Goal: Task Accomplishment & Management: Manage account settings

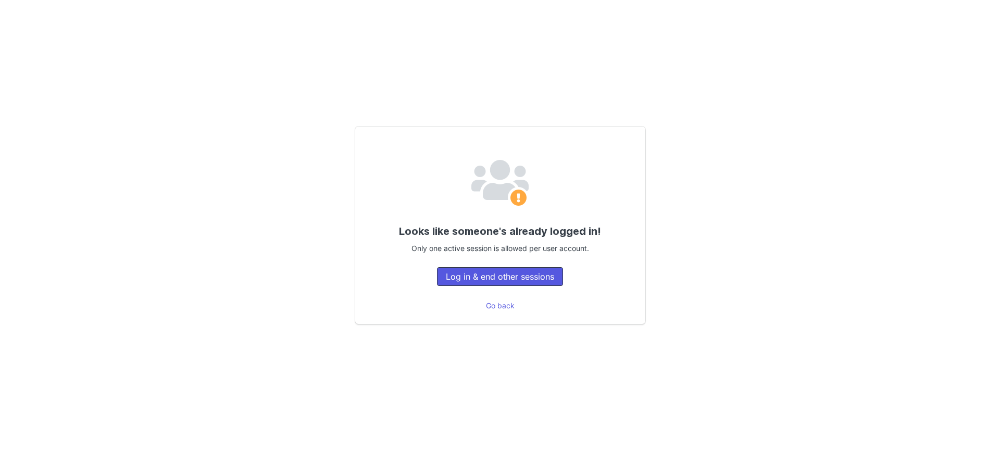
click at [537, 278] on button "Log in & end other sessions" at bounding box center [500, 276] width 126 height 19
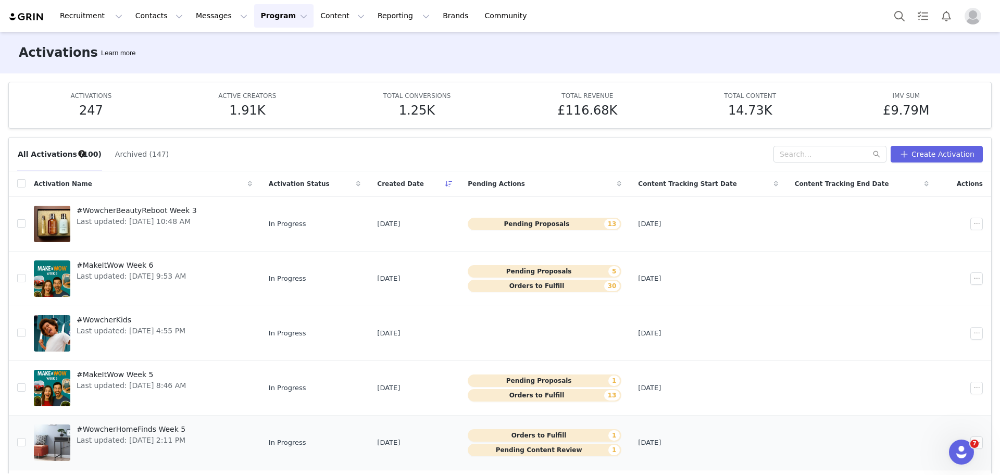
click at [508, 452] on button "Pending Content Review 1" at bounding box center [545, 450] width 154 height 13
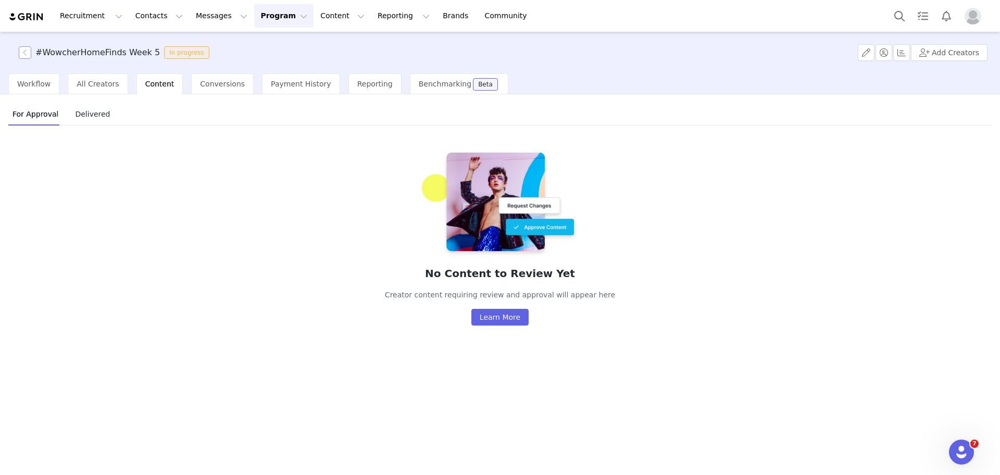
click at [26, 52] on button "button" at bounding box center [25, 52] width 13 height 13
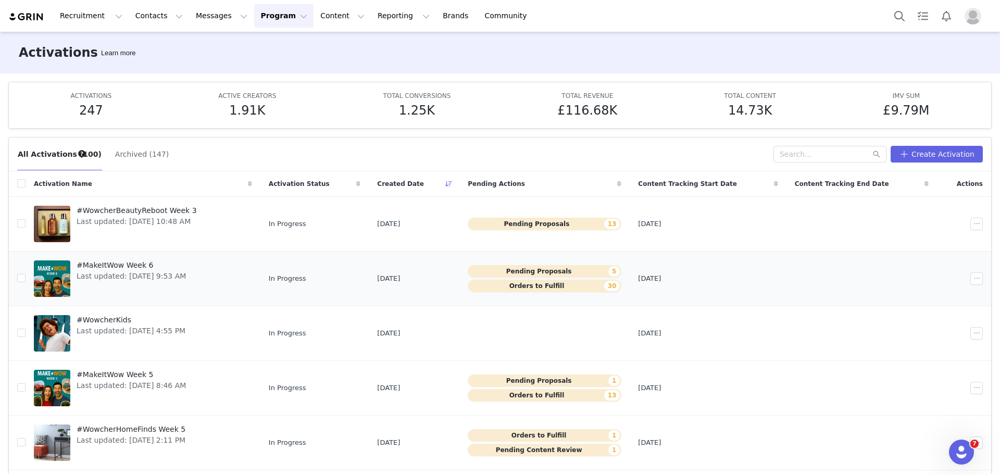
click at [559, 271] on button "Pending Proposals 5" at bounding box center [545, 271] width 154 height 13
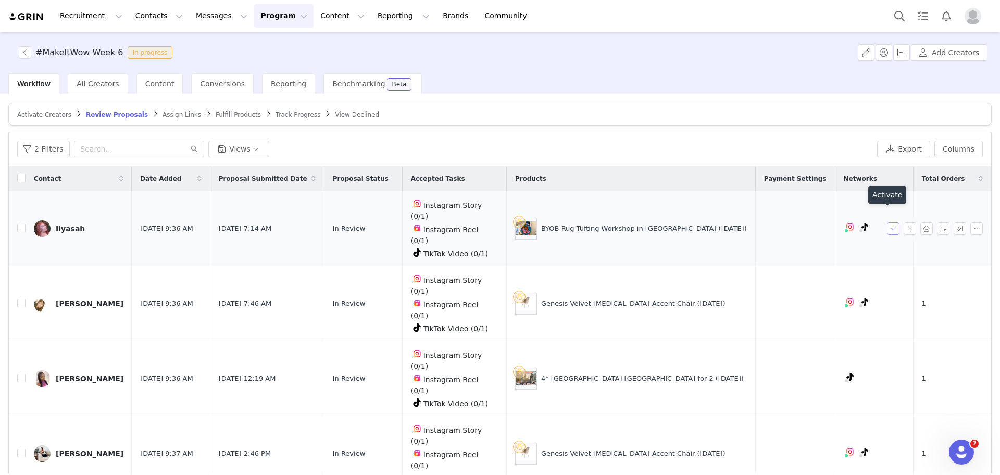
click at [887, 222] on button "button" at bounding box center [893, 228] width 13 height 13
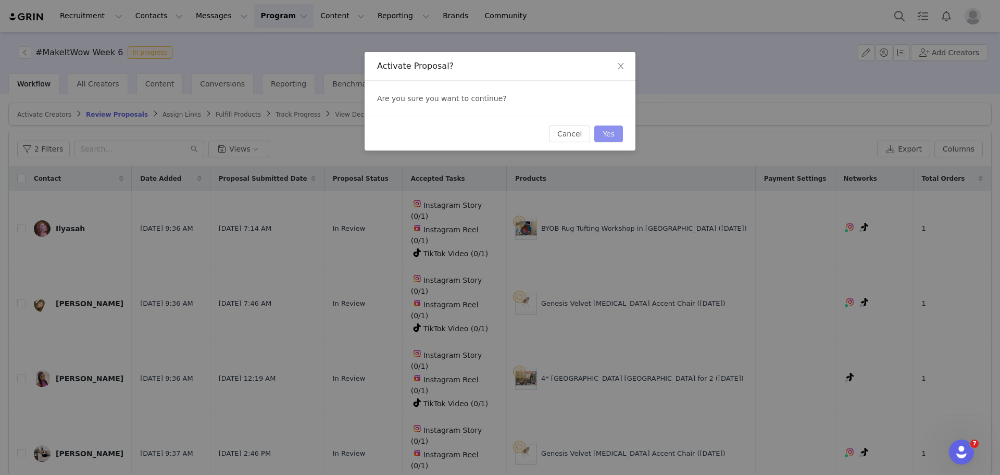
click at [608, 136] on button "Yes" at bounding box center [608, 134] width 29 height 17
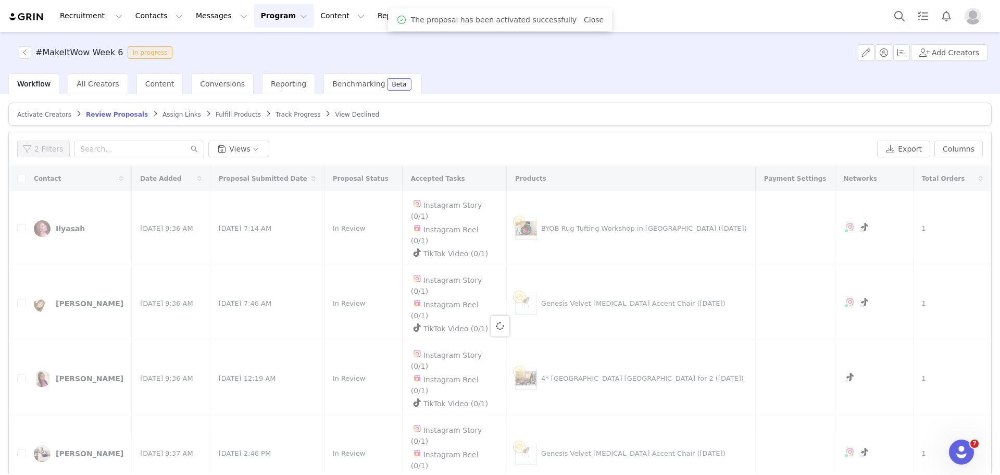
click at [957, 152] on body "Recruitment Recruitment Creator Search Curated Lists Landing Pages Web Extensio…" at bounding box center [500, 237] width 1000 height 475
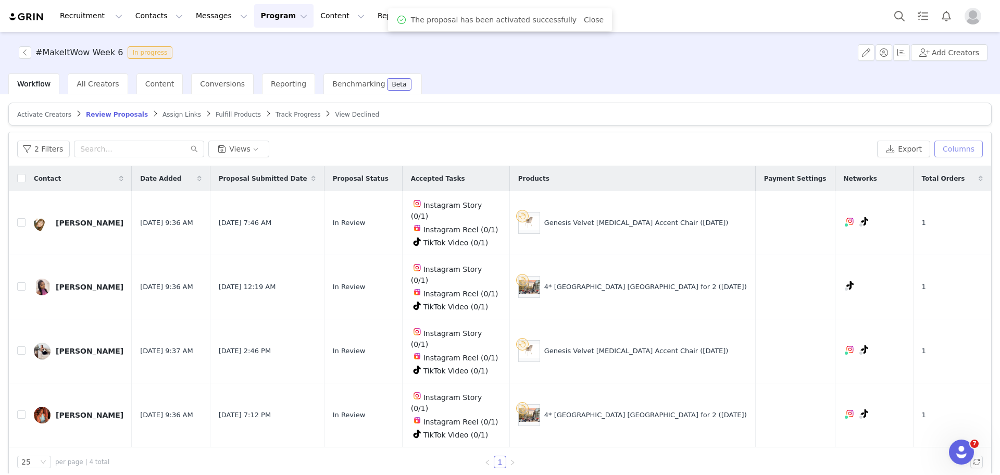
click at [957, 152] on button "Columns" at bounding box center [959, 149] width 48 height 17
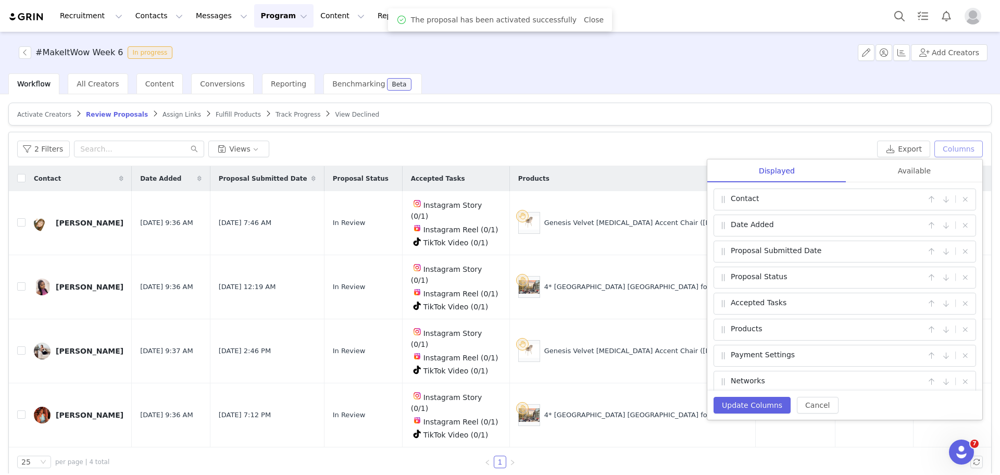
click at [957, 152] on button "Columns" at bounding box center [959, 149] width 48 height 17
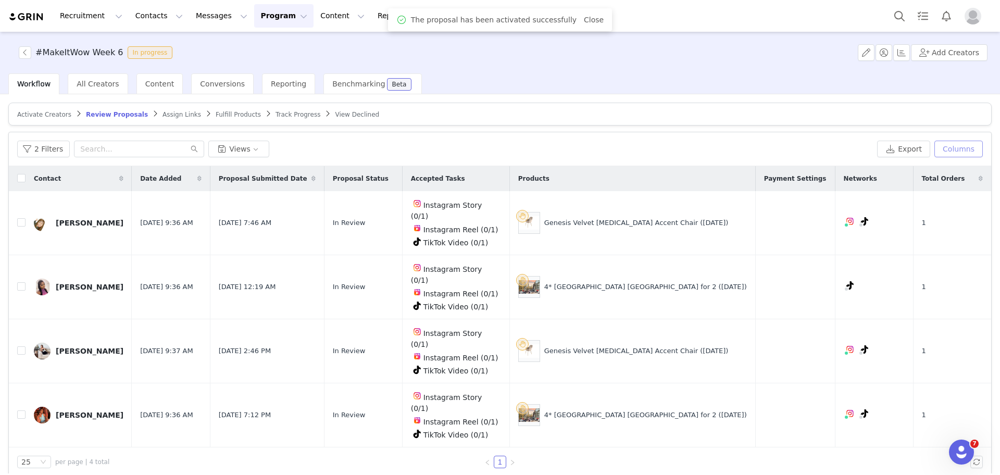
click at [957, 152] on button "Columns" at bounding box center [959, 149] width 48 height 17
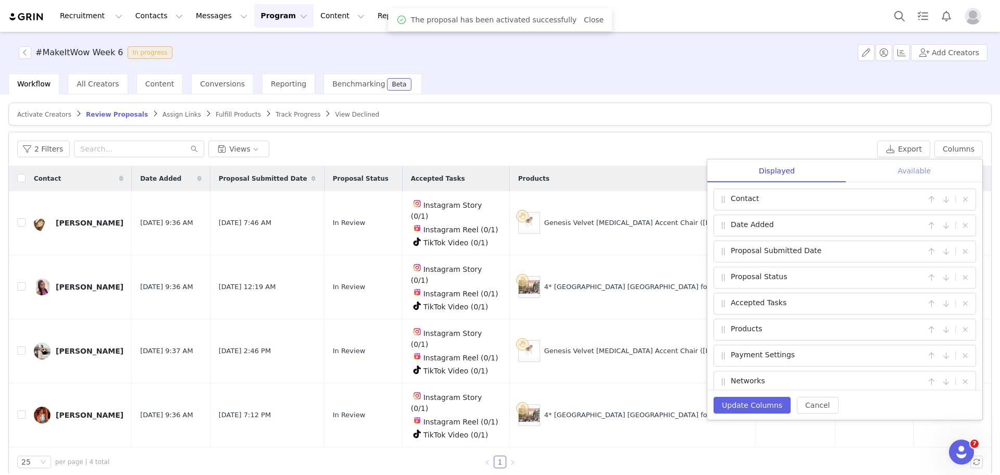
click at [896, 178] on div "Available" at bounding box center [914, 170] width 136 height 23
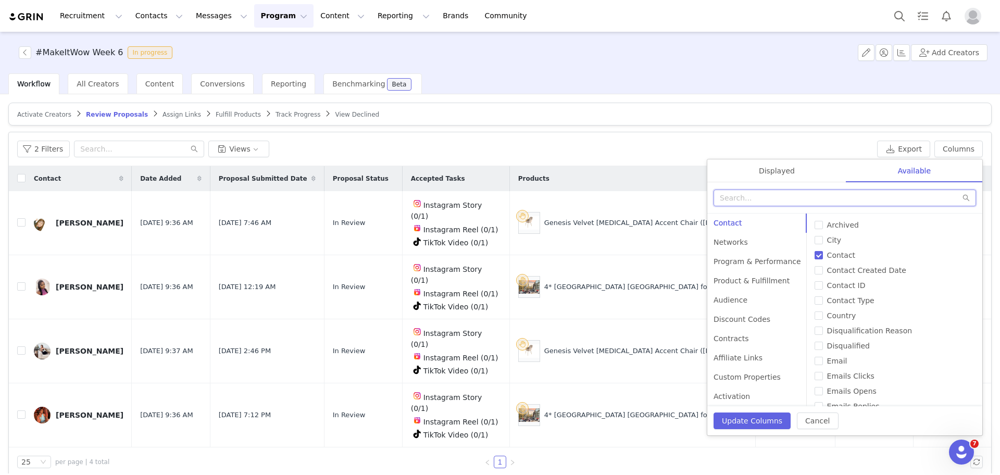
click at [779, 200] on input "text" at bounding box center [845, 198] width 263 height 17
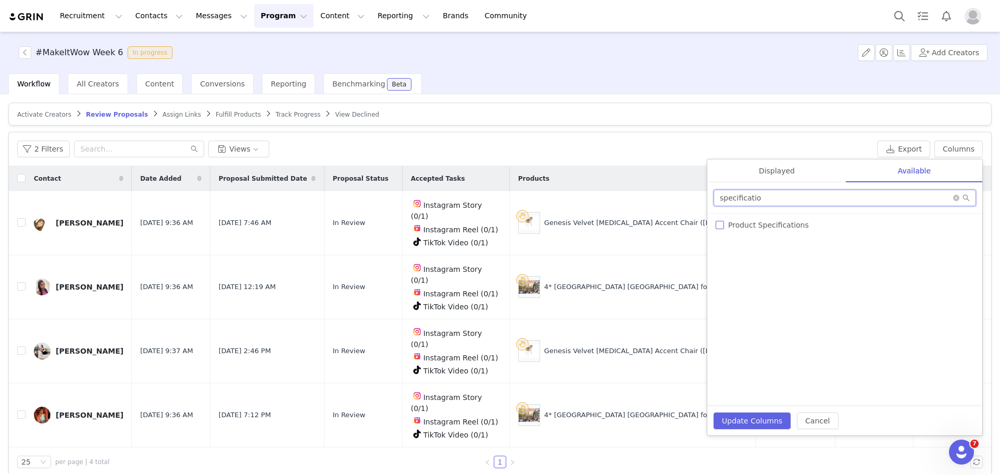
type input "specificatio"
click at [720, 223] on input "Product Specifications" at bounding box center [720, 225] width 8 height 8
checkbox input "true"
click at [746, 419] on button "Update Columns" at bounding box center [752, 421] width 77 height 17
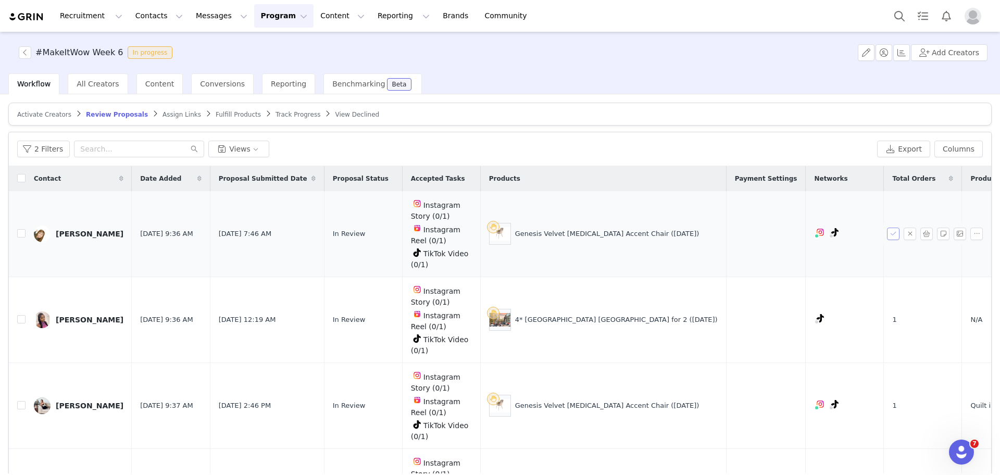
click at [892, 228] on button "button" at bounding box center [893, 234] width 13 height 13
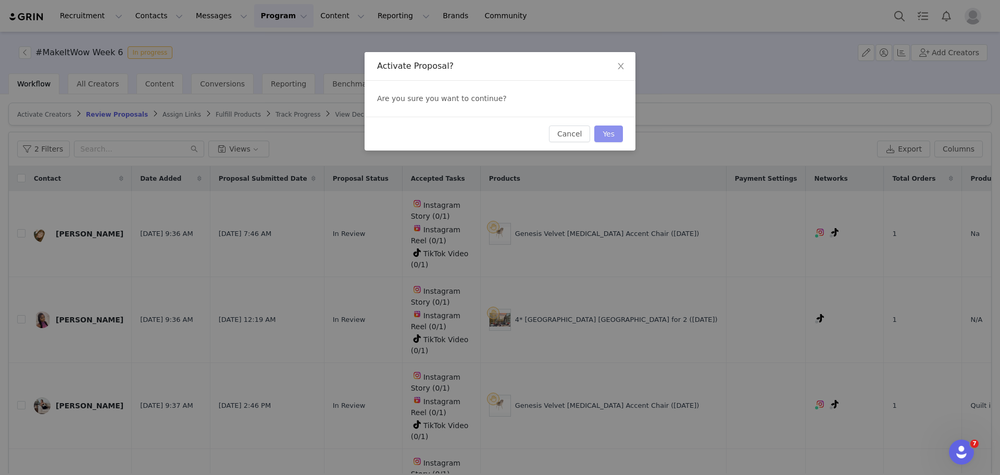
click at [604, 136] on button "Yes" at bounding box center [608, 134] width 29 height 17
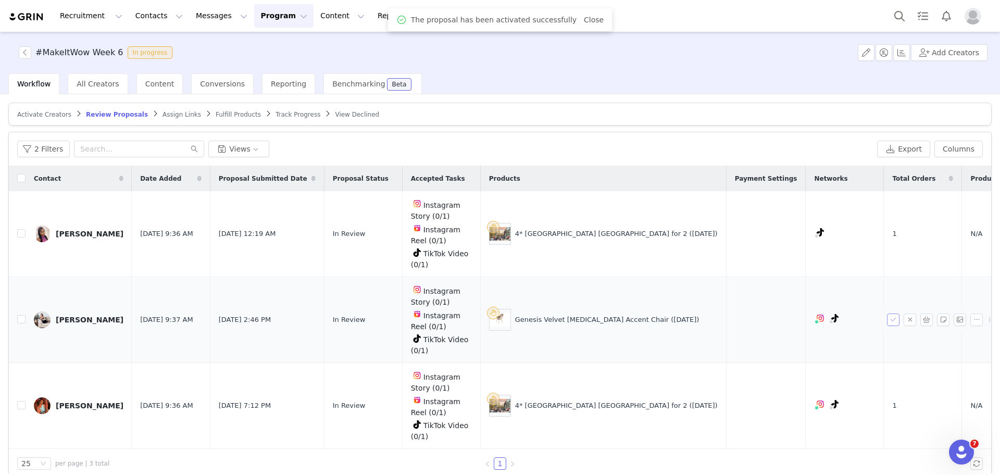
click at [889, 314] on button "button" at bounding box center [893, 320] width 13 height 13
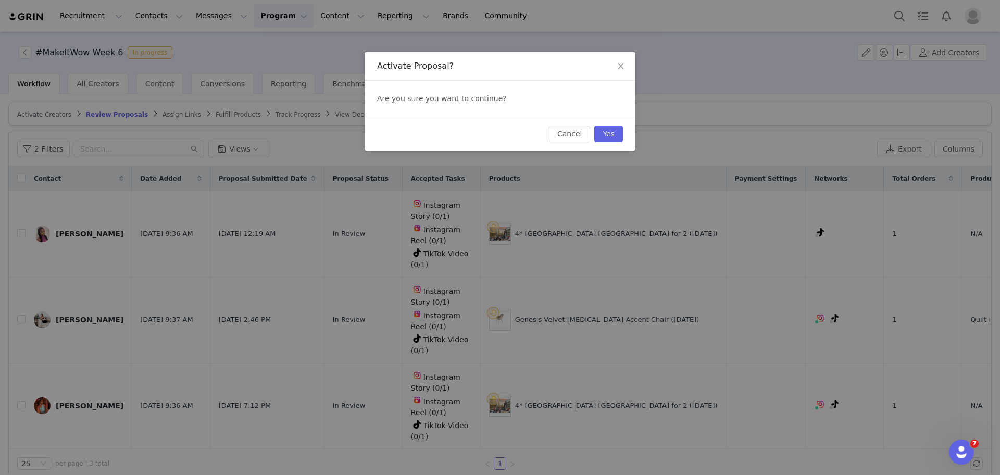
click at [614, 142] on div "Cancel Yes" at bounding box center [500, 134] width 271 height 34
click at [612, 134] on button "Yes" at bounding box center [608, 134] width 29 height 17
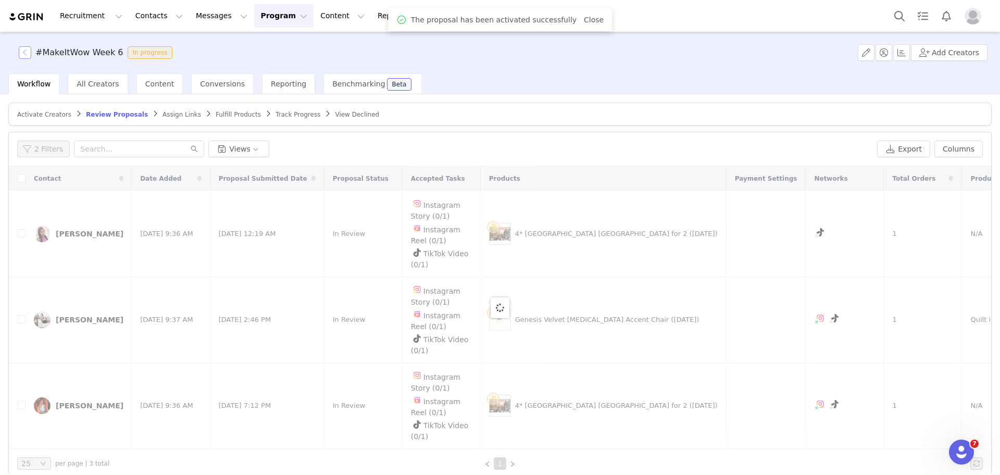
click at [26, 50] on button "button" at bounding box center [25, 52] width 13 height 13
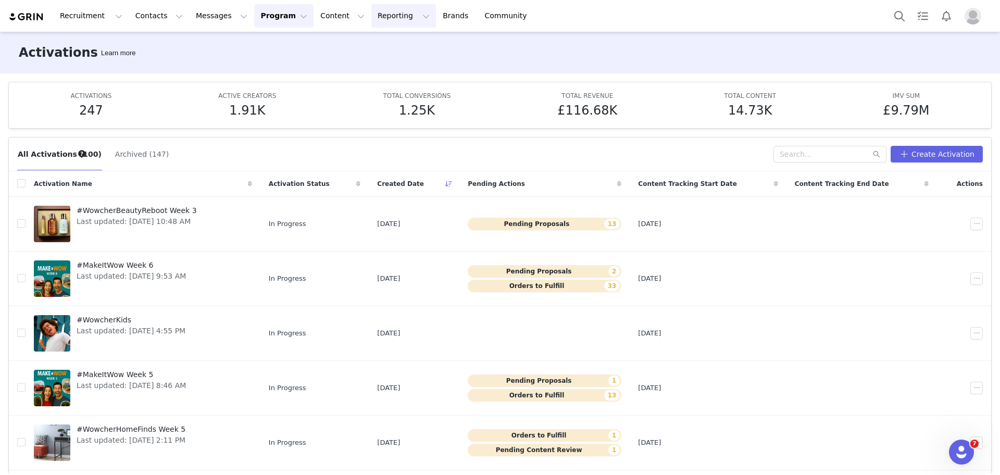
click at [371, 12] on button "Reporting Reporting" at bounding box center [403, 15] width 65 height 23
click at [372, 64] on p "Report Builder" at bounding box center [367, 65] width 52 height 11
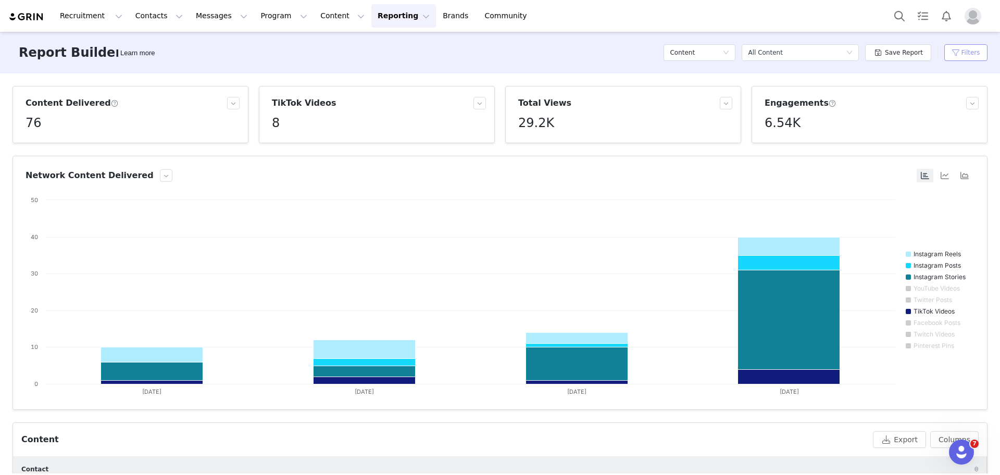
click at [952, 51] on button "Filters" at bounding box center [965, 52] width 43 height 17
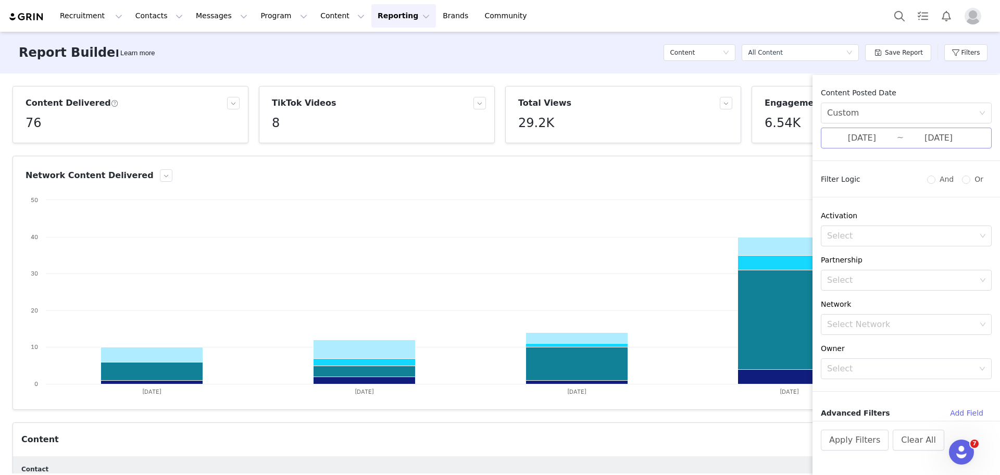
click at [861, 136] on input "09/22/2025" at bounding box center [862, 138] width 70 height 14
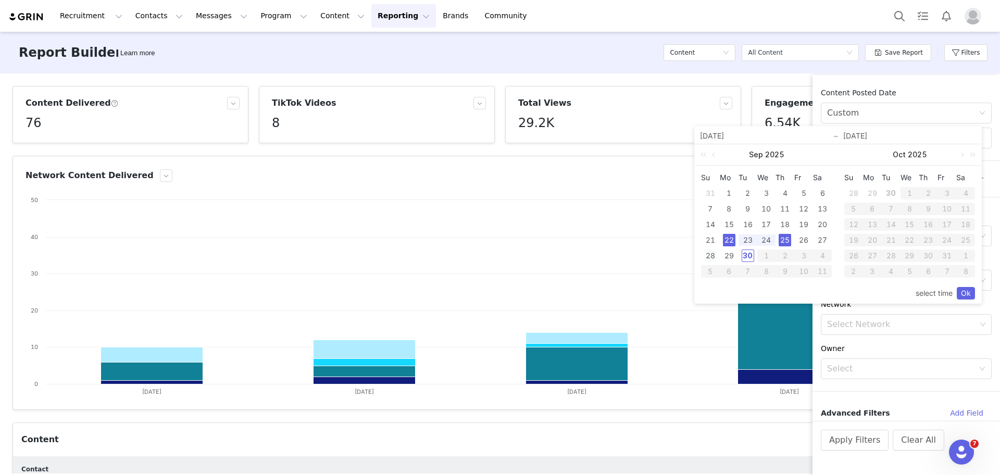
click at [712, 253] on div "28" at bounding box center [710, 256] width 13 height 13
click at [728, 236] on div "22" at bounding box center [729, 240] width 13 height 13
type input "09/28/2025"
click at [963, 293] on link "Ok" at bounding box center [966, 293] width 18 height 13
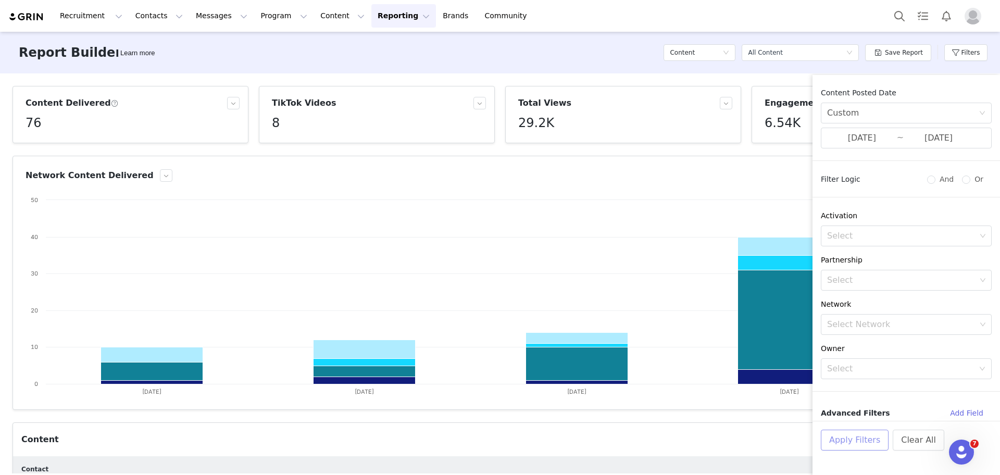
click at [837, 437] on button "Apply Filters" at bounding box center [855, 440] width 68 height 21
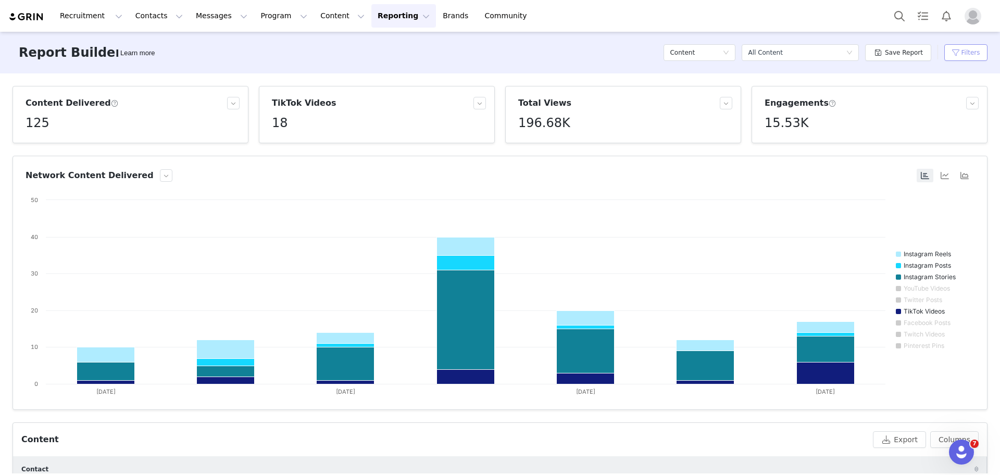
click at [966, 51] on button "Filters" at bounding box center [965, 52] width 43 height 17
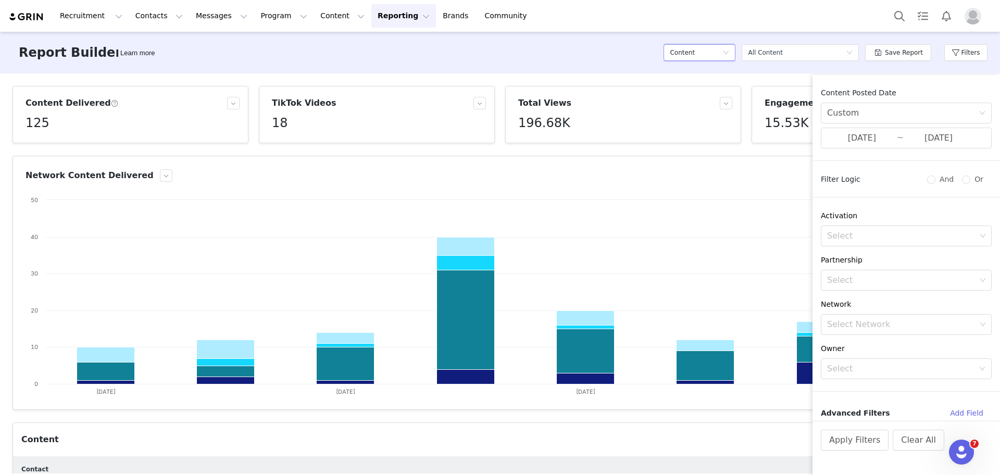
click at [722, 51] on div "Content" at bounding box center [696, 53] width 53 height 16
drag, startPoint x: 712, startPoint y: 76, endPoint x: 708, endPoint y: 107, distance: 31.0
click at [708, 107] on ul "Contacts Content Conversions Activation Orders Program" at bounding box center [705, 107] width 72 height 88
click at [708, 107] on h5 "Conversions" at bounding box center [704, 106] width 59 height 11
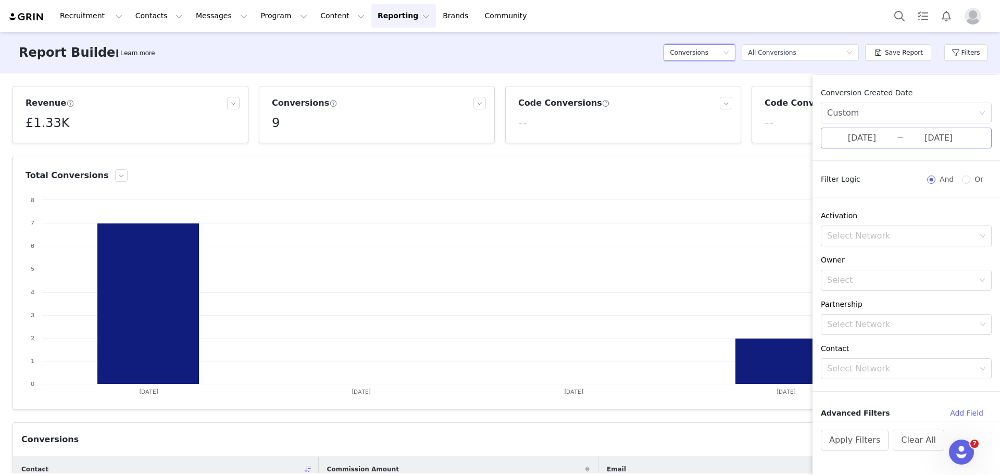
click at [865, 137] on input "09/22/2025" at bounding box center [862, 138] width 70 height 14
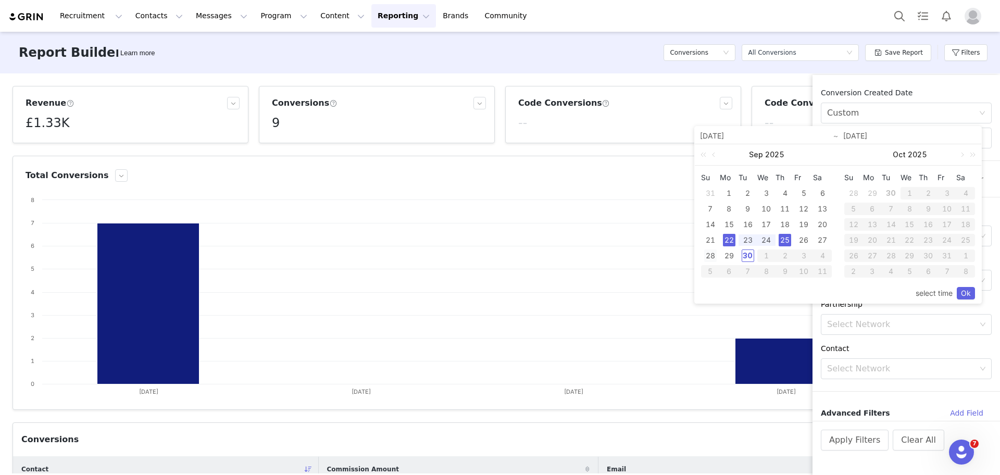
click at [707, 254] on div "28" at bounding box center [710, 256] width 13 height 13
click at [725, 238] on div "22" at bounding box center [729, 240] width 13 height 13
type input "09/28/2025"
click at [963, 292] on link "Ok" at bounding box center [966, 293] width 18 height 13
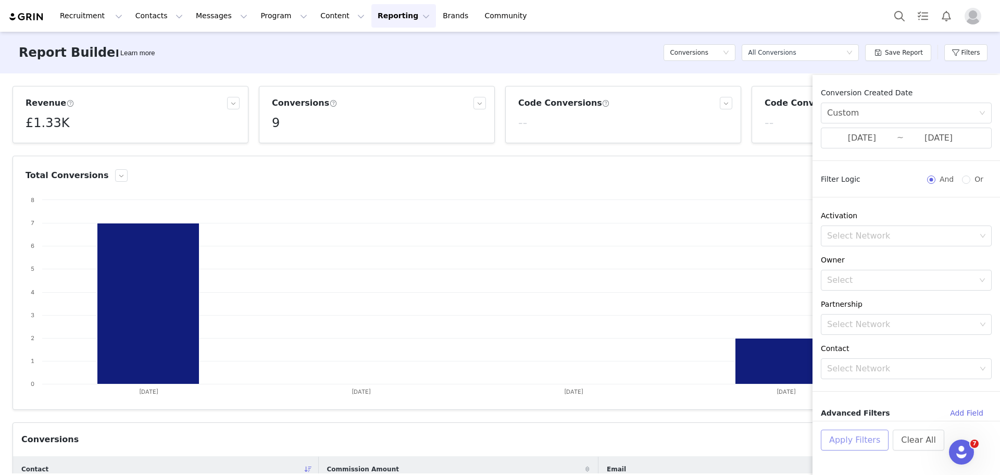
click at [863, 433] on button "Apply Filters" at bounding box center [855, 440] width 68 height 21
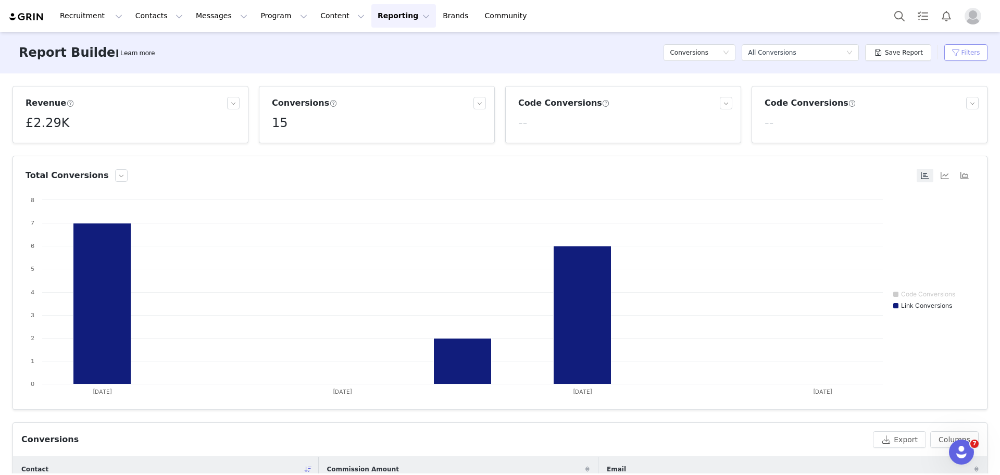
click at [970, 52] on button "Filters" at bounding box center [965, 52] width 43 height 17
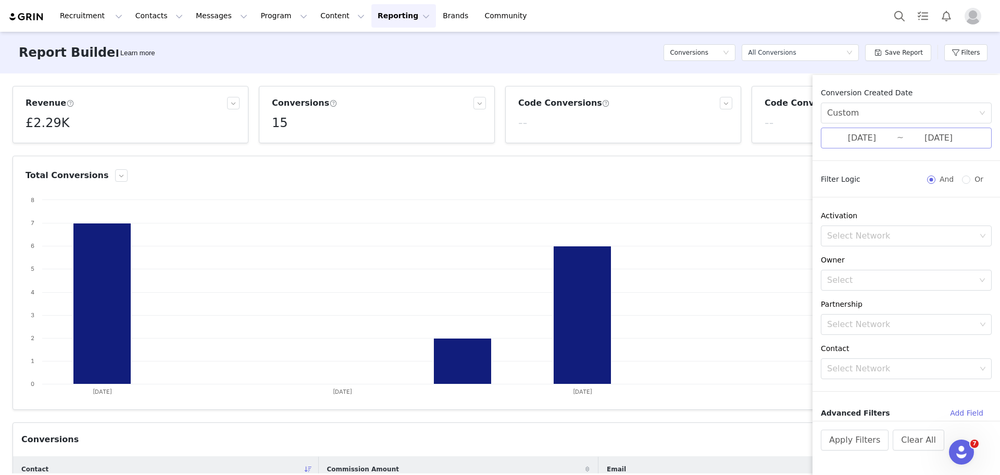
click at [848, 131] on input "09/22/2025" at bounding box center [862, 138] width 70 height 14
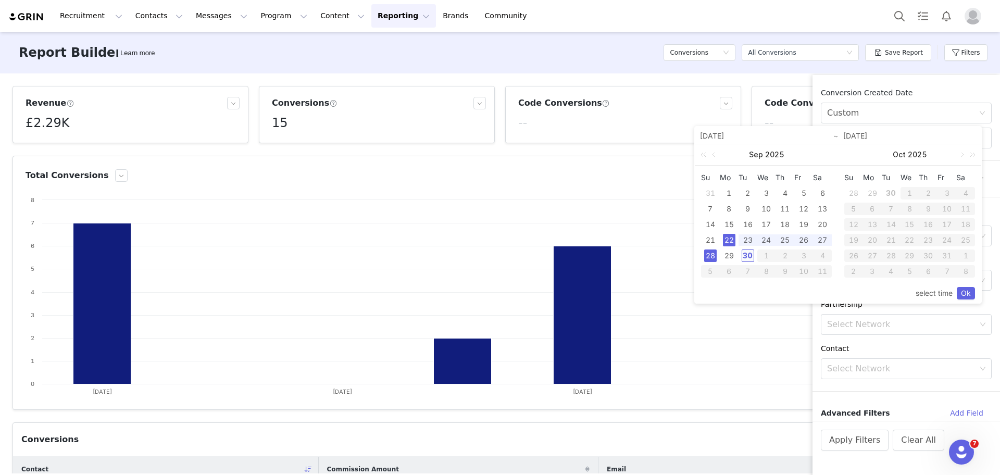
click at [753, 261] on div "30" at bounding box center [748, 256] width 13 height 13
click at [732, 256] on div "29" at bounding box center [729, 256] width 13 height 13
type input "[DATE]"
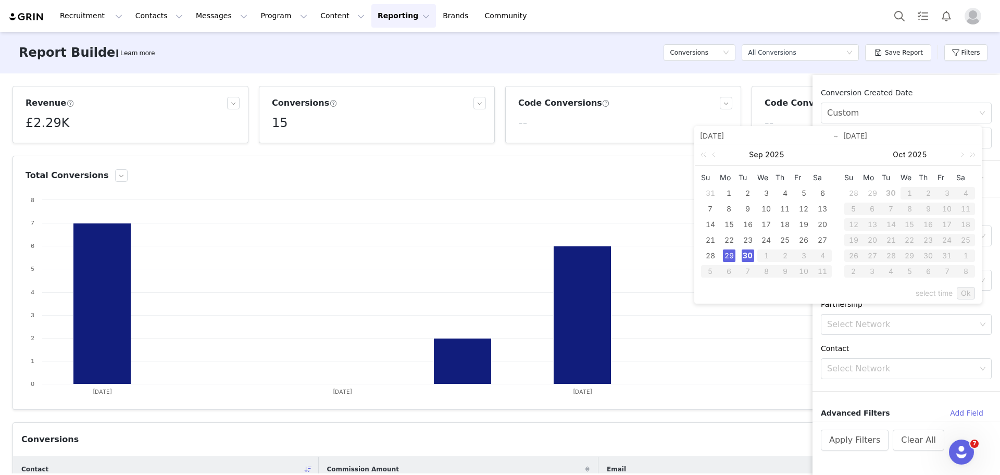
type input "[DATE]"
click at [966, 296] on link "Ok" at bounding box center [966, 293] width 18 height 13
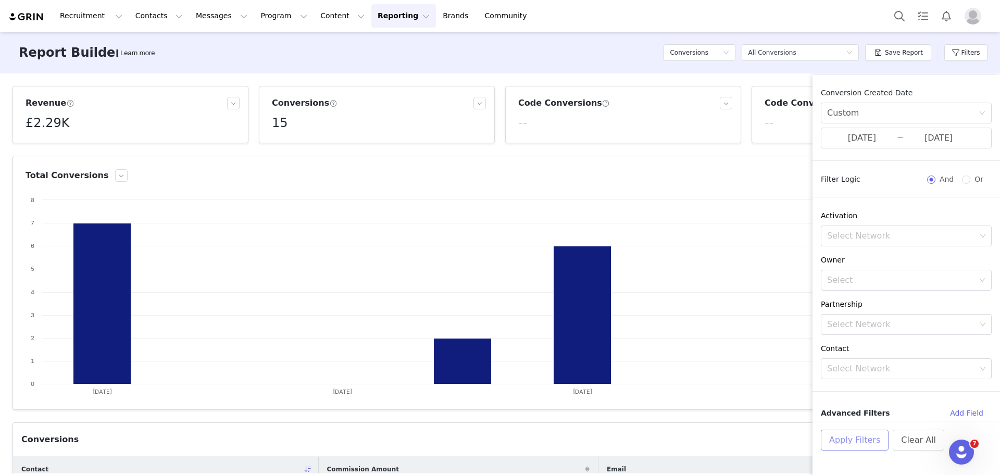
click at [861, 446] on button "Apply Filters" at bounding box center [855, 440] width 68 height 21
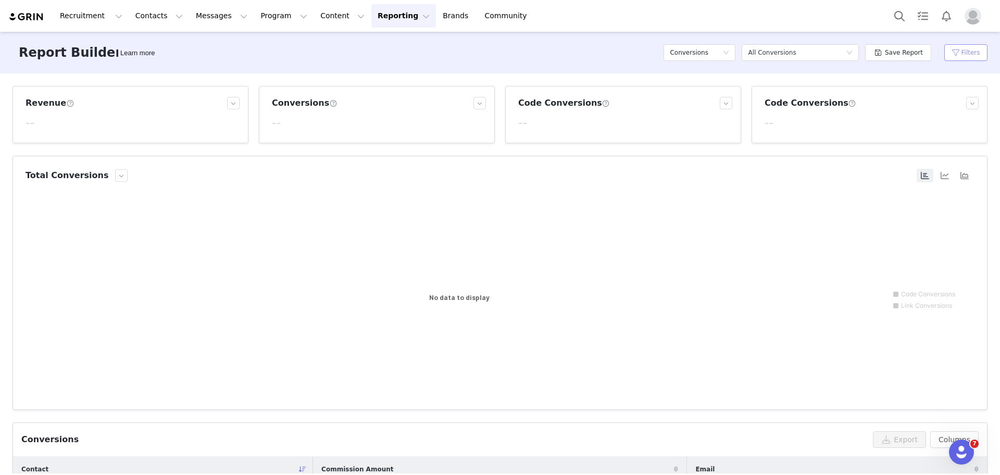
click at [963, 52] on button "Filters" at bounding box center [965, 52] width 43 height 17
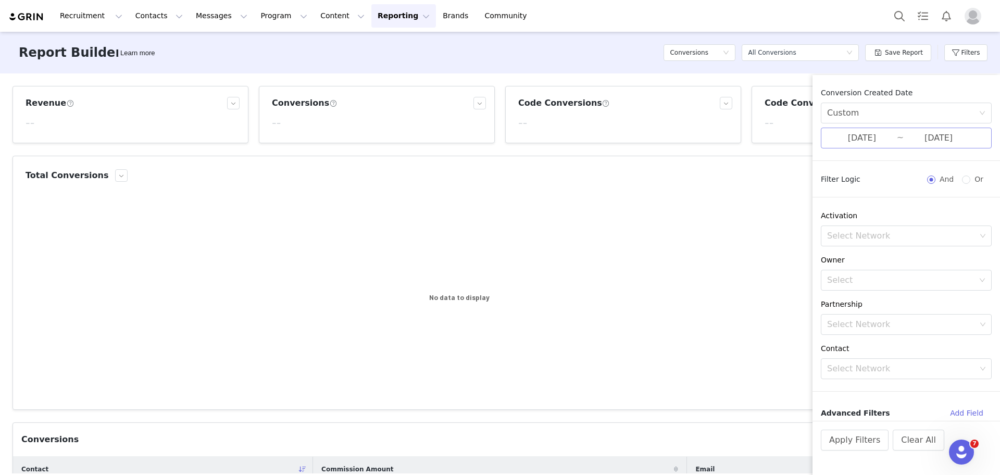
click at [869, 140] on input "[DATE]" at bounding box center [862, 138] width 70 height 14
click at [567, 130] on div "--" at bounding box center [625, 123] width 214 height 19
click at [720, 54] on div "Conversions" at bounding box center [696, 53] width 53 height 16
click at [714, 83] on li "Content" at bounding box center [705, 90] width 72 height 17
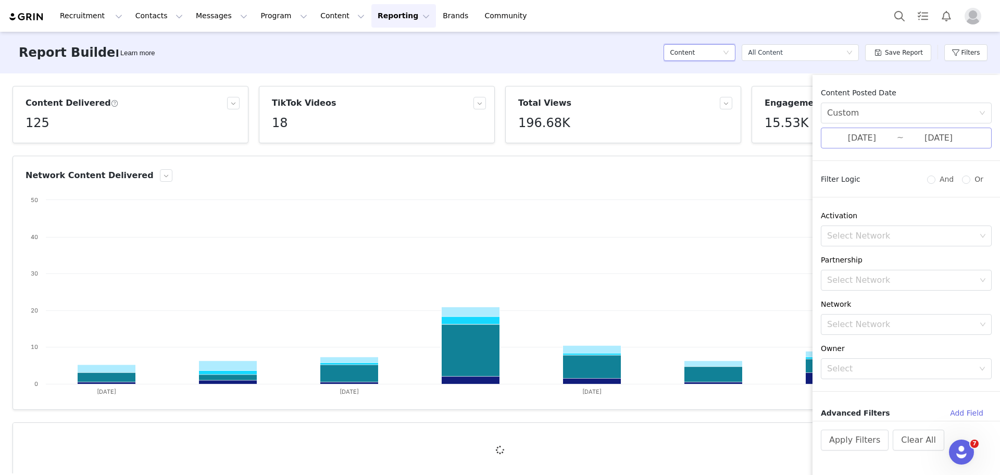
click at [876, 135] on input "09/22/2025" at bounding box center [862, 138] width 70 height 14
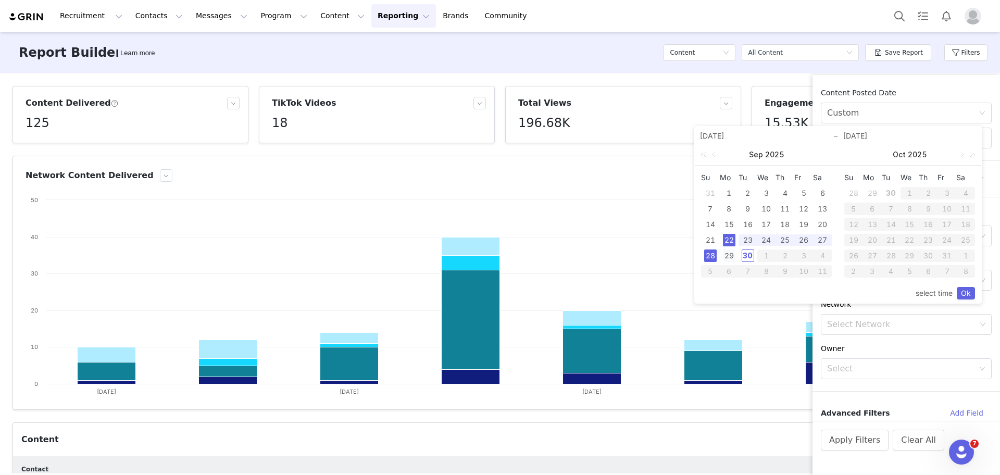
click at [725, 256] on div "29" at bounding box center [729, 256] width 13 height 13
click at [743, 255] on div "30" at bounding box center [748, 256] width 13 height 13
type input "[DATE]"
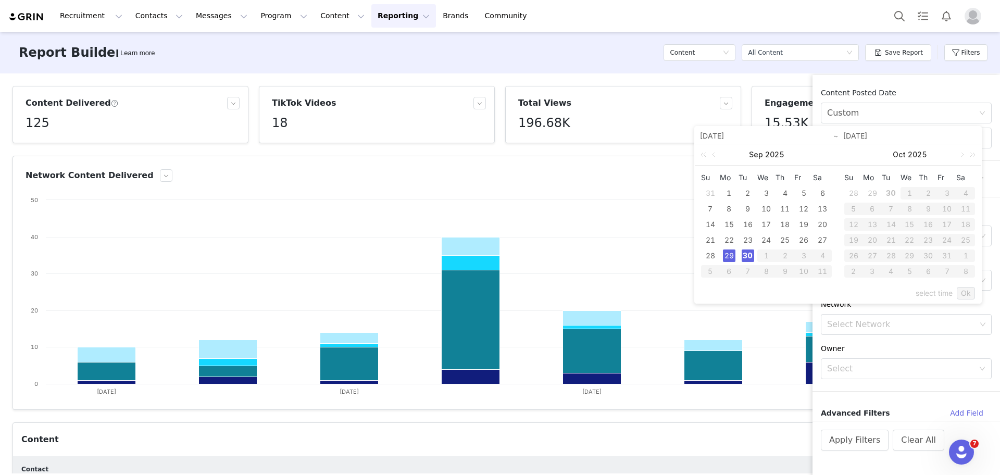
type input "[DATE]"
click at [966, 288] on link "Ok" at bounding box center [966, 293] width 18 height 13
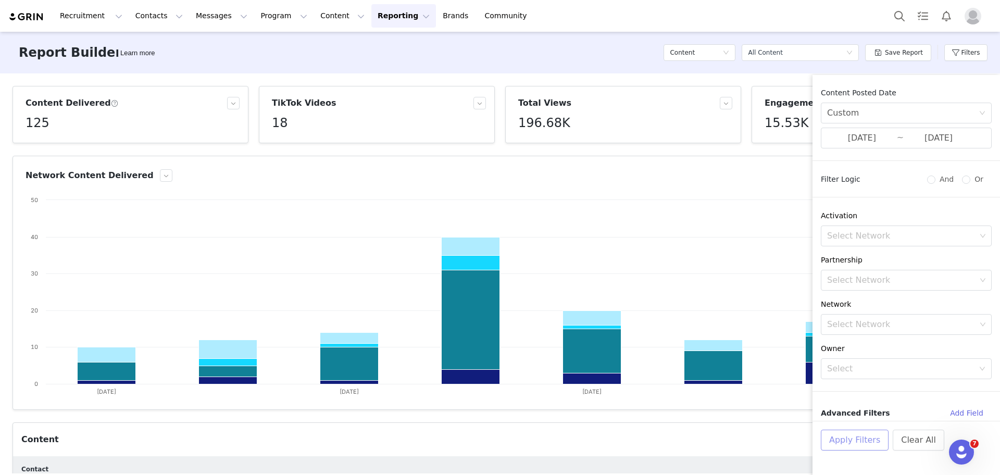
click at [846, 442] on button "Apply Filters" at bounding box center [855, 440] width 68 height 21
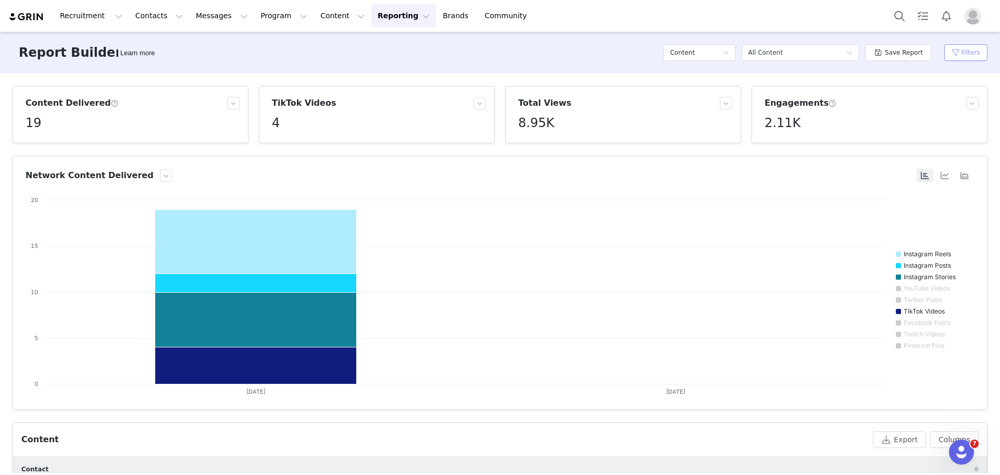
click at [950, 48] on button "Filters" at bounding box center [965, 52] width 43 height 17
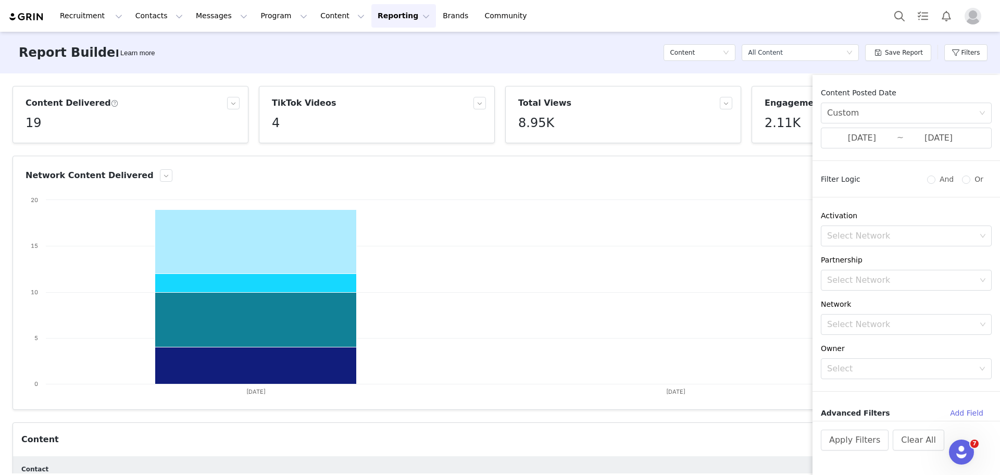
click at [655, 61] on div "Report Builder Learn more Content Select a report All Content Save Report Filte…" at bounding box center [500, 53] width 1000 height 42
click at [867, 439] on button "Apply Filters" at bounding box center [855, 440] width 68 height 21
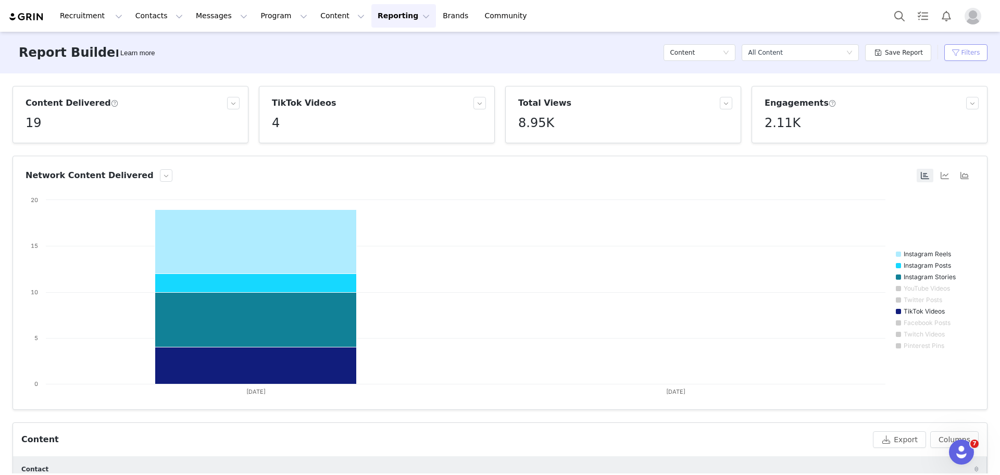
click at [957, 46] on button "Filters" at bounding box center [965, 52] width 43 height 17
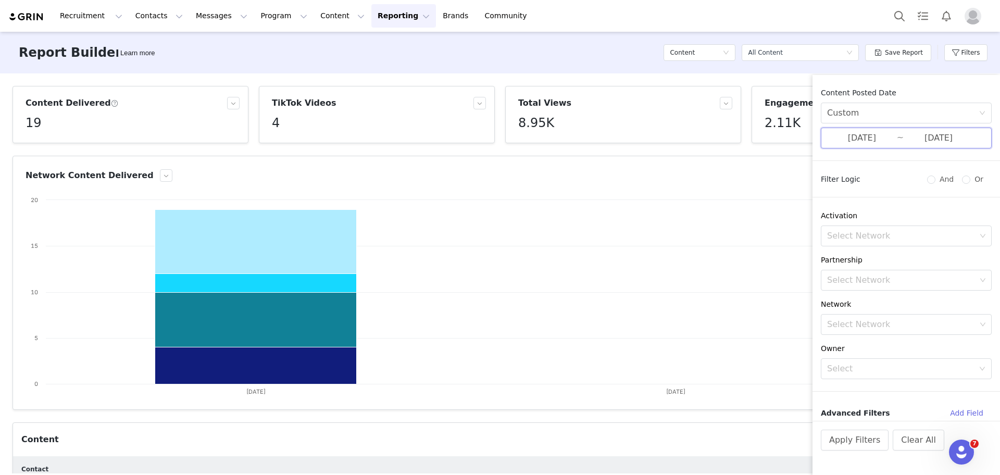
click at [881, 148] on span "09/29/2025 ~ 09/30/2025" at bounding box center [906, 138] width 171 height 21
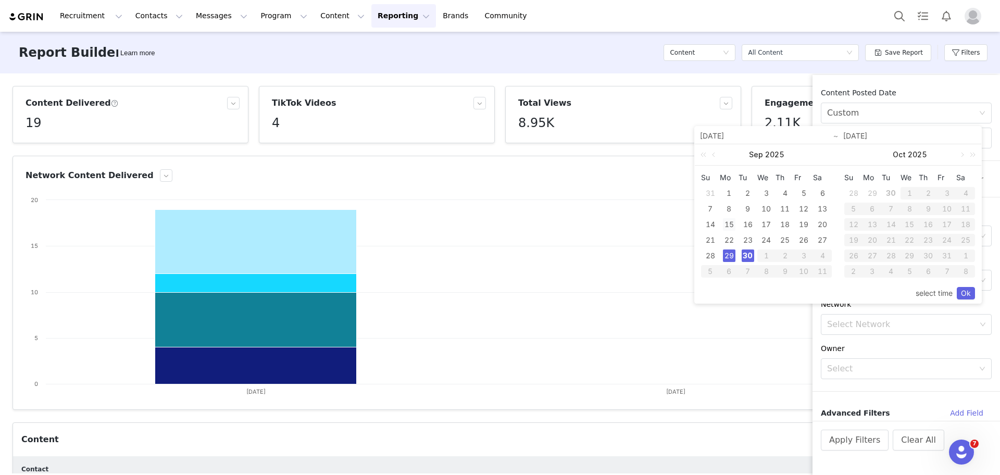
click at [730, 228] on div "15" at bounding box center [729, 224] width 13 height 13
click at [702, 244] on td "21" at bounding box center [710, 240] width 19 height 16
type input "09/15/2025"
type input "09/21/2025"
type input "09/15/2025"
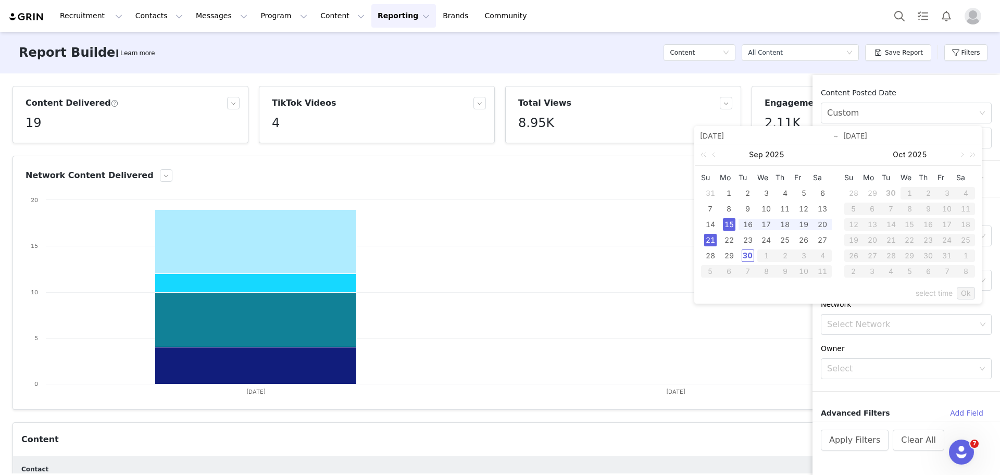
type input "09/21/2025"
click at [963, 296] on link "Ok" at bounding box center [966, 293] width 18 height 13
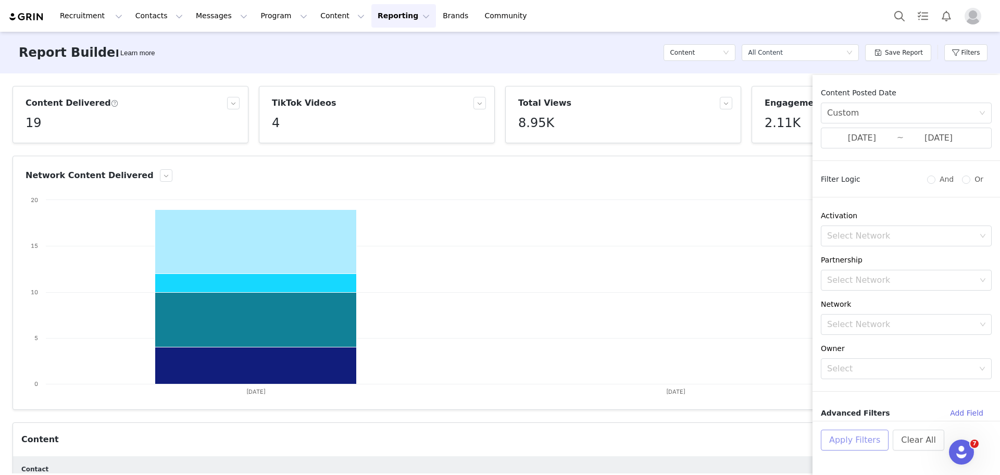
click at [849, 445] on button "Apply Filters" at bounding box center [855, 440] width 68 height 21
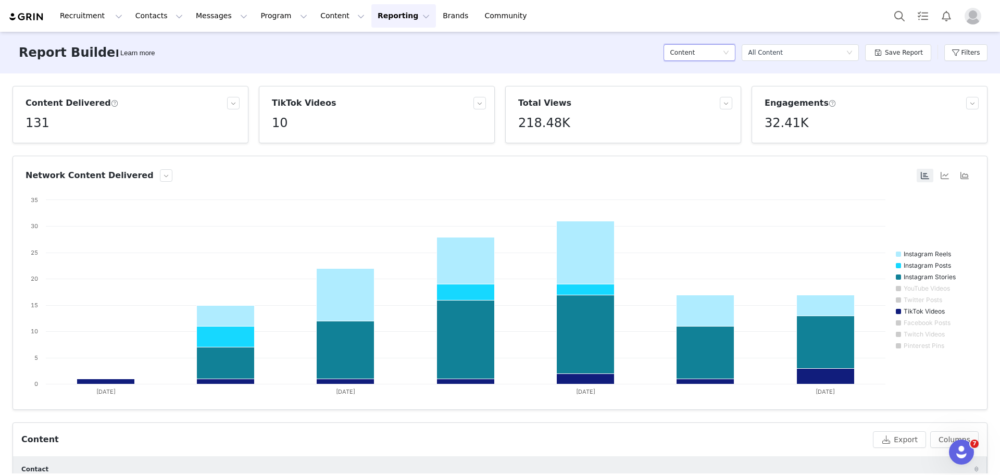
click at [721, 54] on div "Content" at bounding box center [696, 53] width 53 height 16
click at [721, 73] on h5 "Contacts" at bounding box center [704, 73] width 59 height 11
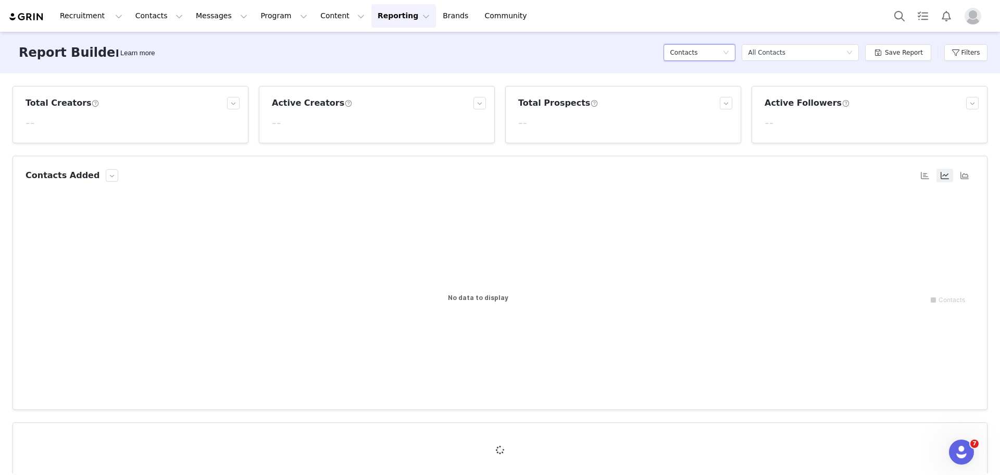
click at [729, 46] on div "Contacts" at bounding box center [700, 52] width 72 height 17
click at [708, 104] on h5 "Conversions" at bounding box center [704, 106] width 59 height 11
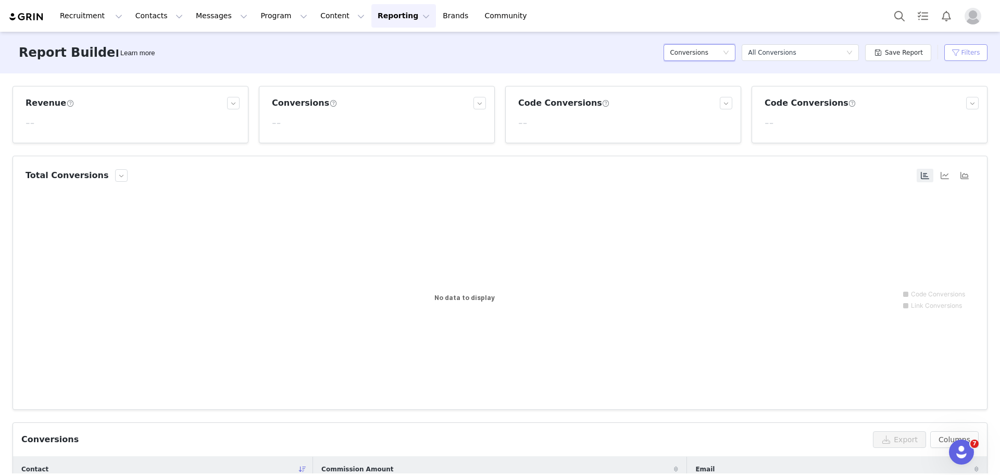
click at [952, 53] on button "Filters" at bounding box center [965, 52] width 43 height 17
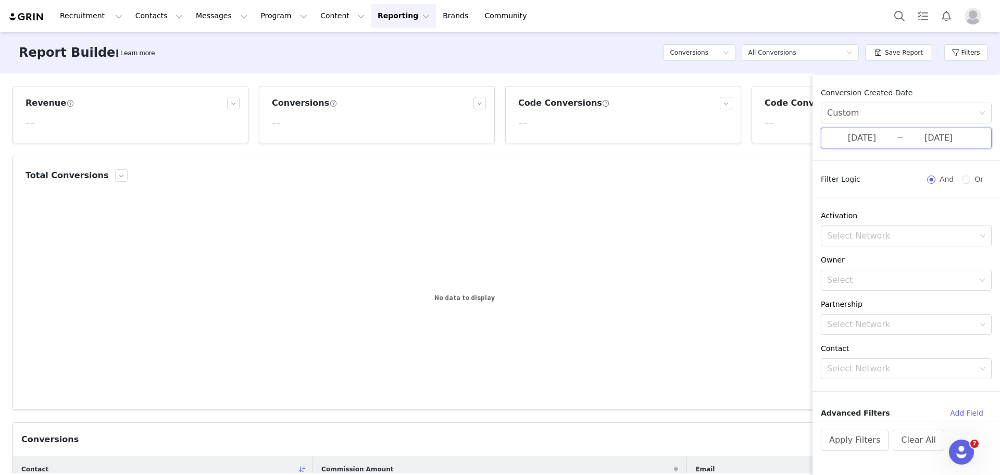
click at [893, 134] on span "09/29/2025 ~ 09/30/2025" at bounding box center [906, 138] width 171 height 21
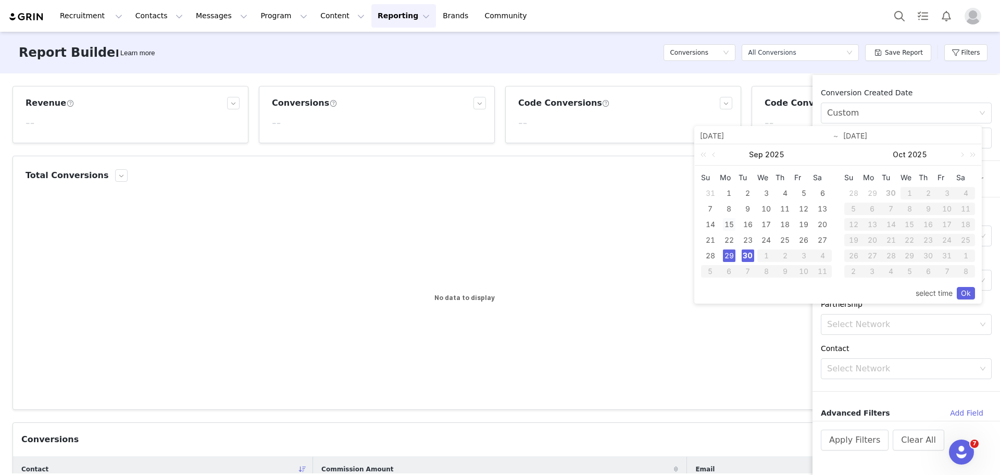
click at [726, 226] on div "15" at bounding box center [729, 224] width 13 height 13
click at [709, 239] on div "21" at bounding box center [710, 240] width 13 height 13
type input "09/15/2025"
type input "09/21/2025"
type input "09/15/2025"
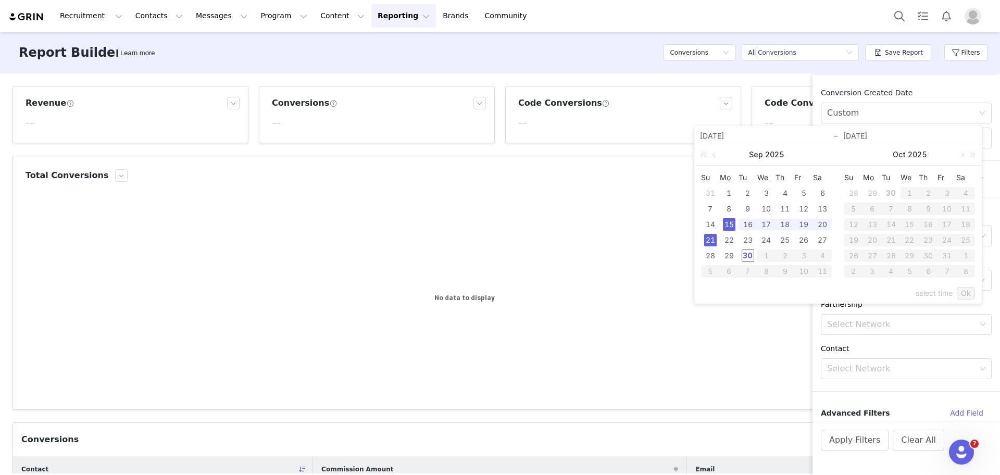
type input "09/21/2025"
click at [973, 291] on link "Ok" at bounding box center [966, 293] width 18 height 13
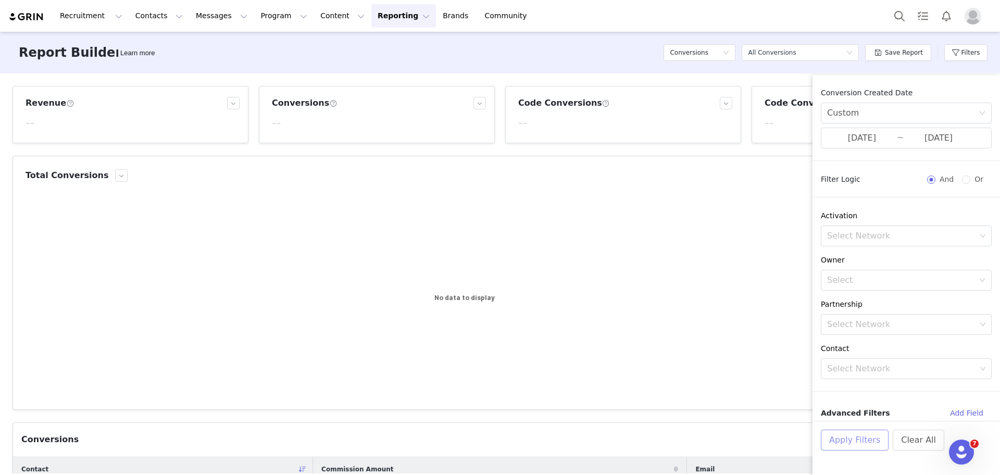
drag, startPoint x: 855, startPoint y: 451, endPoint x: 850, endPoint y: 442, distance: 9.6
click at [850, 442] on div "Apply Filters Clear All" at bounding box center [907, 454] width 188 height 67
click at [850, 442] on button "Apply Filters" at bounding box center [855, 440] width 68 height 21
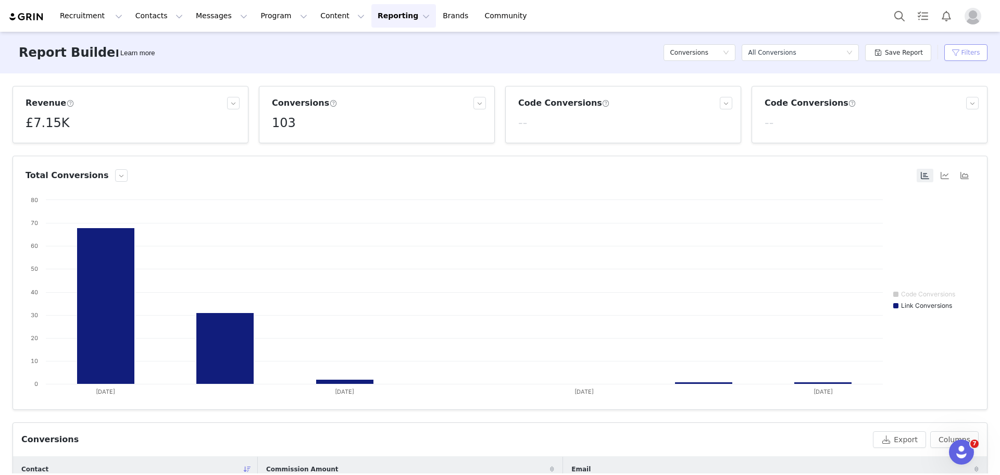
drag, startPoint x: 960, startPoint y: 62, endPoint x: 958, endPoint y: 54, distance: 8.1
click at [958, 54] on div "Filters" at bounding box center [965, 52] width 43 height 31
click at [958, 54] on button "Filters" at bounding box center [965, 52] width 43 height 17
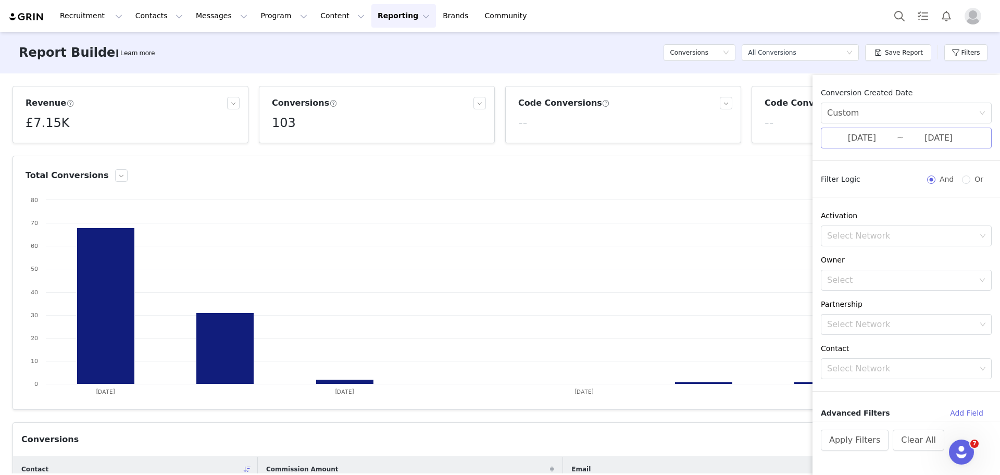
click at [904, 144] on input "09/21/2025" at bounding box center [939, 138] width 70 height 14
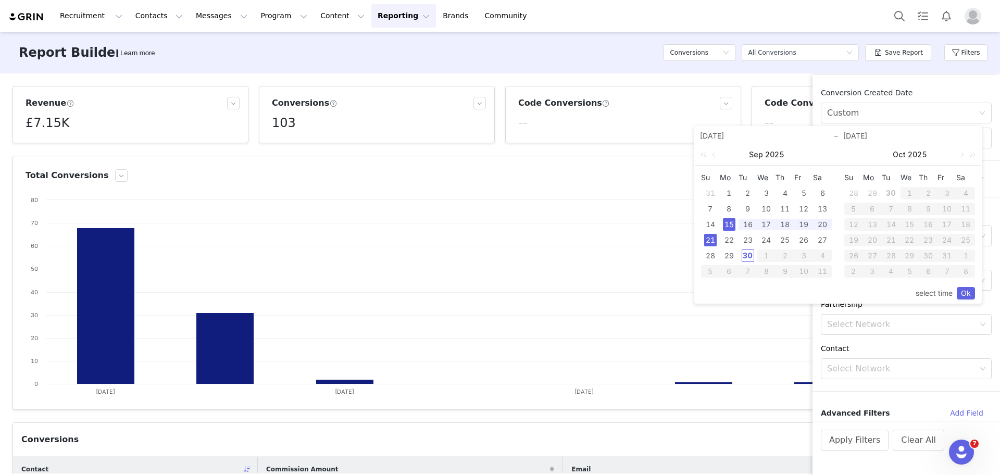
click at [731, 228] on div "15" at bounding box center [729, 224] width 13 height 13
click at [749, 253] on div "30" at bounding box center [748, 256] width 13 height 13
type input "[DATE]"
click at [728, 240] on div "22" at bounding box center [729, 240] width 13 height 13
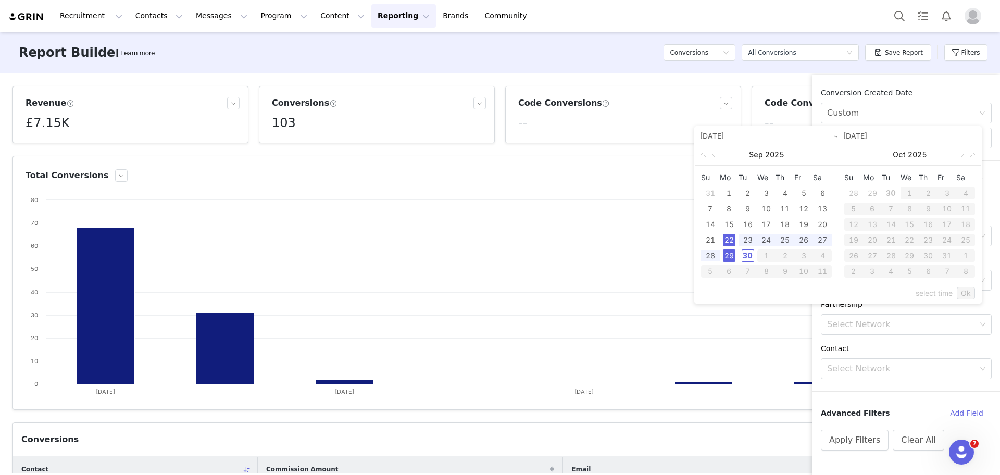
click at [730, 252] on div "29" at bounding box center [729, 256] width 13 height 13
type input "09/22/2025"
type input "[DATE]"
type input "09/22/2025"
type input "[DATE]"
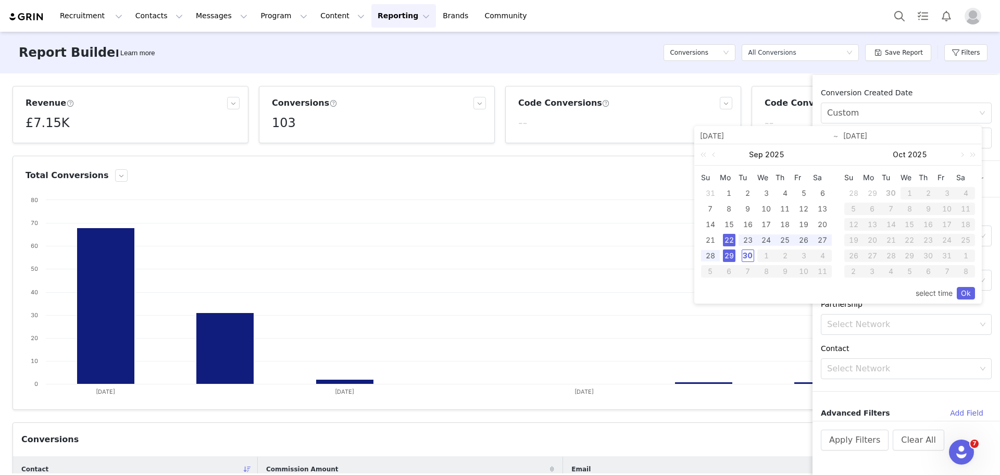
click at [750, 254] on div "30" at bounding box center [748, 256] width 13 height 13
click at [733, 260] on div "29" at bounding box center [729, 256] width 13 height 13
type input "[DATE]"
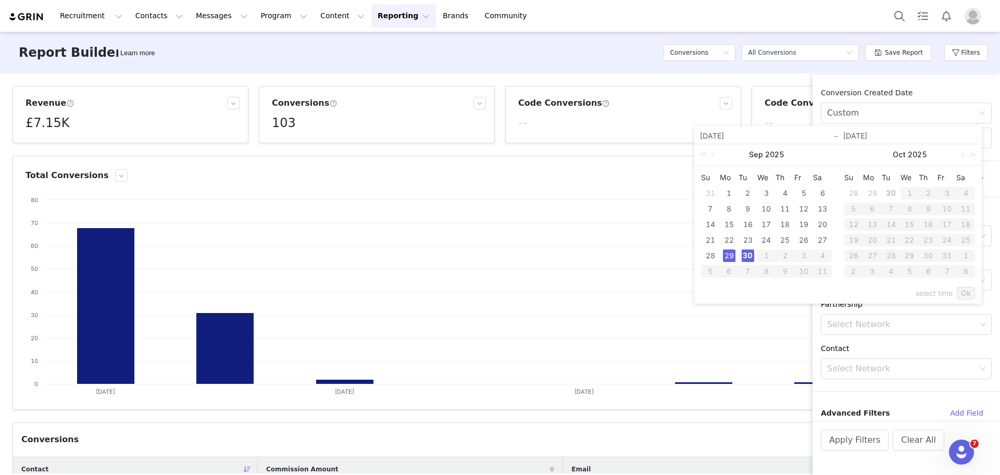
type input "[DATE]"
click at [969, 287] on link "Ok" at bounding box center [966, 293] width 18 height 13
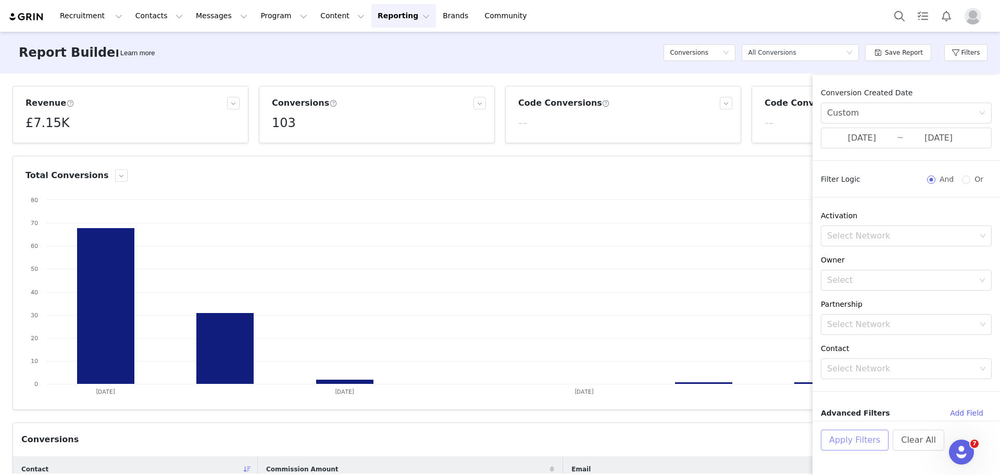
click at [851, 447] on button "Apply Filters" at bounding box center [855, 440] width 68 height 21
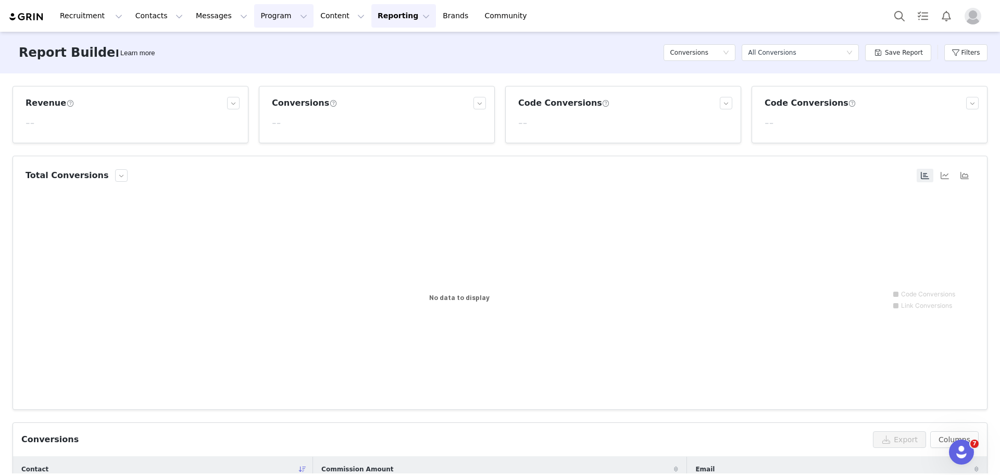
click at [264, 12] on button "Program Program" at bounding box center [283, 15] width 59 height 23
click at [265, 41] on p "Activations" at bounding box center [257, 46] width 40 height 11
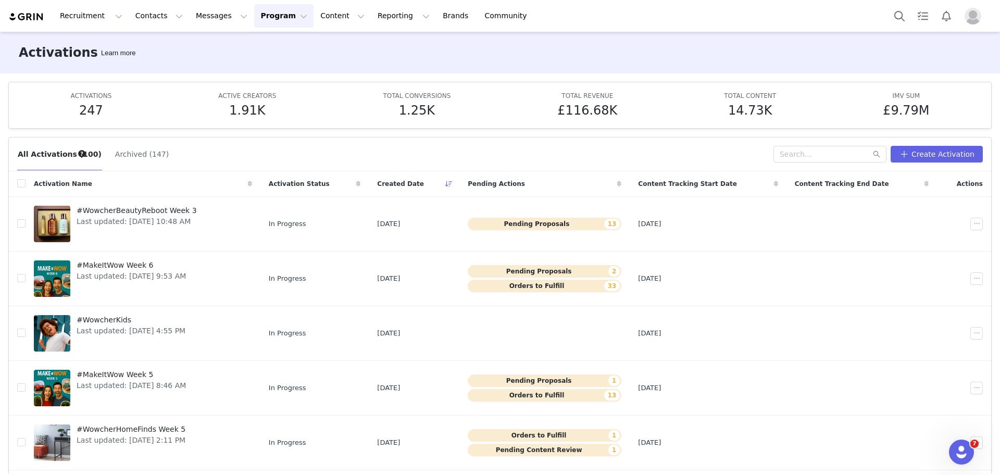
scroll to position [55, 0]
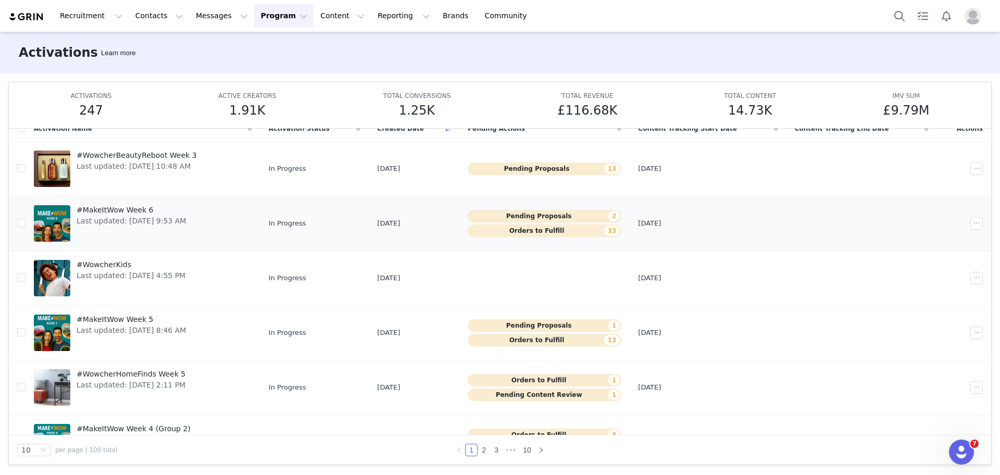
click at [547, 234] on button "Orders to Fulfill 33" at bounding box center [545, 231] width 154 height 13
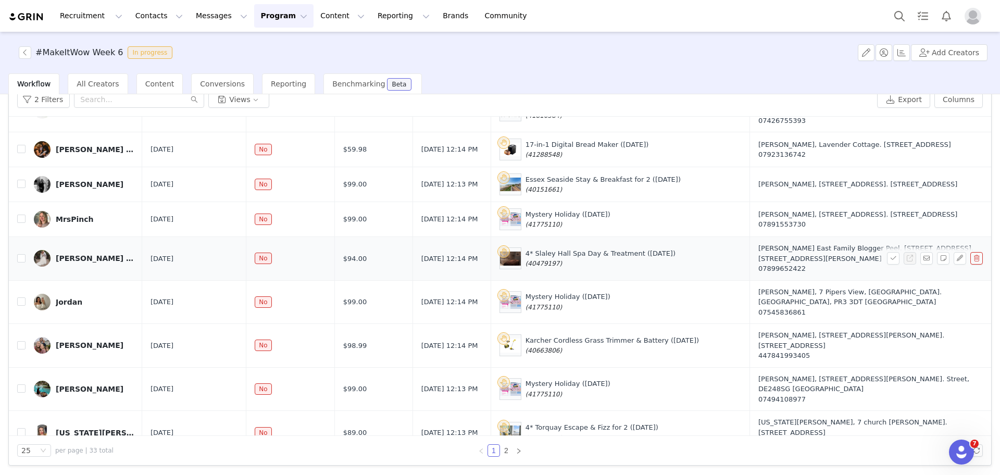
scroll to position [239, 0]
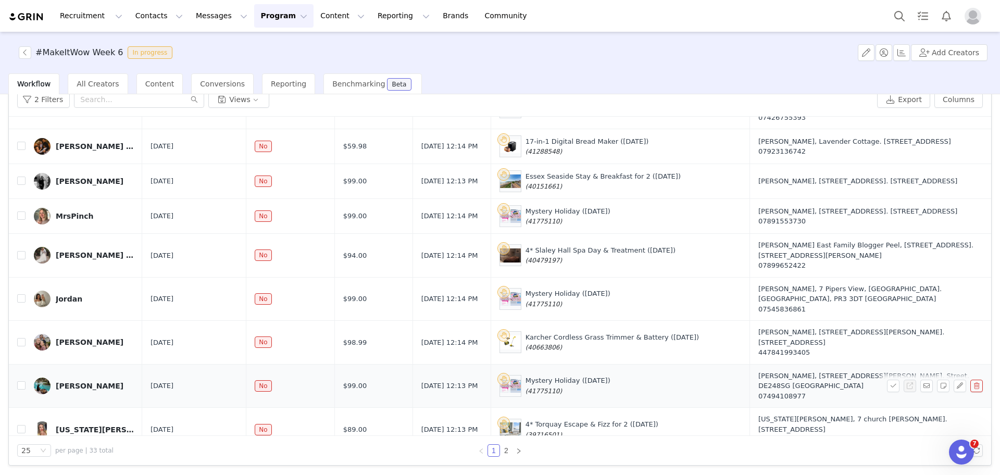
click at [65, 382] on div "michelle" at bounding box center [90, 386] width 68 height 8
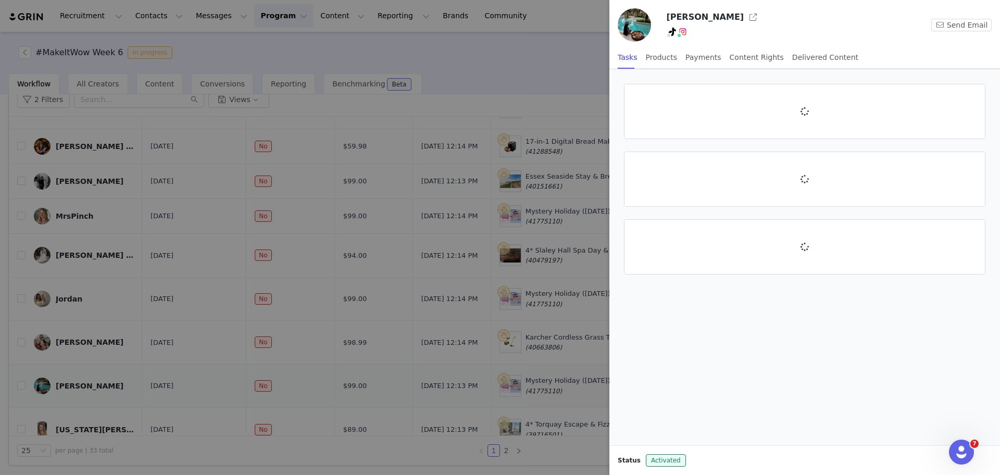
click at [64, 357] on div at bounding box center [500, 237] width 1000 height 475
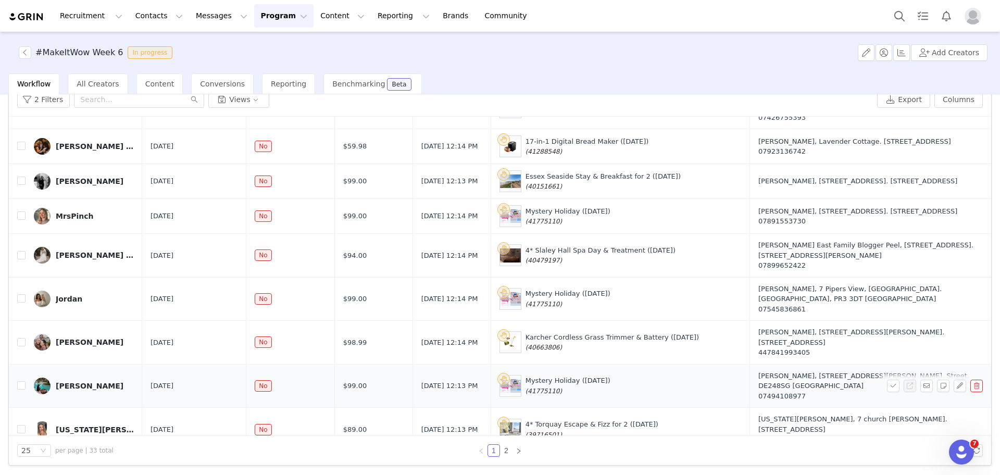
click at [64, 382] on div "michelle" at bounding box center [90, 386] width 68 height 8
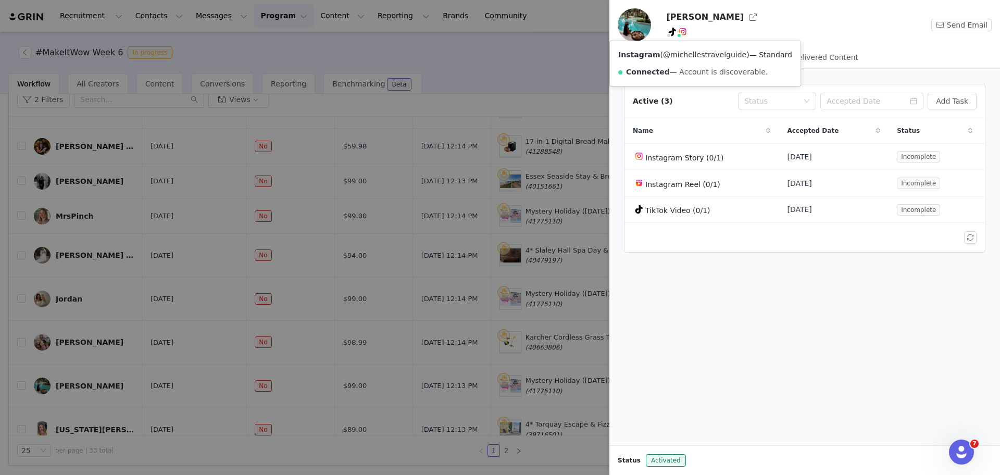
click at [695, 57] on link "@michellestravelguide" at bounding box center [704, 55] width 83 height 8
click at [561, 75] on div at bounding box center [500, 237] width 1000 height 475
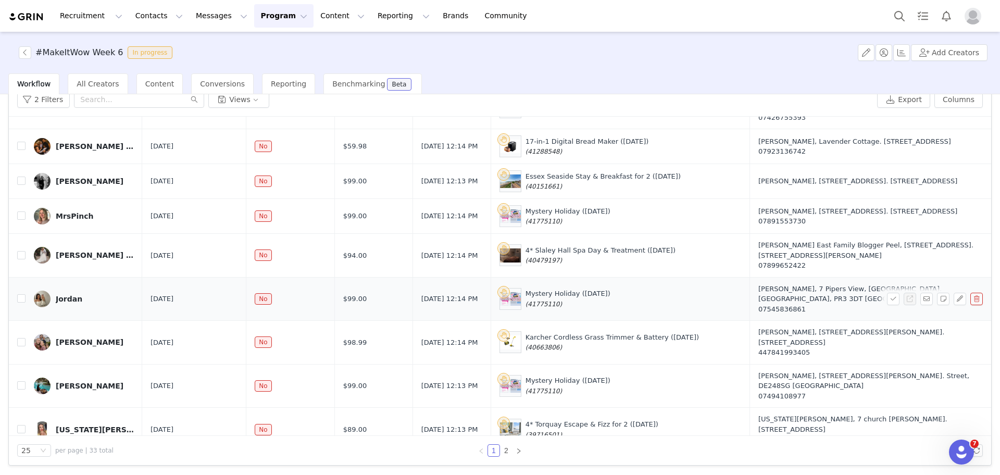
click at [64, 295] on div "Jordan" at bounding box center [69, 299] width 27 height 8
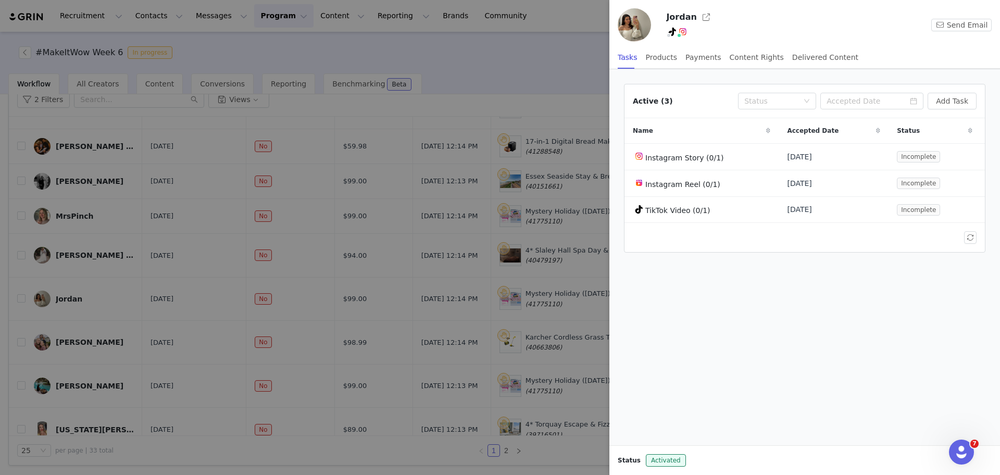
click at [559, 39] on div at bounding box center [500, 237] width 1000 height 475
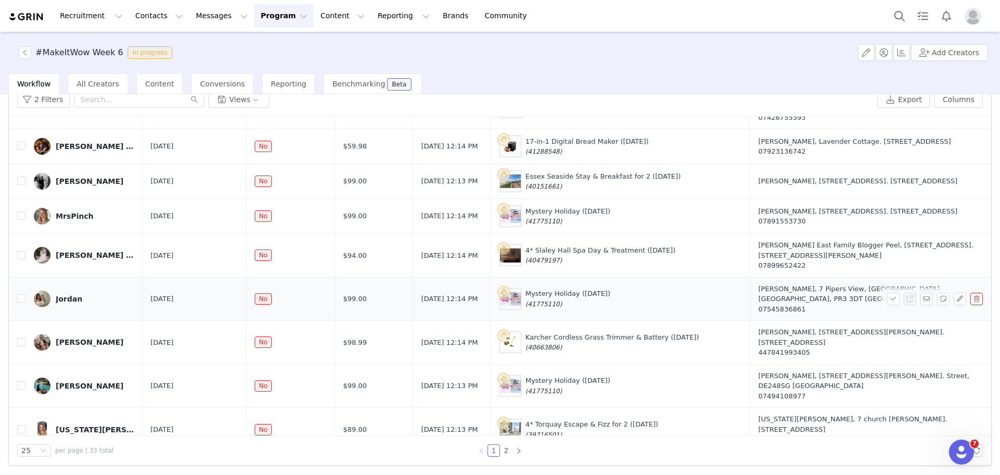
click at [57, 295] on div "Jordan" at bounding box center [69, 299] width 27 height 8
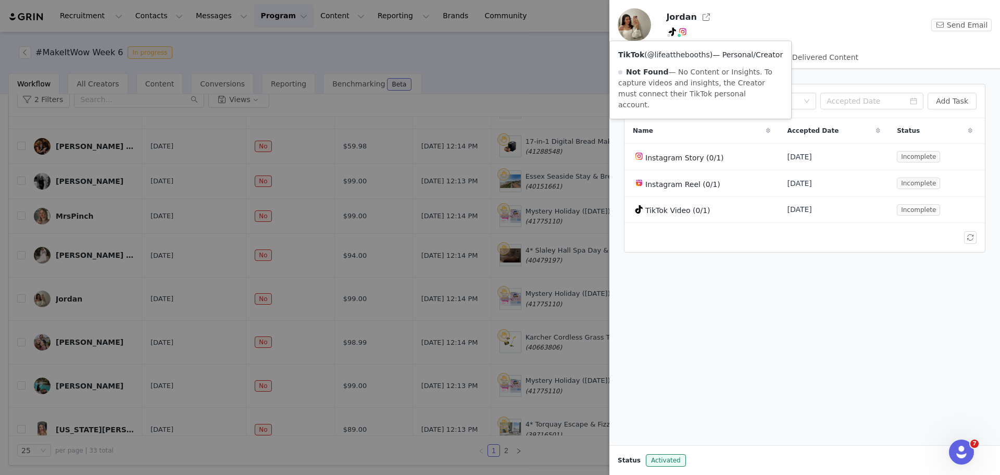
click at [673, 51] on link "@lifeatthebooths" at bounding box center [678, 55] width 63 height 8
click at [539, 56] on div at bounding box center [500, 237] width 1000 height 475
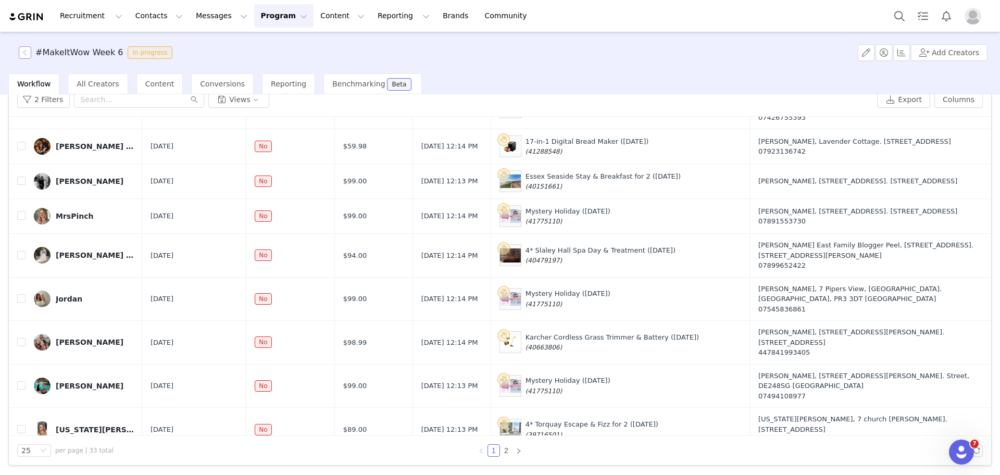
click at [26, 56] on button "button" at bounding box center [25, 52] width 13 height 13
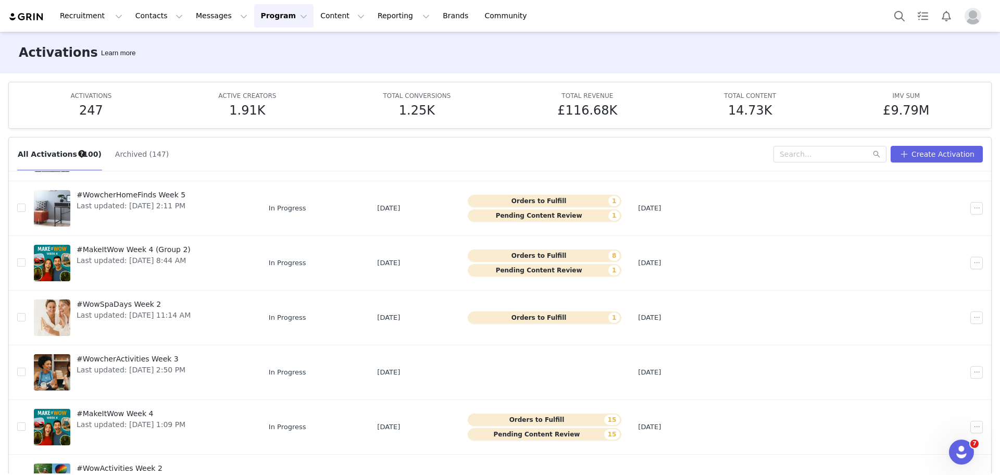
scroll to position [253, 0]
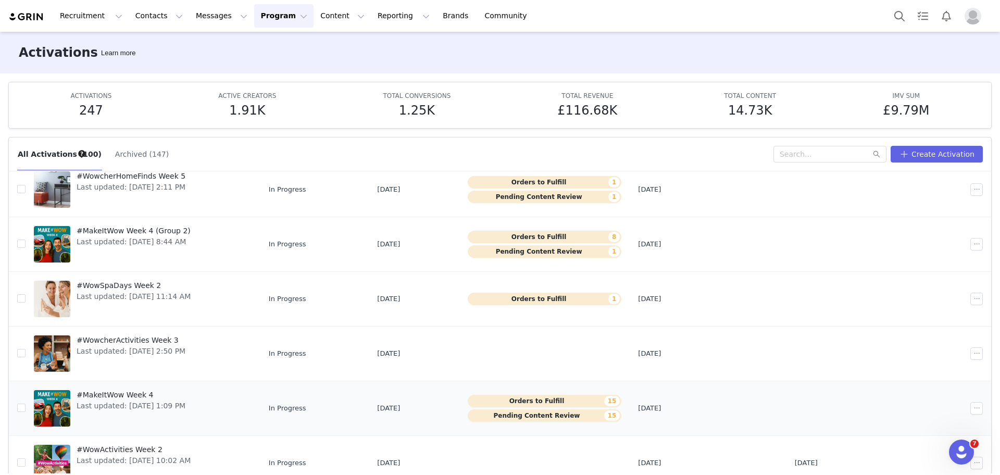
click at [511, 417] on button "Pending Content Review 15" at bounding box center [545, 415] width 154 height 13
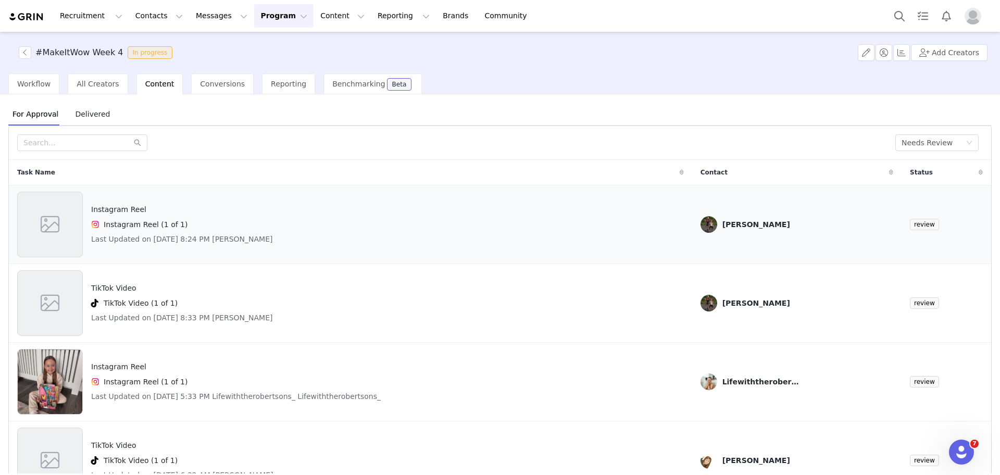
click at [45, 219] on span at bounding box center [50, 224] width 23 height 28
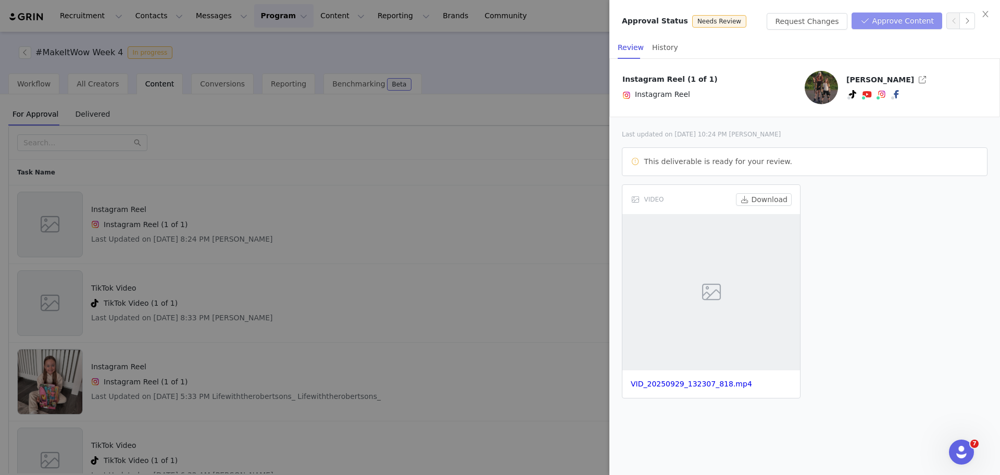
click at [909, 23] on button "Approve Content" at bounding box center [897, 21] width 91 height 17
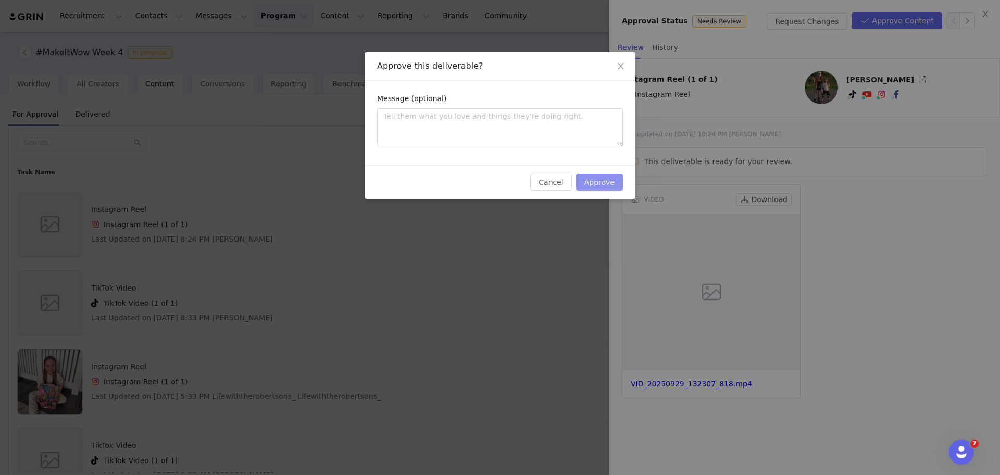
click at [594, 182] on button "Approve" at bounding box center [599, 182] width 47 height 17
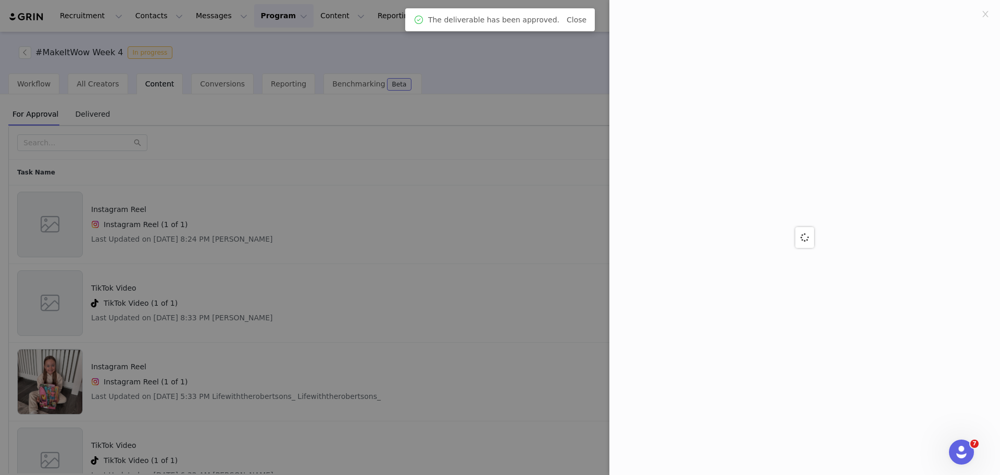
click at [479, 319] on div at bounding box center [500, 237] width 1000 height 475
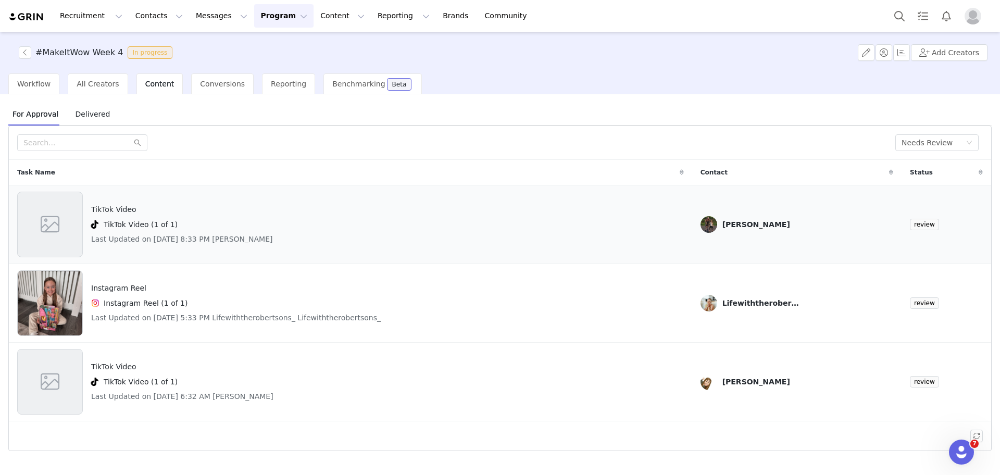
click at [75, 201] on div at bounding box center [50, 225] width 66 height 66
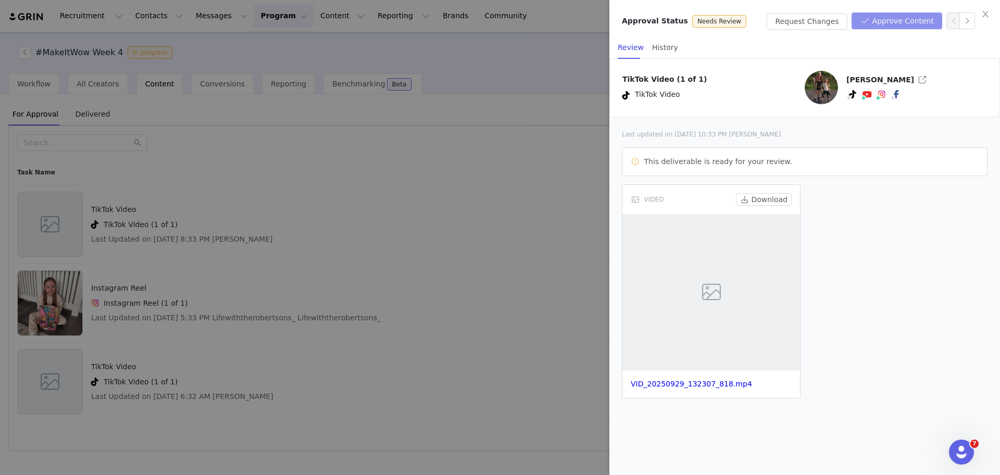
click at [889, 22] on button "Approve Content" at bounding box center [897, 21] width 91 height 17
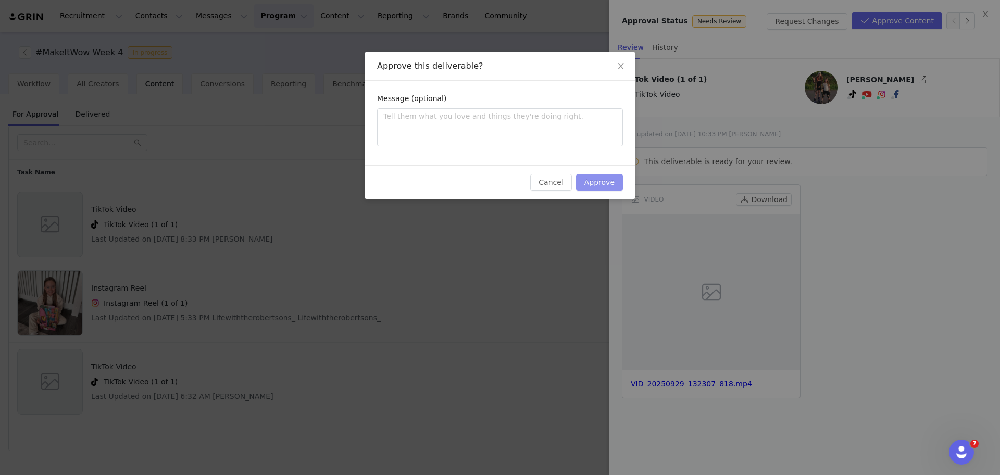
click at [589, 182] on button "Approve" at bounding box center [599, 182] width 47 height 17
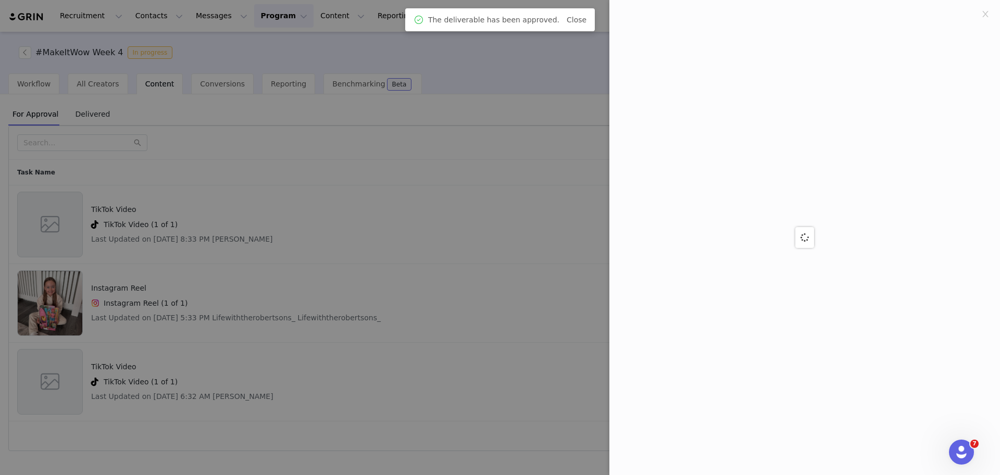
click at [428, 407] on div at bounding box center [500, 237] width 1000 height 475
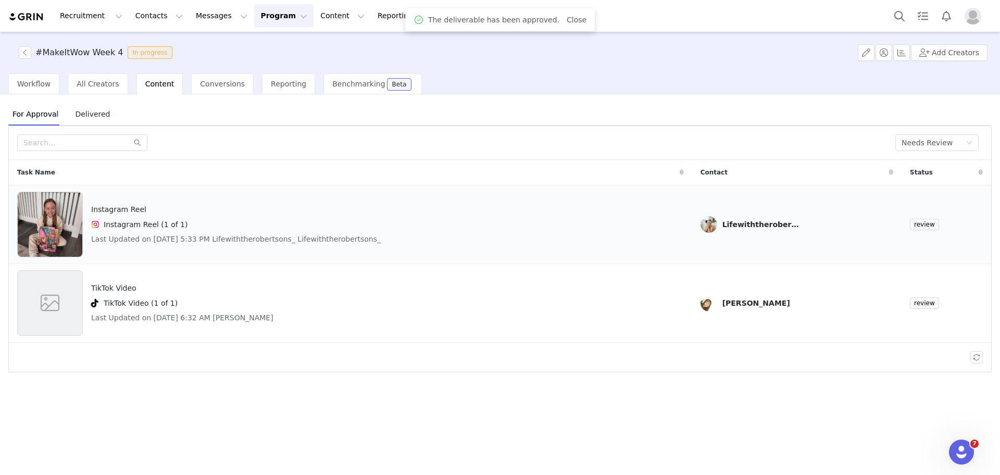
click at [53, 229] on img at bounding box center [50, 225] width 65 height 66
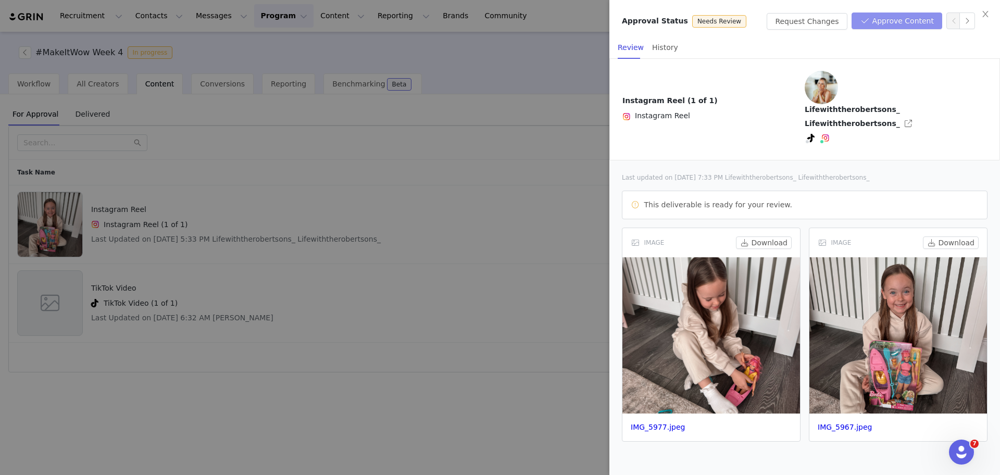
click at [920, 28] on button "Approve Content" at bounding box center [897, 21] width 91 height 17
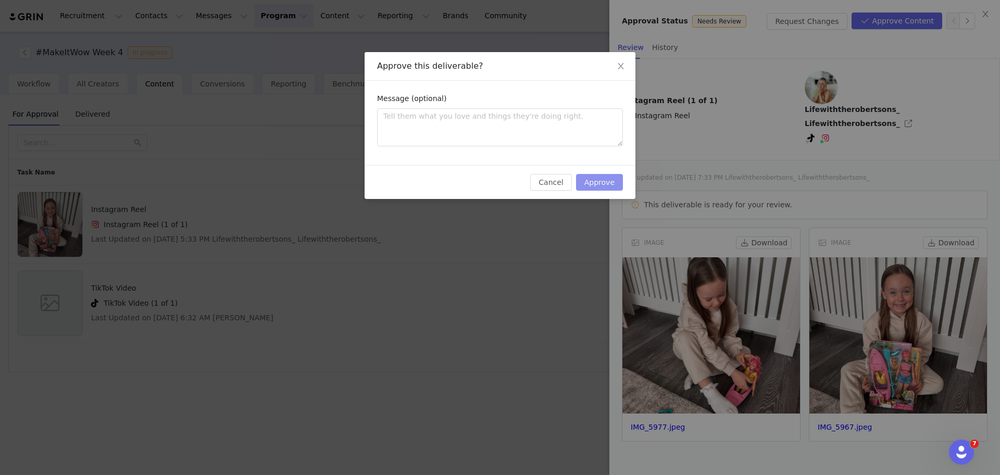
click at [601, 186] on button "Approve" at bounding box center [599, 182] width 47 height 17
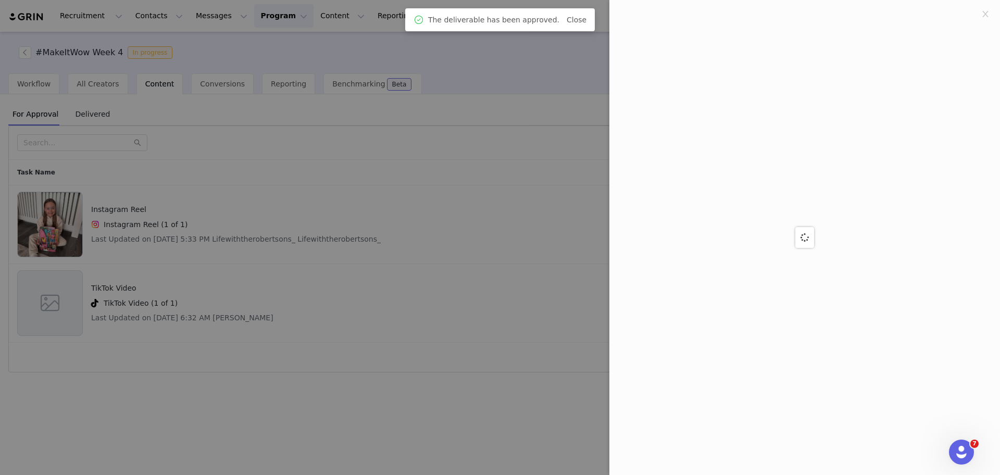
click at [419, 388] on div at bounding box center [500, 237] width 1000 height 475
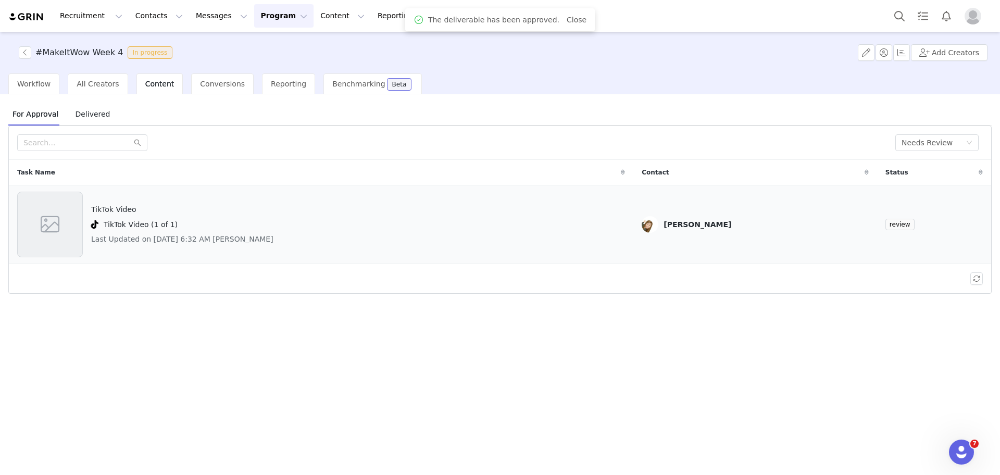
click at [61, 226] on span at bounding box center [50, 224] width 23 height 28
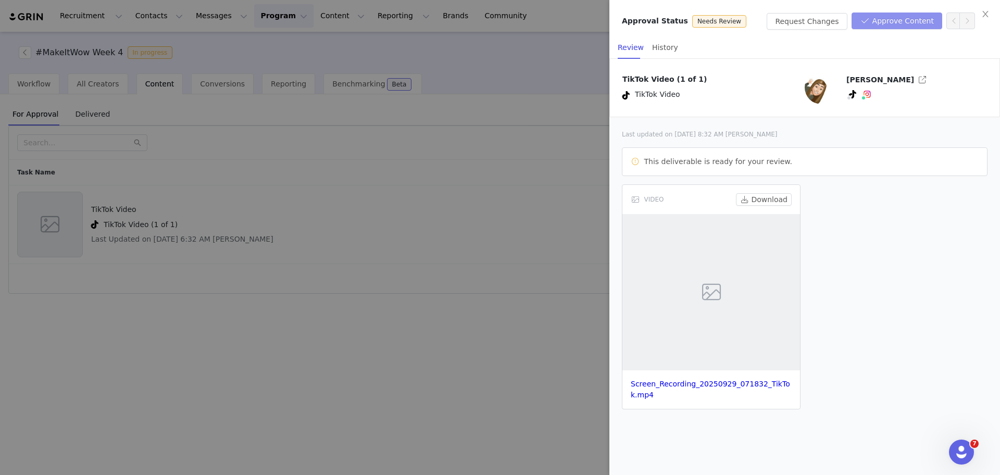
click at [871, 15] on button "Approve Content" at bounding box center [897, 21] width 91 height 17
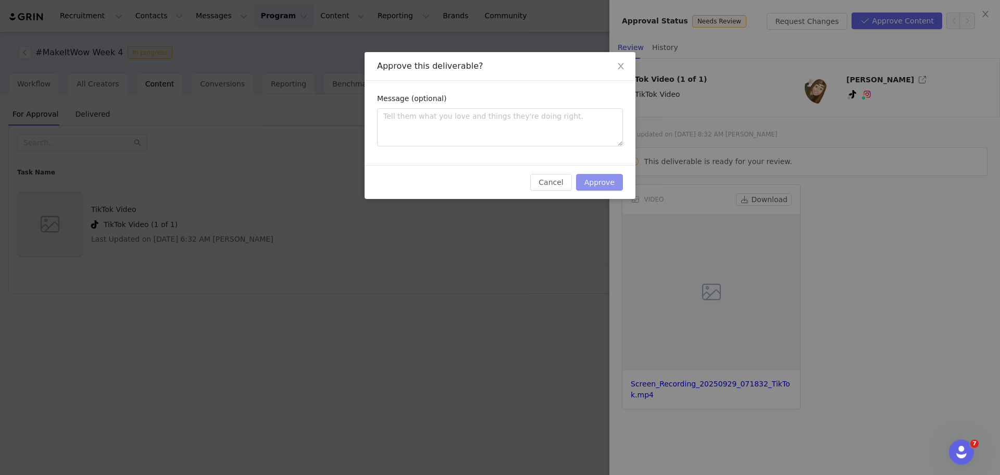
drag, startPoint x: 612, startPoint y: 172, endPoint x: 613, endPoint y: 180, distance: 7.8
click at [613, 180] on div "Cancel Approve" at bounding box center [500, 182] width 271 height 34
click at [613, 180] on button "Approve" at bounding box center [599, 182] width 47 height 17
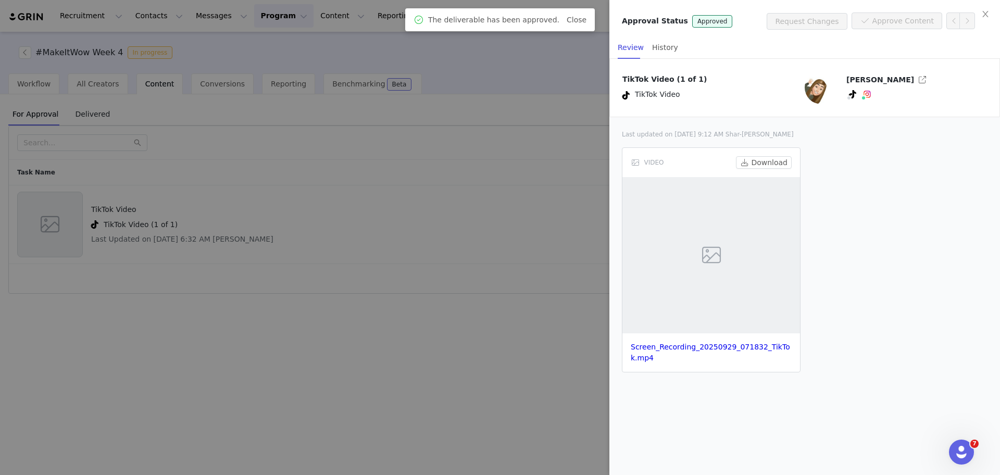
click at [432, 323] on div at bounding box center [500, 237] width 1000 height 475
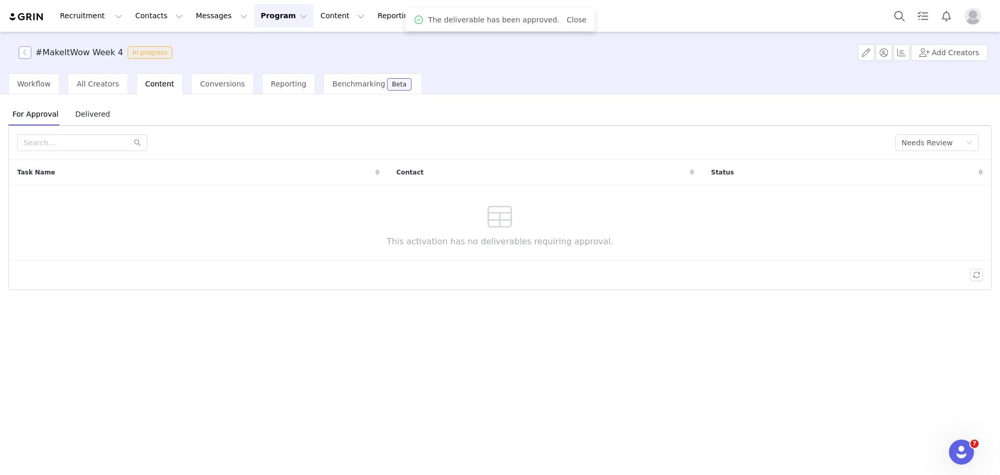
click at [24, 57] on button "button" at bounding box center [25, 52] width 13 height 13
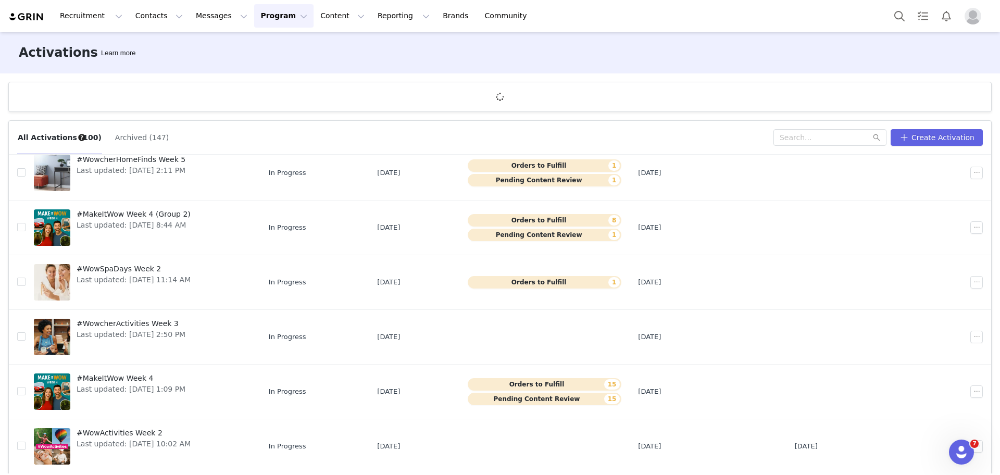
scroll to position [39, 0]
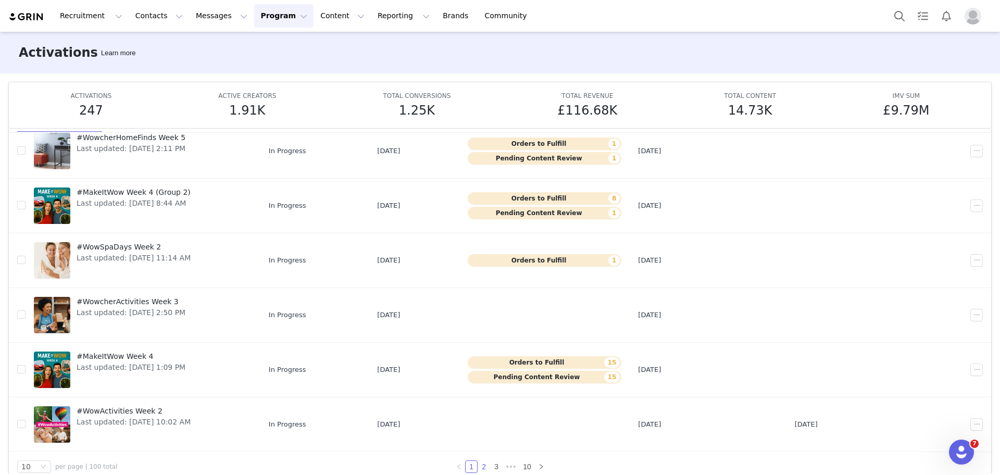
click at [481, 464] on link "2" at bounding box center [483, 466] width 11 height 11
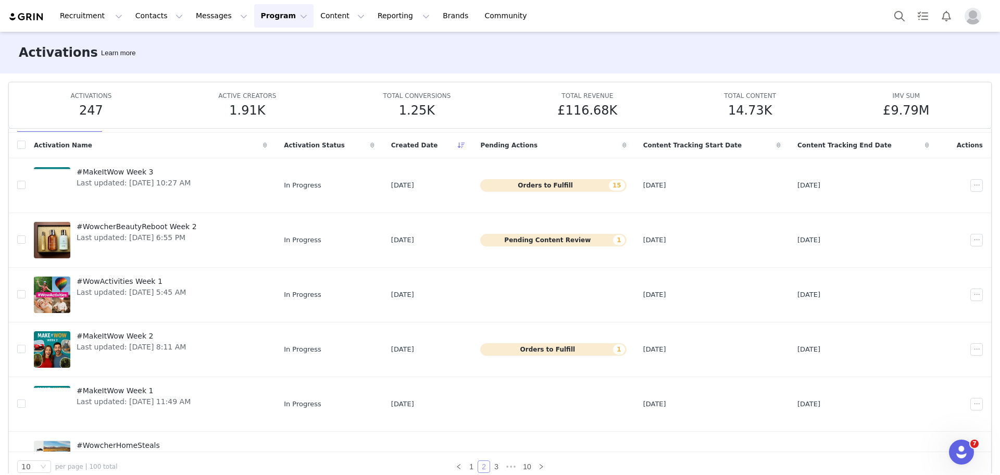
scroll to position [253, 0]
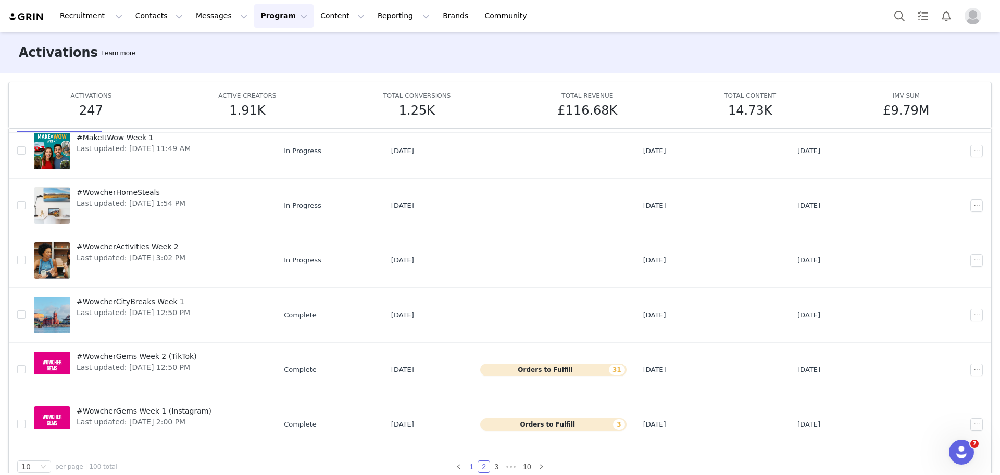
click at [469, 464] on link "1" at bounding box center [471, 466] width 11 height 11
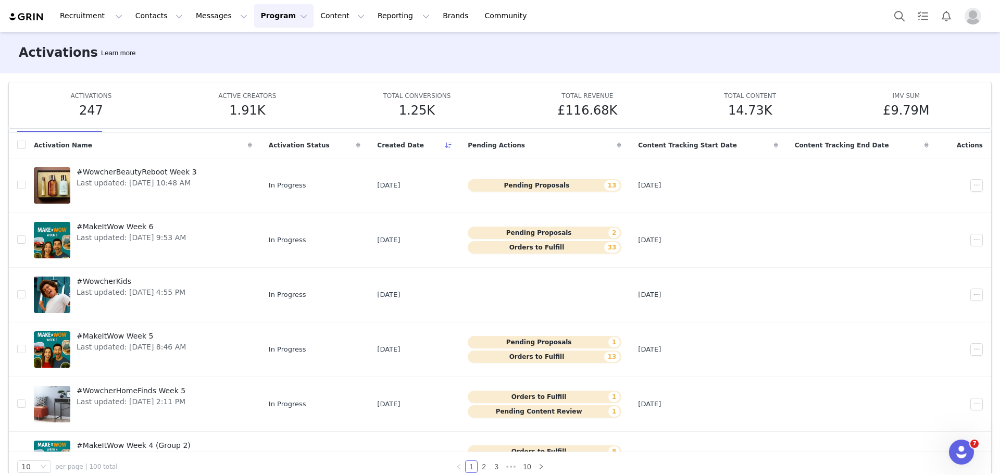
click at [619, 143] on icon at bounding box center [619, 145] width 4 height 6
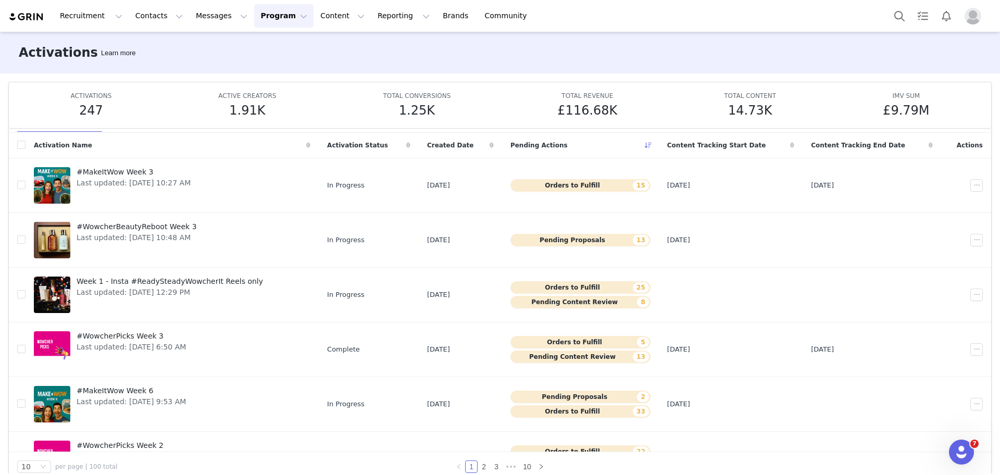
click at [645, 143] on icon at bounding box center [648, 145] width 7 height 6
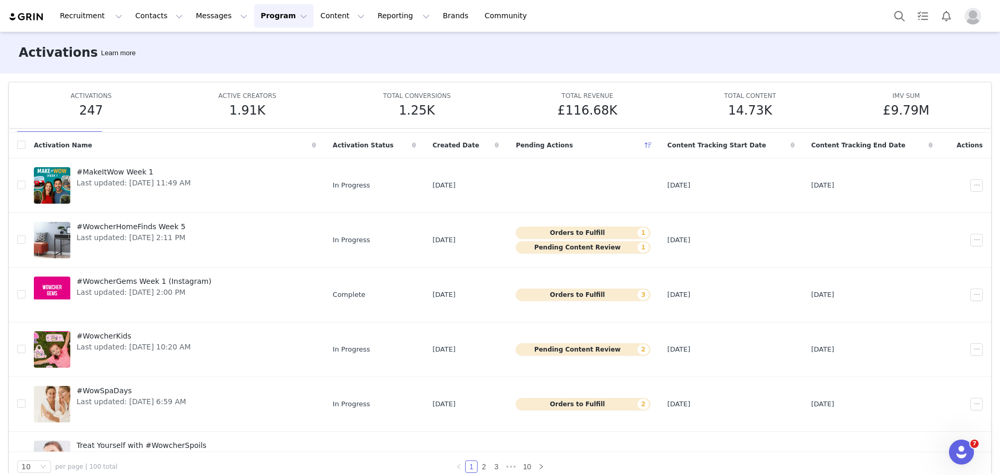
click at [496, 147] on span at bounding box center [497, 145] width 13 height 13
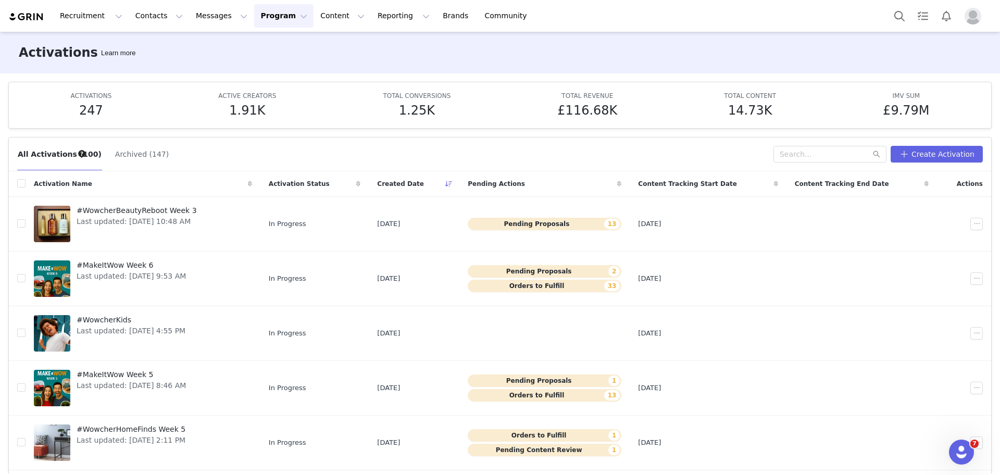
click at [465, 74] on div "Activations Learn more ACTIVATIONS 247 ACTIVE CREATORS 1.91K TOTAL CONVERSIONS …" at bounding box center [500, 253] width 1000 height 442
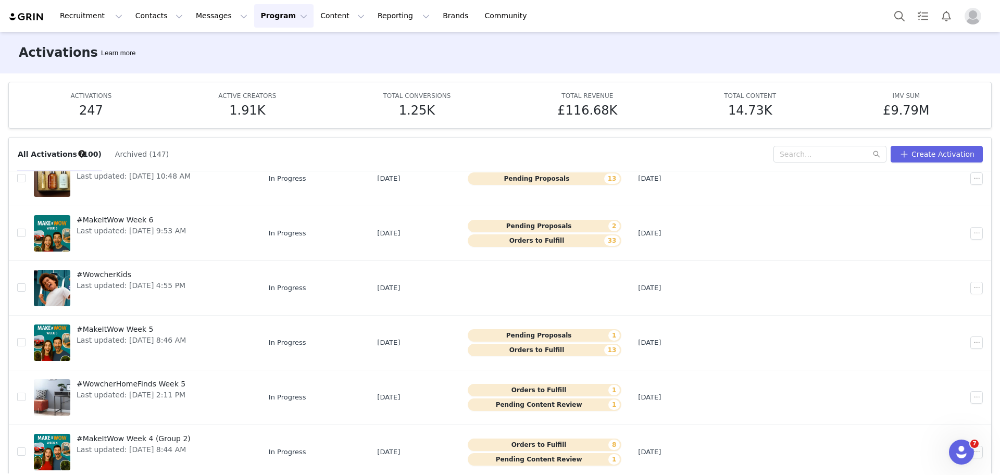
scroll to position [46, 0]
click at [529, 456] on button "Pending Content Review 1" at bounding box center [545, 458] width 154 height 13
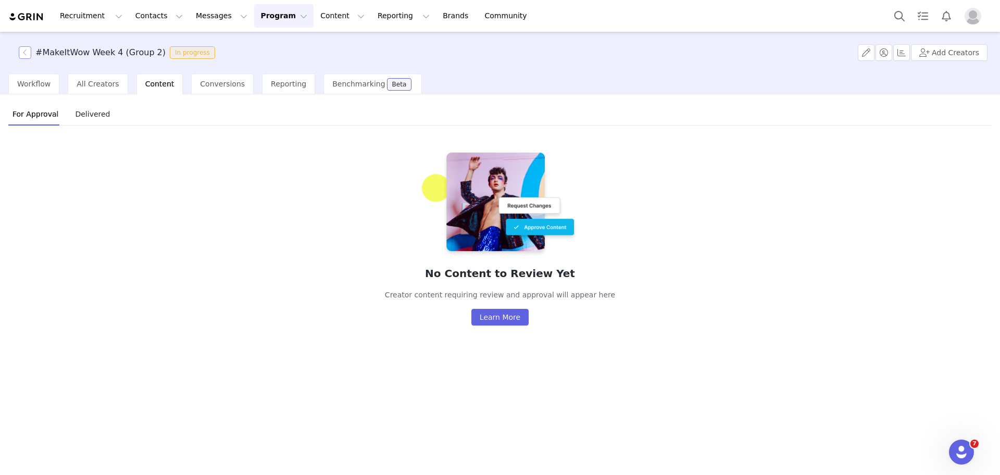
click at [25, 49] on button "button" at bounding box center [25, 52] width 13 height 13
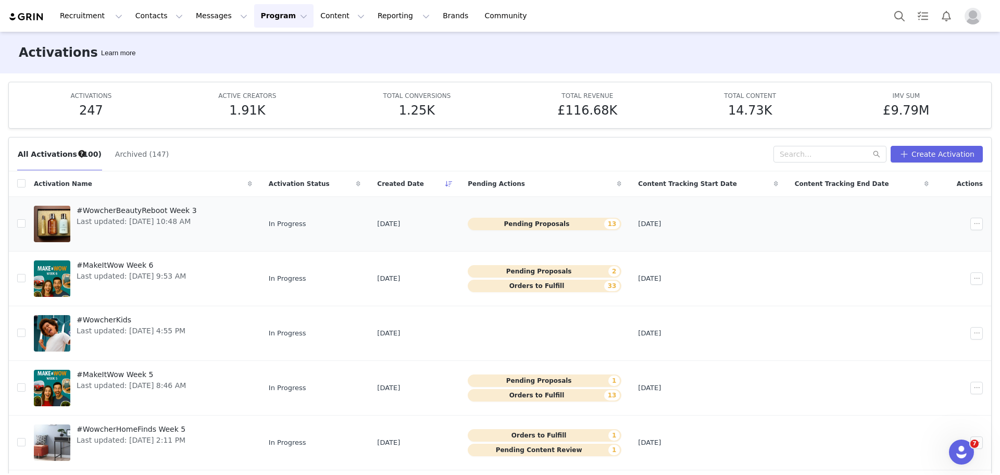
click at [173, 211] on span "#WowcherBeautyReboot Week 3" at bounding box center [137, 210] width 120 height 11
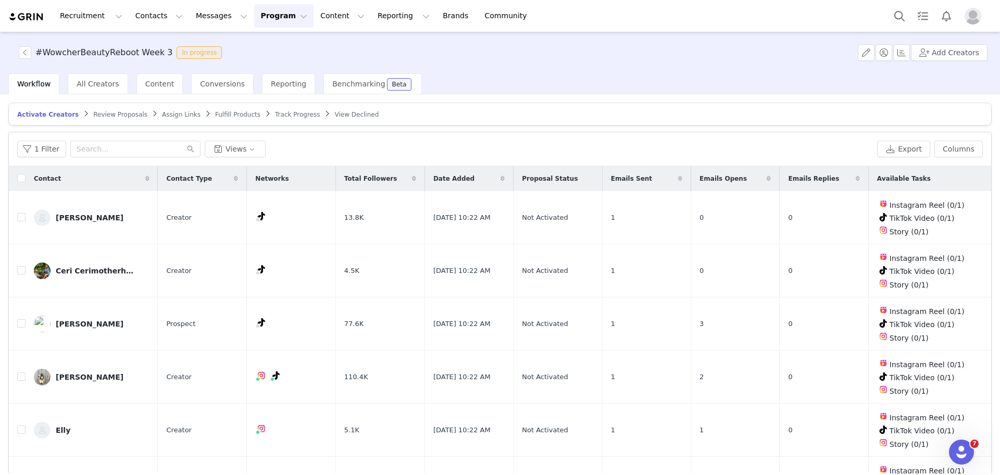
click at [223, 114] on span "Fulfill Products" at bounding box center [237, 114] width 45 height 7
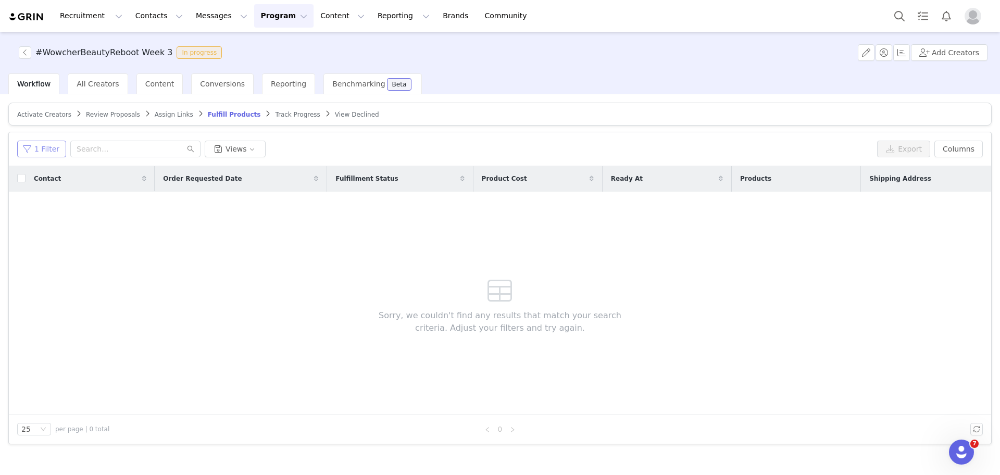
click at [55, 142] on button "1 Filter" at bounding box center [41, 149] width 49 height 17
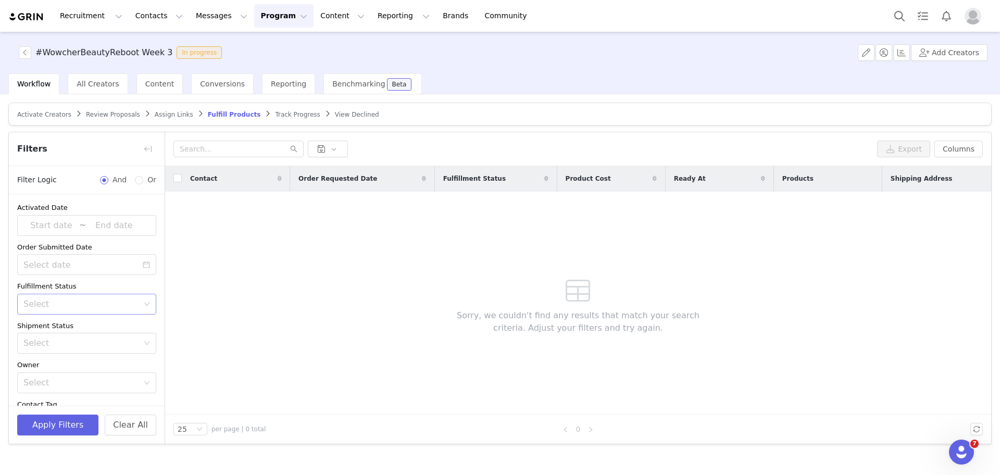
click at [56, 303] on div "Select" at bounding box center [80, 304] width 115 height 10
click at [191, 258] on div "Contact Order Requested Date Fulfillment Status Product Cost Ready At Products …" at bounding box center [578, 290] width 826 height 248
click at [54, 116] on span "Activate Creators" at bounding box center [44, 114] width 54 height 7
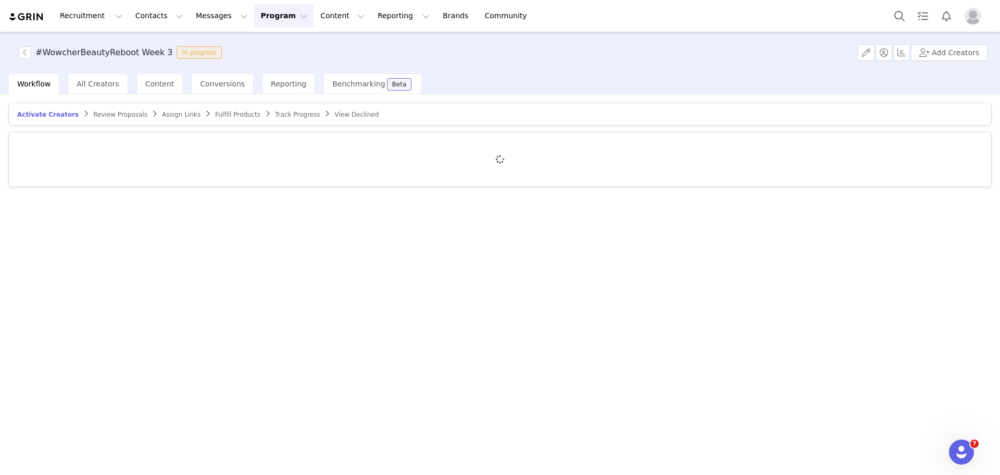
click at [103, 120] on article "Activate Creators Review Proposals Assign Links Fulfill Products Track Progress…" at bounding box center [499, 114] width 983 height 23
click at [102, 116] on span "Review Proposals" at bounding box center [120, 114] width 54 height 7
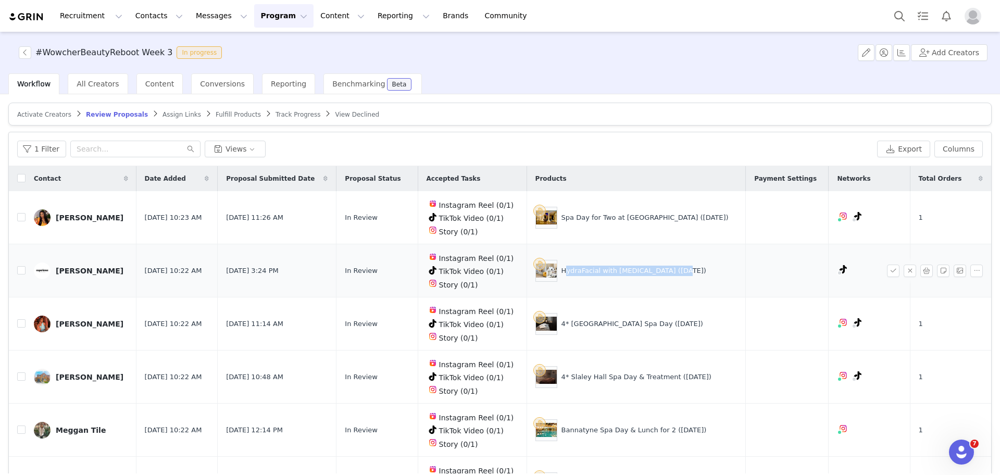
drag, startPoint x: 545, startPoint y: 265, endPoint x: 655, endPoint y: 269, distance: 109.5
click at [655, 269] on div "HydraFacial with Lymphatic Drainage (25 September 2025)" at bounding box center [634, 271] width 145 height 10
copy div "HydraFacial with Lymphatic Drainage"
click at [943, 144] on button "Columns" at bounding box center [959, 149] width 48 height 17
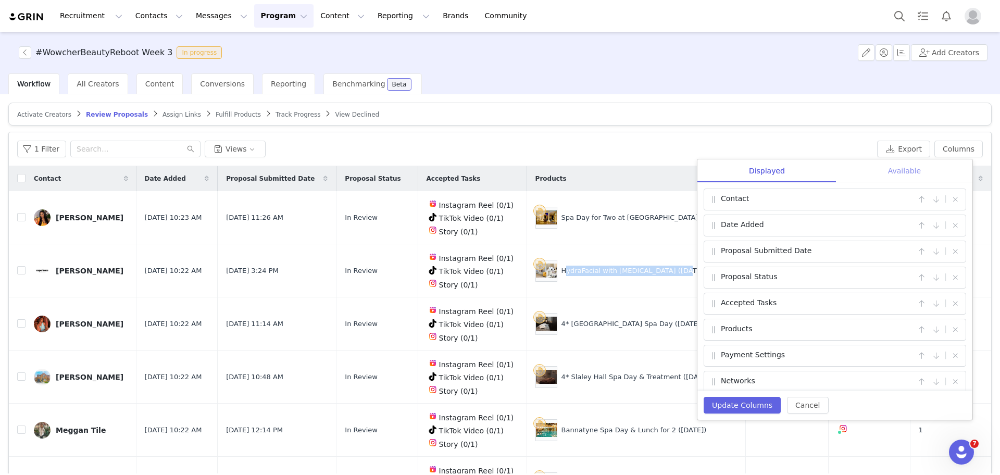
drag, startPoint x: 892, startPoint y: 183, endPoint x: 870, endPoint y: 165, distance: 28.1
click at [870, 165] on div "Displayed Available Contact | Date Added | Proposal Submitted Date | Proposal S…" at bounding box center [834, 274] width 275 height 231
click at [887, 167] on div "Available" at bounding box center [905, 170] width 136 height 23
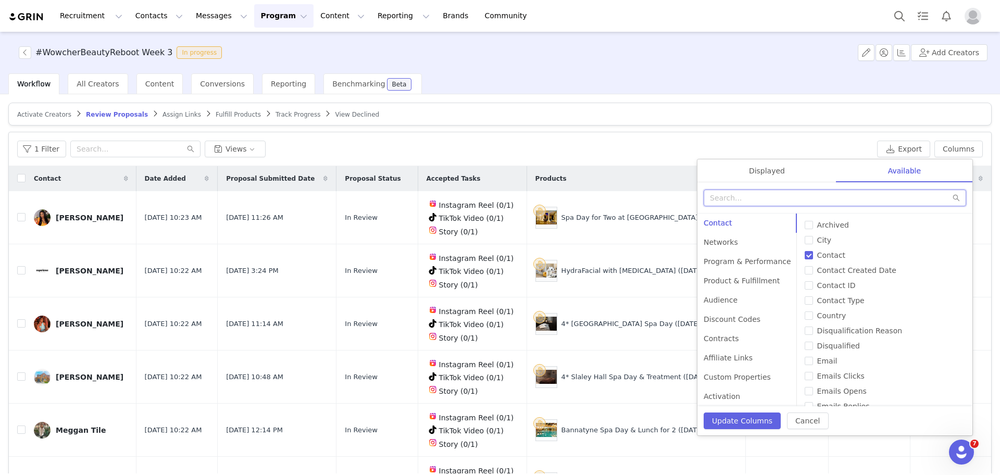
click at [795, 197] on input "text" at bounding box center [835, 198] width 263 height 17
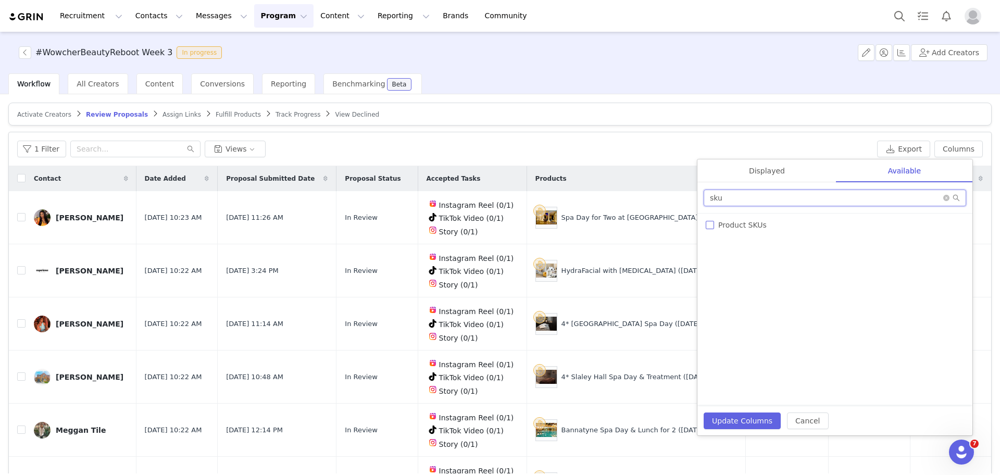
type input "sku"
click at [708, 225] on input "Product SKUs" at bounding box center [710, 225] width 8 height 8
checkbox input "true"
click at [777, 166] on div "Displayed" at bounding box center [766, 170] width 139 height 23
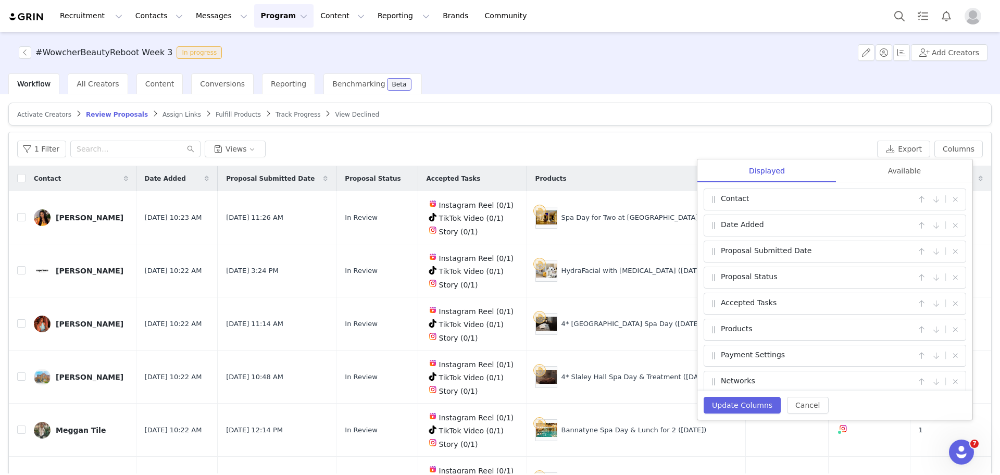
scroll to position [60, 0]
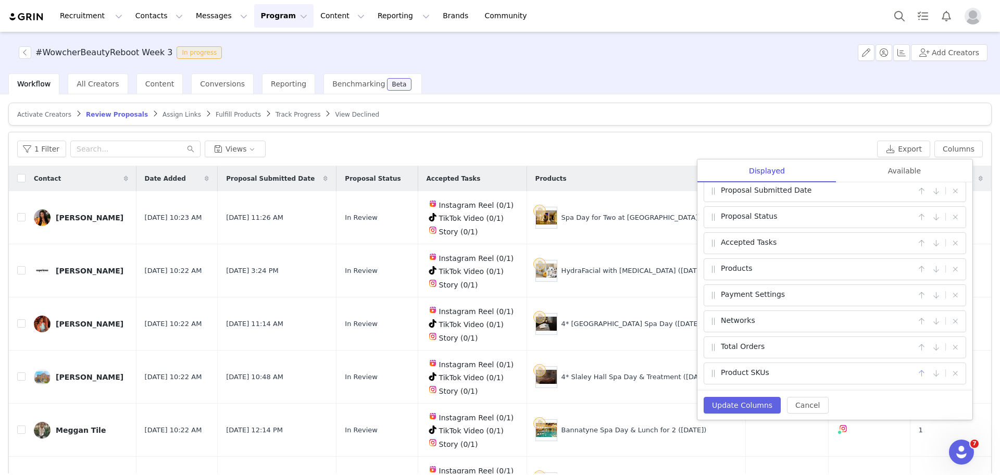
click at [915, 370] on button "button" at bounding box center [921, 373] width 13 height 13
click at [915, 346] on button "button" at bounding box center [921, 347] width 13 height 13
click at [915, 318] on button "button" at bounding box center [921, 321] width 13 height 13
click at [732, 400] on button "Update Columns" at bounding box center [742, 405] width 77 height 17
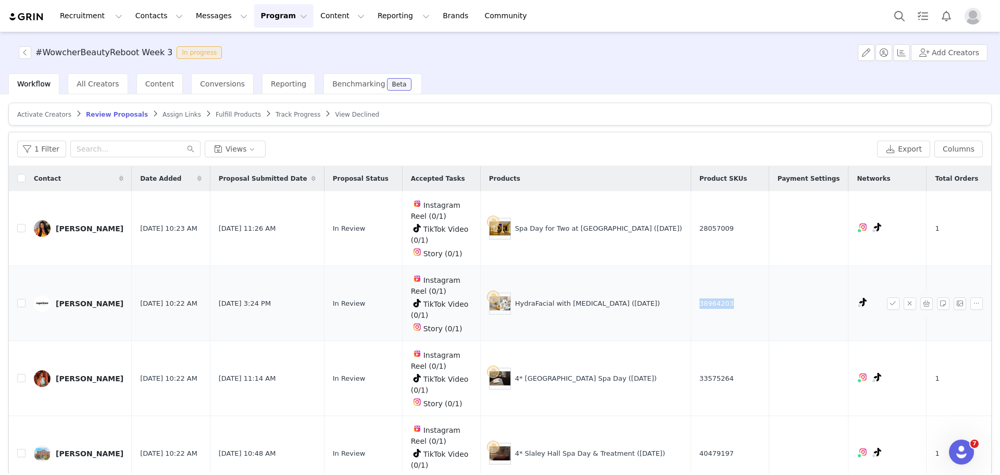
drag, startPoint x: 744, startPoint y: 301, endPoint x: 701, endPoint y: 303, distance: 43.3
click at [701, 303] on td "38964203" at bounding box center [730, 303] width 78 height 75
copy span "38964203"
click at [887, 299] on button "button" at bounding box center [893, 303] width 13 height 13
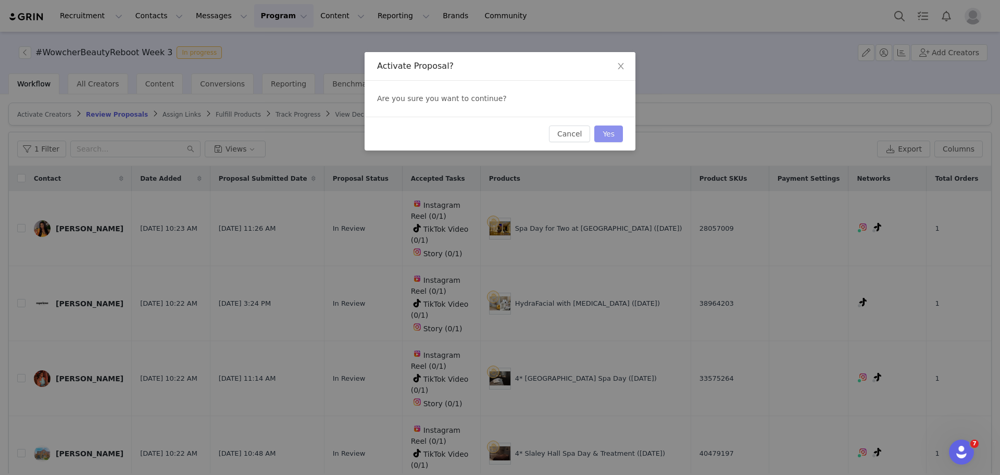
click at [601, 141] on div "Cancel Yes" at bounding box center [500, 134] width 271 height 34
click at [601, 141] on button "Yes" at bounding box center [608, 134] width 29 height 17
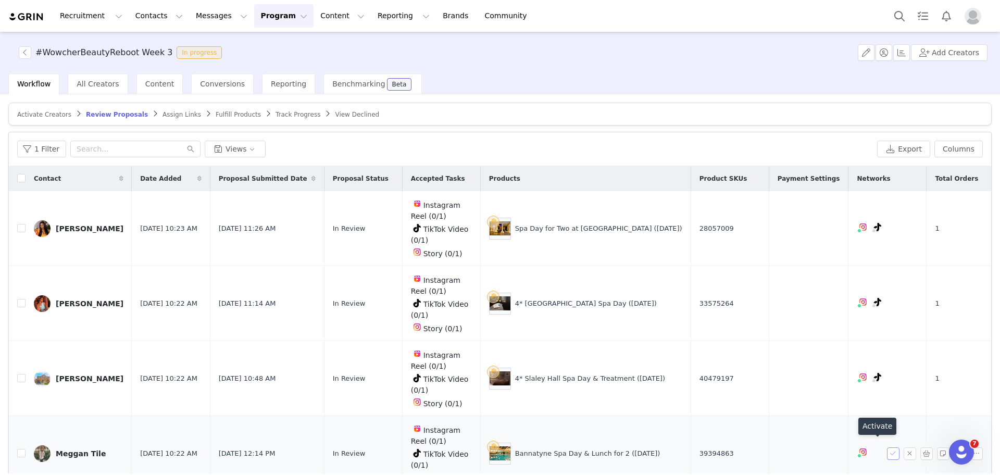
click at [887, 447] on button "button" at bounding box center [893, 453] width 13 height 13
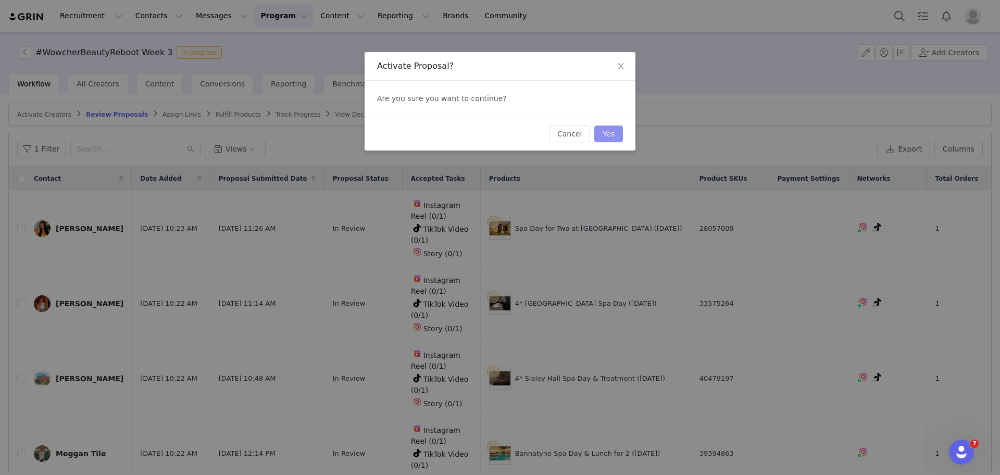
click at [608, 134] on button "Yes" at bounding box center [608, 134] width 29 height 17
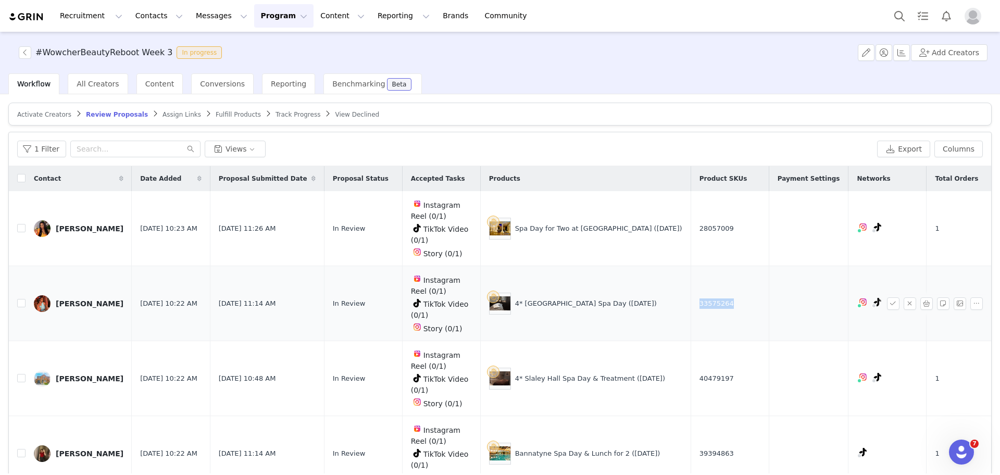
drag, startPoint x: 736, startPoint y: 303, endPoint x: 696, endPoint y: 302, distance: 40.1
click at [696, 302] on td "33575264" at bounding box center [730, 303] width 78 height 75
copy span "33575264"
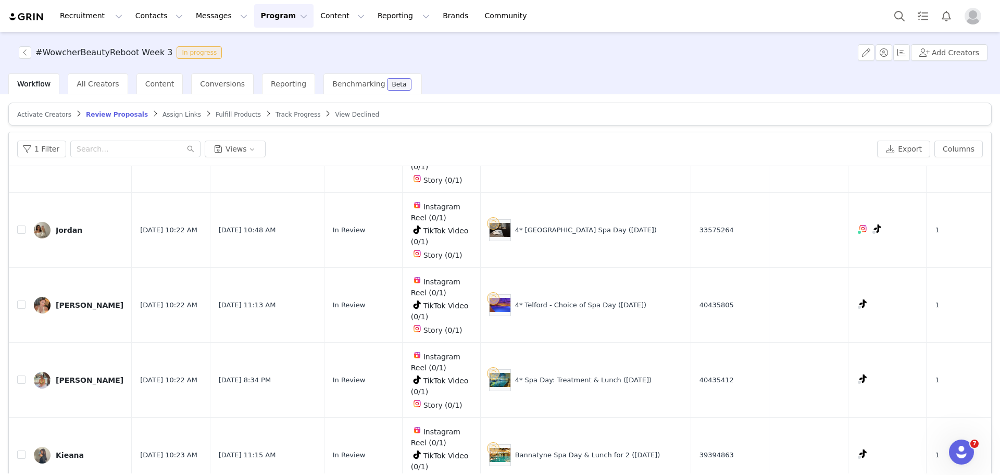
scroll to position [49, 0]
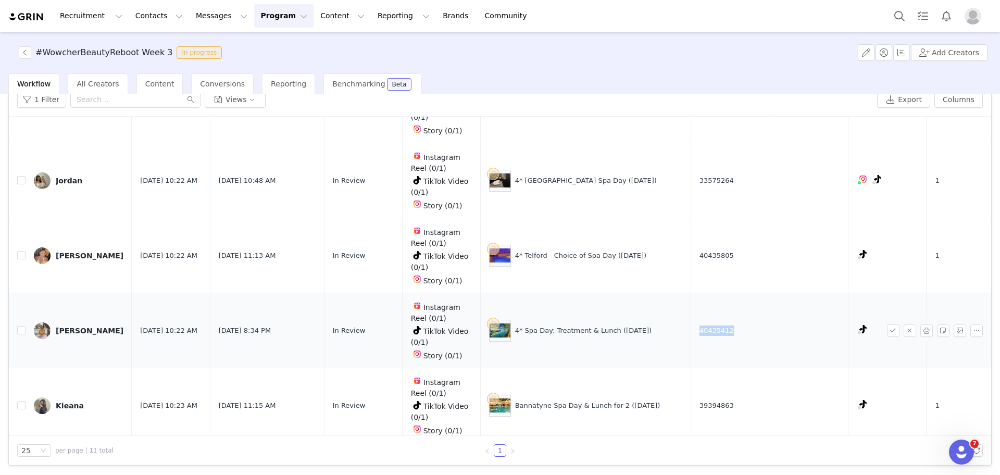
drag, startPoint x: 751, startPoint y: 325, endPoint x: 697, endPoint y: 318, distance: 54.1
click at [697, 318] on td "40435412" at bounding box center [730, 330] width 78 height 75
copy span "40435412"
click at [887, 325] on button "button" at bounding box center [893, 331] width 13 height 13
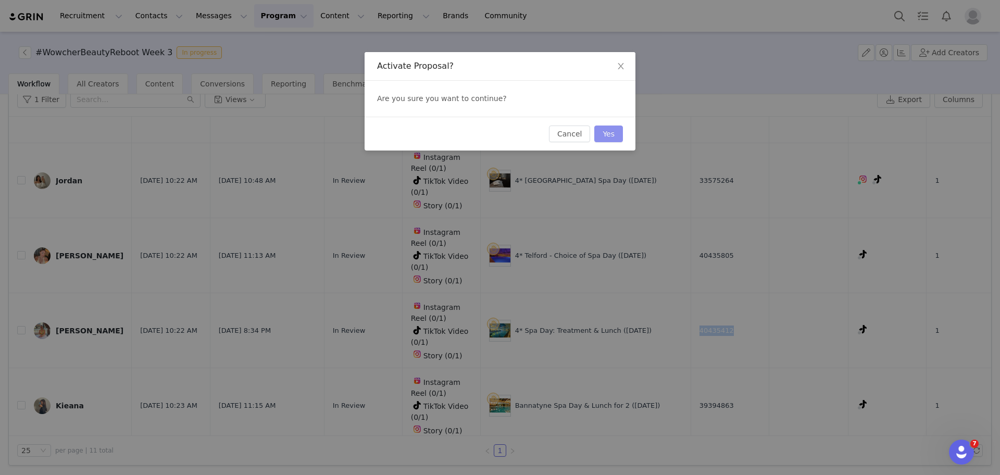
click at [613, 137] on button "Yes" at bounding box center [608, 134] width 29 height 17
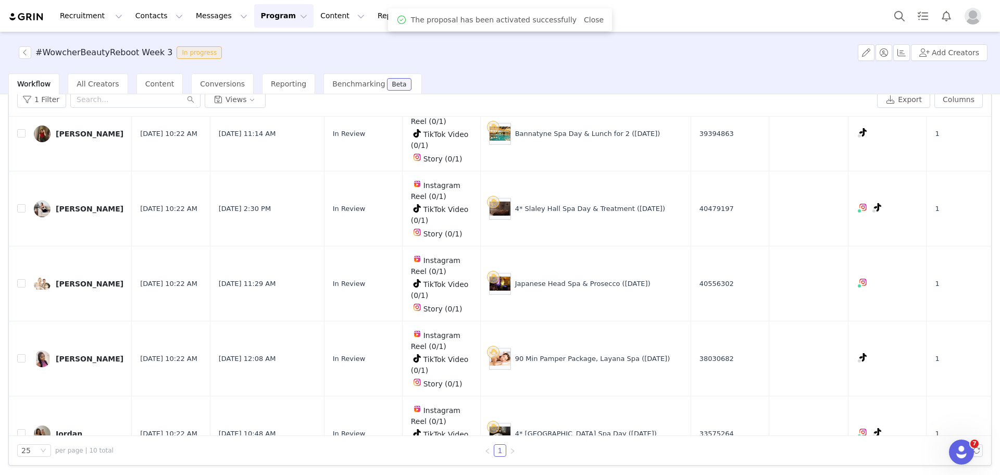
scroll to position [450, 0]
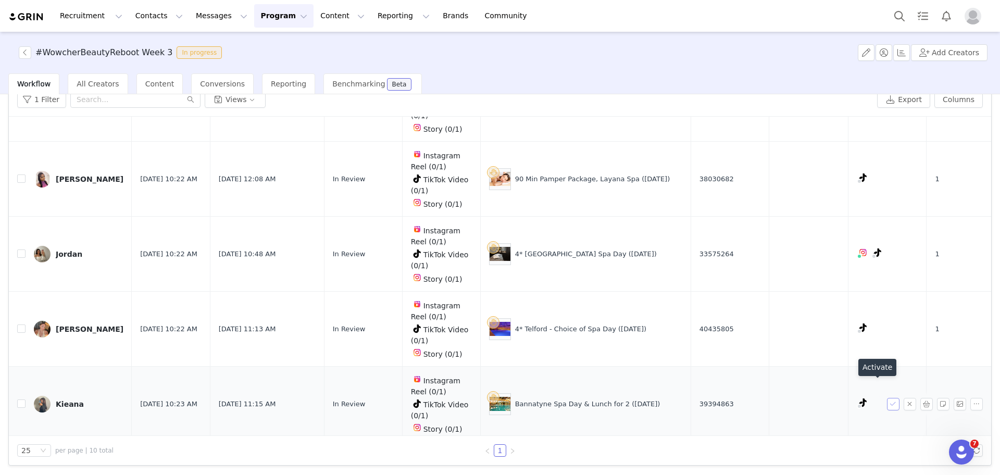
click at [887, 398] on button "button" at bounding box center [893, 404] width 13 height 13
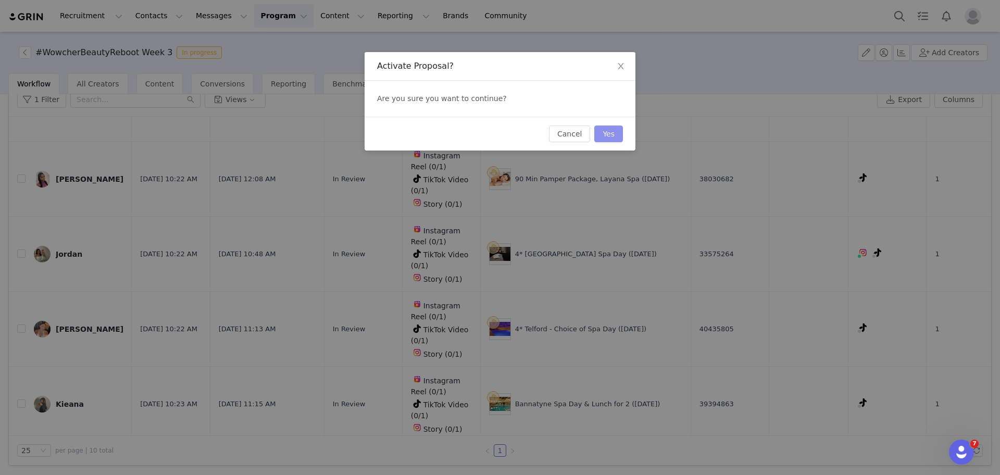
click at [613, 133] on button "Yes" at bounding box center [608, 134] width 29 height 17
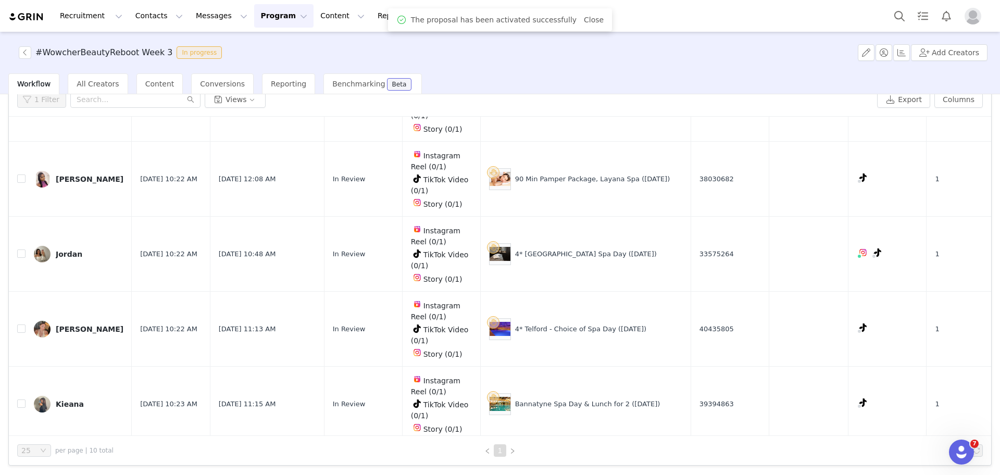
scroll to position [0, 0]
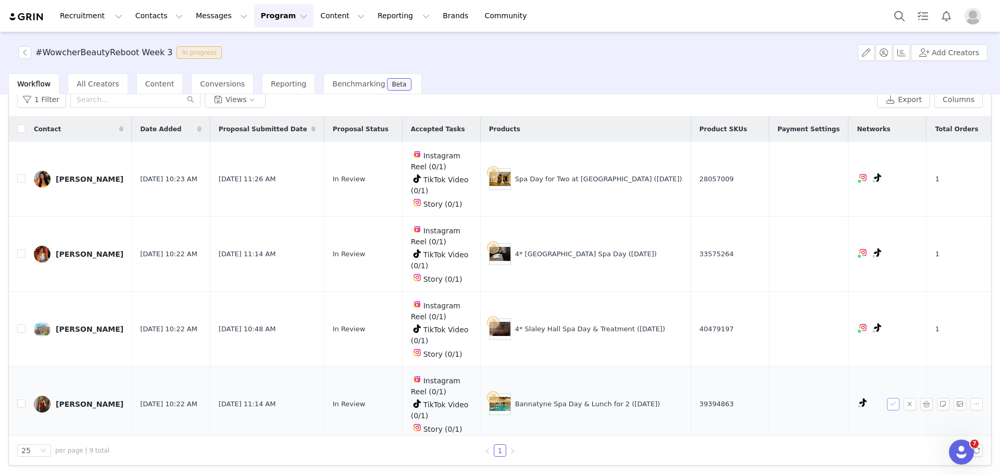
click at [887, 398] on button "button" at bounding box center [893, 404] width 13 height 13
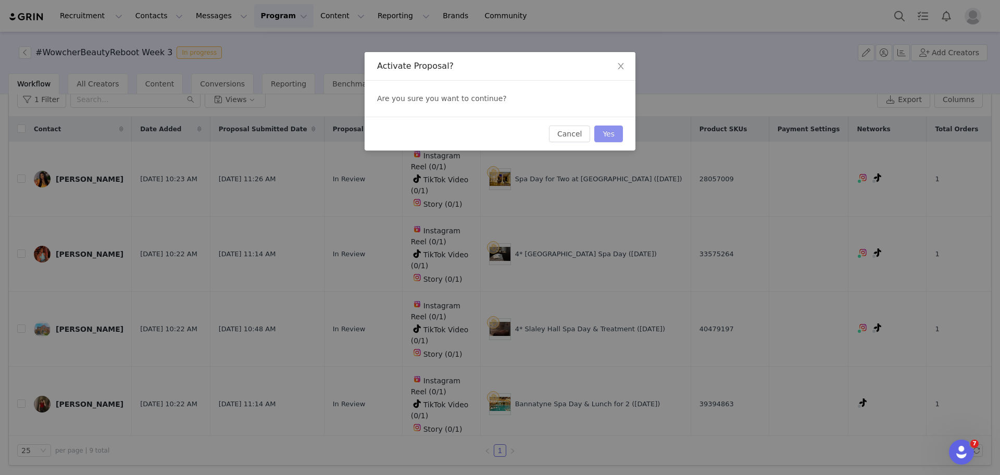
click at [606, 130] on button "Yes" at bounding box center [608, 134] width 29 height 17
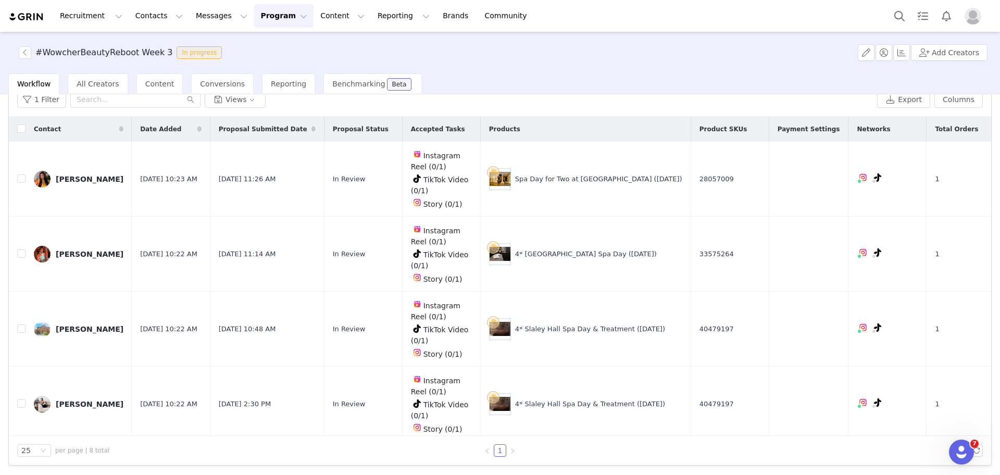
scroll to position [303, 0]
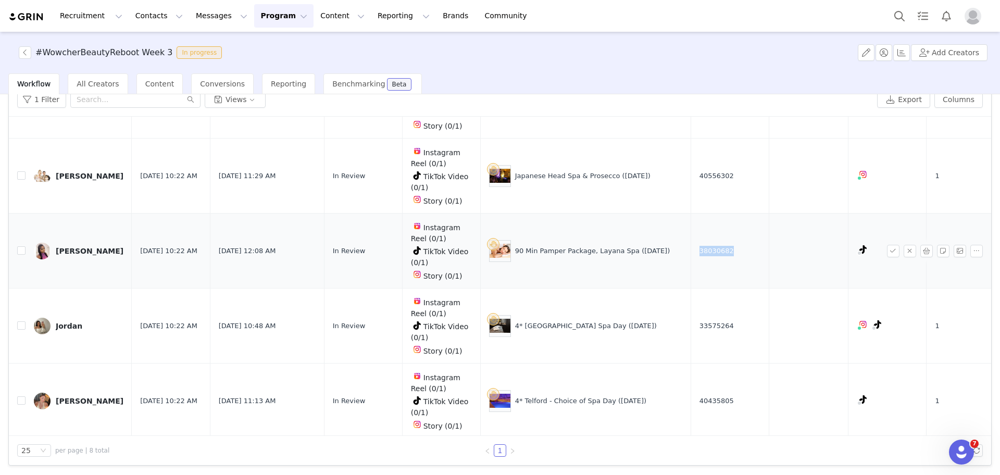
drag, startPoint x: 736, startPoint y: 233, endPoint x: 695, endPoint y: 242, distance: 41.1
click at [695, 242] on td "38030682" at bounding box center [730, 251] width 78 height 75
copy span "38030682"
click at [887, 245] on button "button" at bounding box center [893, 251] width 13 height 13
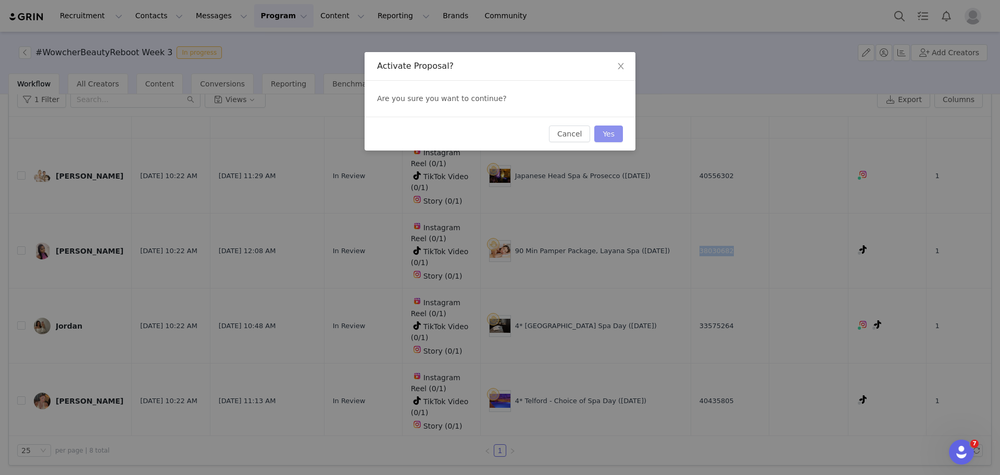
click at [616, 129] on button "Yes" at bounding box center [608, 134] width 29 height 17
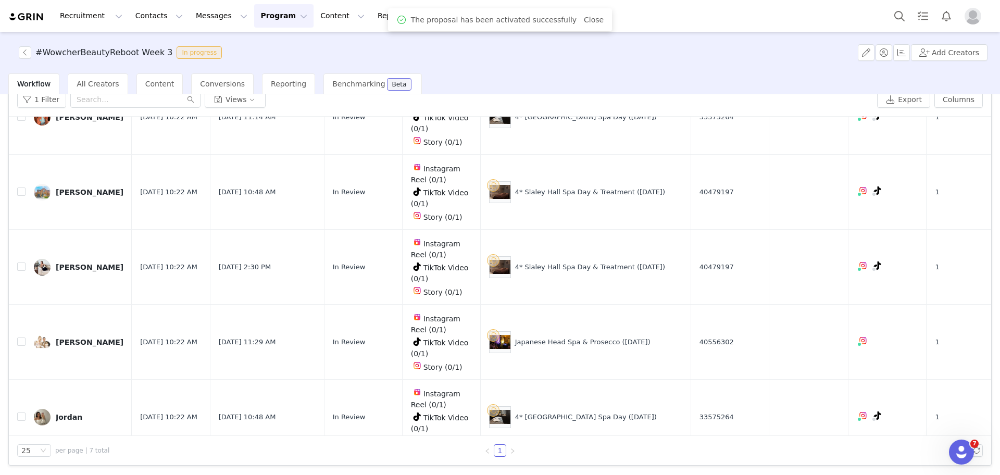
scroll to position [230, 0]
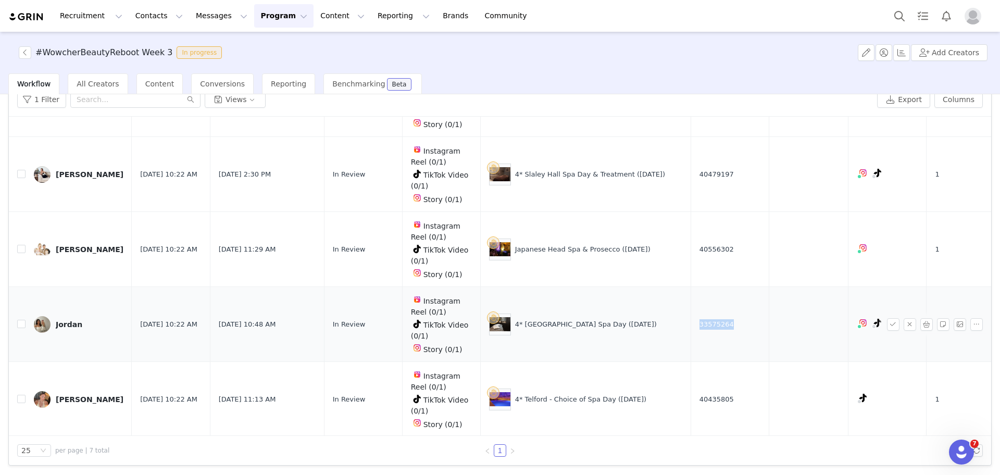
drag, startPoint x: 742, startPoint y: 312, endPoint x: 690, endPoint y: 319, distance: 52.0
click at [691, 319] on td "33575264" at bounding box center [730, 324] width 78 height 75
copy span "33575264"
drag, startPoint x: 757, startPoint y: 390, endPoint x: 691, endPoint y: 389, distance: 66.2
click at [691, 389] on td "40435805" at bounding box center [730, 399] width 78 height 75
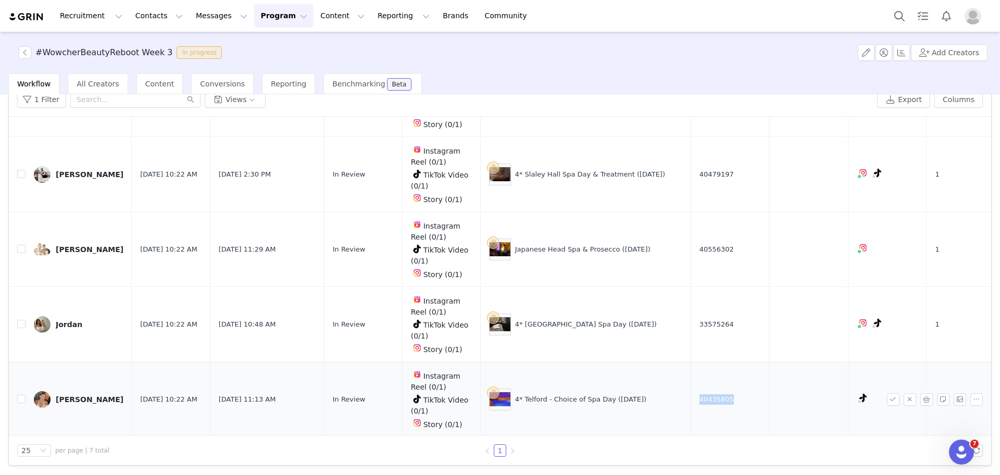
copy span "40435805"
drag, startPoint x: 735, startPoint y: 309, endPoint x: 696, endPoint y: 312, distance: 39.1
click at [696, 312] on td "33575264" at bounding box center [730, 324] width 78 height 75
copy span "33575264"
drag, startPoint x: 747, startPoint y: 241, endPoint x: 693, endPoint y: 242, distance: 54.2
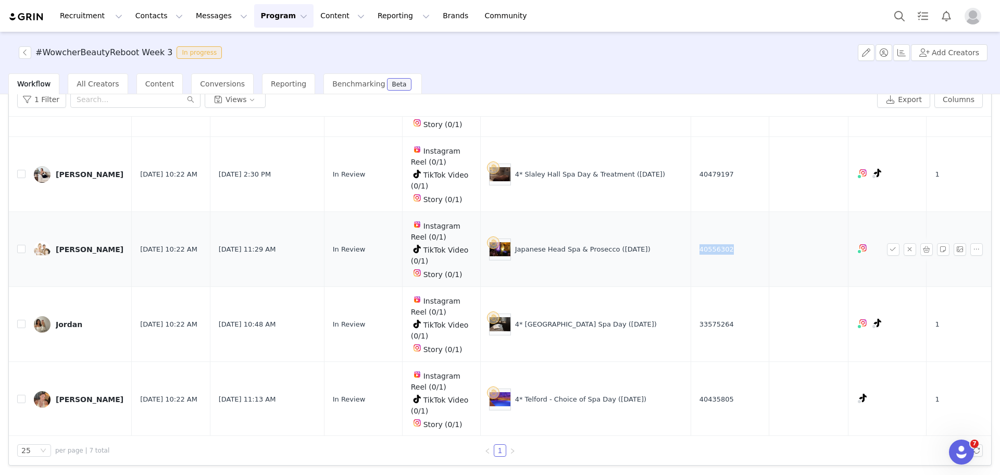
click at [693, 242] on td "40556302" at bounding box center [730, 249] width 78 height 75
copy span "40556302"
drag, startPoint x: 738, startPoint y: 160, endPoint x: 691, endPoint y: 175, distance: 48.9
click at [691, 175] on td "40479197" at bounding box center [730, 174] width 78 height 75
copy span "40479197"
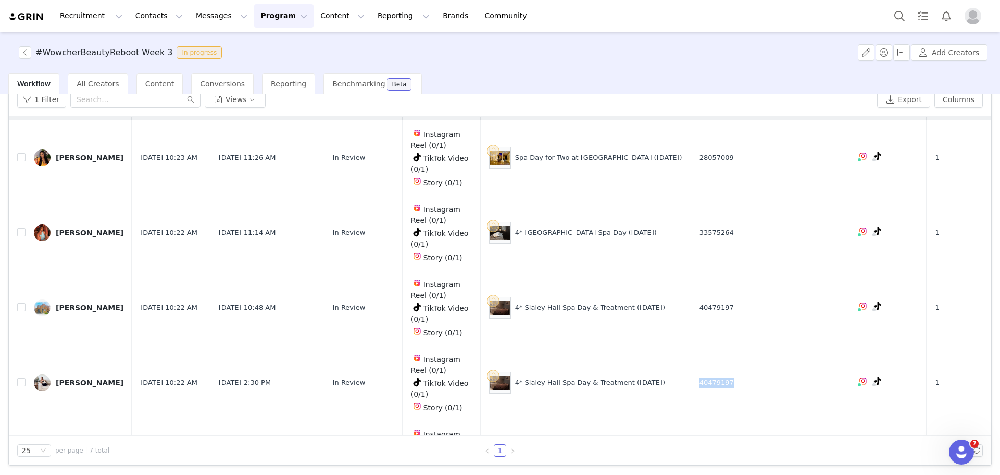
scroll to position [0, 0]
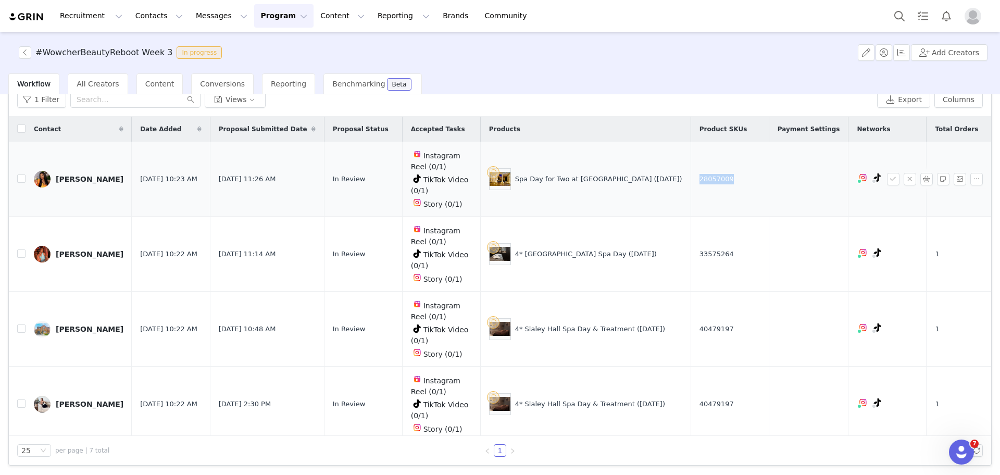
drag, startPoint x: 740, startPoint y: 177, endPoint x: 695, endPoint y: 177, distance: 44.8
click at [695, 177] on td "28057009" at bounding box center [730, 179] width 78 height 75
click at [24, 52] on button "button" at bounding box center [25, 52] width 13 height 13
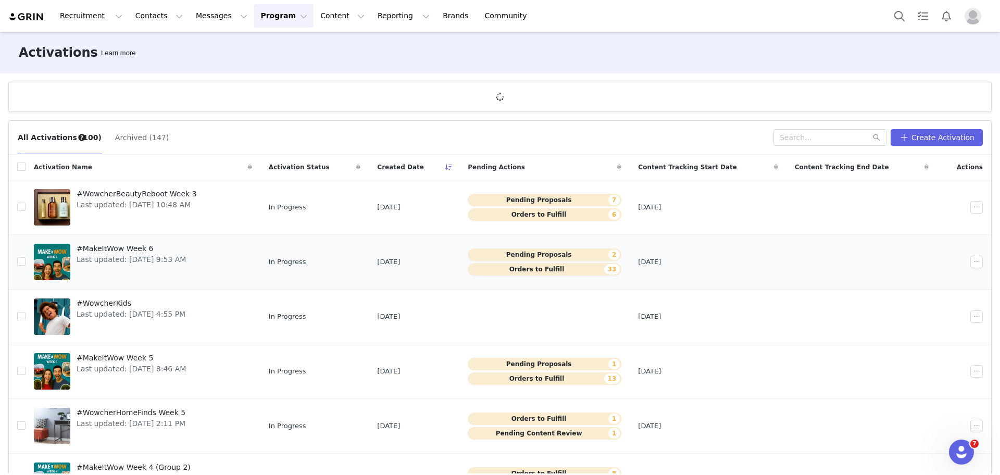
click at [142, 253] on span "#MakeItWow Week 6" at bounding box center [131, 248] width 109 height 11
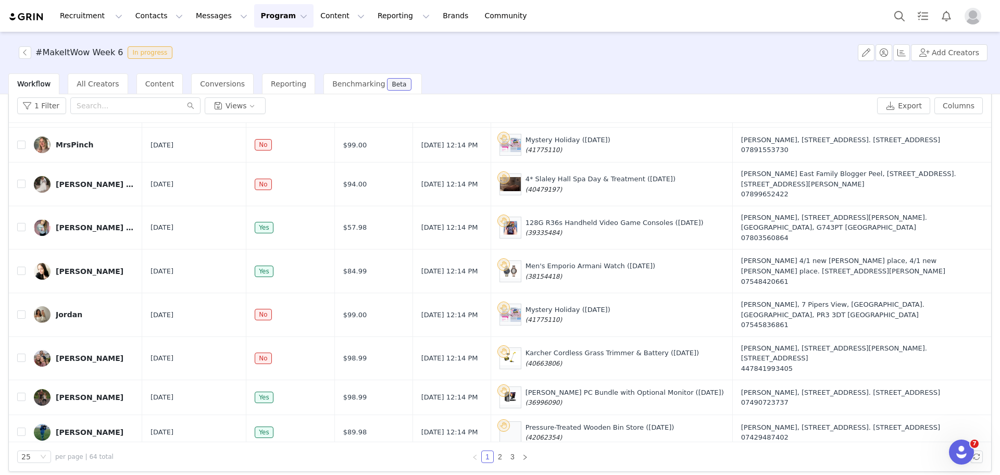
scroll to position [49, 0]
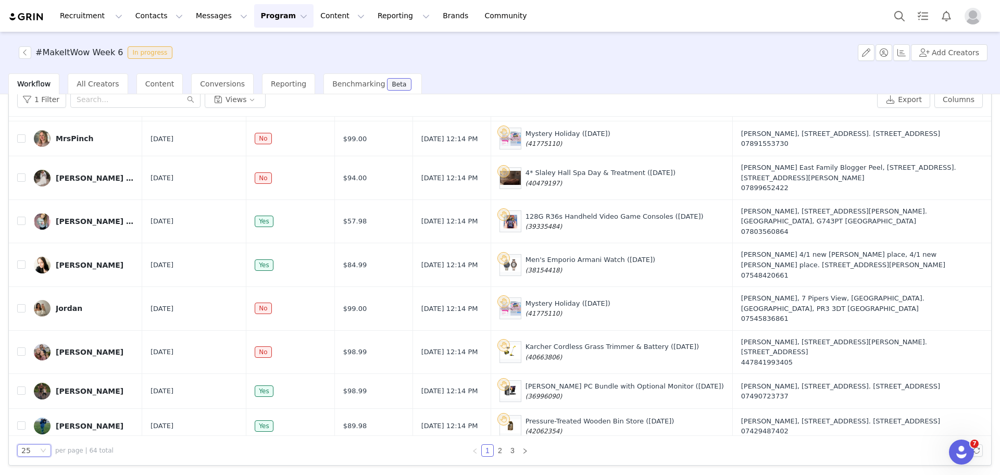
click at [33, 446] on div "25" at bounding box center [29, 450] width 17 height 11
click at [22, 48] on button "button" at bounding box center [25, 52] width 13 height 13
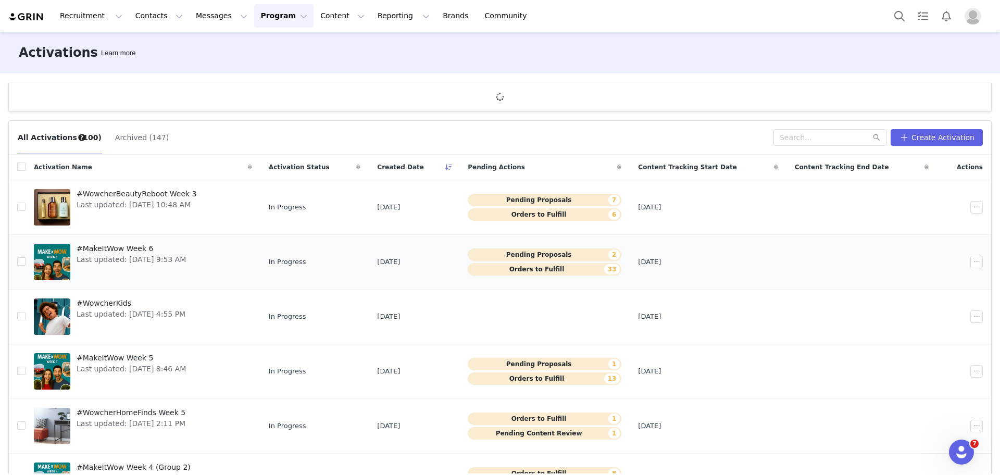
click at [131, 249] on span "#MakeItWow Week 6" at bounding box center [131, 248] width 109 height 11
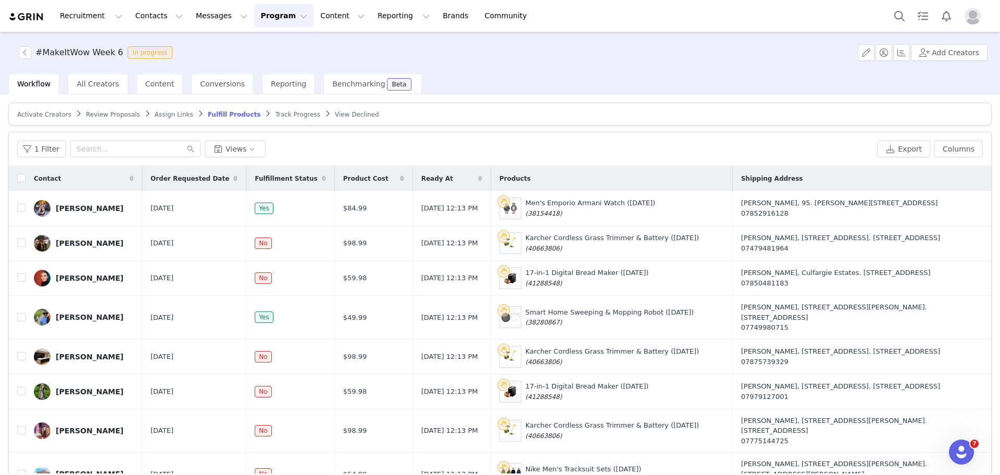
click at [49, 138] on div "1 Filter Views Export Columns" at bounding box center [500, 149] width 982 height 34
click at [51, 151] on button "1 Filter" at bounding box center [41, 149] width 49 height 17
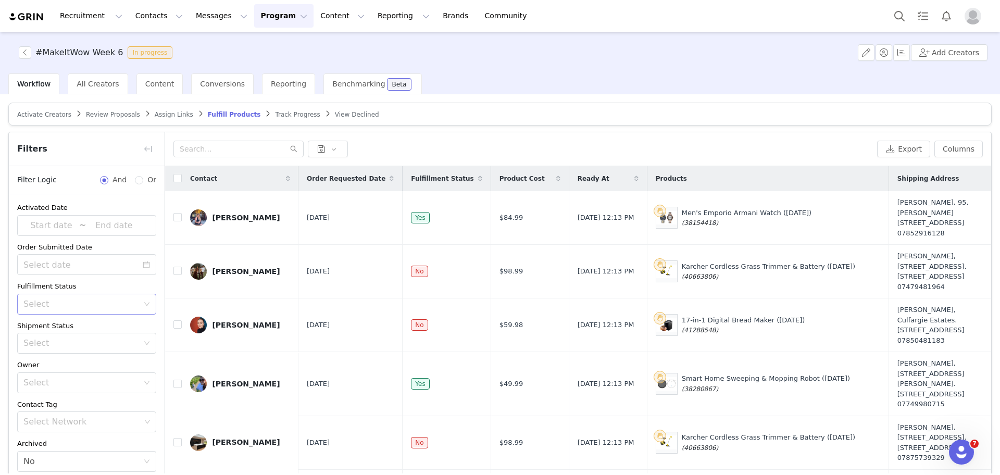
click at [32, 309] on div "Select" at bounding box center [83, 304] width 120 height 20
click at [43, 347] on li "Unfulfilled" at bounding box center [81, 343] width 129 height 17
click at [28, 444] on div "Advanced Filters + Add Field" at bounding box center [87, 460] width 156 height 34
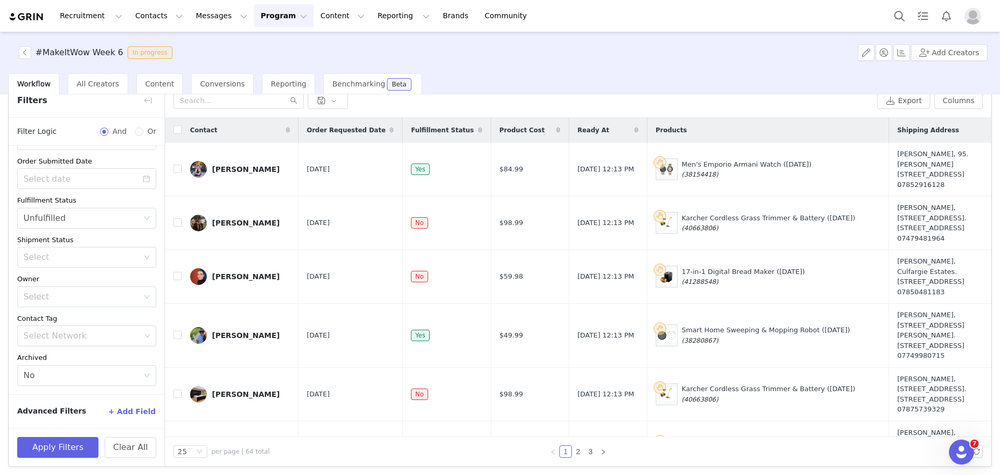
scroll to position [49, 0]
click at [28, 444] on button "Apply Filters" at bounding box center [57, 446] width 81 height 21
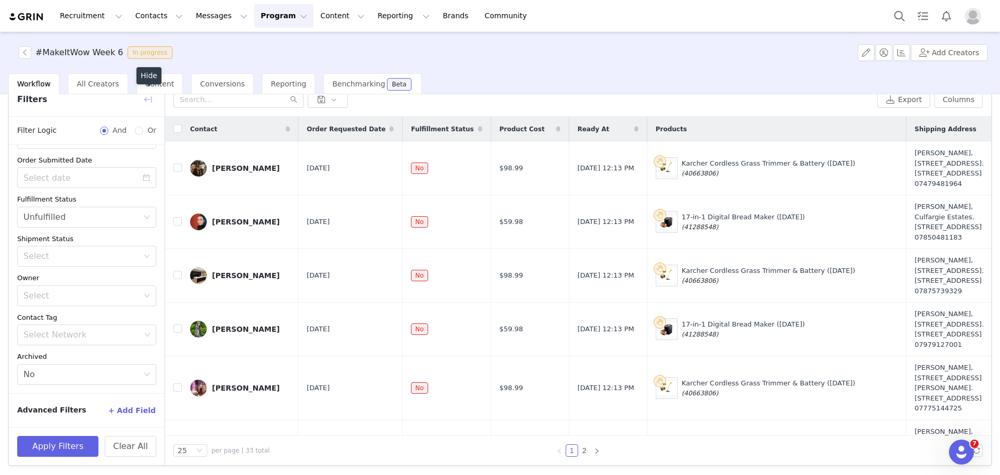
click at [145, 99] on button "button" at bounding box center [148, 99] width 17 height 17
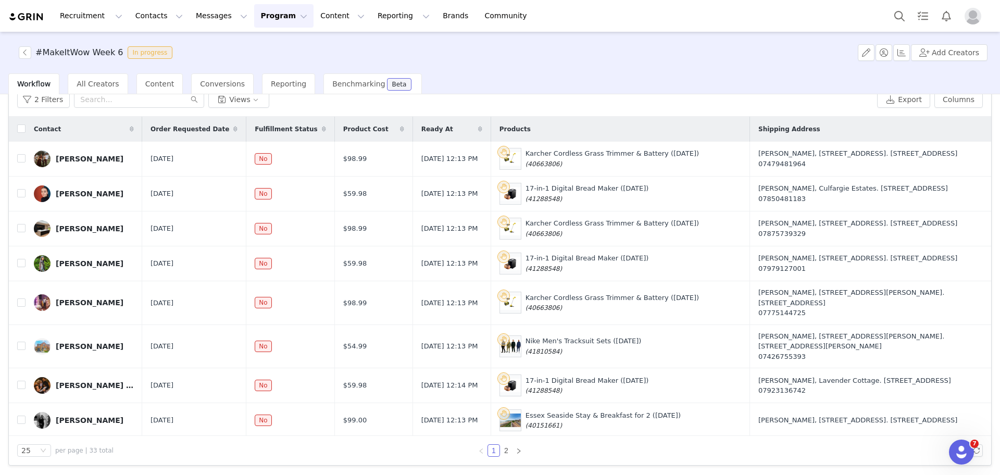
scroll to position [0, 0]
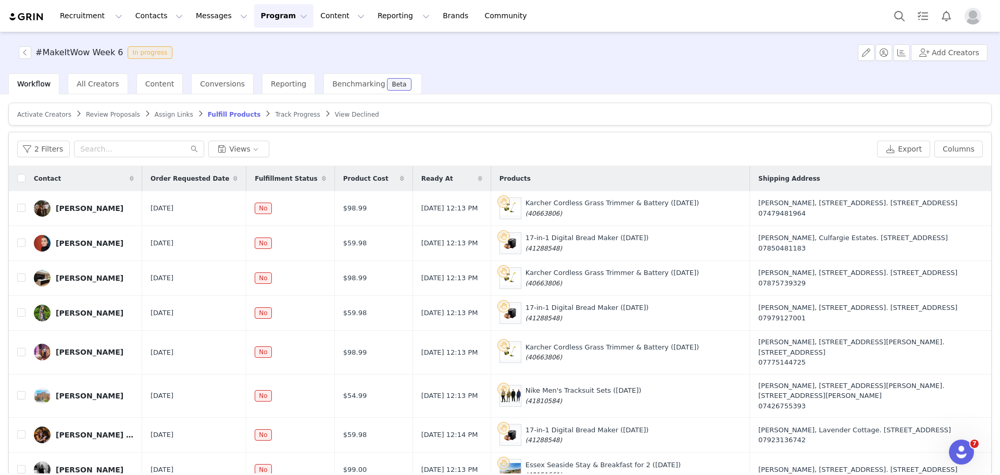
click at [104, 111] on span "Review Proposals" at bounding box center [113, 114] width 54 height 7
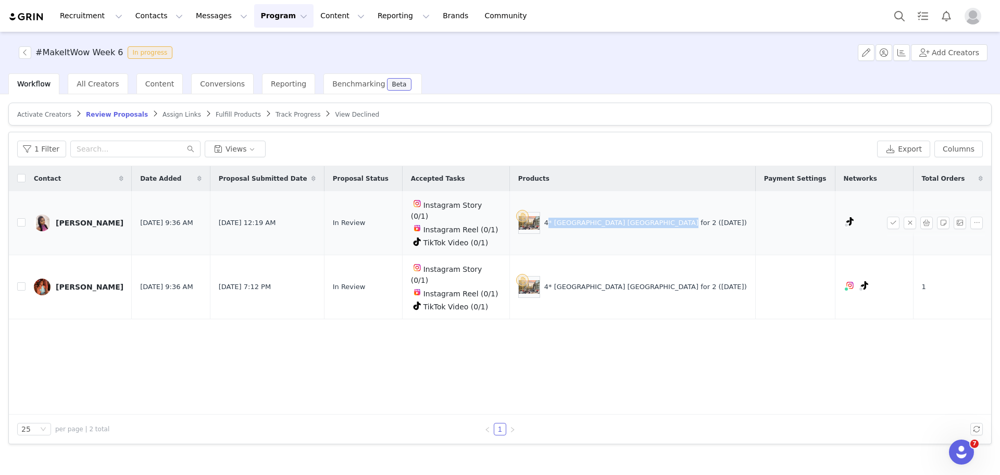
drag, startPoint x: 554, startPoint y: 214, endPoint x: 665, endPoint y: 227, distance: 111.7
click at [665, 227] on div "4* Maldron Hotel Finsbury Park for 2 (25 Sept)" at bounding box center [632, 223] width 229 height 22
click at [909, 218] on button "button" at bounding box center [910, 223] width 13 height 13
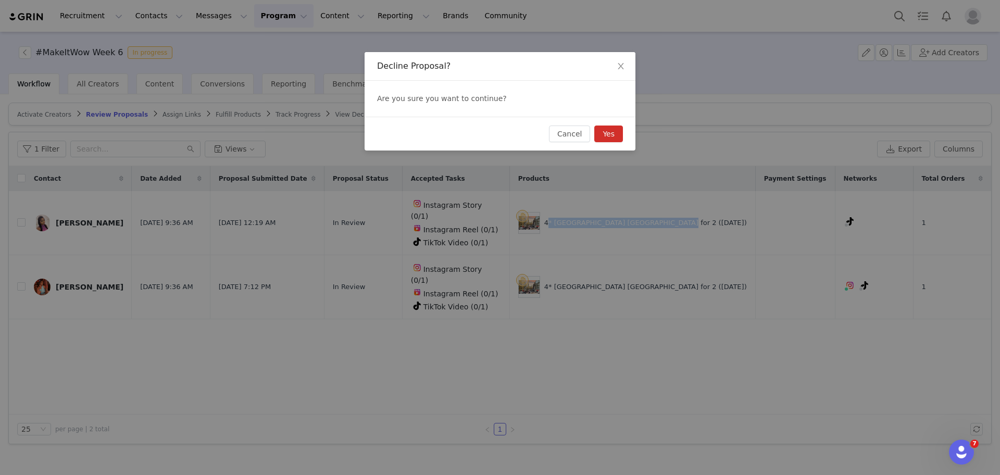
click at [619, 135] on button "Yes" at bounding box center [608, 134] width 29 height 17
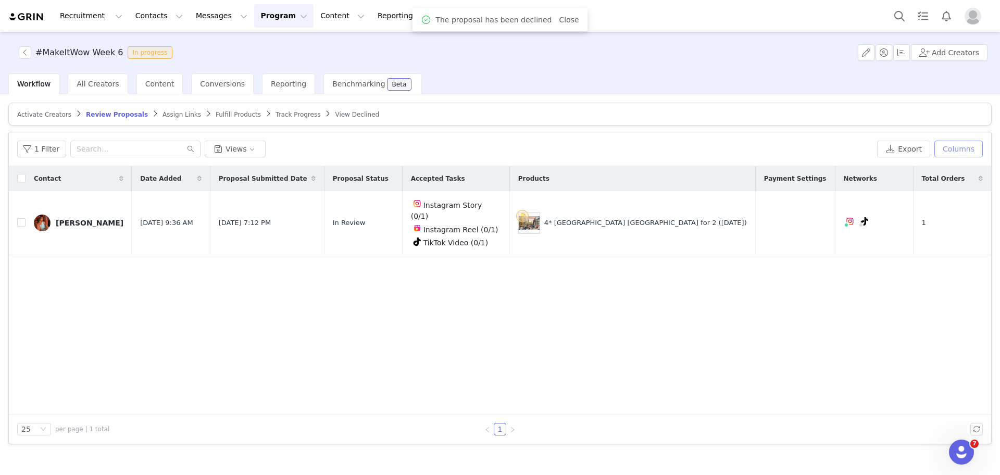
click at [961, 141] on button "Columns" at bounding box center [959, 149] width 48 height 17
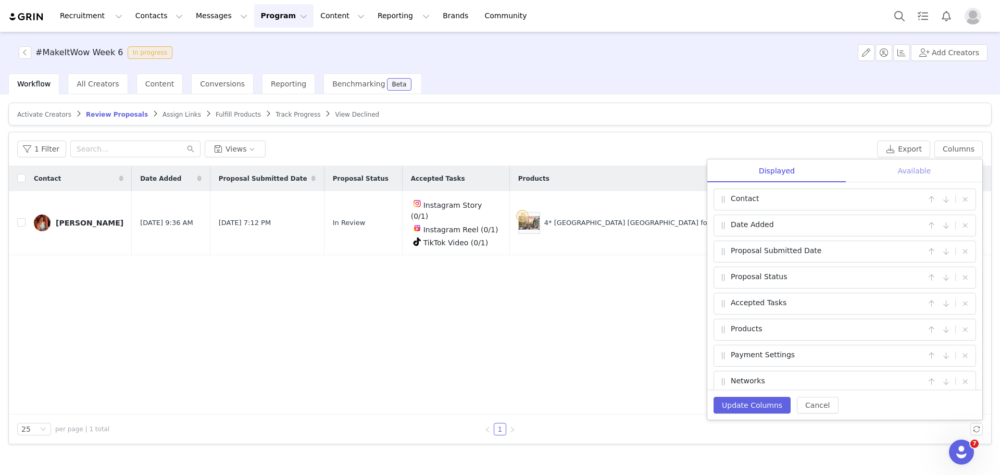
click at [900, 160] on div "Available" at bounding box center [914, 170] width 136 height 23
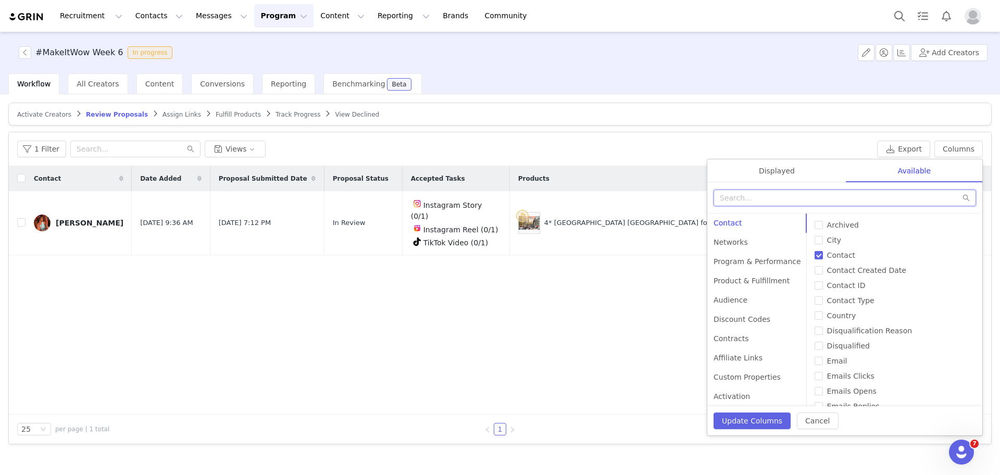
click at [869, 195] on input "text" at bounding box center [845, 198] width 263 height 17
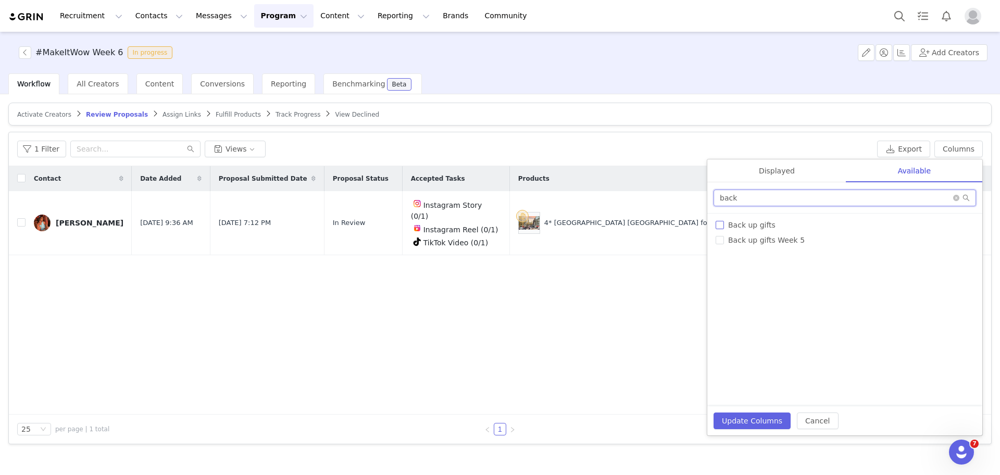
type input "back"
click at [759, 222] on span "Back up gifts" at bounding box center [752, 225] width 56 height 8
click at [724, 222] on input "Back up gifts" at bounding box center [720, 225] width 8 height 8
checkbox input "true"
click at [766, 421] on button "Update Columns" at bounding box center [752, 421] width 77 height 17
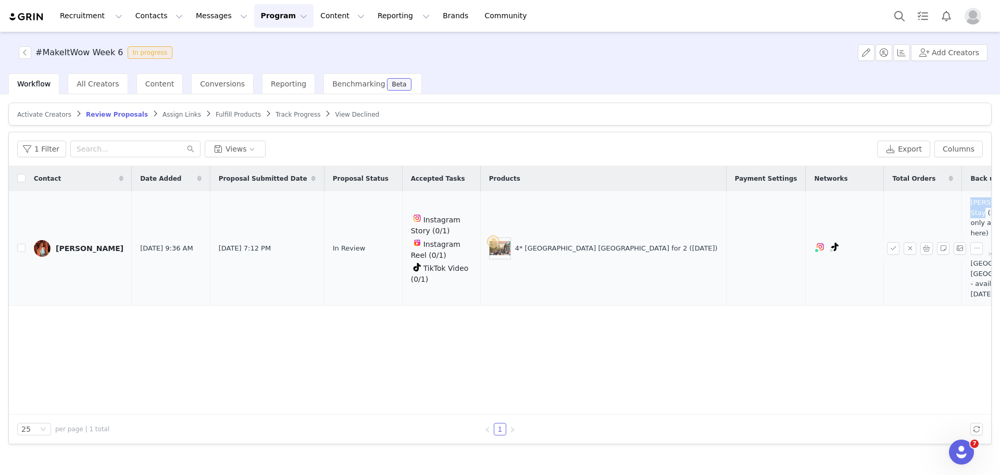
drag, startPoint x: 866, startPoint y: 196, endPoint x: 937, endPoint y: 206, distance: 71.1
click at [962, 206] on td "Thornton Hall Spa Stay (3rd of October is my only availability for here) For th…" at bounding box center [1006, 248] width 88 height 115
click at [964, 145] on button "Columns" at bounding box center [959, 149] width 48 height 17
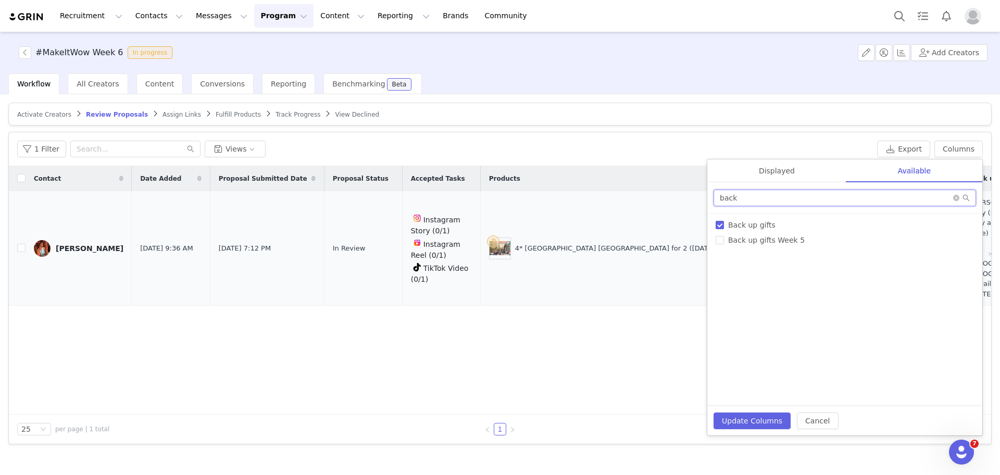
drag, startPoint x: 859, startPoint y: 191, endPoint x: 590, endPoint y: 193, distance: 269.3
click at [590, 193] on div "1 Filter Views Export Columns Displayed Available Contact | Date Added | Propos…" at bounding box center [500, 288] width 982 height 312
type input "sku"
click at [725, 223] on span "Product SKUs" at bounding box center [752, 225] width 57 height 8
click at [724, 223] on input "Product SKUs" at bounding box center [720, 225] width 8 height 8
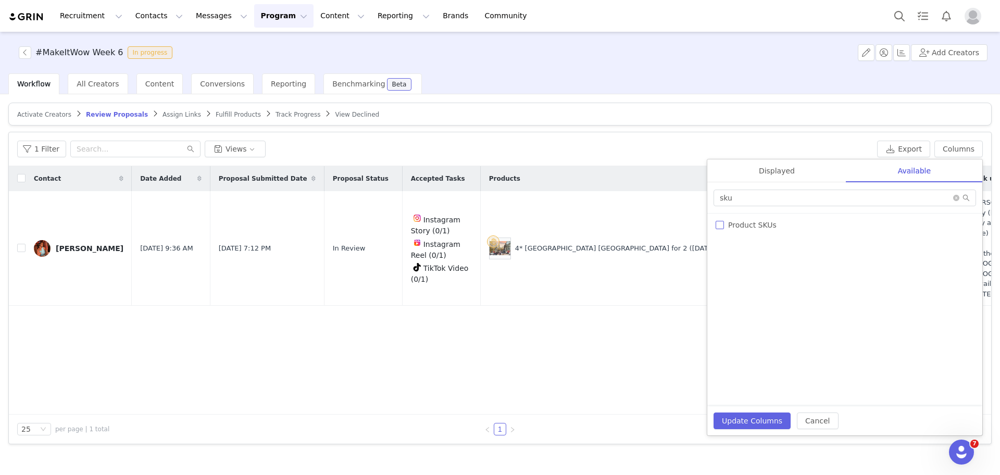
checkbox input "true"
click at [783, 170] on div "Displayed" at bounding box center [776, 170] width 139 height 23
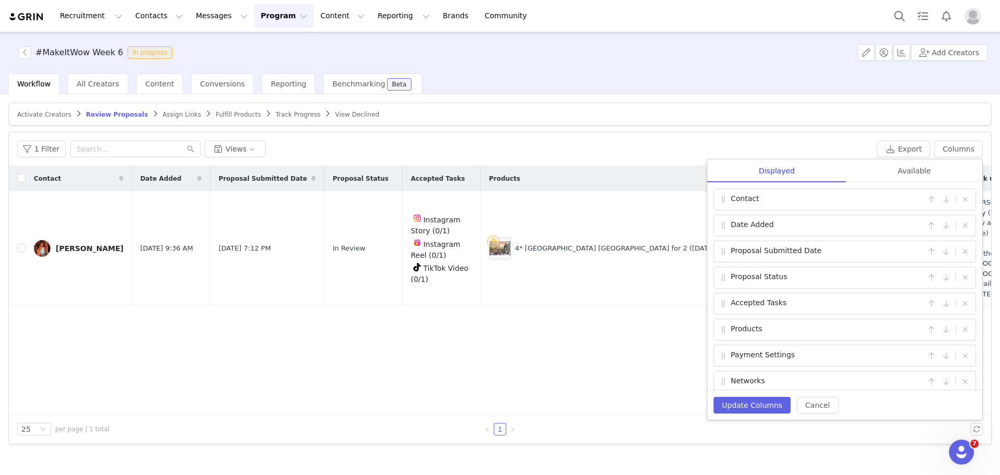
scroll to position [86, 0]
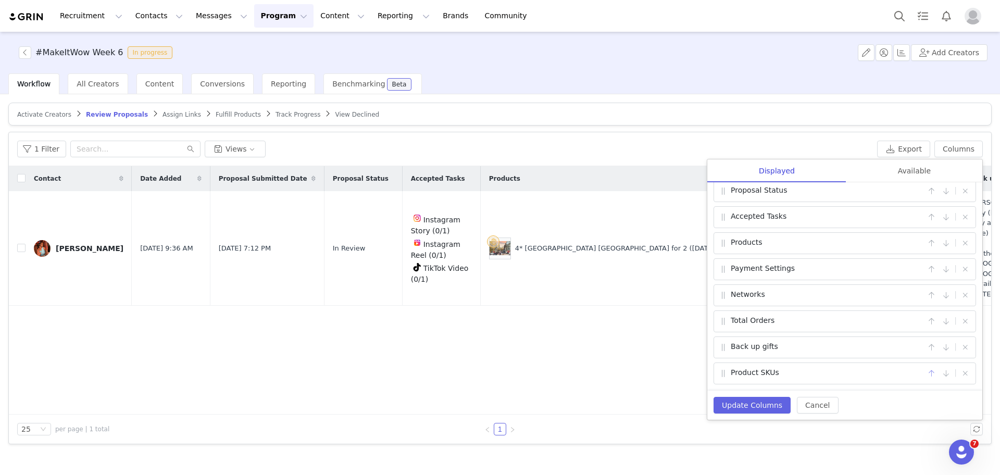
click at [925, 370] on button "button" at bounding box center [931, 373] width 13 height 13
click at [925, 341] on button "button" at bounding box center [931, 347] width 13 height 13
click at [739, 406] on button "Update Columns" at bounding box center [752, 405] width 77 height 17
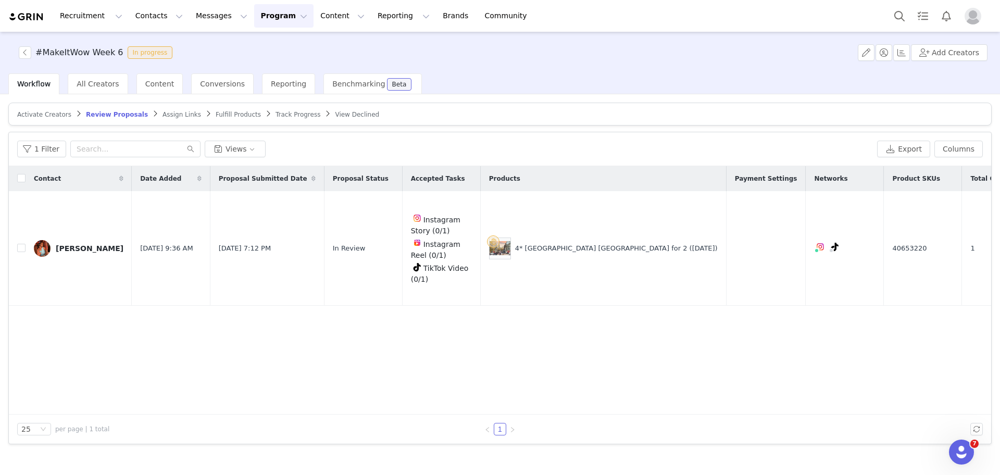
scroll to position [0, 18]
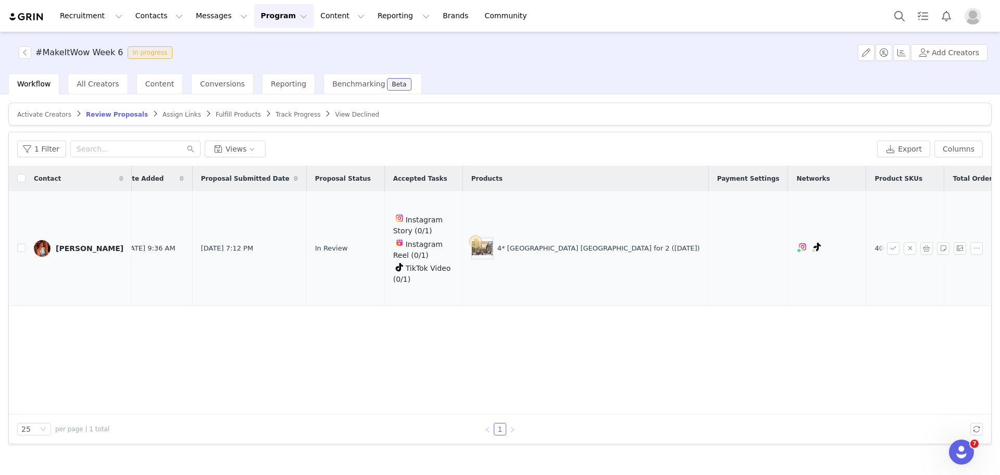
click at [866, 256] on td "40653220" at bounding box center [905, 248] width 78 height 115
click at [974, 249] on button "button" at bounding box center [976, 248] width 13 height 13
click at [928, 252] on button "button" at bounding box center [926, 248] width 13 height 13
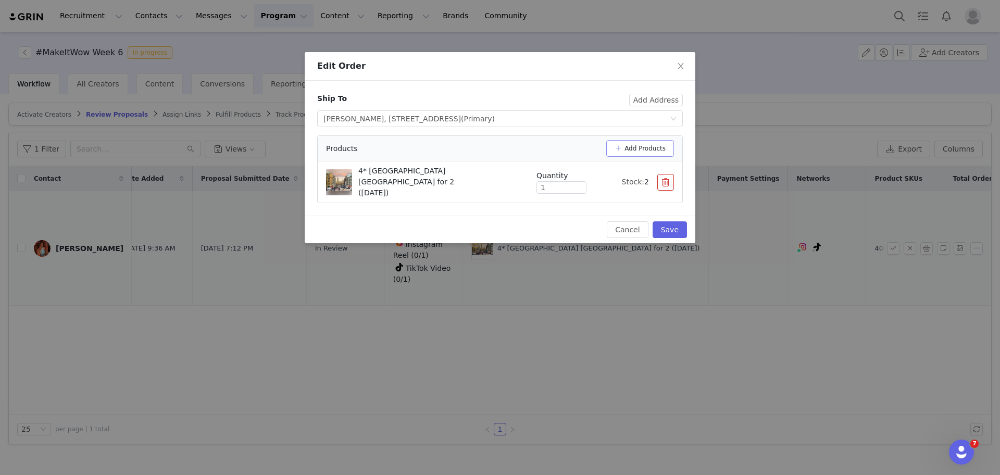
drag, startPoint x: 625, startPoint y: 157, endPoint x: 622, endPoint y: 143, distance: 14.3
click at [622, 143] on div "Products Add Products" at bounding box center [500, 149] width 365 height 26
click at [622, 143] on button "Add Products" at bounding box center [640, 148] width 68 height 17
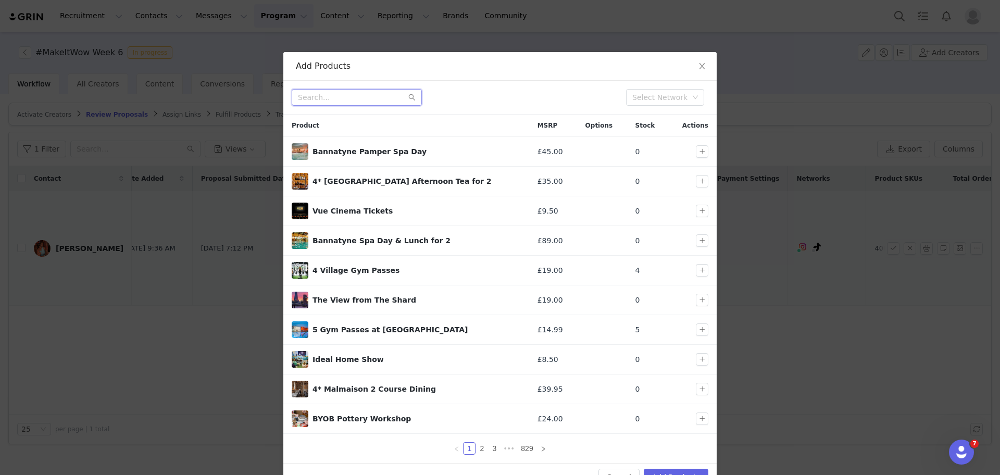
click at [361, 92] on input "text" at bounding box center [357, 97] width 130 height 17
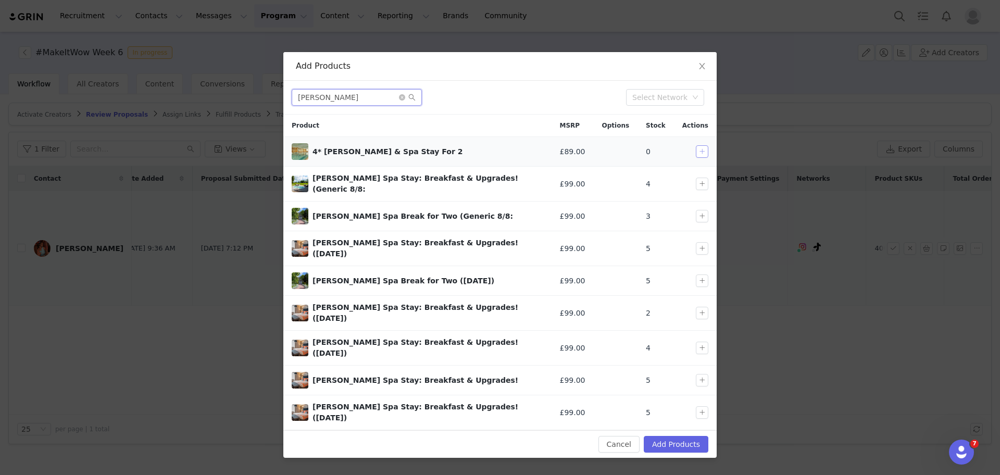
type input "thornton"
click at [701, 152] on button "button" at bounding box center [702, 151] width 13 height 13
click at [666, 436] on button "Add Products" at bounding box center [676, 444] width 65 height 17
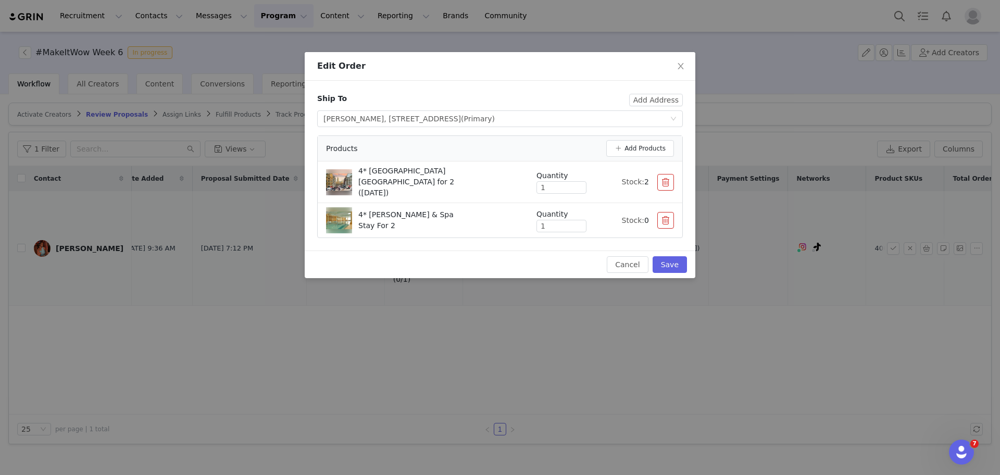
click at [667, 175] on button "button" at bounding box center [665, 182] width 17 height 17
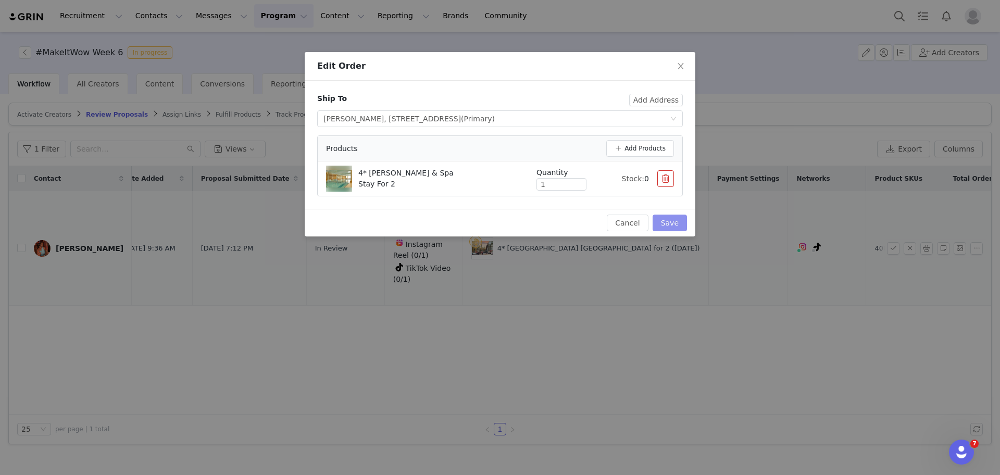
click at [675, 220] on button "Save" at bounding box center [670, 223] width 34 height 17
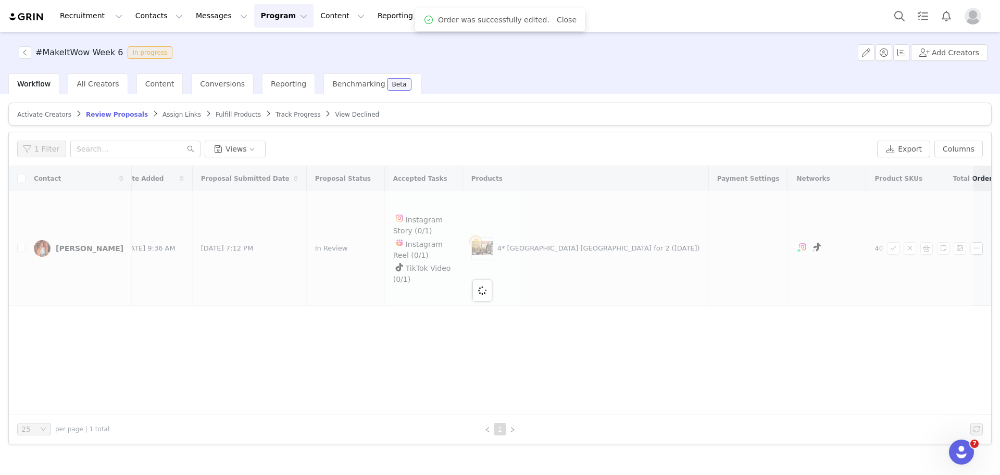
scroll to position [0, 0]
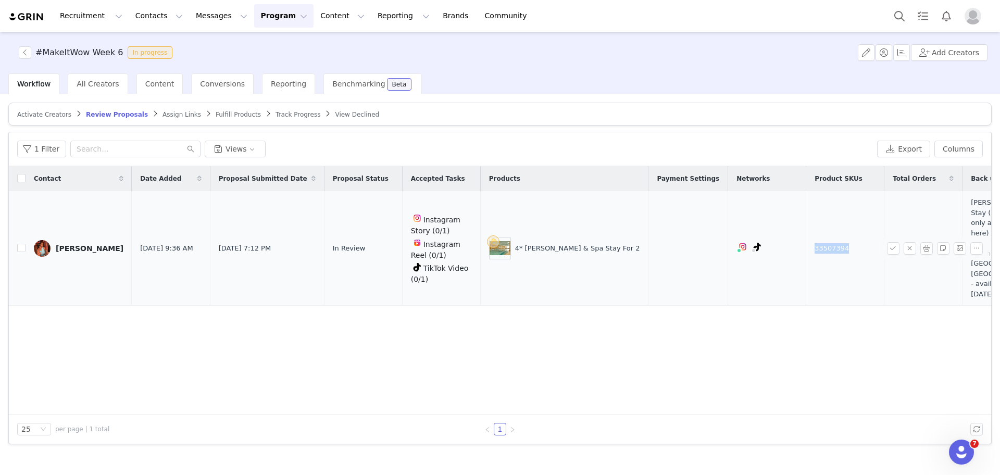
drag, startPoint x: 779, startPoint y: 227, endPoint x: 750, endPoint y: 232, distance: 30.1
click at [806, 232] on td "33507394" at bounding box center [845, 248] width 78 height 115
drag, startPoint x: 578, startPoint y: 240, endPoint x: 472, endPoint y: 240, distance: 105.7
click at [480, 240] on td "4* Thornton Hall & Spa Stay For 2" at bounding box center [564, 248] width 168 height 115
click at [896, 242] on button "button" at bounding box center [893, 248] width 13 height 13
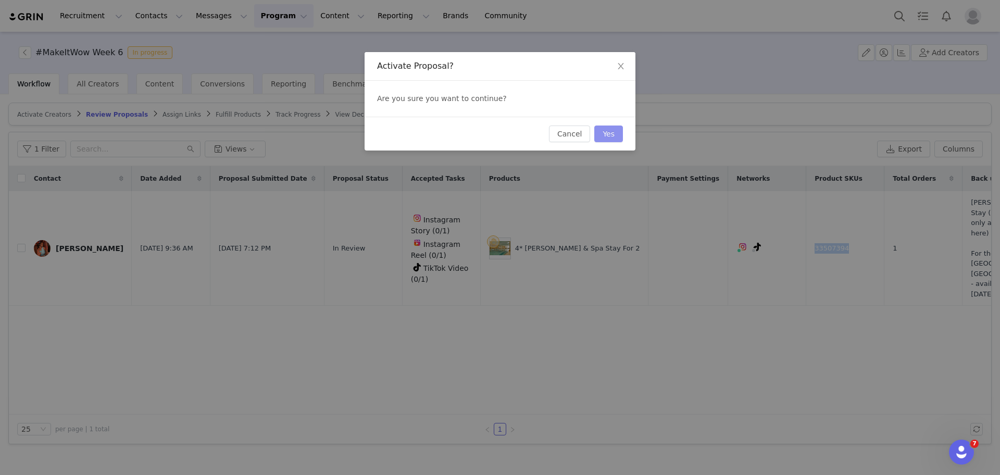
click at [603, 131] on button "Yes" at bounding box center [608, 134] width 29 height 17
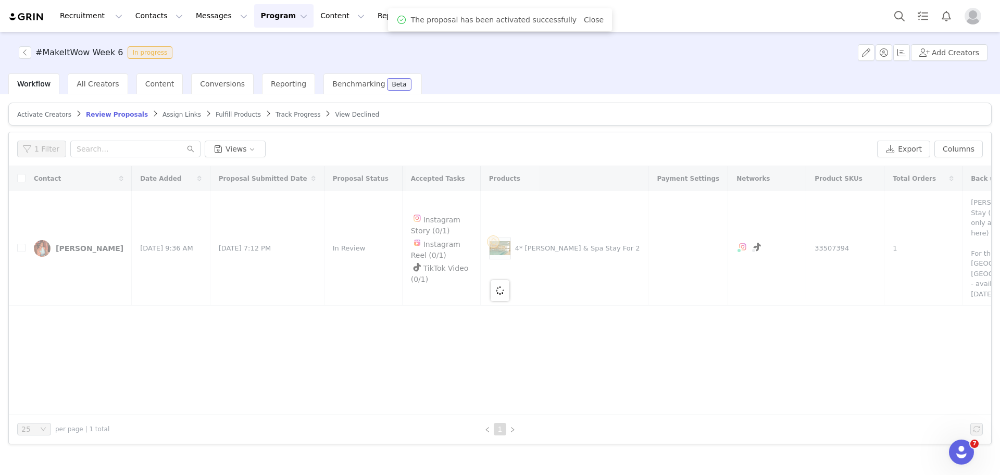
click at [216, 113] on span "Fulfill Products" at bounding box center [238, 114] width 45 height 7
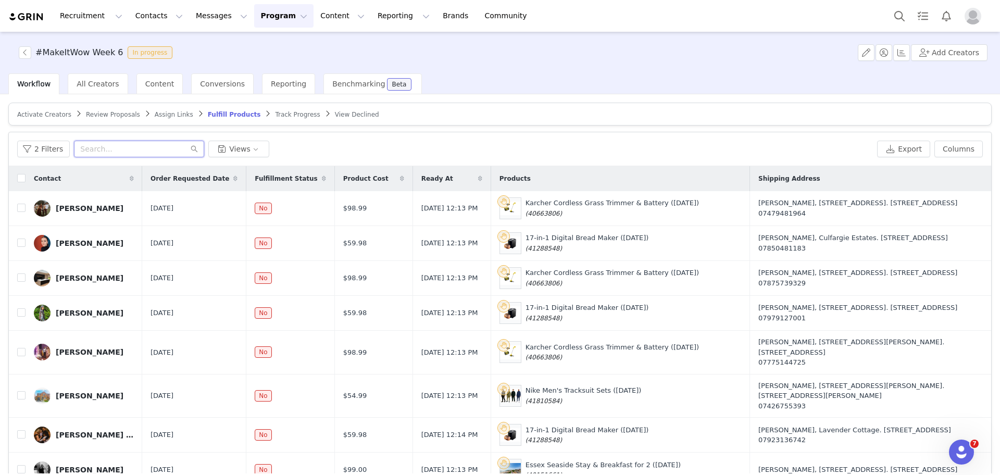
click at [110, 152] on input "text" at bounding box center [139, 149] width 130 height 17
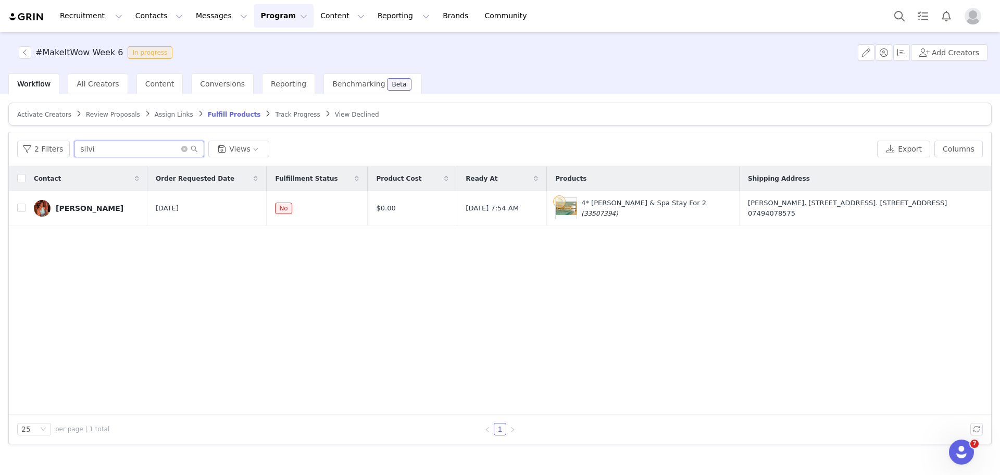
type input "silvi"
click at [943, 209] on button "button" at bounding box center [943, 208] width 13 height 13
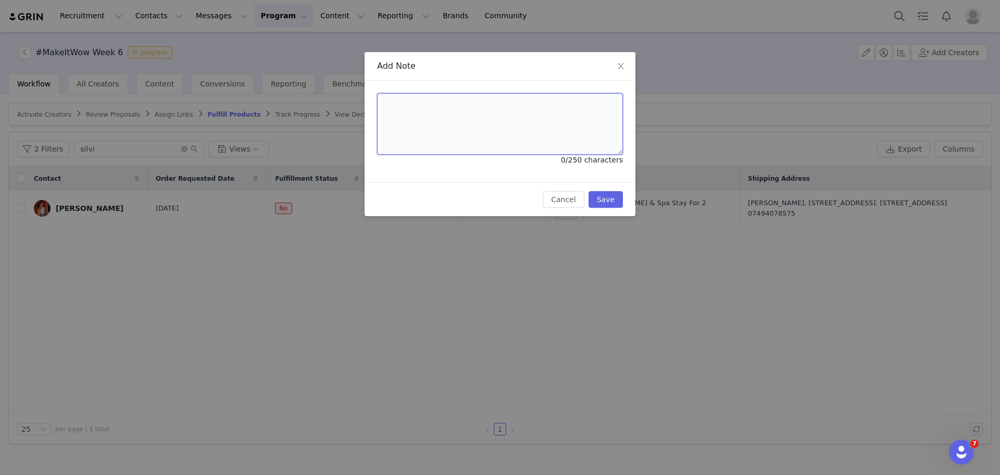
click at [450, 108] on textarea at bounding box center [500, 123] width 246 height 61
paste textarea "4* Thornton Hall & Spa Stay For 2"
drag, startPoint x: 530, startPoint y: 109, endPoint x: 176, endPoint y: 90, distance: 354.7
click at [176, 90] on div "Add Note 4* Thornton Hall & Spa Stay For 2 33/250 characters Cancel Save" at bounding box center [500, 237] width 1000 height 475
paste textarea "Wowcher Code:PEAGUT-QMWY3X Order Number:50335030"
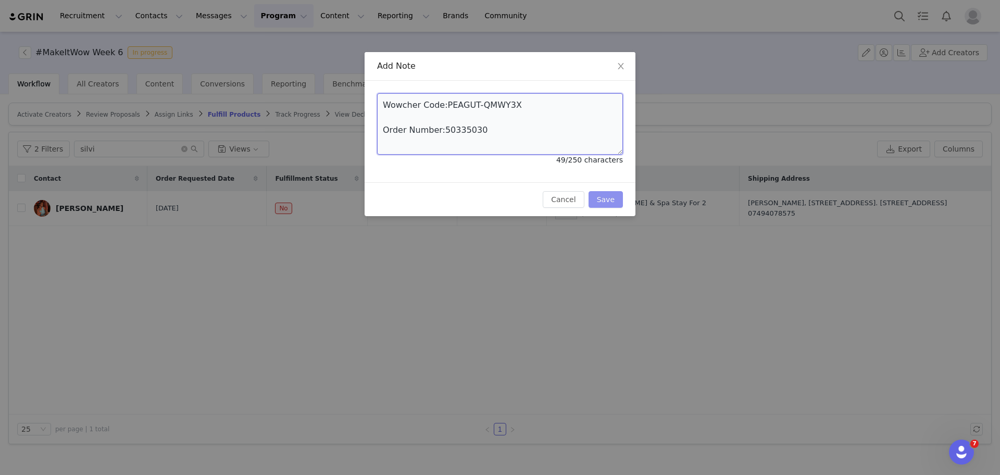
type textarea "Wowcher Code:PEAGUT-QMWY3X Order Number:50335030"
click at [598, 200] on button "Save" at bounding box center [606, 199] width 34 height 17
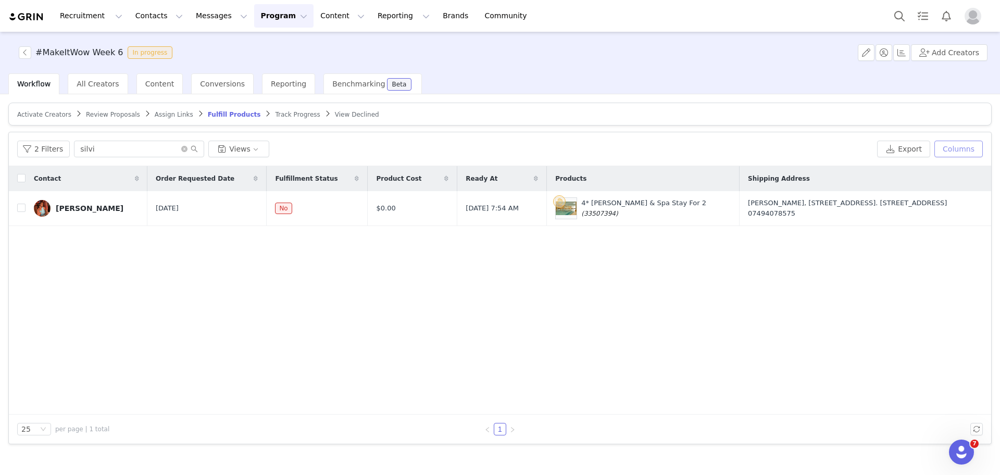
click at [948, 148] on button "Columns" at bounding box center [959, 149] width 48 height 17
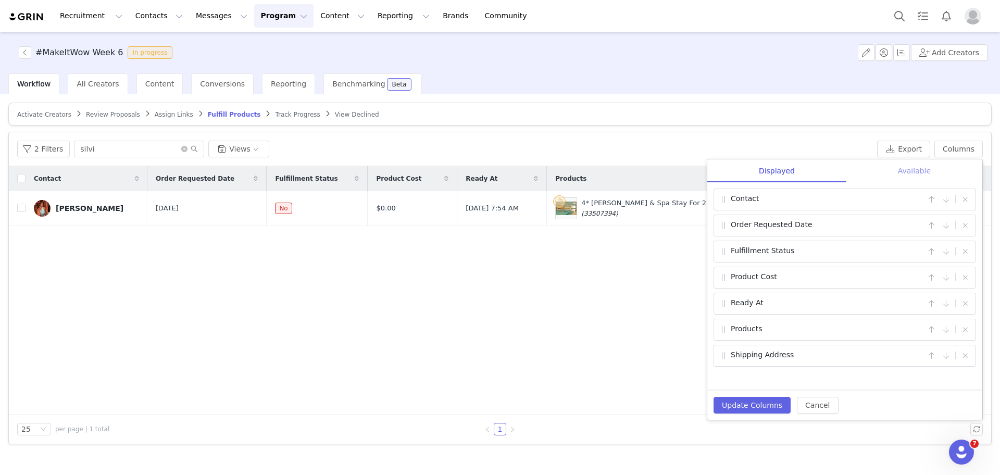
click at [918, 171] on div "Available" at bounding box center [914, 170] width 136 height 23
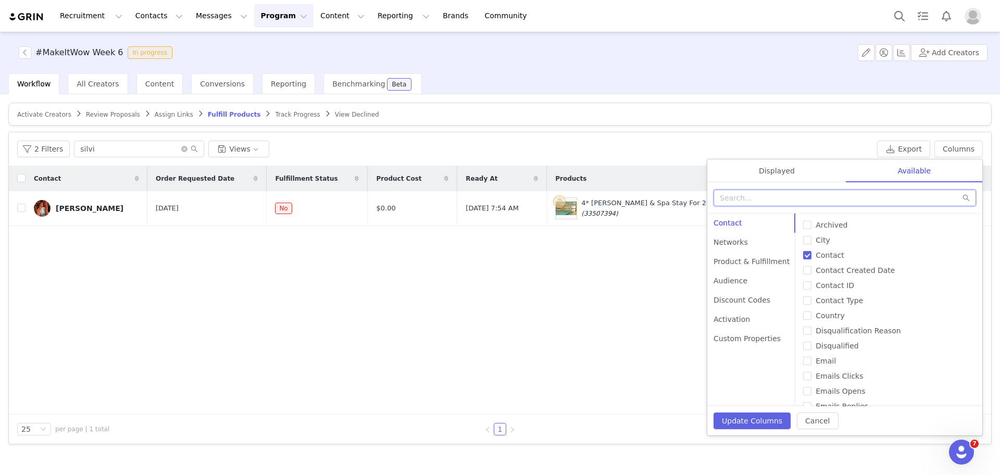
click at [815, 199] on input "text" at bounding box center [845, 198] width 263 height 17
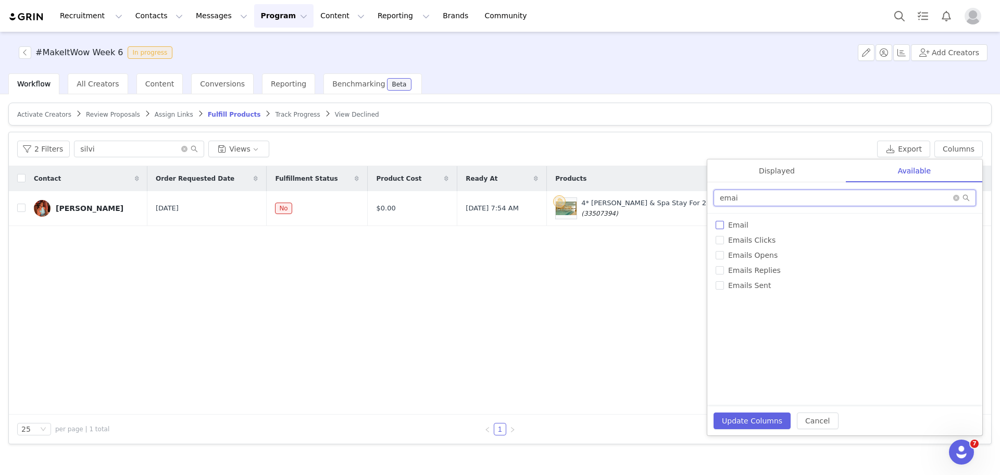
type input "emai"
click at [723, 229] on input "Email" at bounding box center [720, 225] width 8 height 8
checkbox input "true"
click at [779, 165] on div "Displayed" at bounding box center [776, 170] width 139 height 23
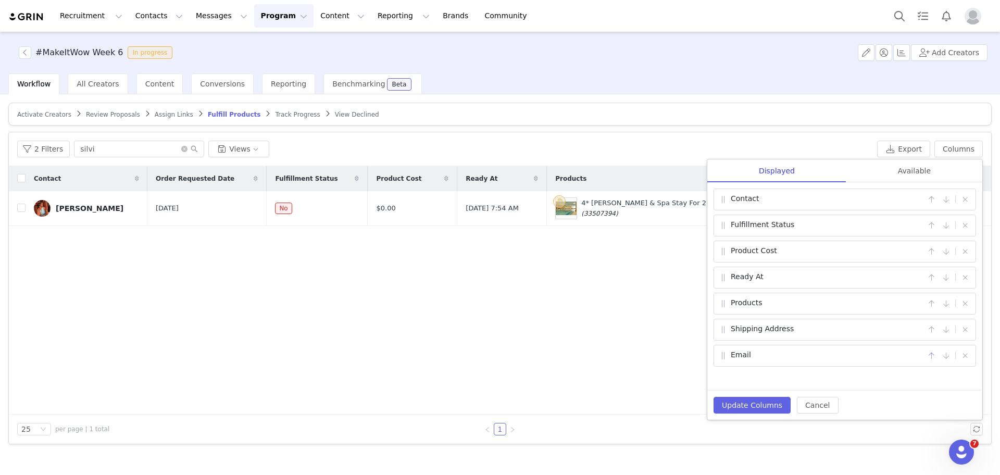
click at [929, 355] on div "Email |" at bounding box center [845, 356] width 263 height 22
click at [929, 355] on button "button" at bounding box center [931, 356] width 13 height 13
click at [931, 333] on button "button" at bounding box center [931, 329] width 13 height 13
click at [762, 410] on button "Update Columns" at bounding box center [752, 405] width 77 height 17
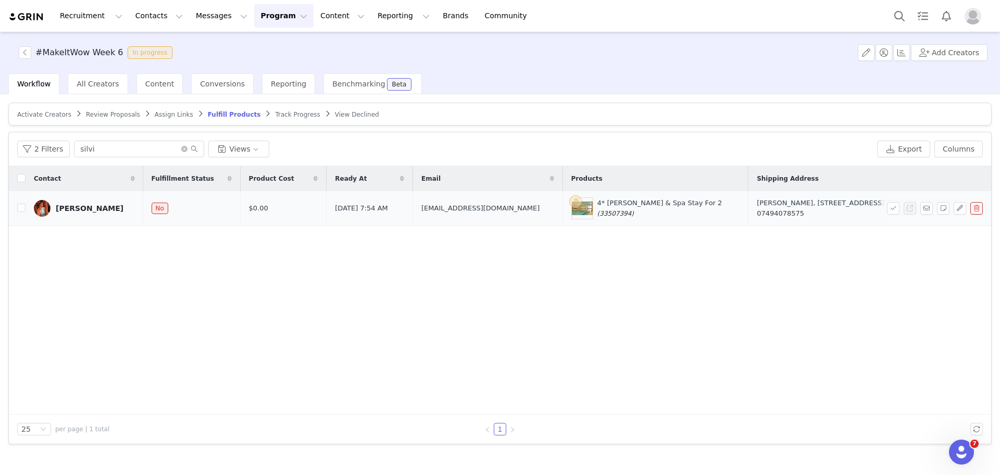
drag, startPoint x: 736, startPoint y: 211, endPoint x: 691, endPoint y: 214, distance: 44.4
click at [749, 214] on td "Silvia Okuonghae, 111 Biddisham Walk. Manchester, M40 8JU United Kingdom 074940…" at bounding box center [868, 208] width 239 height 35
drag, startPoint x: 713, startPoint y: 201, endPoint x: 746, endPoint y: 206, distance: 33.2
click at [757, 206] on div "Silvia Okuonghae, 111 Biddisham Walk. Manchester, M40 8JU United Kingdom 074940…" at bounding box center [868, 208] width 222 height 20
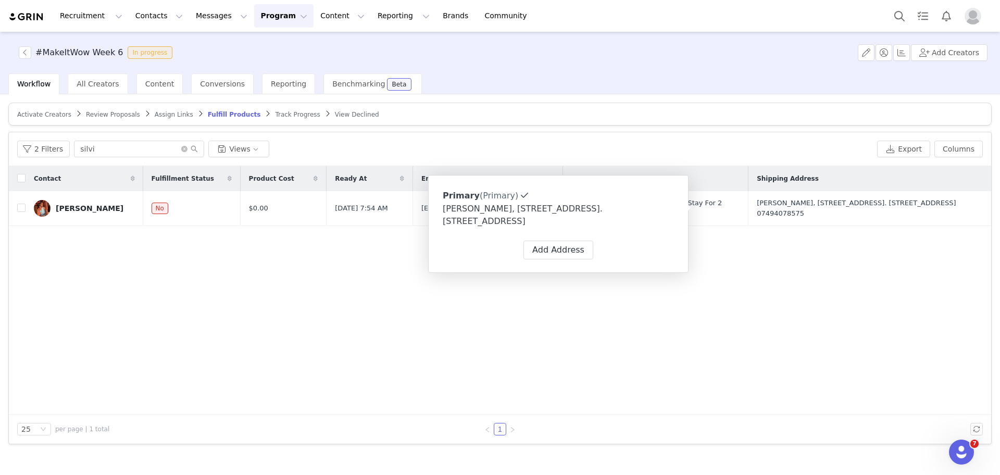
click at [305, 278] on div "Contact Fulfillment Status Product Cost Ready At Email Products Shipping Addres…" at bounding box center [500, 290] width 982 height 248
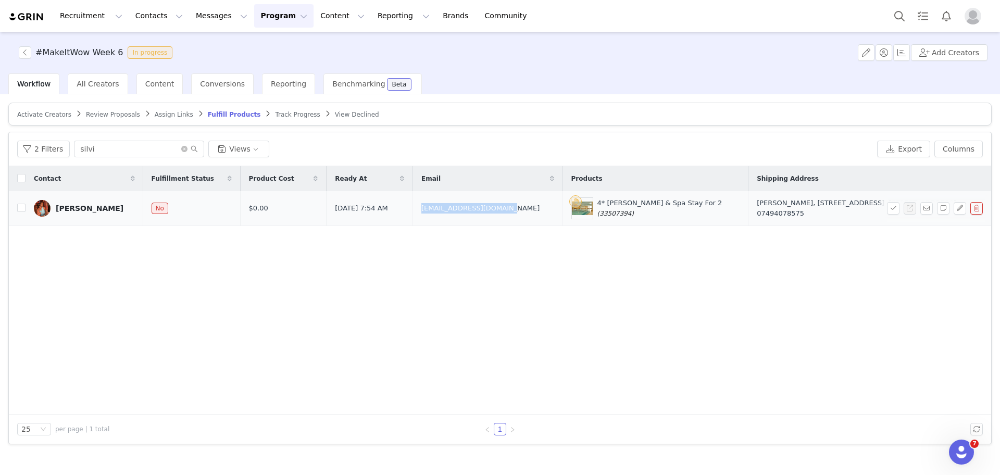
drag, startPoint x: 495, startPoint y: 206, endPoint x: 411, endPoint y: 206, distance: 83.9
click at [413, 206] on td "silviaeatsout@gmail.com" at bounding box center [488, 208] width 150 height 35
click at [925, 206] on button "button" at bounding box center [926, 208] width 13 height 13
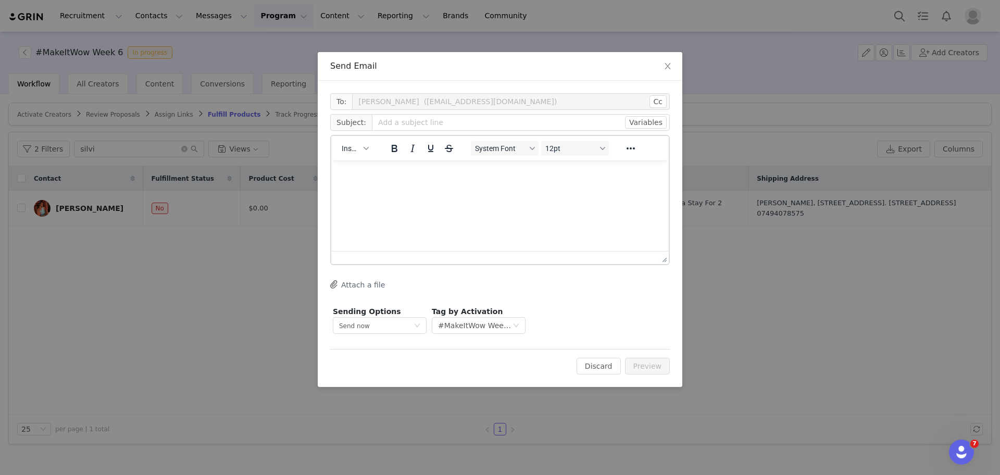
click at [435, 177] on p "Rich Text Area. Press ALT-0 for help." at bounding box center [500, 174] width 321 height 11
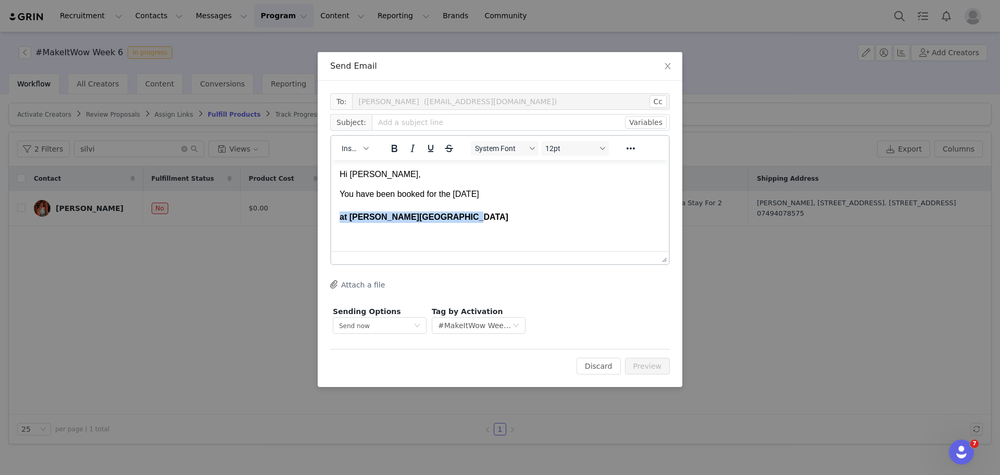
drag, startPoint x: 478, startPoint y: 217, endPoint x: 316, endPoint y: 206, distance: 162.3
click at [331, 206] on html "Hi Silvia, You have been booked for the 3rd of October at Thornton Hall Hotel &…" at bounding box center [500, 197] width 338 height 74
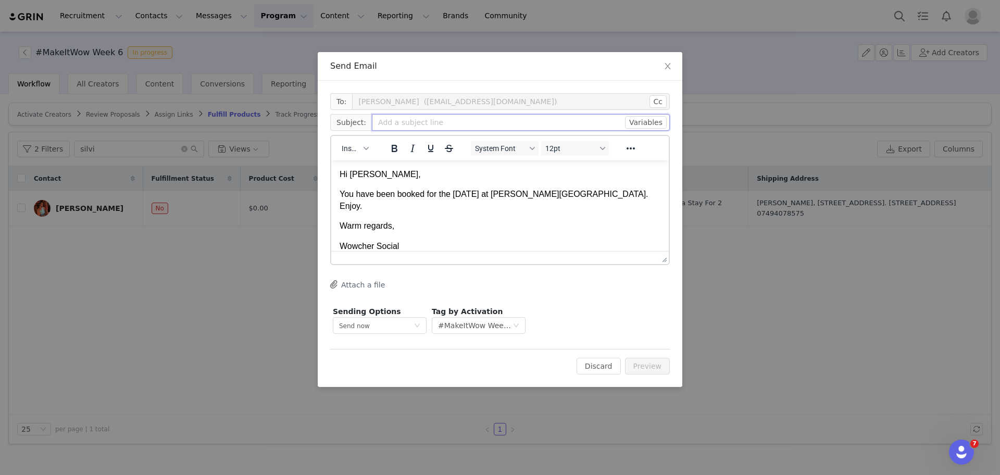
click at [559, 121] on input "text" at bounding box center [521, 122] width 298 height 17
drag, startPoint x: 382, startPoint y: 124, endPoint x: 322, endPoint y: 118, distance: 60.7
click at [322, 118] on div "To: Silvia (silviaeatsout@gmail.com) Cc Cc: Subject: at Thornton Hall Hotel & S…" at bounding box center [500, 234] width 365 height 306
click at [487, 120] on input "Thornton Hall Hotel & Spa" at bounding box center [521, 122] width 298 height 17
type input "Thornton Hall Hotel & Spa Booking Confirmation"
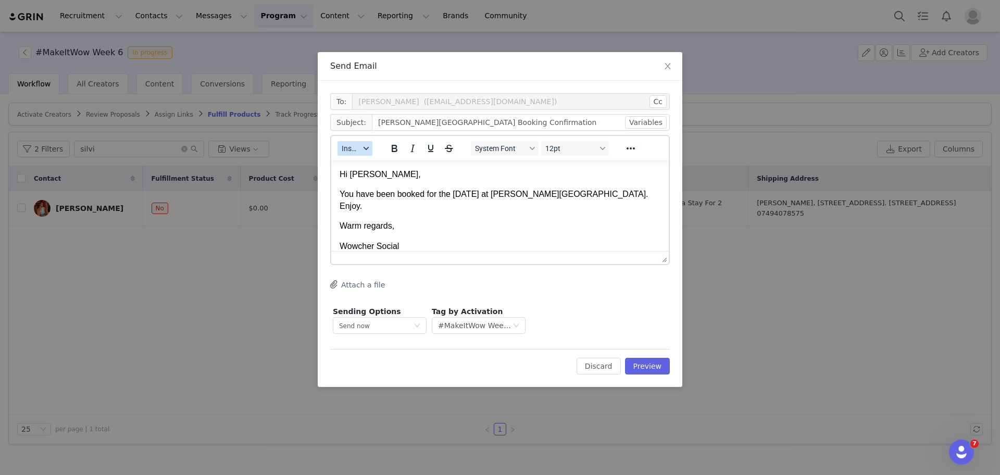
click at [363, 149] on div "button" at bounding box center [366, 148] width 8 height 5
click at [355, 291] on button "Attach a file" at bounding box center [357, 284] width 55 height 13
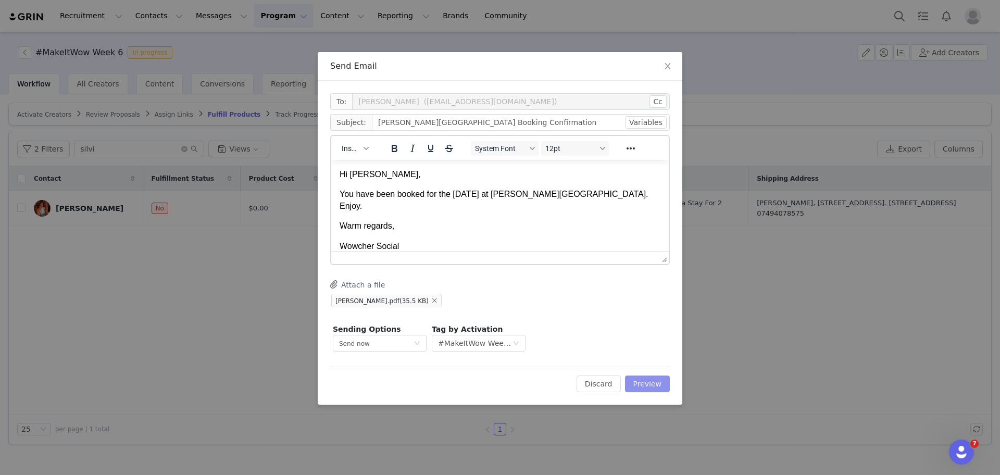
click at [658, 387] on button "Preview" at bounding box center [647, 384] width 45 height 17
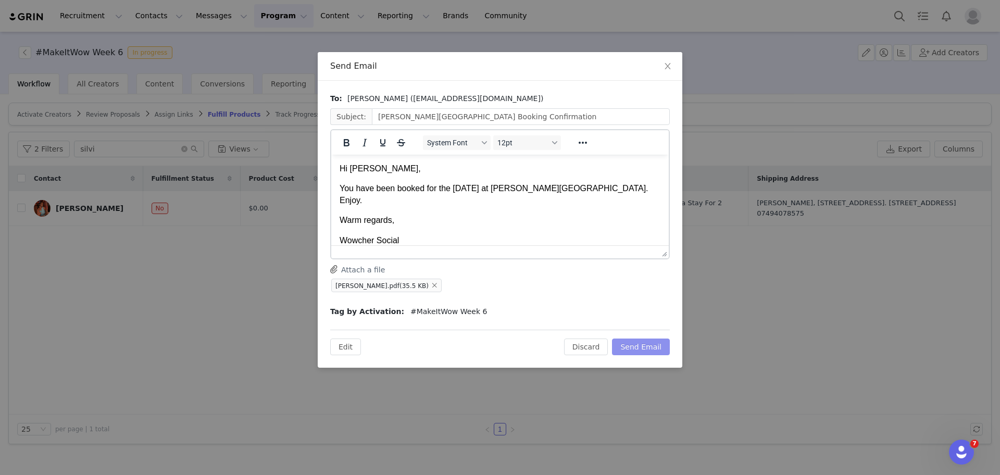
click at [637, 349] on button "Send Email" at bounding box center [641, 347] width 58 height 17
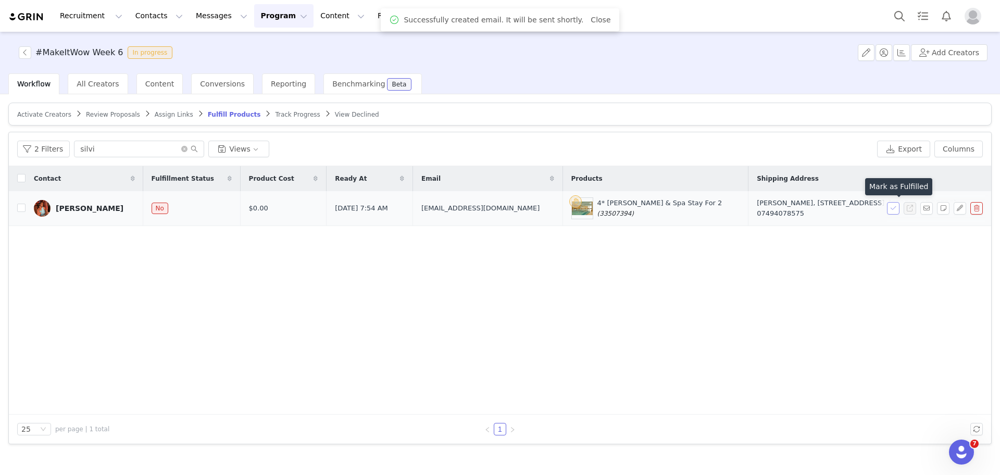
click at [894, 203] on button "button" at bounding box center [893, 208] width 13 height 13
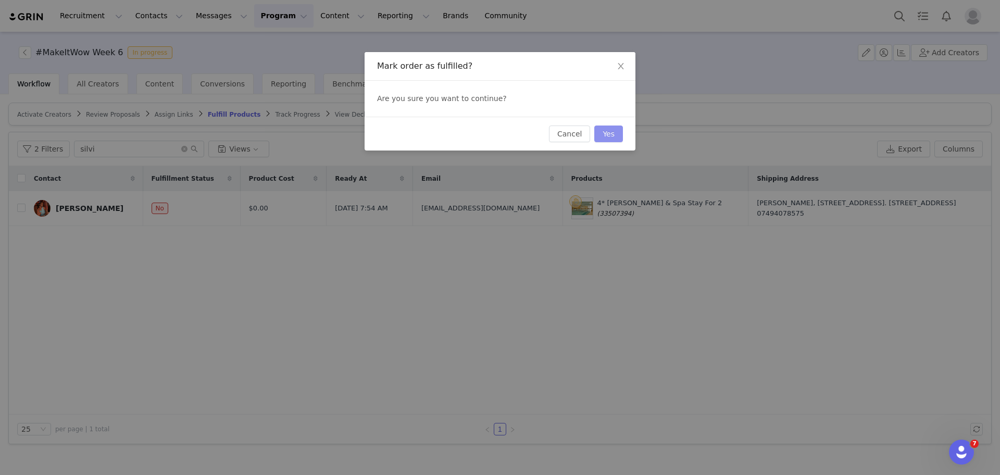
click at [615, 129] on button "Yes" at bounding box center [608, 134] width 29 height 17
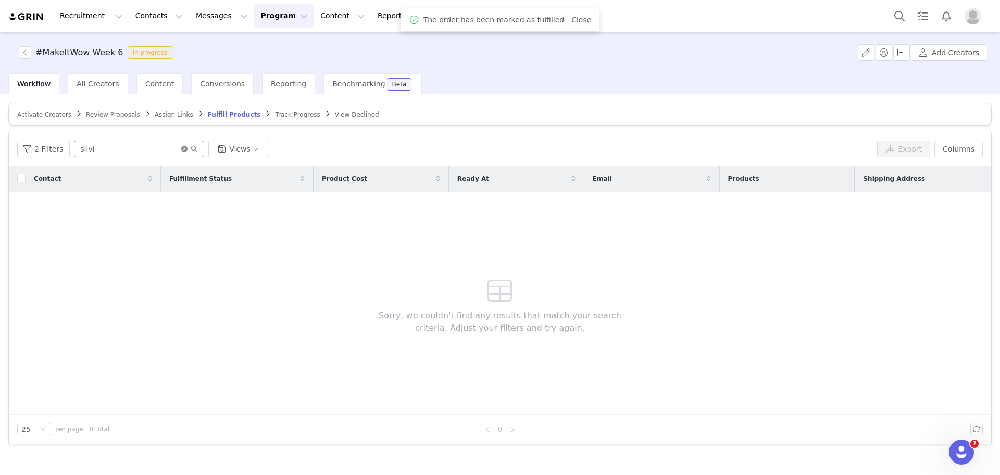
click at [181, 148] on icon "icon: close-circle" at bounding box center [184, 149] width 6 height 6
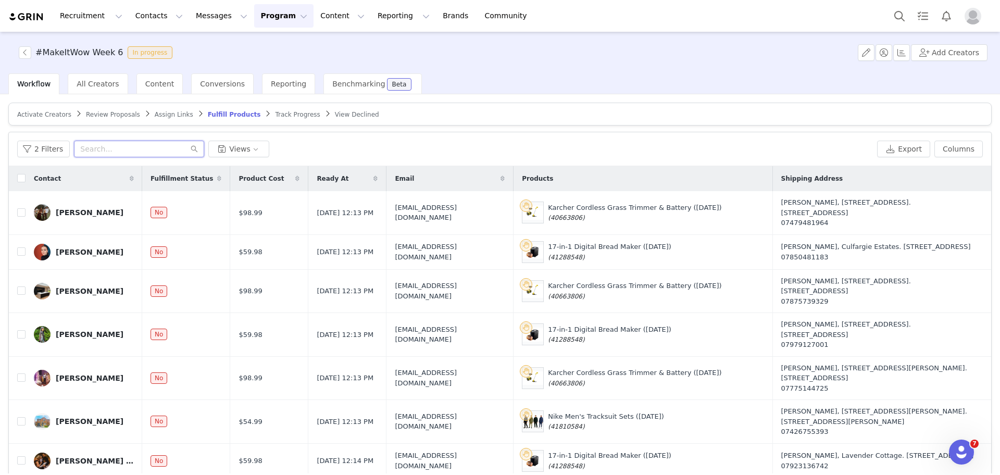
click at [179, 148] on input "text" at bounding box center [139, 149] width 130 height 17
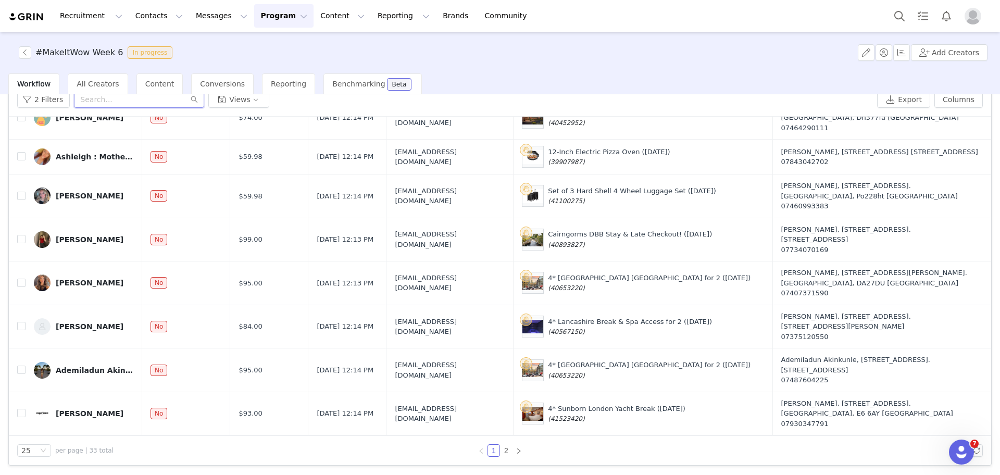
scroll to position [673, 0]
click at [936, 101] on button "Columns" at bounding box center [959, 99] width 48 height 17
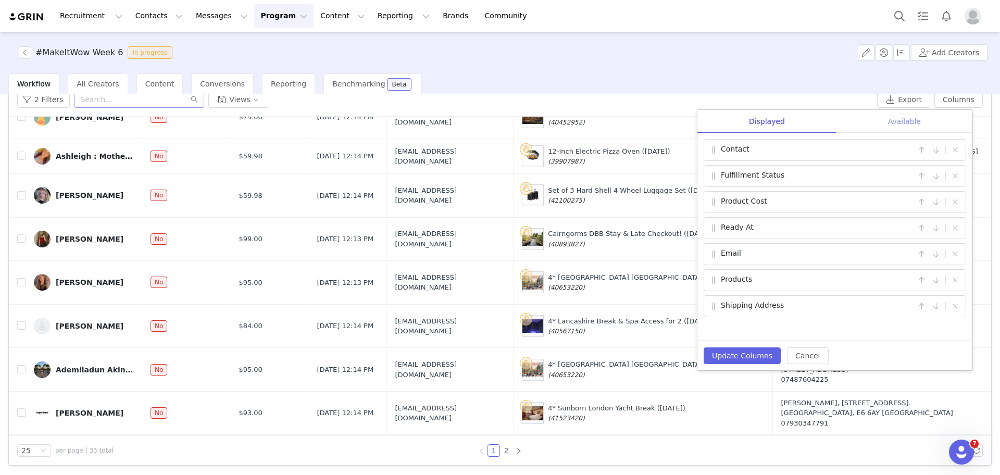
click at [919, 120] on div "Available" at bounding box center [905, 121] width 136 height 23
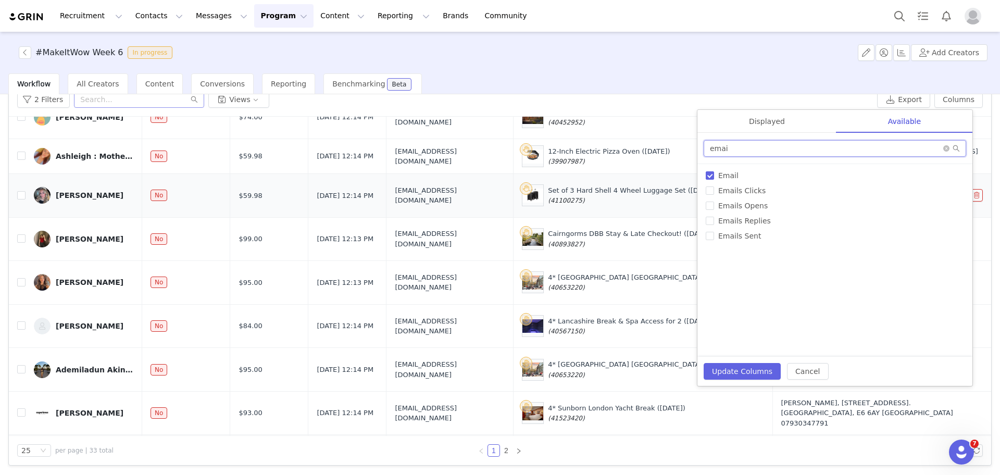
drag, startPoint x: 811, startPoint y: 144, endPoint x: 666, endPoint y: 144, distance: 145.3
click at [666, 144] on div "2 Filters Views Export Columns Displayed Available Contact | Fulfillment Status…" at bounding box center [500, 274] width 982 height 382
type input "spe"
click at [708, 174] on input "Product Specifications" at bounding box center [710, 175] width 8 height 8
checkbox input "true"
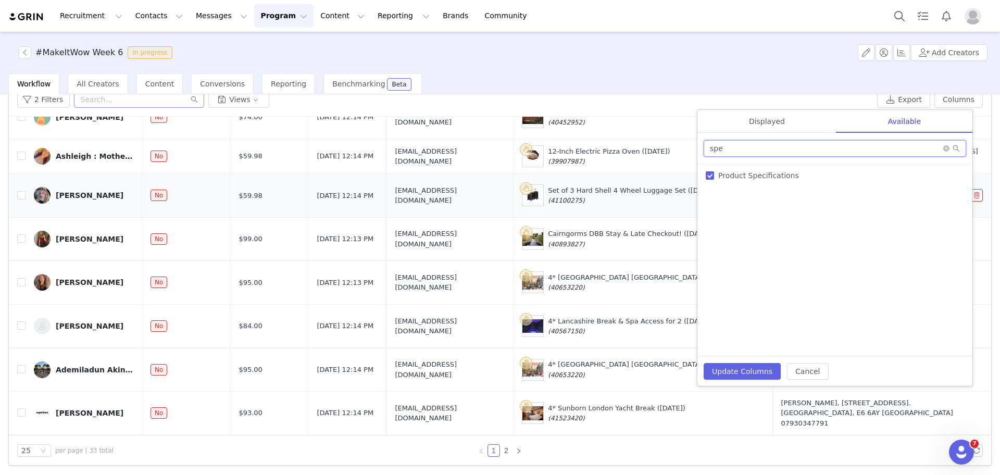
drag, startPoint x: 751, startPoint y: 146, endPoint x: 657, endPoint y: 133, distance: 95.2
click at [657, 133] on div "2 Filters Views Export Columns Displayed Available Contact | Fulfillment Status…" at bounding box center [500, 274] width 982 height 382
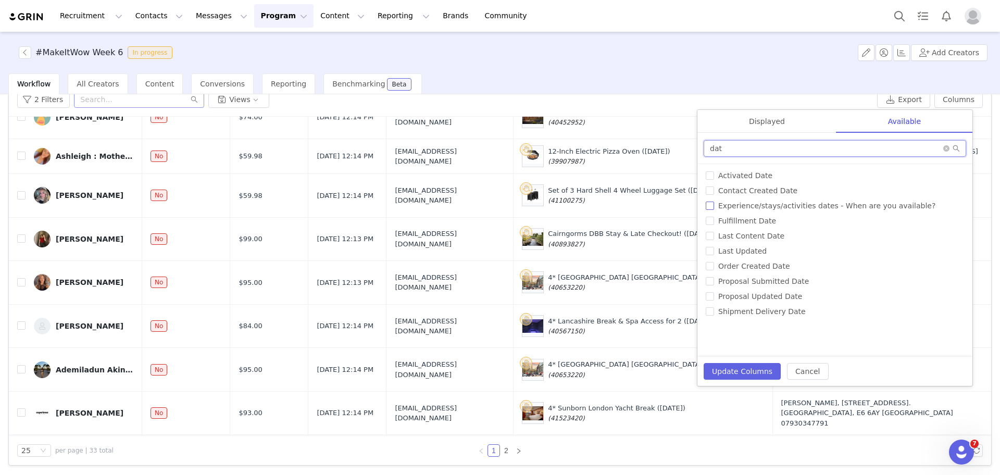
type input "dat"
click at [711, 206] on input "Experience/stays/activities dates - When are you available?" at bounding box center [710, 206] width 8 height 8
checkbox input "true"
click at [774, 122] on div "Displayed" at bounding box center [766, 121] width 139 height 23
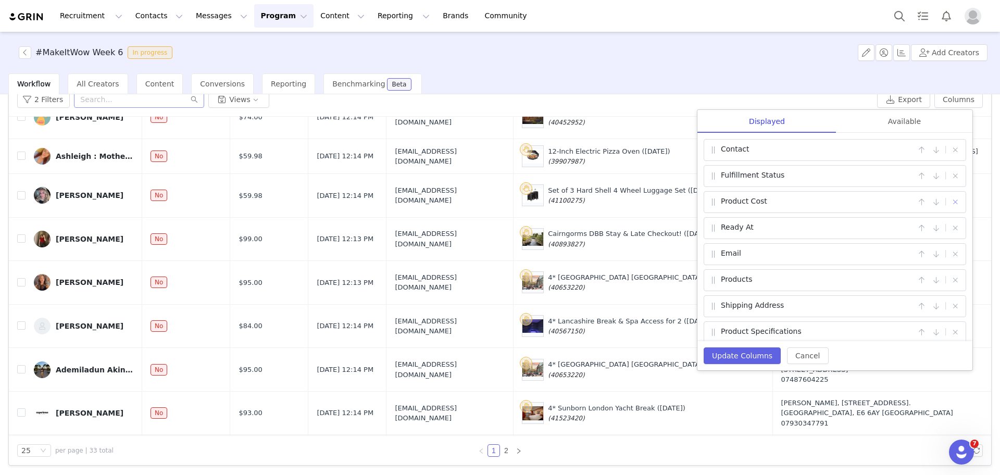
click at [949, 197] on button "button" at bounding box center [955, 202] width 13 height 13
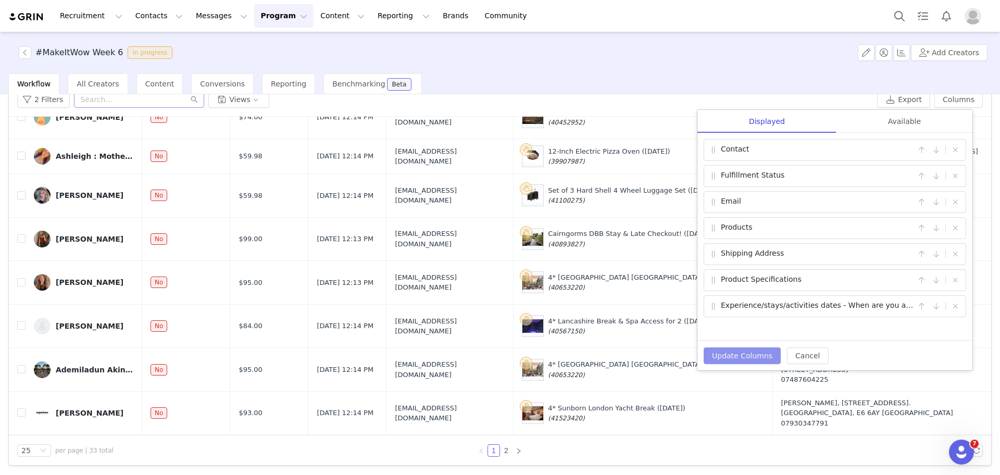
click at [759, 347] on button "Update Columns" at bounding box center [742, 355] width 77 height 17
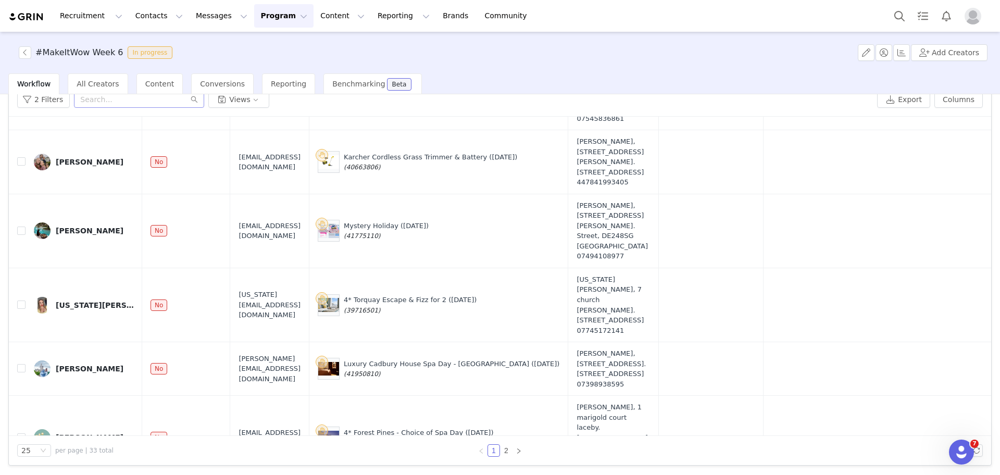
scroll to position [0, 0]
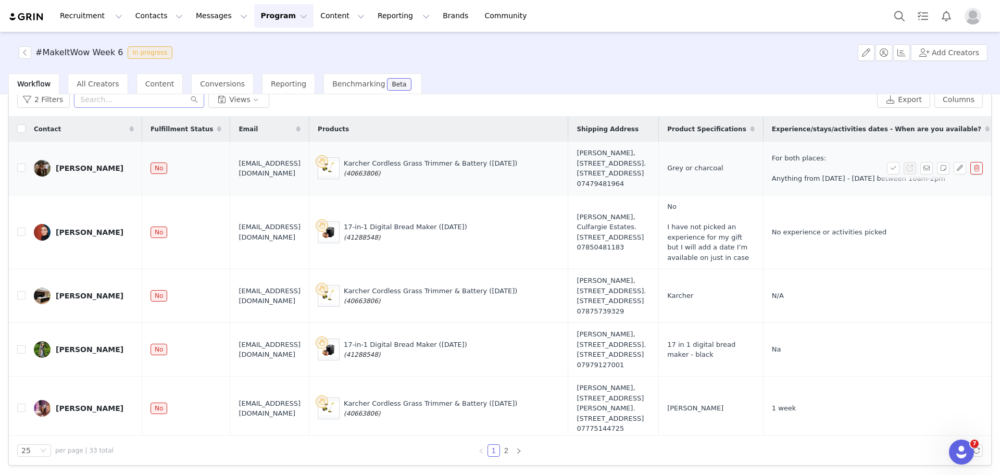
drag, startPoint x: 425, startPoint y: 193, endPoint x: 391, endPoint y: 196, distance: 34.1
click at [391, 179] on div "Karcher Cordless Grass Trimmer & Battery (25 Sept) (40663806)" at bounding box center [439, 168] width 242 height 22
drag, startPoint x: 429, startPoint y: 277, endPoint x: 392, endPoint y: 277, distance: 36.5
click at [392, 242] on div "17-in-1 Digital Bread Maker (25 Sept) (41288548)" at bounding box center [405, 232] width 123 height 20
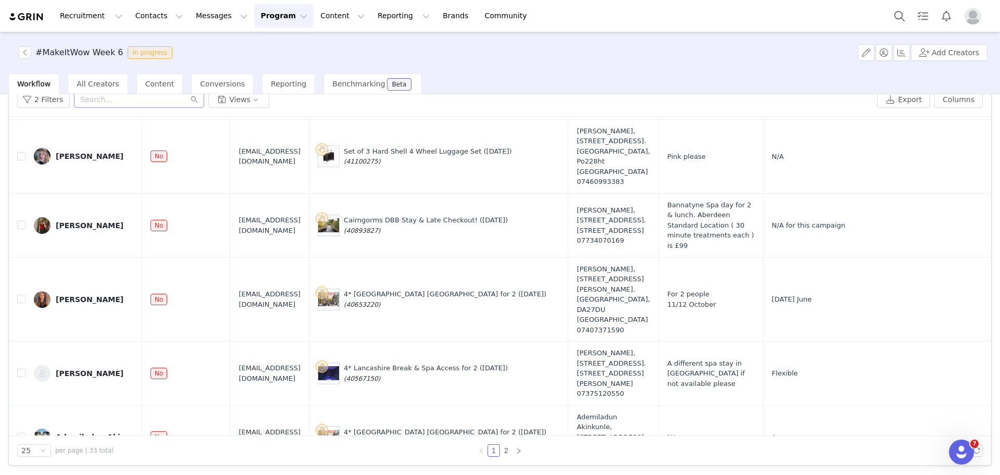
scroll to position [1241, 0]
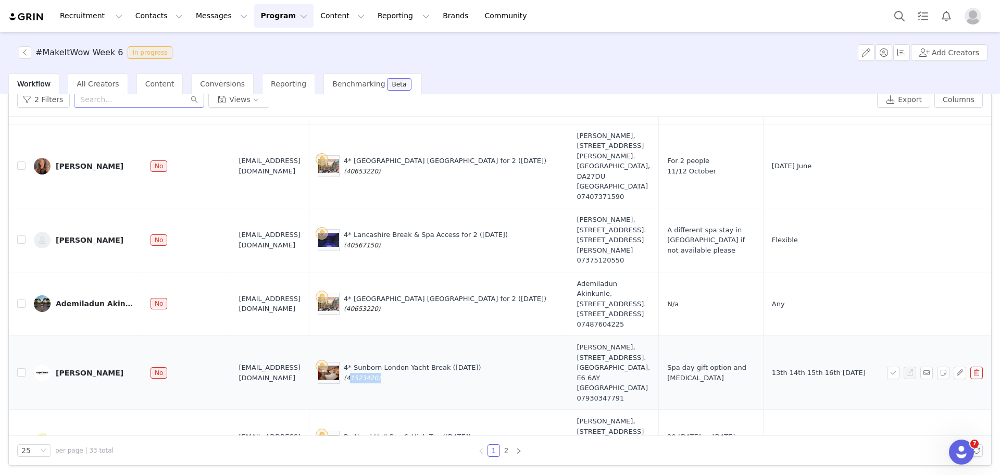
drag, startPoint x: 420, startPoint y: 304, endPoint x: 396, endPoint y: 304, distance: 24.5
click at [380, 375] on span "(41523420)" at bounding box center [362, 378] width 36 height 7
drag, startPoint x: 392, startPoint y: 302, endPoint x: 421, endPoint y: 307, distance: 30.1
click at [380, 375] on span "(41523420)" at bounding box center [362, 378] width 36 height 7
drag, startPoint x: 429, startPoint y: 362, endPoint x: 391, endPoint y: 365, distance: 38.2
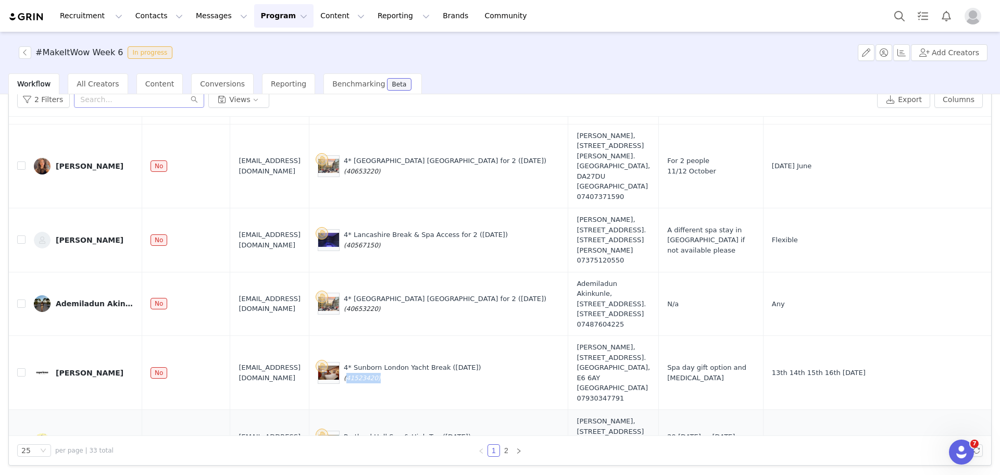
click at [391, 431] on div "Portland Hall Spa & High Tea (25 Sept) (39084651)" at bounding box center [439, 442] width 242 height 22
drag, startPoint x: 388, startPoint y: 347, endPoint x: 479, endPoint y: 350, distance: 90.7
click at [479, 431] on div "Portland Hall Spa & High Tea (25 Sept) (39084651)" at bounding box center [439, 442] width 242 height 22
click at [55, 95] on button "2 Filters" at bounding box center [43, 99] width 53 height 17
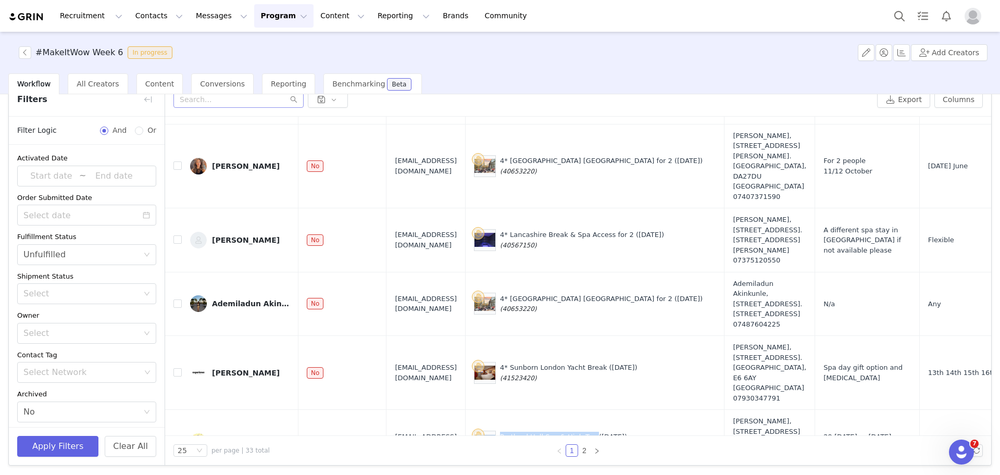
scroll to position [1449, 0]
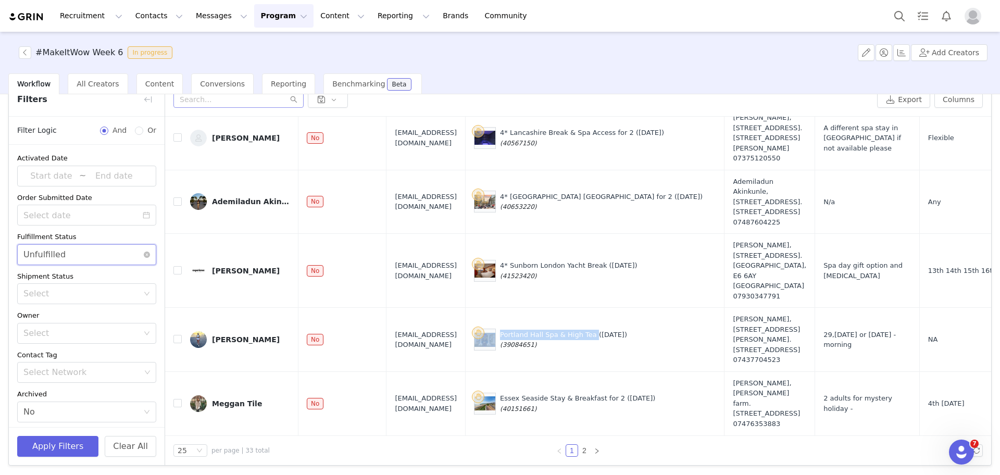
click at [45, 259] on div "Unfulfilled" at bounding box center [44, 255] width 42 height 20
click at [55, 271] on li "Fulfilled" at bounding box center [81, 277] width 129 height 17
click at [23, 451] on button "Apply Filters" at bounding box center [57, 446] width 81 height 21
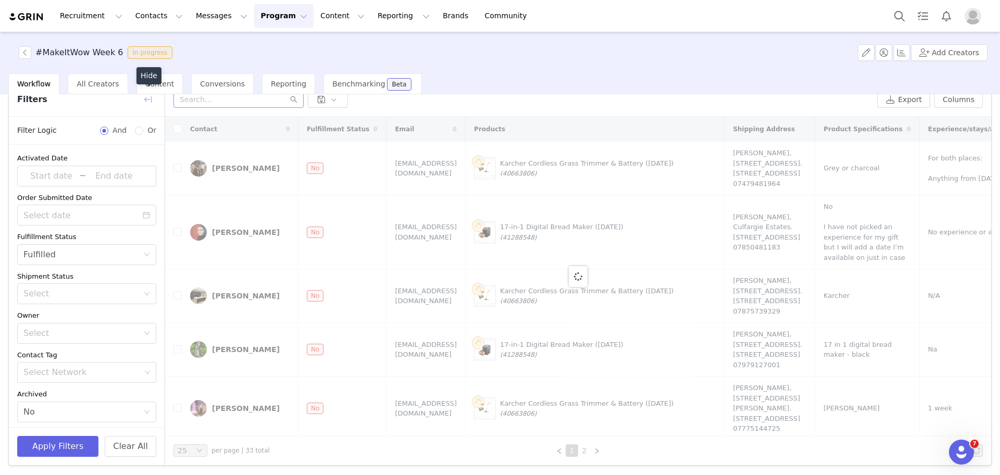
click at [148, 99] on button "button" at bounding box center [148, 99] width 17 height 17
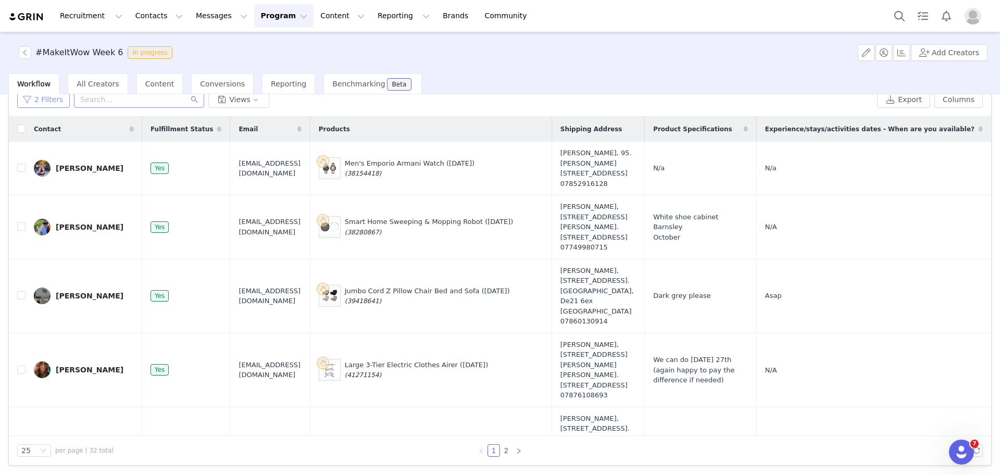
click at [56, 101] on button "2 Filters" at bounding box center [43, 99] width 53 height 17
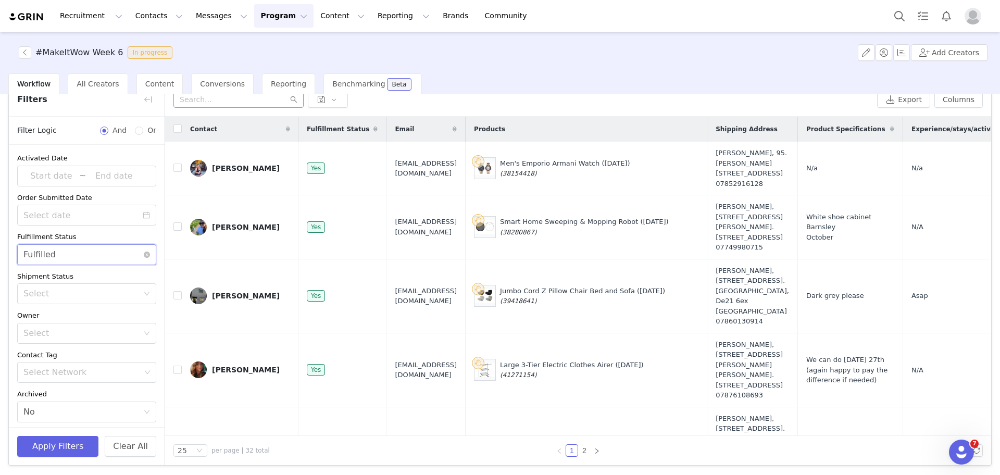
click at [98, 252] on div "Select Fulfilled" at bounding box center [83, 255] width 120 height 20
click at [93, 290] on li "Unfulfilled" at bounding box center [81, 293] width 129 height 17
click at [40, 454] on button "Apply Filters" at bounding box center [57, 446] width 81 height 21
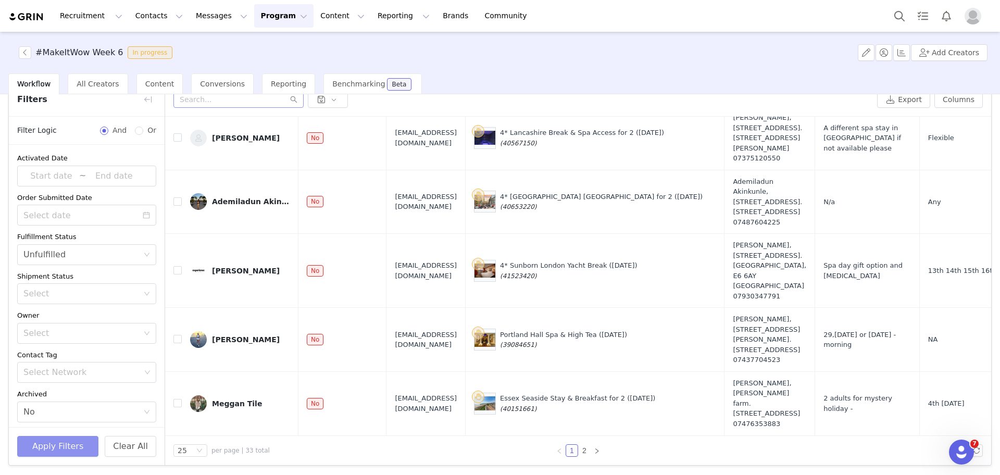
scroll to position [1525, 0]
drag, startPoint x: 580, startPoint y: 200, endPoint x: 548, endPoint y: 204, distance: 32.6
click at [548, 204] on div "4* Maldron Hotel Finsbury Park for 2 (25 Sept) (40653220)" at bounding box center [601, 202] width 203 height 20
click at [920, 201] on button "button" at bounding box center [926, 201] width 13 height 13
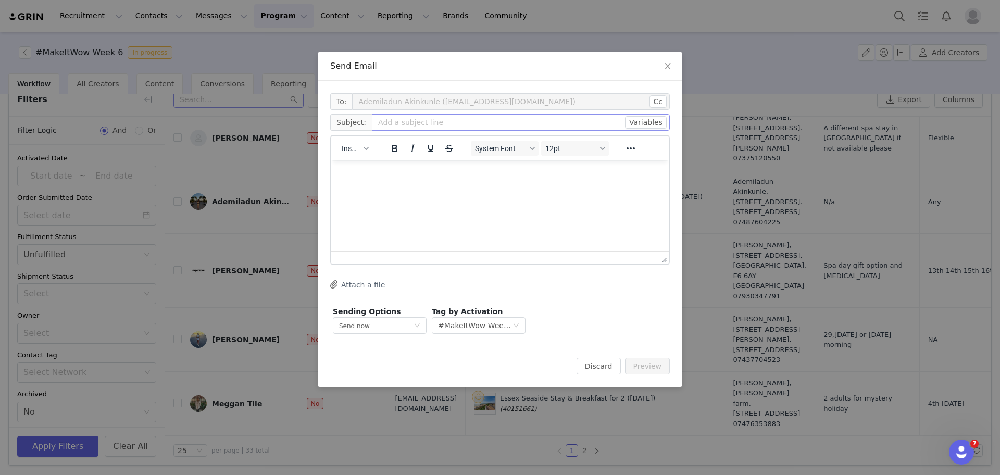
scroll to position [0, 0]
click at [385, 173] on p "Rich Text Area. Press ALT-0 for help." at bounding box center [500, 174] width 321 height 11
paste body "Rich Text Area. Press ALT-0 for help."
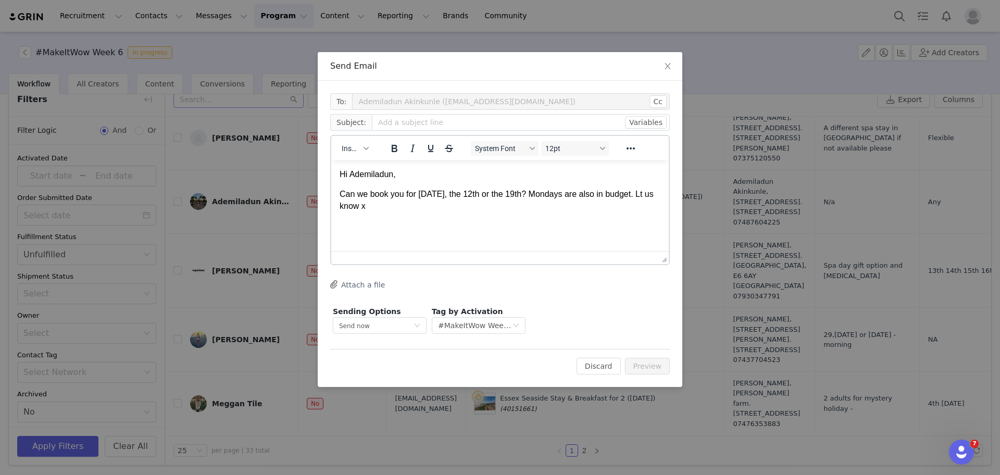
click at [374, 205] on p "Can we book you for Sunday the 5th, the 12th or the 19th? Mondays are also in b…" at bounding box center [500, 200] width 321 height 23
click at [386, 219] on html "Hi Ademiladun, Can we book you for Sunday the 5th, the 12th or the 19th? Monday…" at bounding box center [500, 190] width 338 height 60
click at [425, 220] on html "Hi Ademiladun, Can we book you for Sunday the 5th, the 12th or the 19th? Monday…" at bounding box center [500, 190] width 338 height 60
click at [423, 124] on input "text" at bounding box center [521, 122] width 298 height 17
click at [410, 122] on input "#MakeItWo Week 6" at bounding box center [521, 122] width 298 height 17
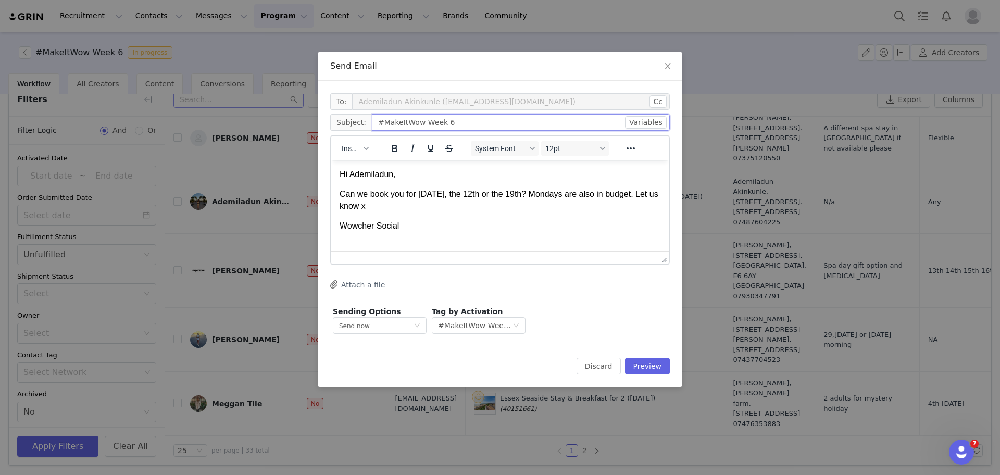
click at [447, 117] on input "#MakeItWow Week 6" at bounding box center [521, 122] width 298 height 17
type input "#MakeItWow Week 6 Order Enquiry"
click at [419, 212] on body "Hi Ademiladun, Can we book you for Sunday the 5th, the 12th or the 19th? Monday…" at bounding box center [500, 201] width 321 height 64
click at [643, 361] on button "Preview" at bounding box center [647, 366] width 45 height 17
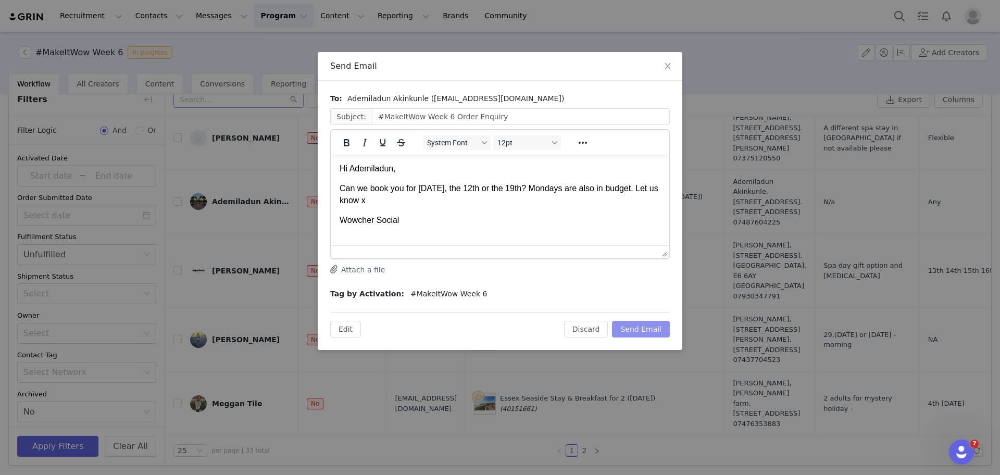
click at [643, 361] on div "Send Email To: Ademiladun Akinkunle (travelwithademi@gmail.com) Subject: #MakeI…" at bounding box center [500, 237] width 1000 height 475
click at [644, 345] on div "To: Ademiladun Akinkunle (travelwithademi@gmail.com) Subject: #MakeItWow Week 6…" at bounding box center [500, 215] width 365 height 269
click at [650, 322] on button "Send Email" at bounding box center [641, 329] width 58 height 17
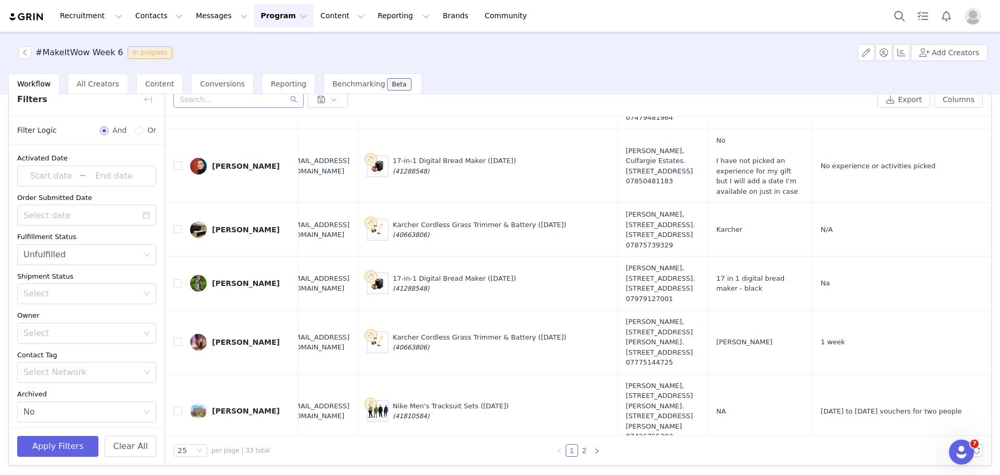
scroll to position [0, 107]
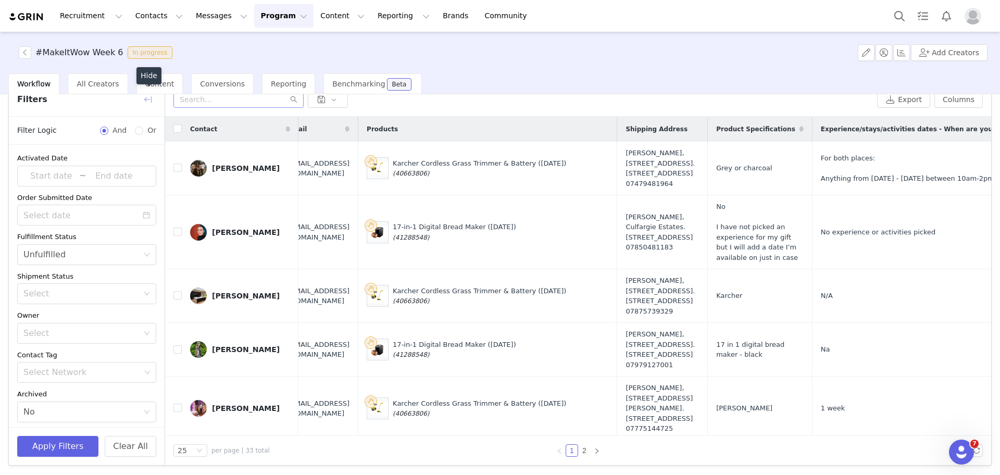
click at [151, 97] on button "button" at bounding box center [148, 99] width 17 height 17
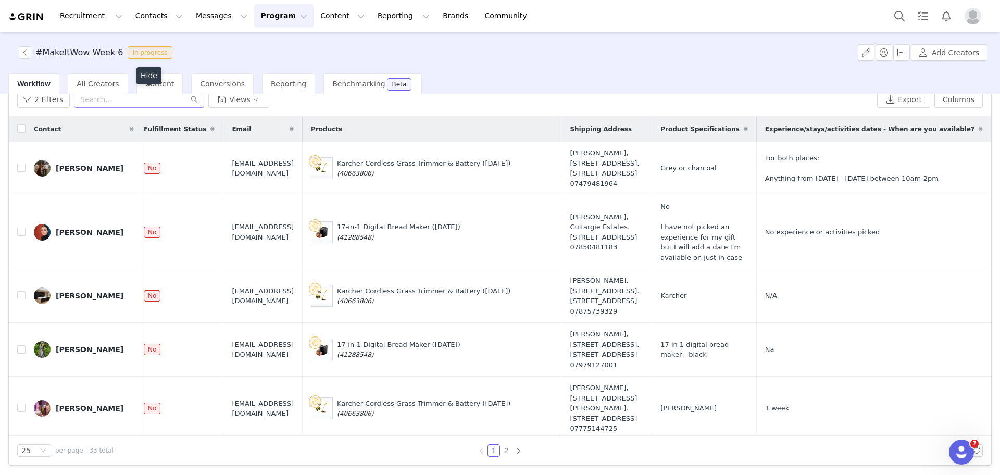
scroll to position [0, 0]
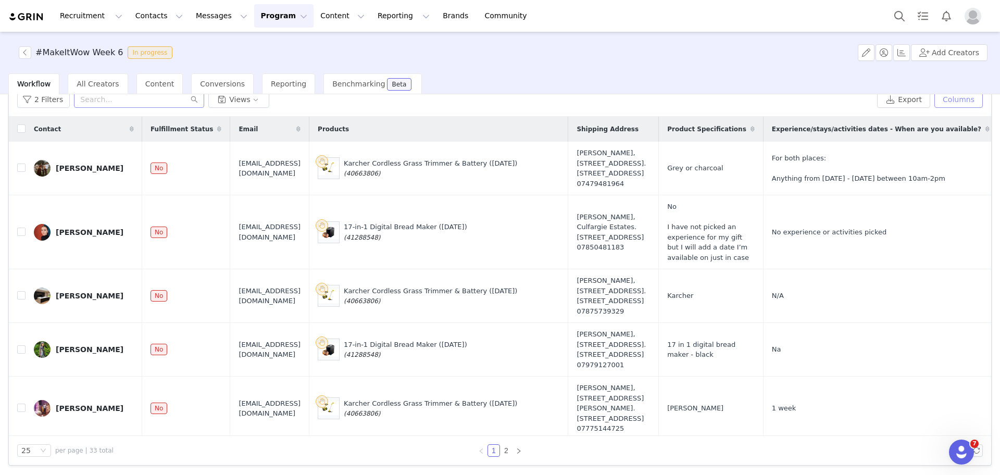
click at [952, 95] on button "Columns" at bounding box center [959, 99] width 48 height 17
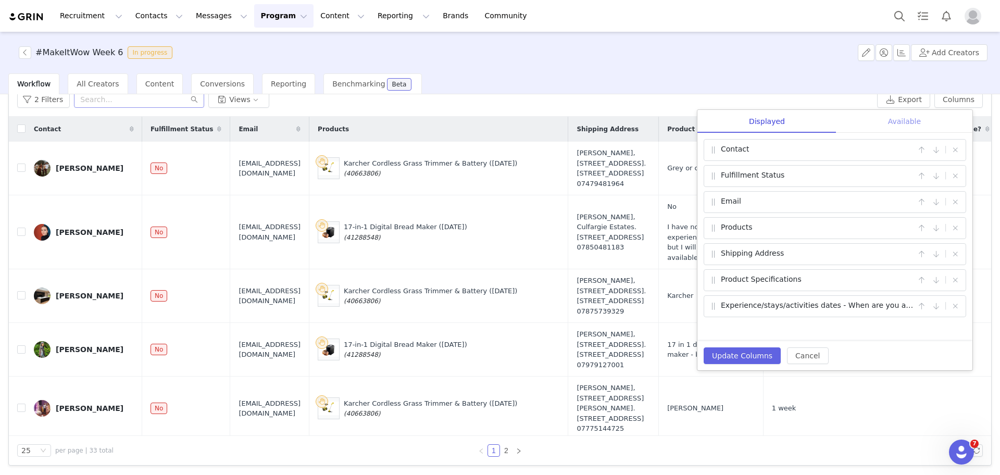
click at [884, 122] on div "Available" at bounding box center [905, 121] width 136 height 23
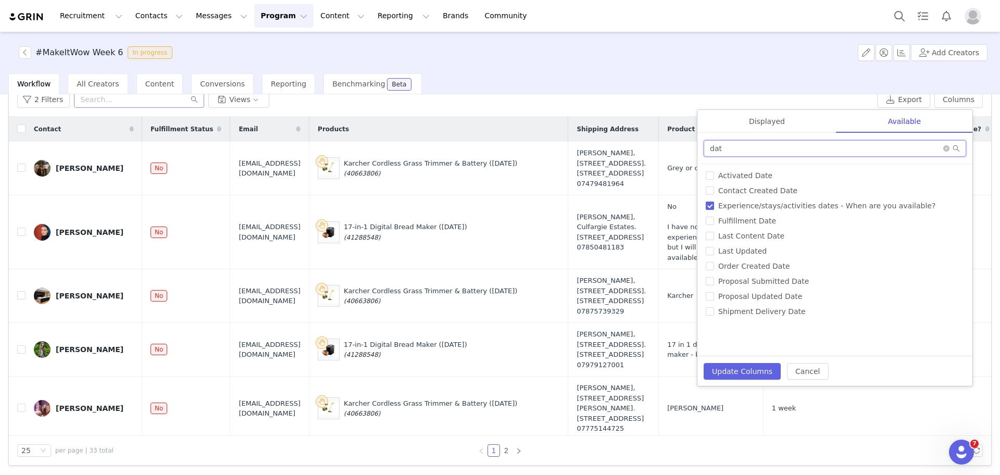
drag, startPoint x: 794, startPoint y: 148, endPoint x: 703, endPoint y: 147, distance: 90.7
click at [703, 147] on div "dat" at bounding box center [834, 148] width 275 height 31
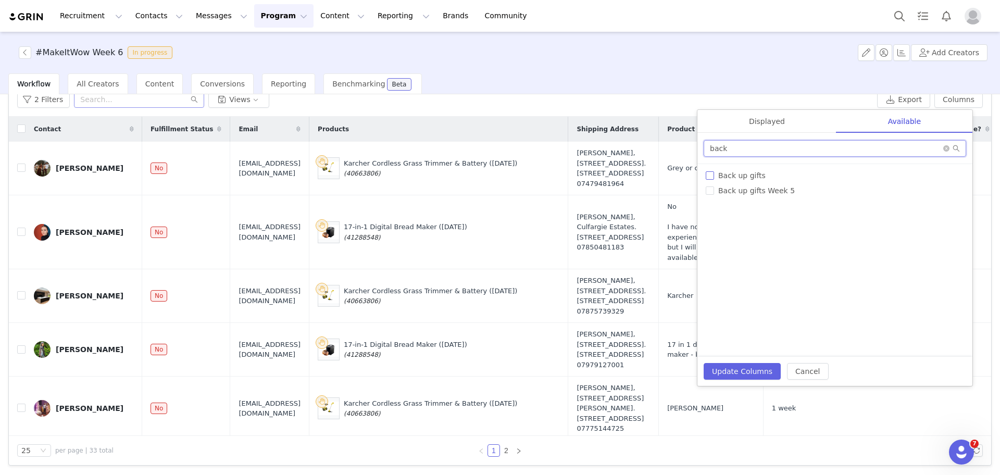
type input "back"
click at [717, 173] on span "Back up gifts" at bounding box center [742, 175] width 56 height 8
click at [714, 173] on input "Back up gifts" at bounding box center [710, 175] width 8 height 8
checkbox input "true"
click at [719, 366] on button "Update Columns" at bounding box center [742, 371] width 77 height 17
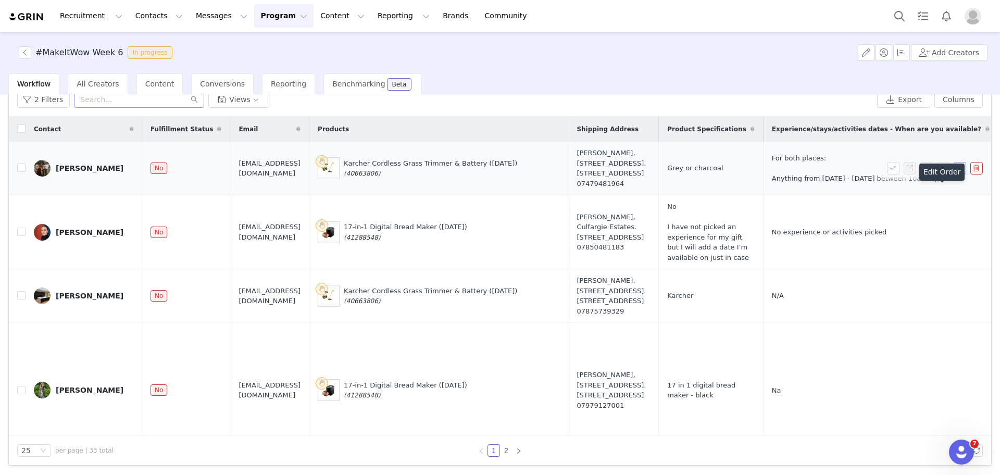
click at [954, 175] on button "button" at bounding box center [960, 168] width 13 height 13
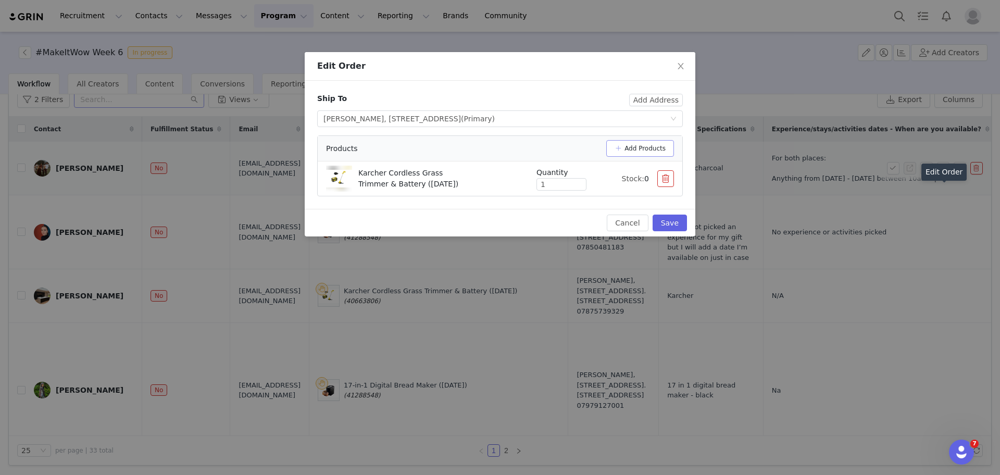
click at [642, 142] on button "Add Products" at bounding box center [640, 148] width 68 height 17
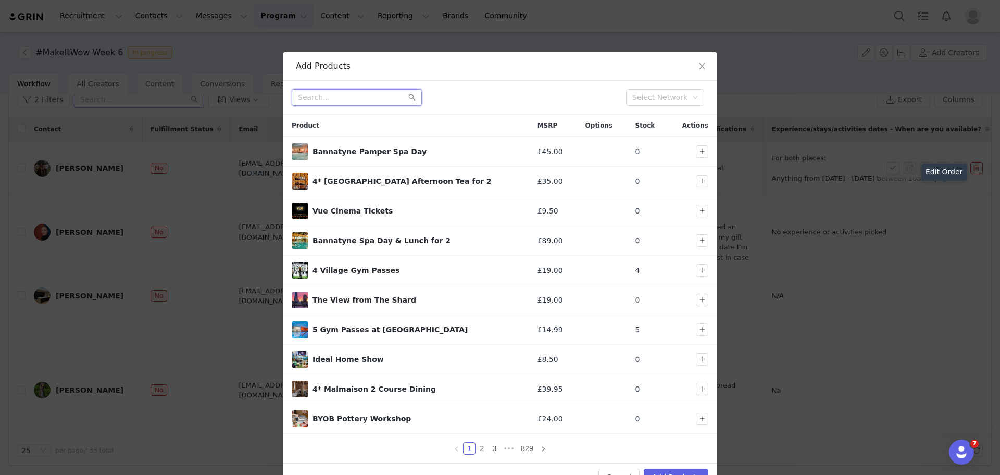
click at [392, 94] on input "text" at bounding box center [357, 97] width 130 height 17
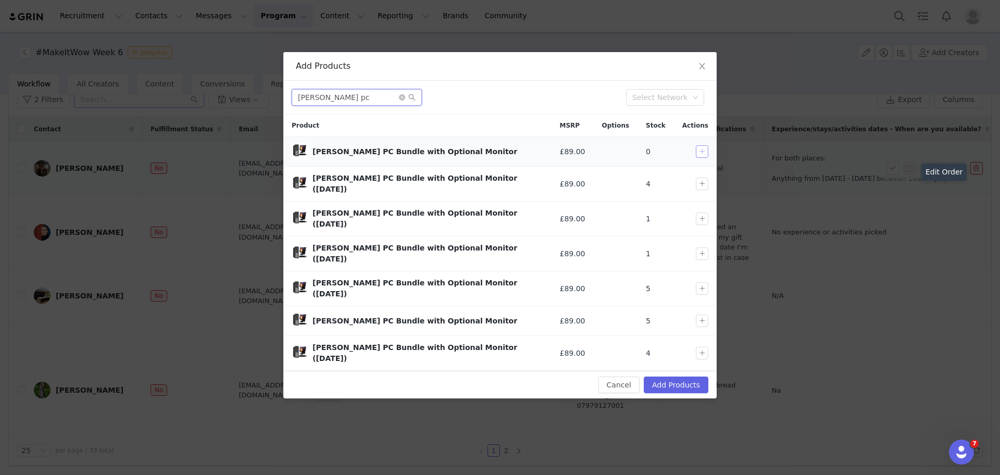
type input "veno pc"
click at [701, 151] on button "button" at bounding box center [702, 151] width 13 height 13
click at [699, 347] on button "button" at bounding box center [702, 353] width 13 height 13
click at [703, 147] on button "button" at bounding box center [702, 151] width 13 height 13
click at [663, 377] on button "Add Products" at bounding box center [676, 385] width 65 height 17
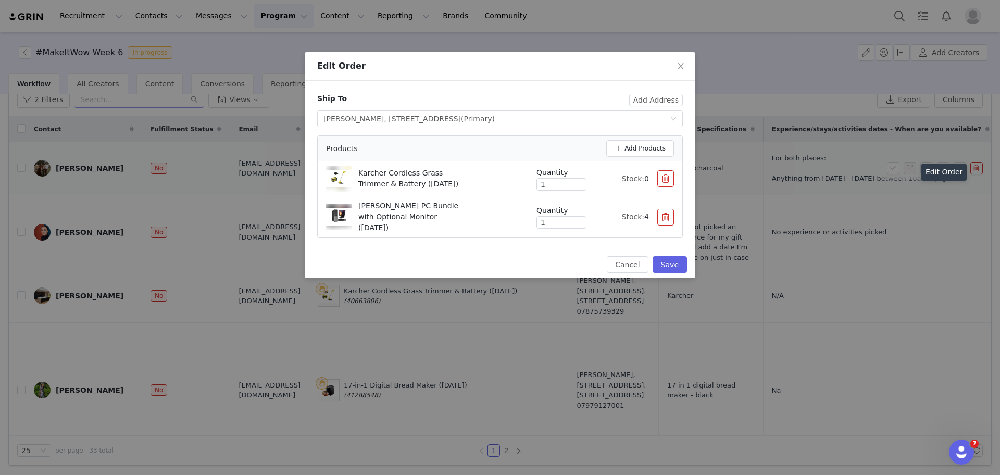
click at [659, 181] on button "button" at bounding box center [665, 178] width 17 height 17
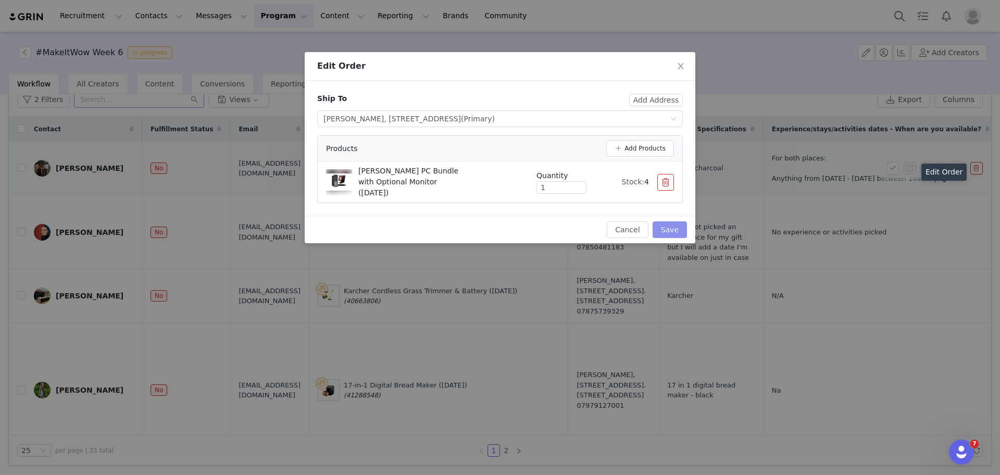
click at [672, 225] on button "Save" at bounding box center [670, 229] width 34 height 17
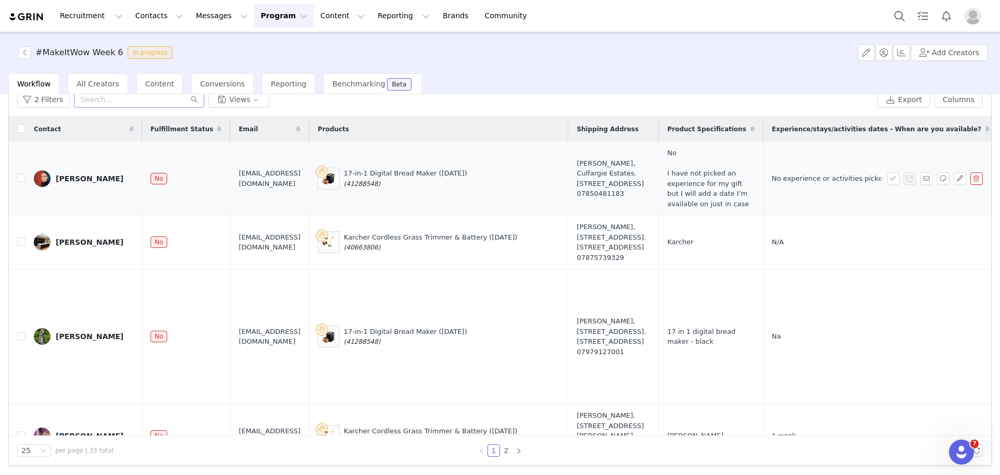
drag, startPoint x: 708, startPoint y: 439, endPoint x: 718, endPoint y: 429, distance: 13.6
click at [718, 429] on div "2 Filters Views Export Columns Displayed Available Contact | Fulfillment Status…" at bounding box center [500, 274] width 982 height 382
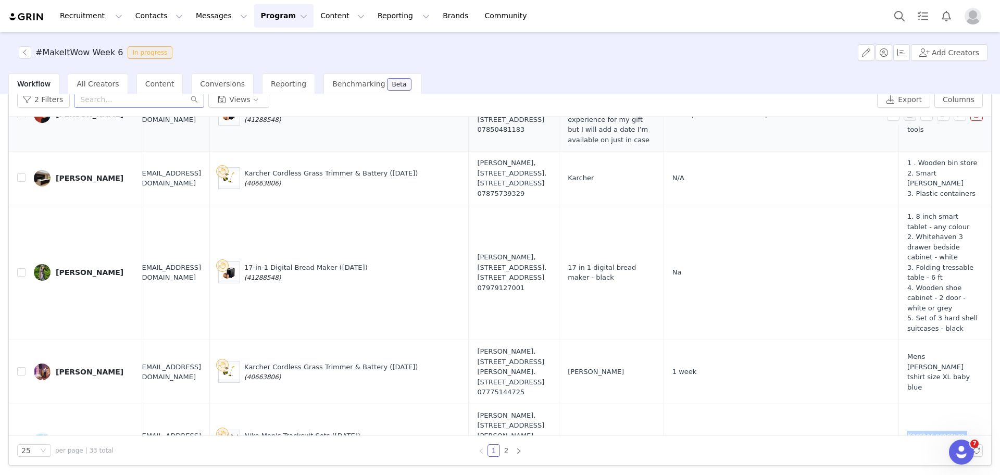
scroll to position [64, 0]
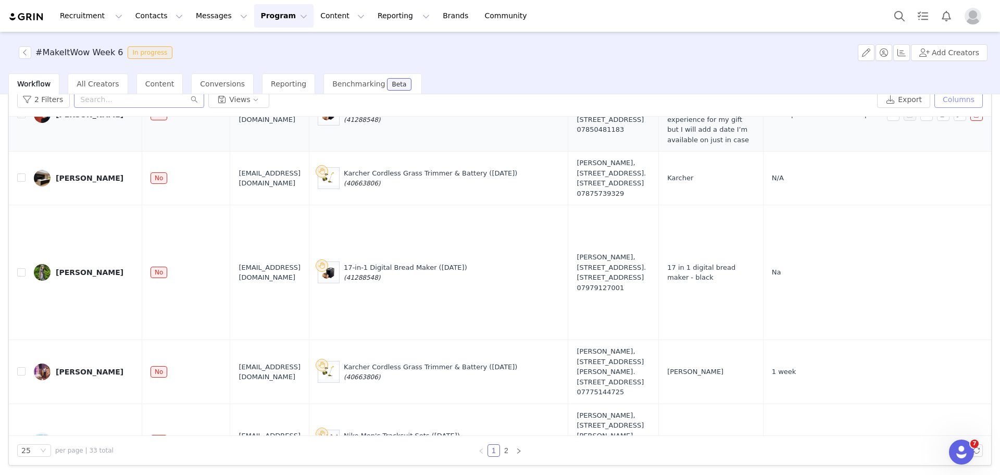
click at [950, 97] on button "Columns" at bounding box center [959, 99] width 48 height 17
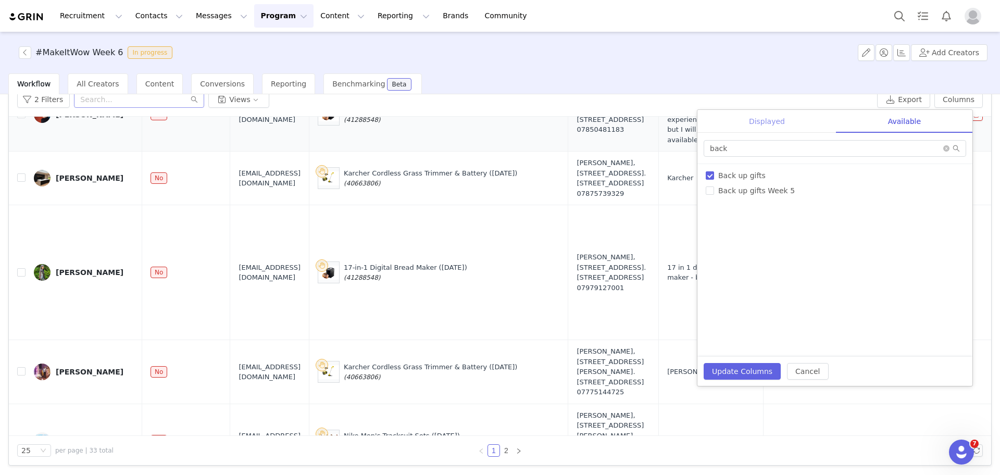
click at [762, 113] on div "Displayed" at bounding box center [766, 121] width 139 height 23
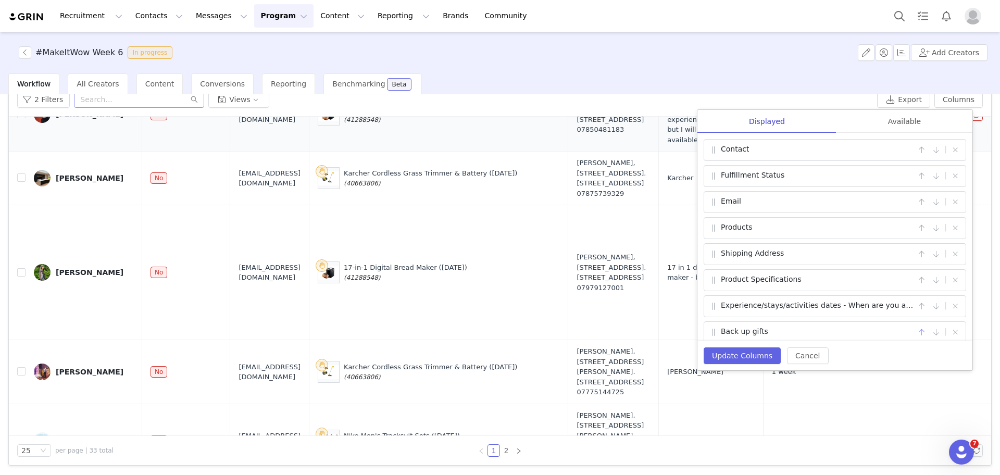
click at [915, 331] on button "button" at bounding box center [921, 332] width 13 height 13
click at [915, 308] on button "button" at bounding box center [921, 306] width 13 height 13
click at [759, 355] on button "Update Columns" at bounding box center [742, 355] width 77 height 17
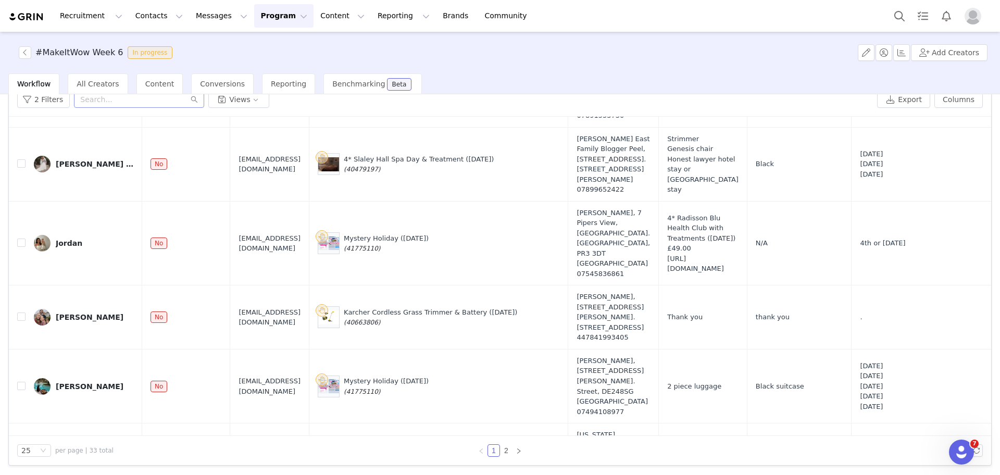
scroll to position [562, 0]
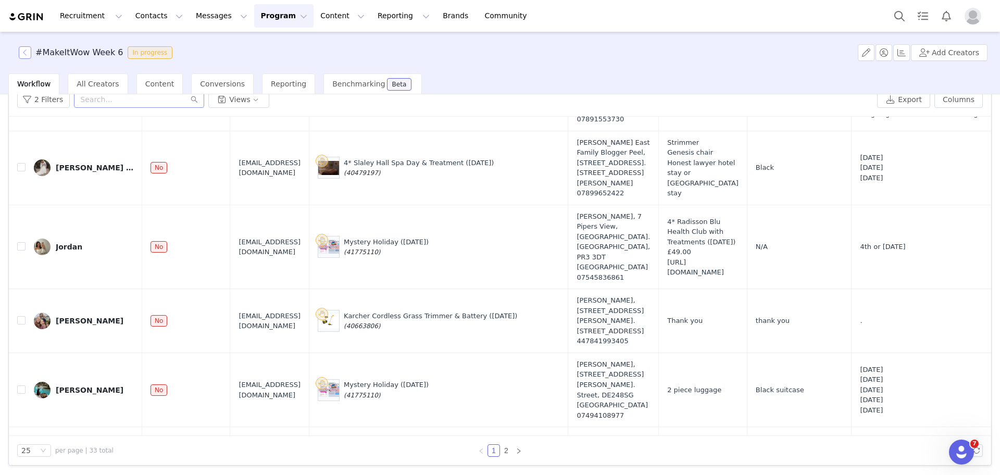
click at [30, 55] on button "button" at bounding box center [25, 52] width 13 height 13
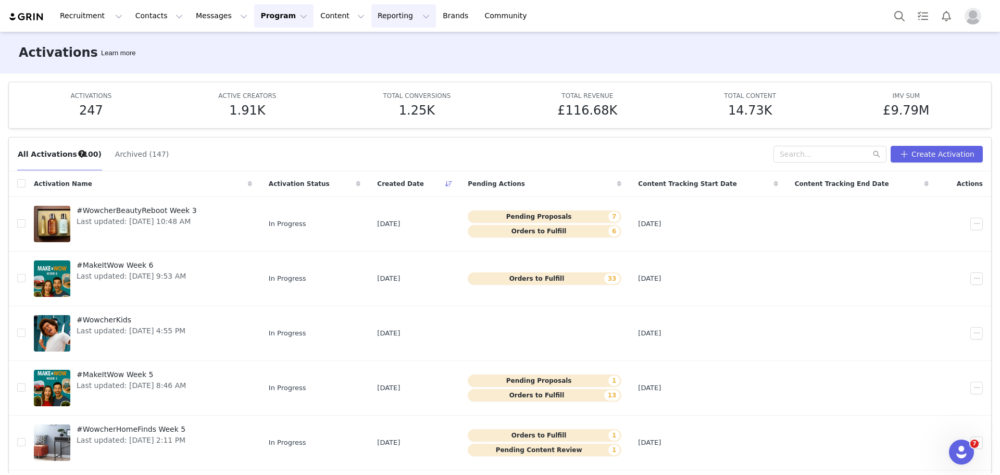
click at [371, 16] on button "Reporting Reporting" at bounding box center [403, 15] width 65 height 23
click at [356, 68] on p "Report Builder" at bounding box center [367, 65] width 52 height 11
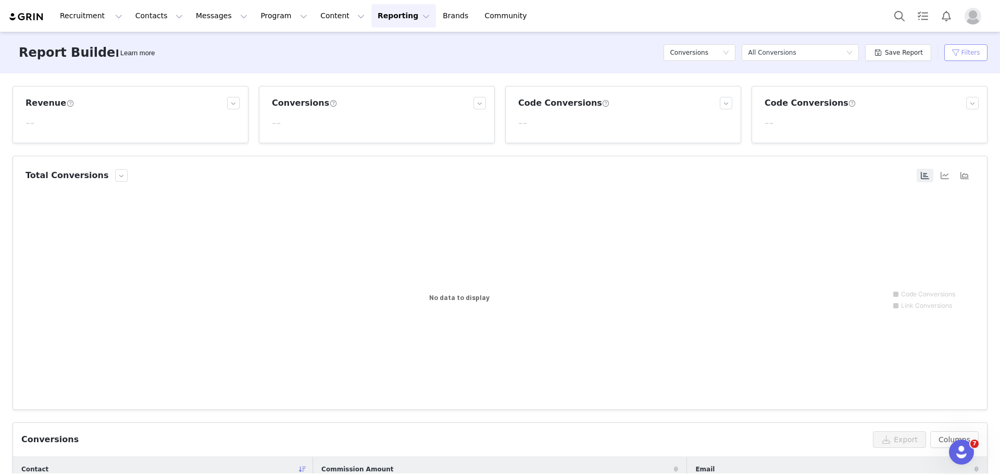
click at [955, 50] on button "Filters" at bounding box center [965, 52] width 43 height 17
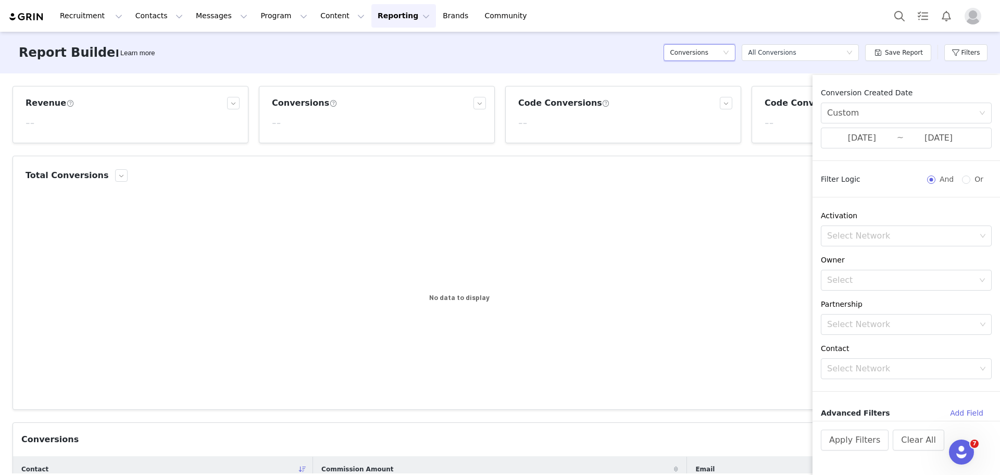
click at [707, 45] on h5 "Conversions" at bounding box center [689, 53] width 39 height 16
click at [704, 85] on h5 "Content" at bounding box center [704, 89] width 59 height 11
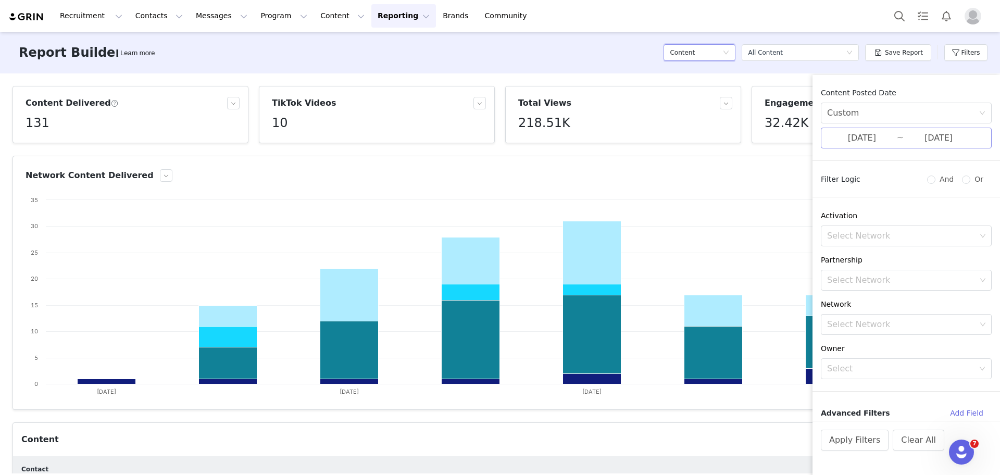
click at [874, 137] on input "09/15/2025" at bounding box center [862, 138] width 70 height 14
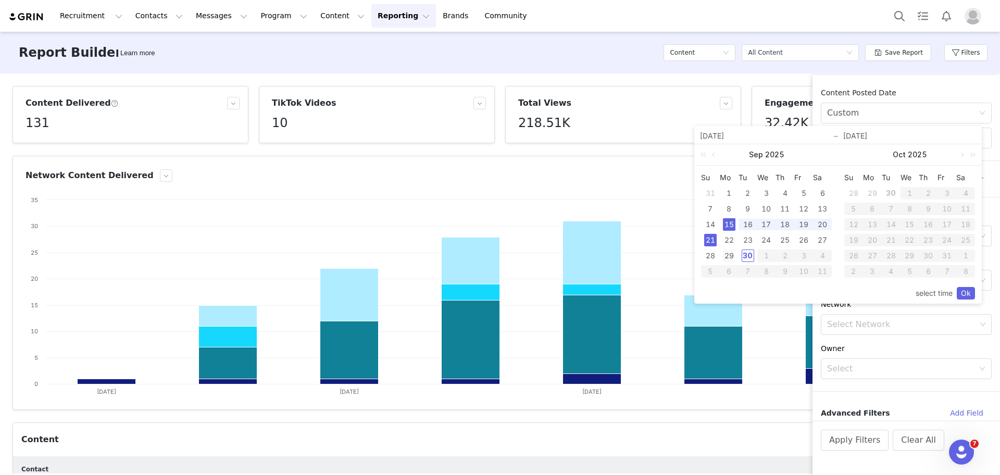
click at [726, 256] on div "29" at bounding box center [729, 256] width 13 height 13
click at [737, 256] on td "29" at bounding box center [729, 256] width 19 height 16
type input "[DATE]"
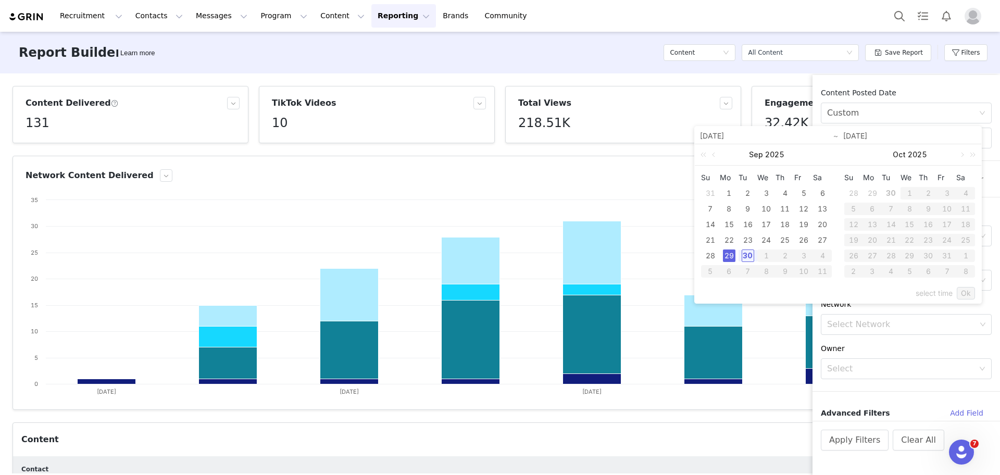
type input "[DATE]"
click at [745, 255] on div "30" at bounding box center [748, 256] width 13 height 13
click at [734, 260] on div "29" at bounding box center [729, 256] width 13 height 13
type input "[DATE]"
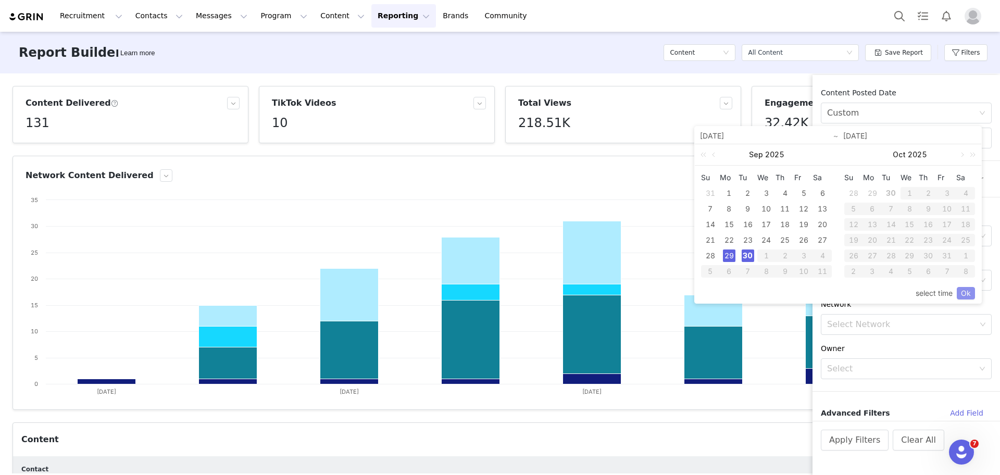
click at [964, 291] on link "Ok" at bounding box center [966, 293] width 18 height 13
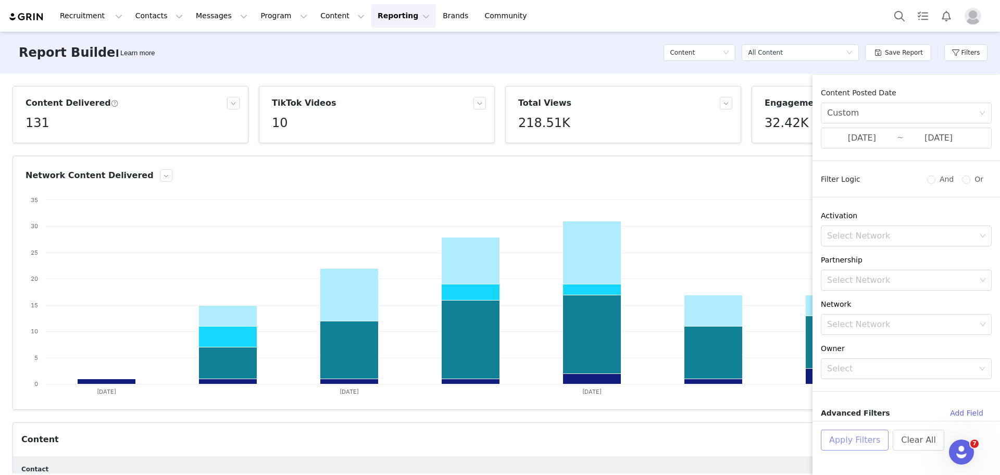
click at [841, 439] on button "Apply Filters" at bounding box center [855, 440] width 68 height 21
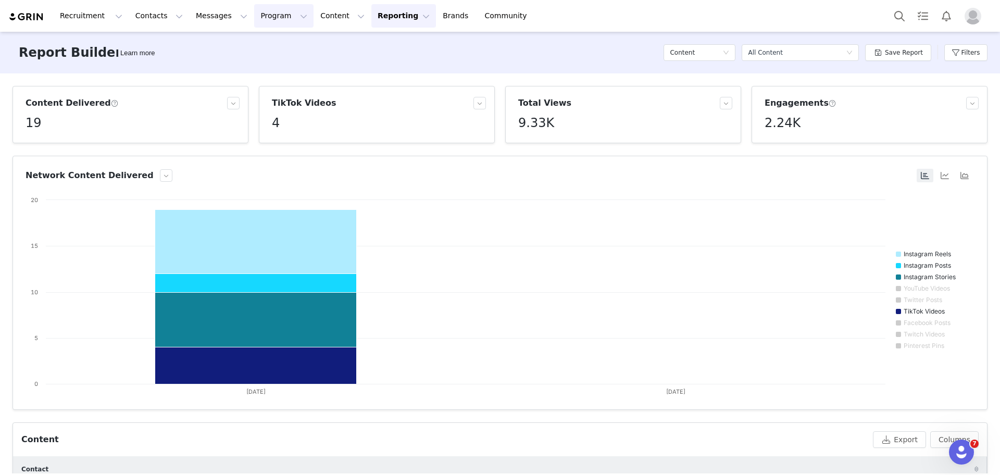
click at [254, 19] on button "Program Program" at bounding box center [283, 15] width 59 height 23
click at [271, 47] on p "Activations" at bounding box center [257, 46] width 40 height 11
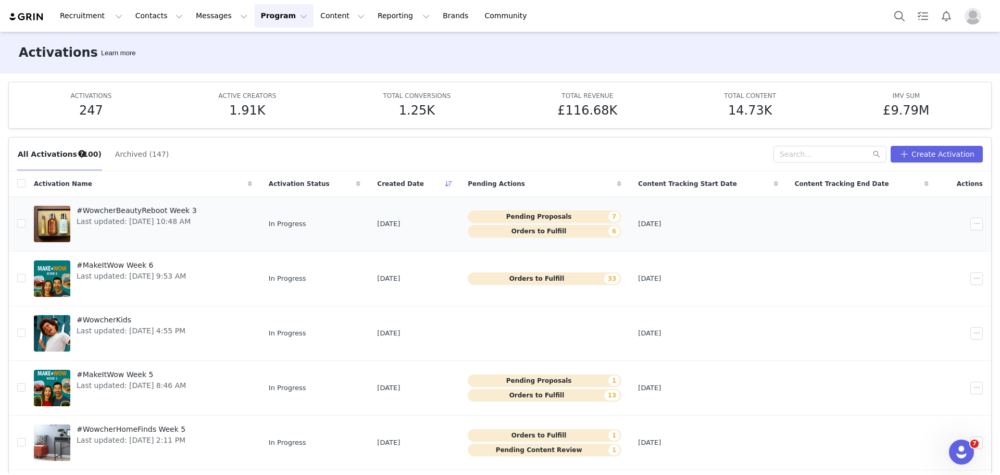
click at [162, 211] on span "#WowcherBeautyReboot Week 3" at bounding box center [137, 210] width 120 height 11
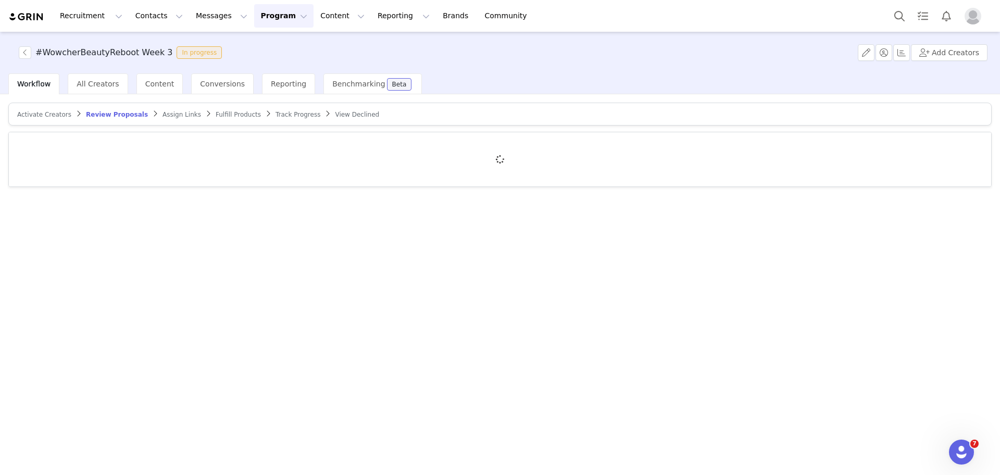
click at [216, 115] on span "Fulfill Products" at bounding box center [238, 114] width 45 height 7
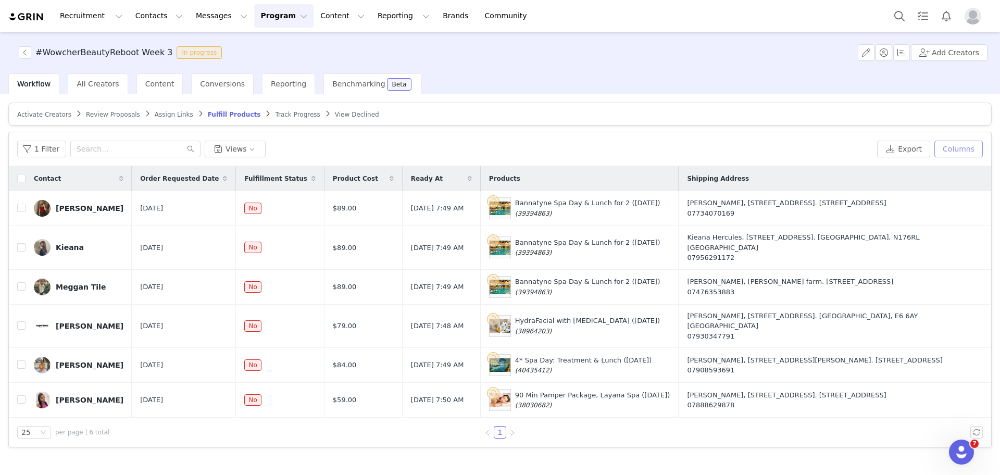
click at [957, 150] on button "Columns" at bounding box center [959, 149] width 48 height 17
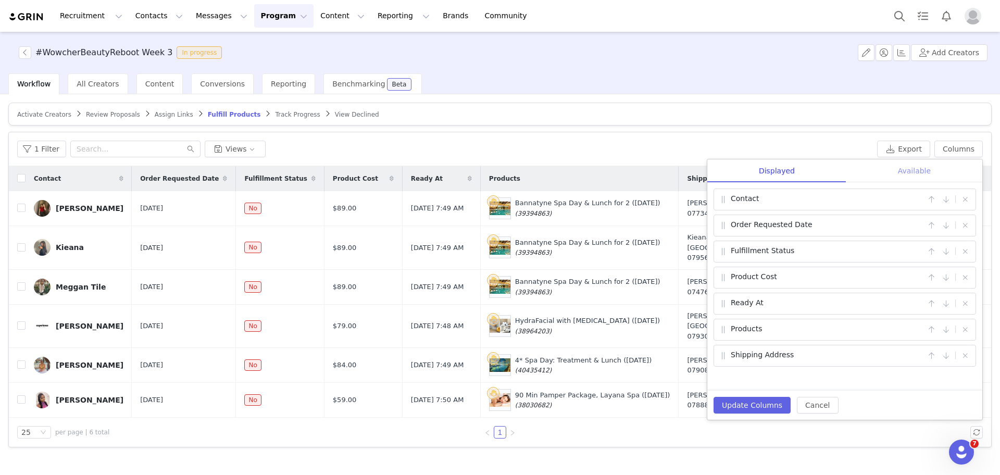
click at [931, 165] on div "Available" at bounding box center [914, 170] width 136 height 23
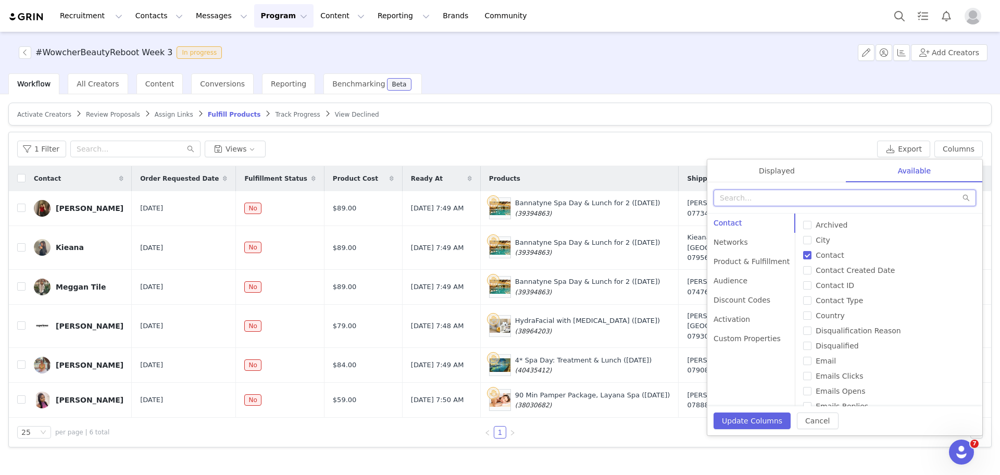
click at [844, 195] on input "text" at bounding box center [845, 198] width 263 height 17
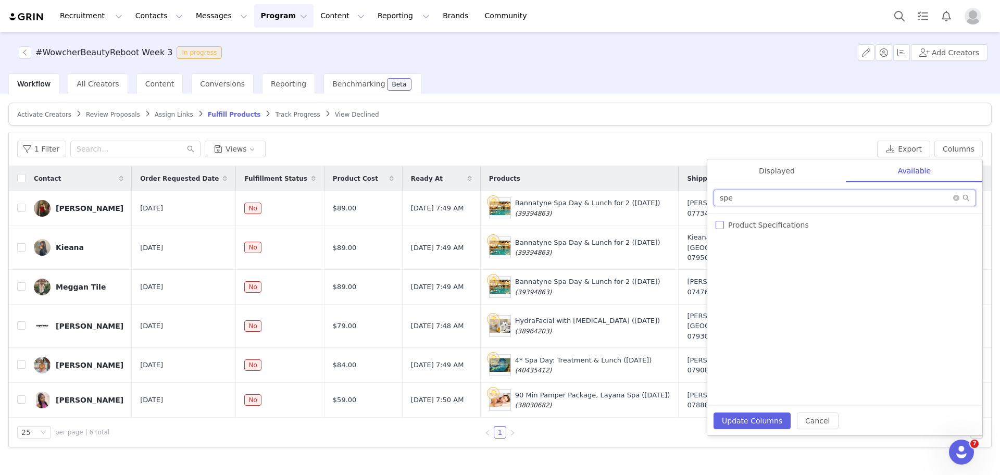
type input "spe"
click at [724, 226] on span "Product Specifications" at bounding box center [768, 225] width 89 height 8
click at [724, 226] on input "Product Specifications" at bounding box center [720, 225] width 8 height 8
checkbox input "true"
click at [733, 413] on button "Update Columns" at bounding box center [752, 421] width 77 height 17
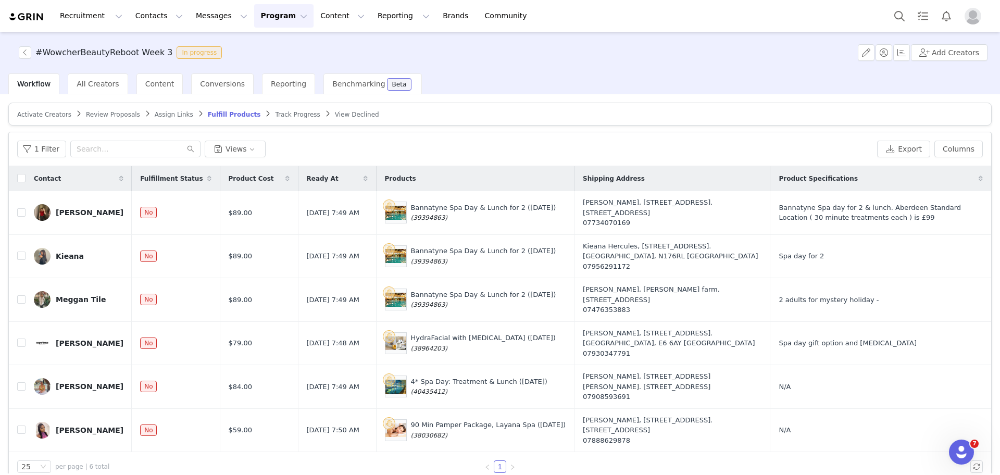
scroll to position [17, 0]
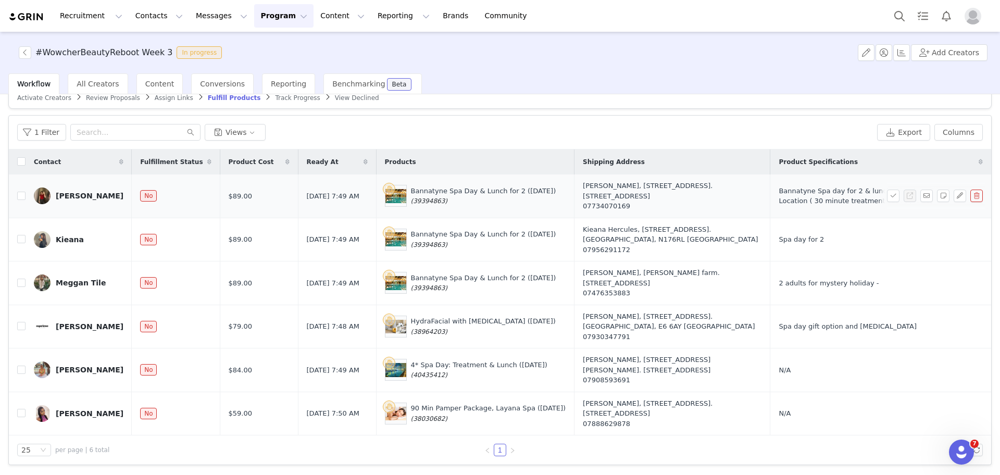
drag, startPoint x: 426, startPoint y: 204, endPoint x: 387, endPoint y: 202, distance: 38.6
click at [411, 202] on div "Bannatyne Spa Day & Lunch for 2 (25 September 2025) (39394863)" at bounding box center [483, 196] width 145 height 20
click at [937, 197] on button "button" at bounding box center [943, 196] width 13 height 13
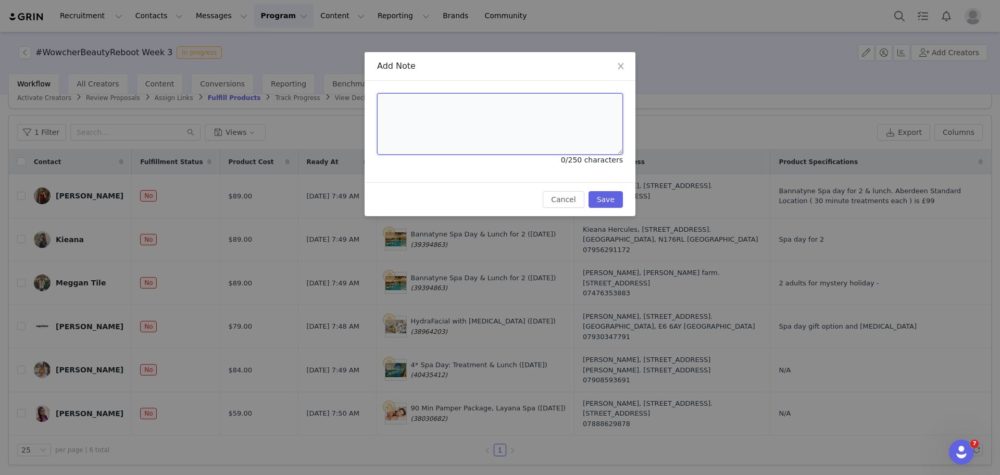
click at [493, 114] on textarea at bounding box center [500, 123] width 246 height 61
paste textarea "Wowcher Code:WOWLP2-D15YD Order Number:50335794"
type textarea "Wowcher Code:WOWLP2-D15YD Order Number:50335794"
click at [601, 203] on button "Save" at bounding box center [606, 199] width 34 height 17
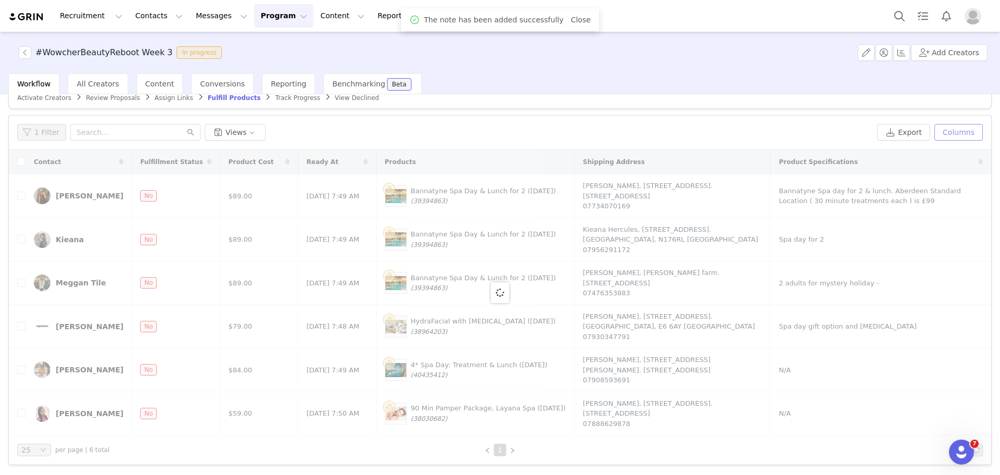
click at [949, 129] on button "Columns" at bounding box center [959, 132] width 48 height 17
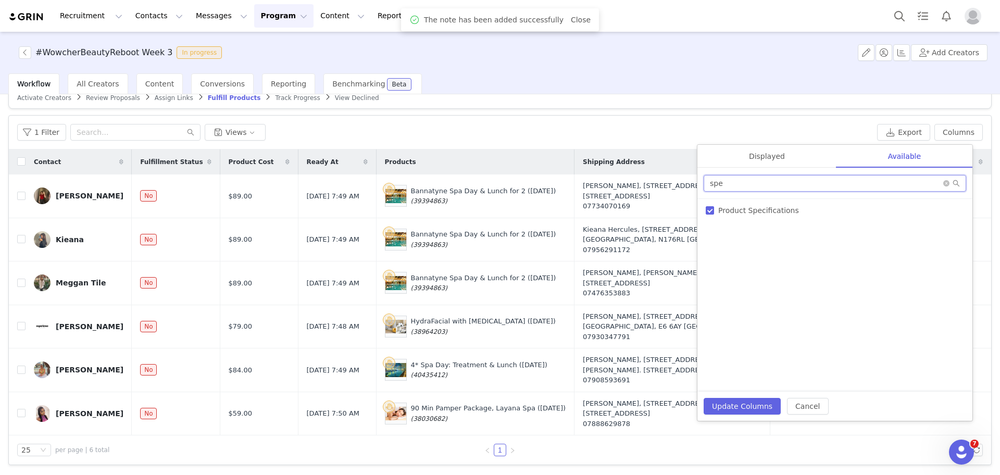
drag, startPoint x: 845, startPoint y: 176, endPoint x: 607, endPoint y: 160, distance: 238.6
click at [607, 160] on div "1 Filter Views Export Columns Displayed Available Contact | Fulfillment Status …" at bounding box center [500, 290] width 982 height 349
type input "emai"
click at [714, 208] on span "Email" at bounding box center [728, 210] width 29 height 8
click at [714, 208] on input "Email" at bounding box center [710, 210] width 8 height 8
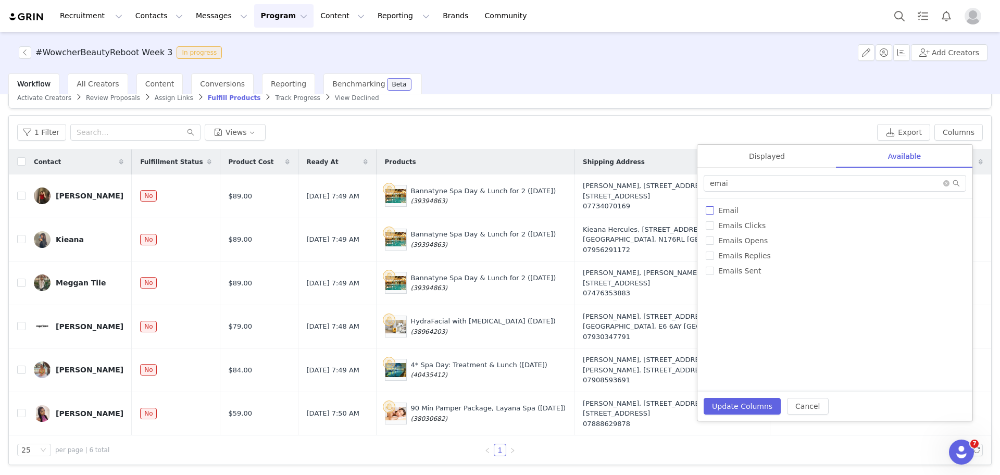
checkbox input "true"
click at [766, 155] on div "Displayed" at bounding box center [766, 154] width 139 height 23
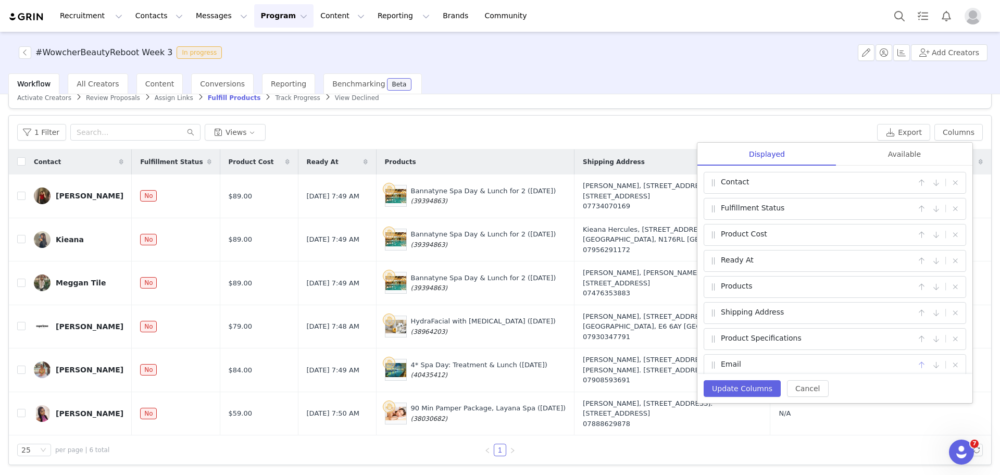
click at [915, 362] on button "button" at bounding box center [921, 365] width 13 height 13
click at [915, 338] on button "button" at bounding box center [921, 339] width 13 height 13
click at [915, 314] on button "button" at bounding box center [921, 313] width 13 height 13
click at [766, 388] on button "Update Columns" at bounding box center [742, 388] width 77 height 17
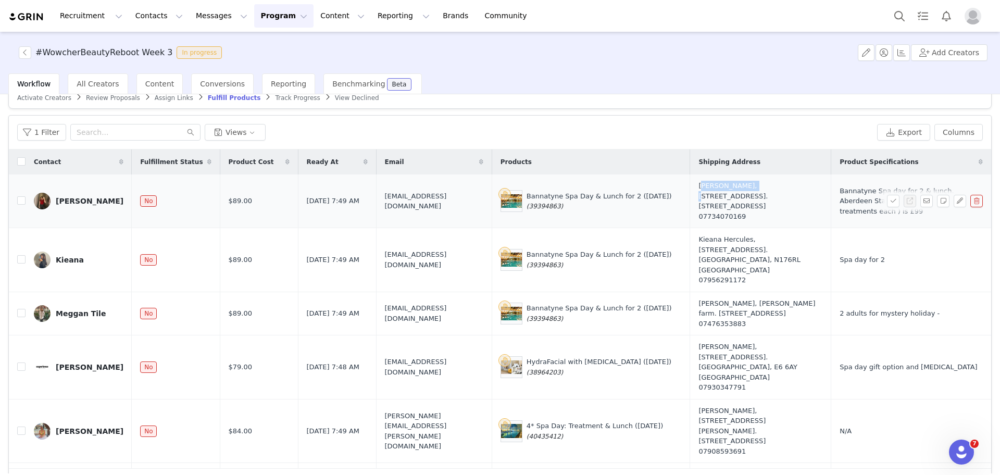
drag, startPoint x: 711, startPoint y: 182, endPoint x: 759, endPoint y: 186, distance: 48.6
click at [759, 186] on td "Caroline Martin, 67 Jesmond Grange. Aberdeen, AB22 8HD United Kingdom 077340701…" at bounding box center [760, 202] width 141 height 54
drag, startPoint x: 485, startPoint y: 197, endPoint x: 358, endPoint y: 201, distance: 126.6
click at [376, 201] on td "carolinexmartin2017@gmail.com" at bounding box center [434, 202] width 116 height 54
click at [877, 201] on span "Bannatyne Spa day for 2 & lunch. Aberdeen Standard Location ( 30 minute treatme…" at bounding box center [909, 201] width 139 height 31
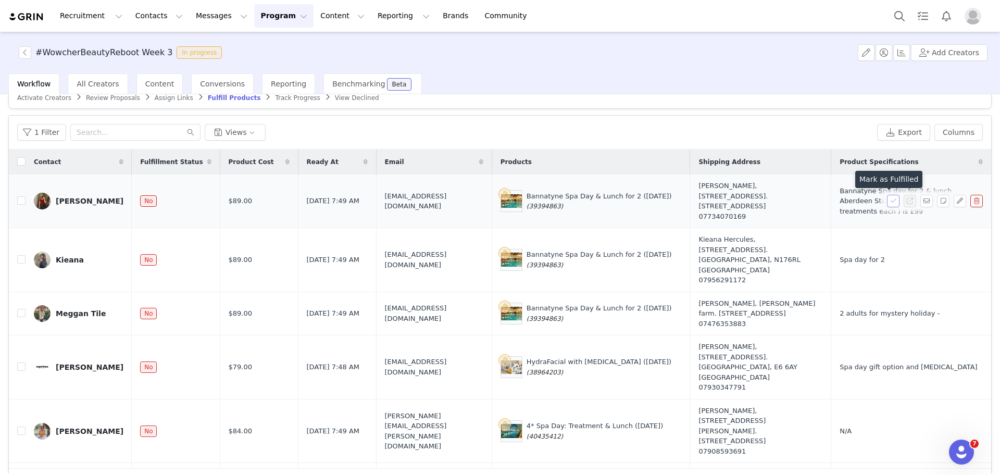
click at [887, 203] on button "button" at bounding box center [893, 201] width 13 height 13
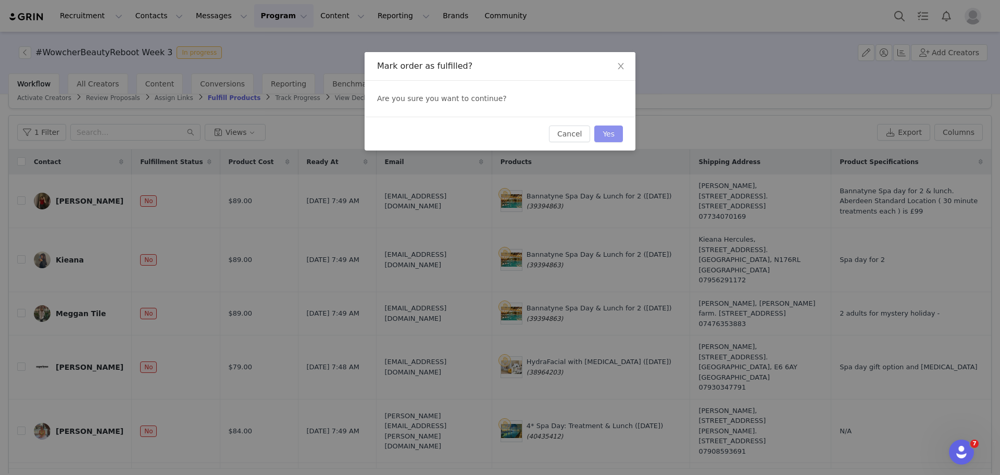
click at [609, 138] on button "Yes" at bounding box center [608, 134] width 29 height 17
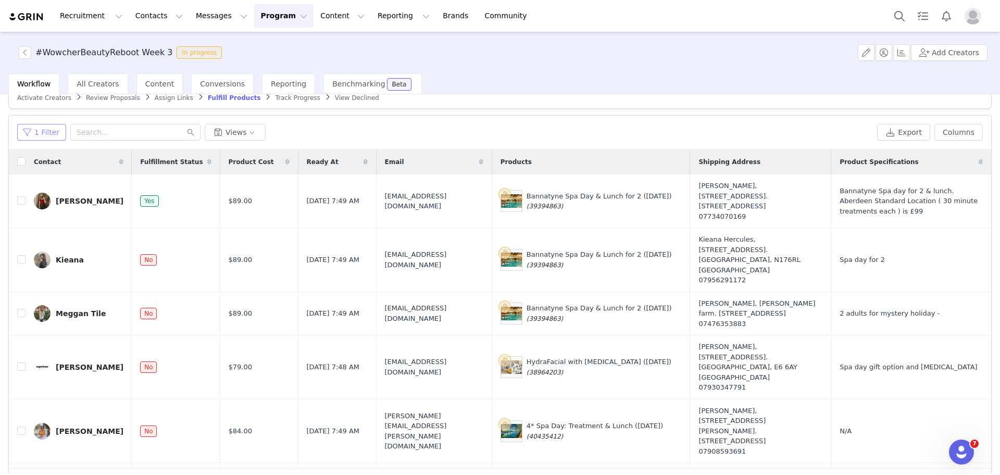
click at [49, 128] on button "1 Filter" at bounding box center [41, 132] width 49 height 17
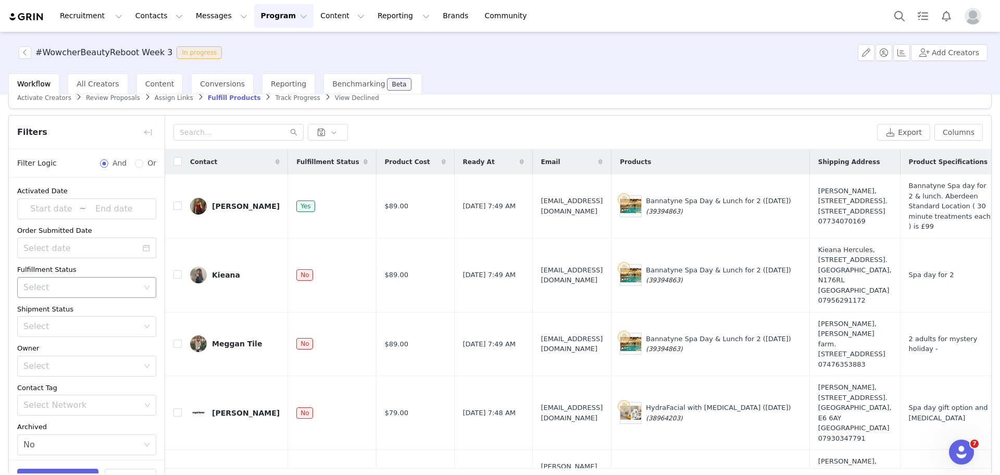
click at [62, 282] on div "Select" at bounding box center [80, 287] width 115 height 10
click at [70, 327] on li "Unfulfilled" at bounding box center [81, 326] width 129 height 17
click at [78, 467] on div "Apply Filters Clear All" at bounding box center [87, 479] width 156 height 38
click at [79, 469] on button "Apply Filters" at bounding box center [57, 479] width 81 height 21
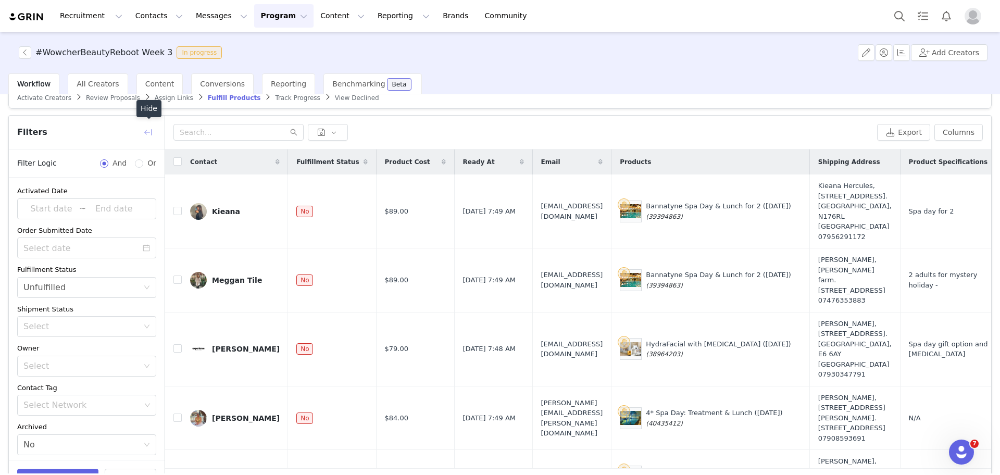
click at [149, 136] on button "button" at bounding box center [148, 132] width 17 height 17
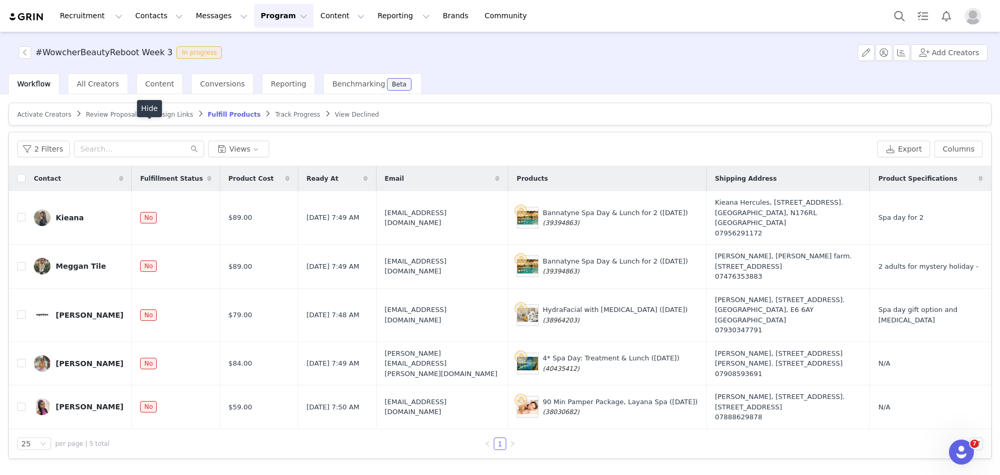
scroll to position [0, 0]
drag, startPoint x: 553, startPoint y: 219, endPoint x: 515, endPoint y: 216, distance: 37.6
click at [543, 216] on div "Bannatyne Spa Day & Lunch for 2 (25 September 2025) (39394863)" at bounding box center [615, 218] width 145 height 20
click at [946, 211] on button "button" at bounding box center [943, 217] width 13 height 13
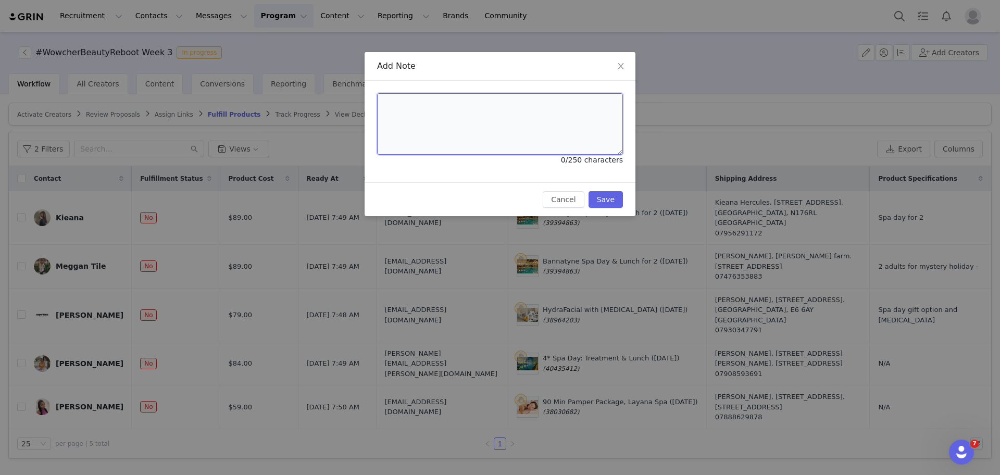
click at [563, 108] on textarea at bounding box center [500, 123] width 246 height 61
paste textarea "Wowcher Code:WOWLP2-BNKOI Order Number:50335816"
type textarea "Wowcher Code:WOWLP2-BNKOI Order Number:50335816"
click at [613, 205] on button "Save" at bounding box center [606, 199] width 34 height 17
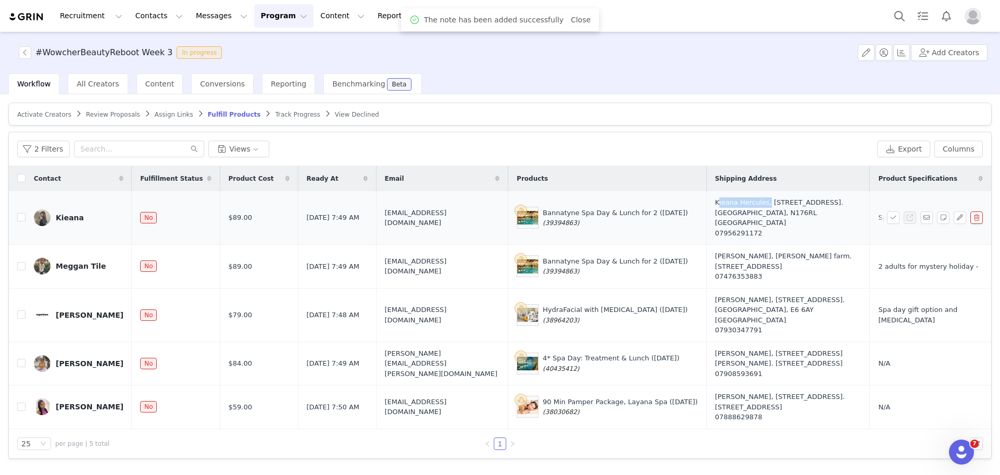
drag, startPoint x: 704, startPoint y: 202, endPoint x: 754, endPoint y: 204, distance: 49.5
click at [754, 204] on td "Kieana Hercules, 20 Radley Road. London, N176RL United Kingdom 07956291172" at bounding box center [788, 218] width 164 height 54
drag, startPoint x: 464, startPoint y: 209, endPoint x: 340, endPoint y: 205, distance: 124.1
click at [340, 205] on tr "Kieana No $89.00 Sep 30, 2025 7:49 AM kieanaaaacollabs@yahoo.com Bannatyne Spa …" at bounding box center [500, 218] width 982 height 54
click at [897, 214] on button "button" at bounding box center [893, 217] width 13 height 13
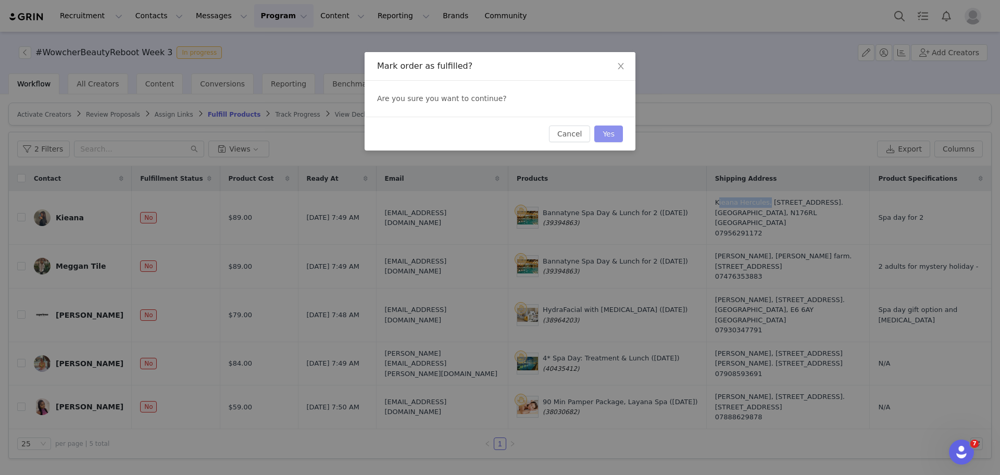
click at [607, 133] on button "Yes" at bounding box center [608, 134] width 29 height 17
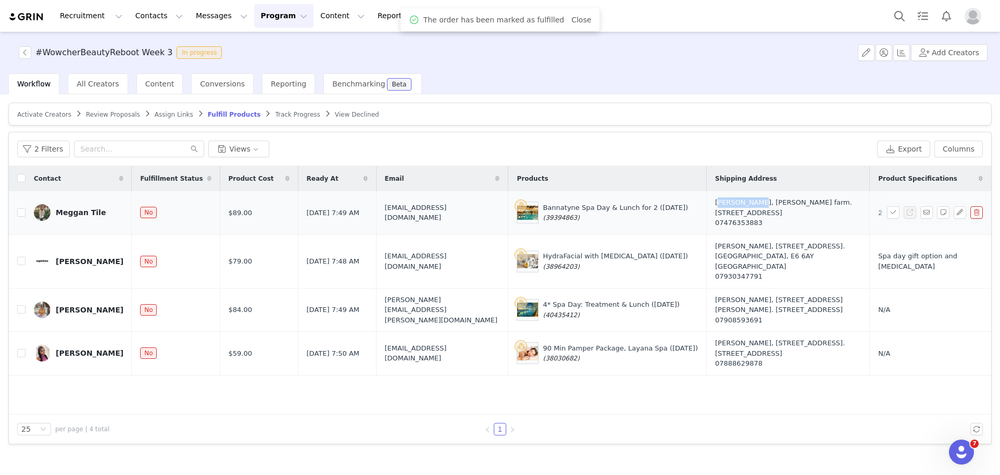
drag, startPoint x: 704, startPoint y: 202, endPoint x: 741, endPoint y: 206, distance: 37.2
click at [741, 206] on td "Meggan Tile, Sparks farm. Benhall, IP17 1jj United Kingdom 07476353883" at bounding box center [788, 212] width 163 height 43
click at [944, 213] on button "button" at bounding box center [943, 212] width 13 height 13
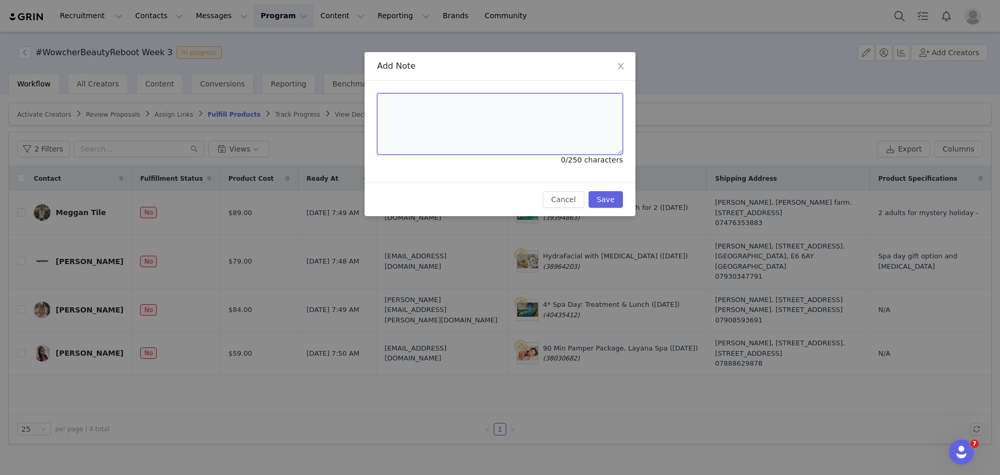
click at [565, 139] on textarea at bounding box center [500, 123] width 246 height 61
paste textarea "Wowcher Code:WOWLP2-ZXC72 Order Number:50335816"
type textarea "Wowcher Code:WOWLP2-ZXC72 Order Number:50335816"
click at [602, 200] on button "Save" at bounding box center [606, 199] width 34 height 17
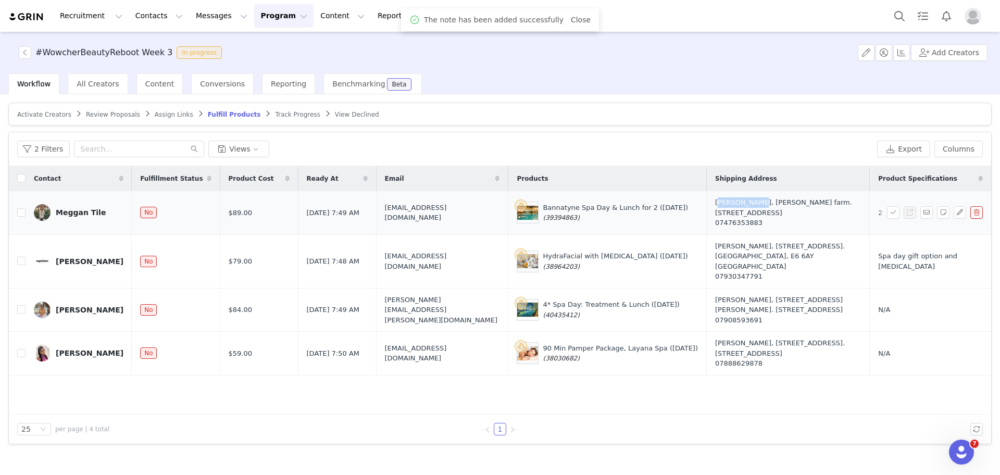
drag, startPoint x: 705, startPoint y: 201, endPoint x: 744, endPoint y: 204, distance: 38.7
click at [744, 204] on td "Meggan Tile, Sparks farm. Benhall, IP17 1jj United Kingdom 07476353883" at bounding box center [788, 212] width 163 height 43
drag, startPoint x: 457, startPoint y: 206, endPoint x: 346, endPoint y: 213, distance: 111.2
click at [376, 213] on td "toddlerdiaries1@gmail.com" at bounding box center [442, 212] width 132 height 43
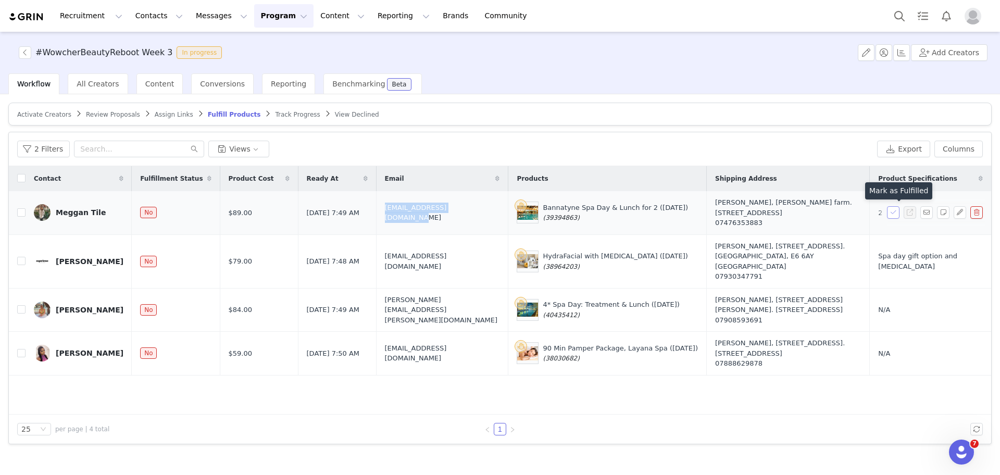
click at [894, 214] on button "button" at bounding box center [893, 212] width 13 height 13
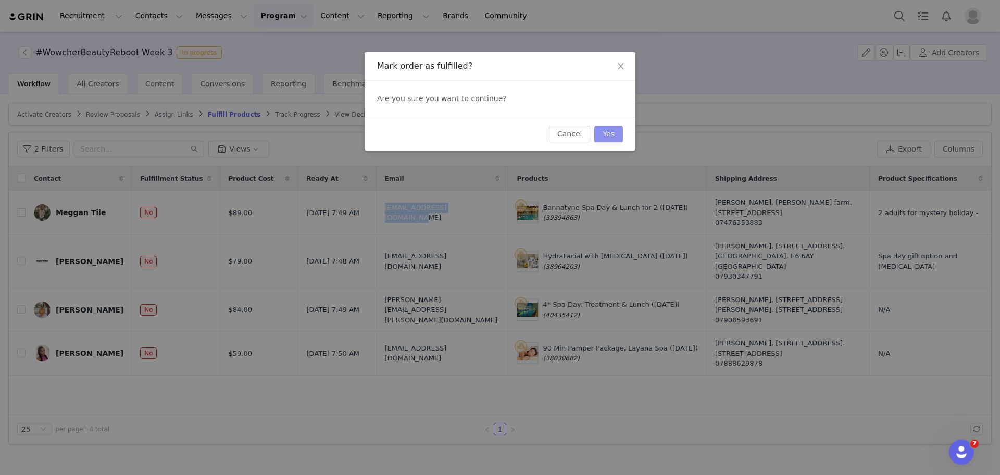
click at [609, 132] on button "Yes" at bounding box center [608, 134] width 29 height 17
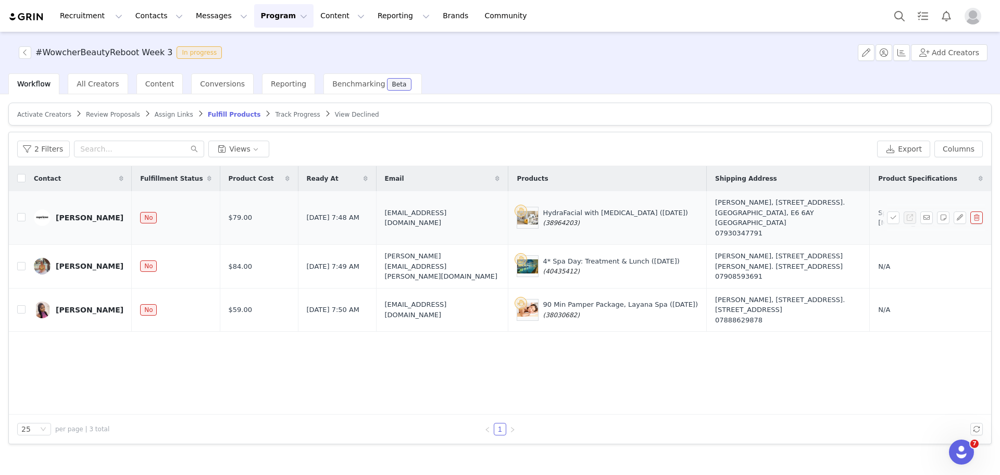
drag, startPoint x: 564, startPoint y: 218, endPoint x: 514, endPoint y: 220, distance: 50.6
click at [517, 220] on div "HydraFacial with Lymphatic Drainage (25 September 2025) (38964203)" at bounding box center [607, 218] width 181 height 22
click at [939, 214] on button "button" at bounding box center [943, 217] width 13 height 13
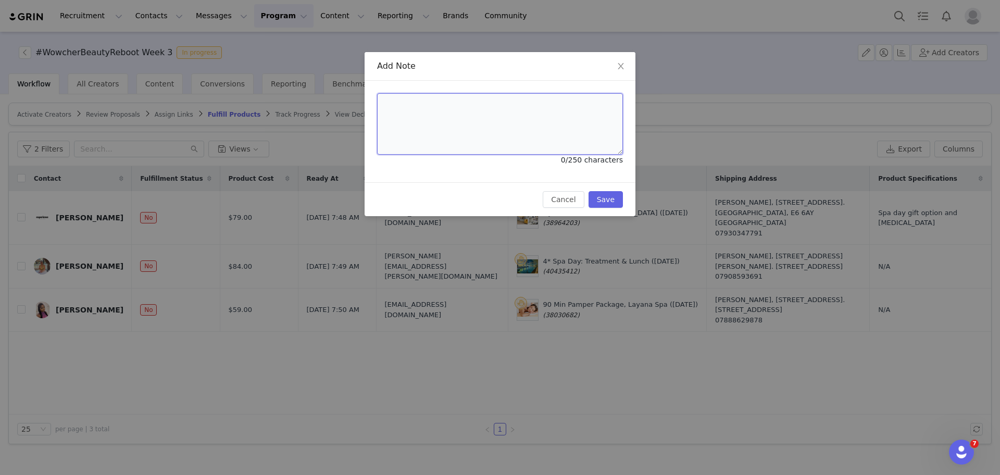
click at [516, 125] on textarea at bounding box center [500, 123] width 246 height 61
paste textarea "Wowcher Code:DSSYXC-8PHNQ3 Order Number:50335839"
type textarea "Wowcher Code:DSSYXC-8PHNQ3 Order Number:50335839"
click at [604, 199] on button "Save" at bounding box center [606, 199] width 34 height 17
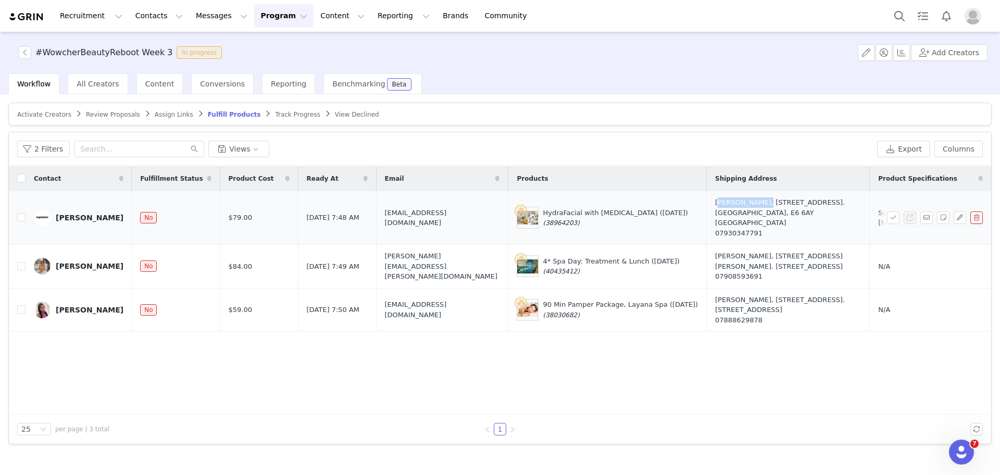
drag, startPoint x: 702, startPoint y: 204, endPoint x: 745, endPoint y: 205, distance: 42.7
click at [745, 205] on td "Jennifer Rose, 122 flokestone road. London, E6 6AY United Kingdom 07930347791" at bounding box center [788, 218] width 163 height 54
drag, startPoint x: 476, startPoint y: 213, endPoint x: 339, endPoint y: 218, distance: 137.1
click at [339, 218] on tr "Jennifer Rose No $79.00 Sep 30, 2025 7:48 AM info.experienceconnoisseur@gmail.c…" at bounding box center [500, 218] width 982 height 54
click at [894, 211] on button "button" at bounding box center [893, 217] width 13 height 13
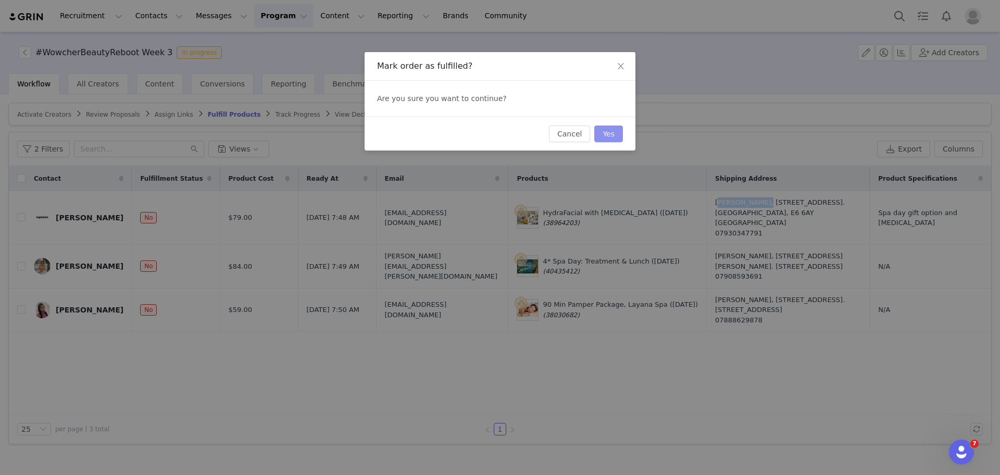
click at [615, 131] on button "Yes" at bounding box center [608, 134] width 29 height 17
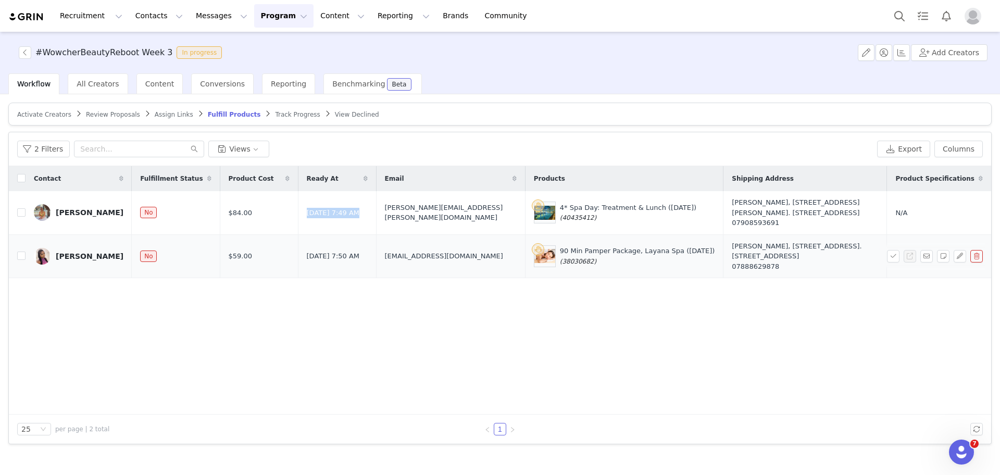
drag, startPoint x: 530, startPoint y: 261, endPoint x: 488, endPoint y: 259, distance: 42.3
click at [560, 259] on div "90 Min Pamper Package, Layana Spa (25 September 2025) (38030682)" at bounding box center [637, 256] width 155 height 20
click at [939, 250] on button "button" at bounding box center [943, 256] width 13 height 13
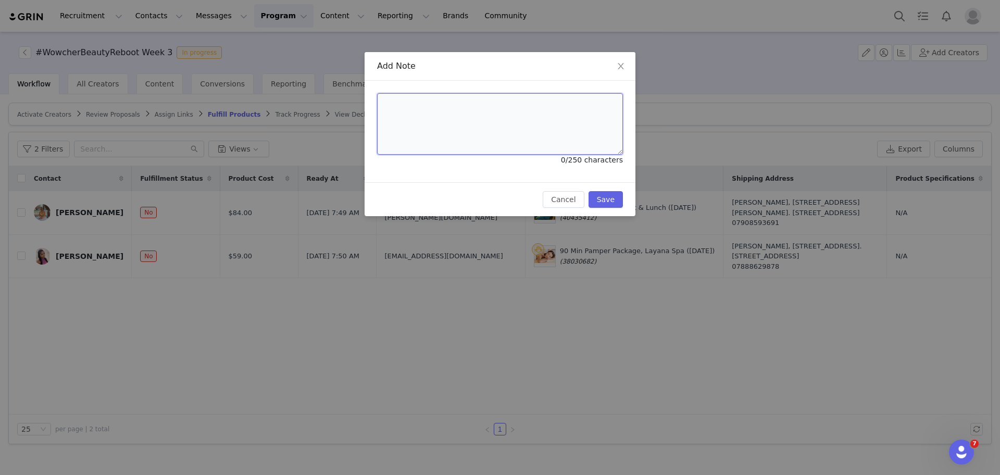
click at [588, 133] on textarea at bounding box center [500, 123] width 246 height 61
paste textarea "Wowcher Code:DE85VT-FD5MSN Order Number:50335854"
type textarea "Wowcher Code:DE85VT-FD5MSN Order Number:50335854"
click at [617, 195] on button "Save" at bounding box center [606, 199] width 34 height 17
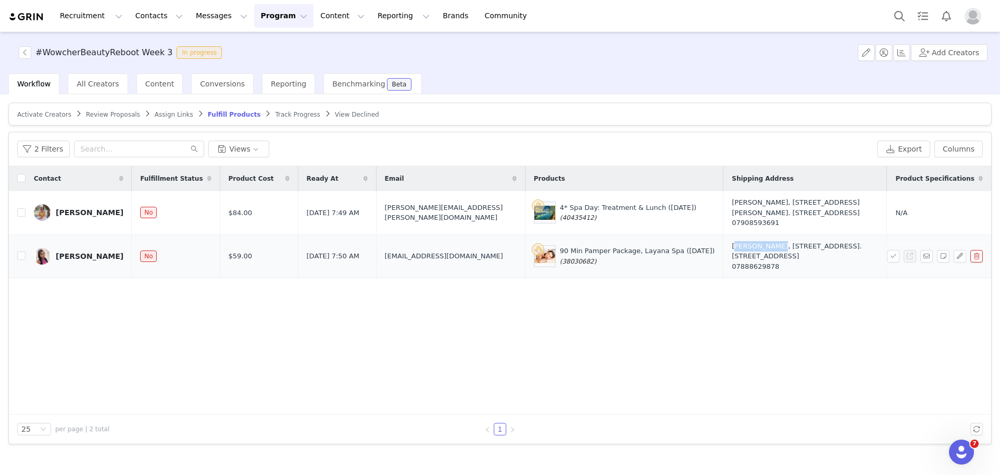
drag, startPoint x: 674, startPoint y: 245, endPoint x: 716, endPoint y: 248, distance: 42.8
click at [724, 248] on td "Jade Eubank, 230 Ivydale Road. London, SE15 3BU United Kingdom 07888629878" at bounding box center [806, 256] width 164 height 44
click at [620, 337] on div "Contact Fulfillment Status Product Cost Ready At Email Products Shipping Addres…" at bounding box center [500, 290] width 982 height 248
drag, startPoint x: 450, startPoint y: 252, endPoint x: 353, endPoint y: 254, distance: 96.9
click at [376, 254] on td "contactjademarie1@gmail.com" at bounding box center [450, 256] width 149 height 44
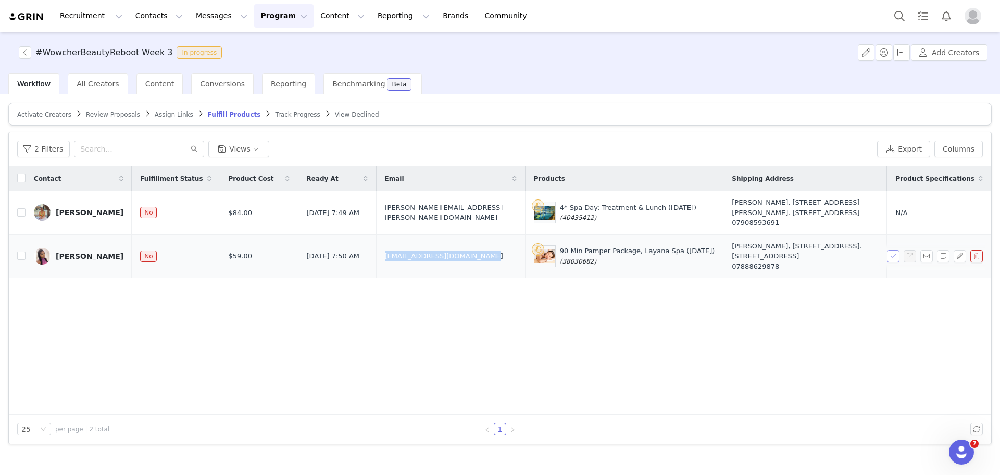
click at [890, 251] on button "button" at bounding box center [893, 256] width 13 height 13
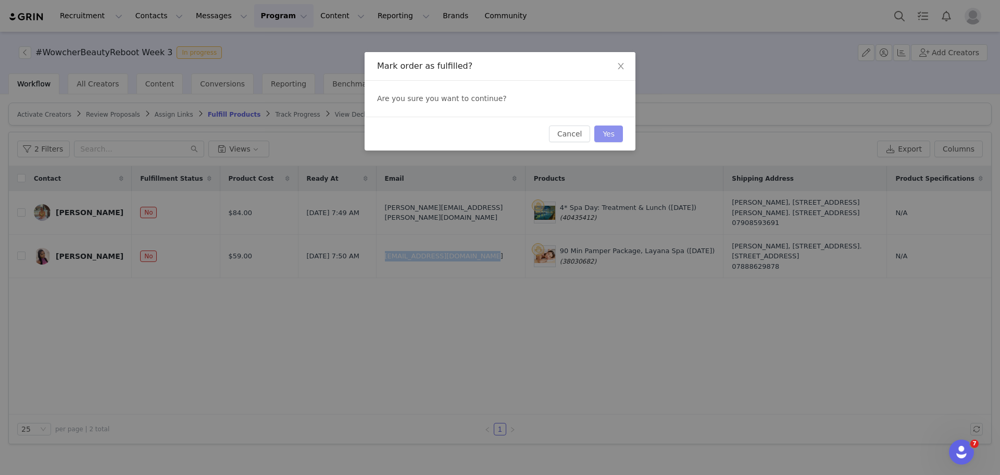
click at [619, 127] on button "Yes" at bounding box center [608, 134] width 29 height 17
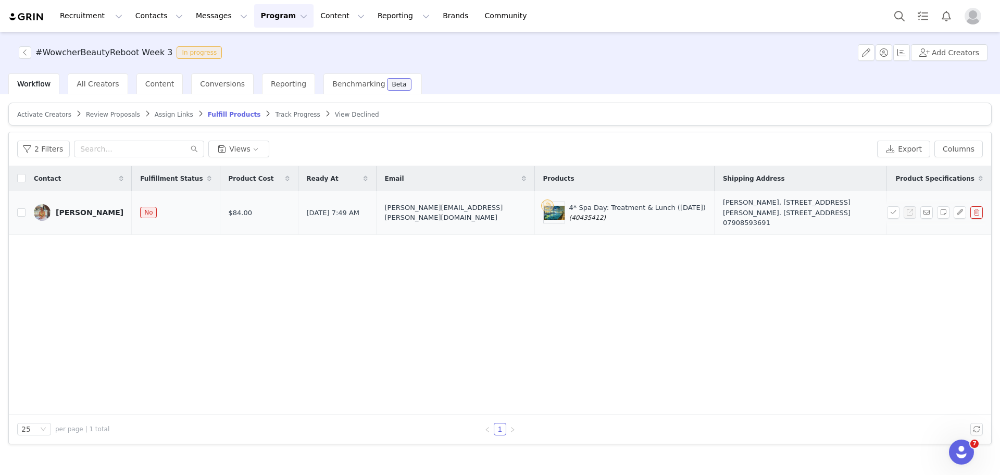
drag, startPoint x: 538, startPoint y: 216, endPoint x: 488, endPoint y: 217, distance: 50.0
click at [569, 217] on div "4* Spa Day: Treatment & Lunch (25 September 2025) (40435412)" at bounding box center [637, 213] width 136 height 20
drag, startPoint x: 740, startPoint y: 214, endPoint x: 724, endPoint y: 202, distance: 20.4
click at [724, 202] on div "Jaime Sutherland, 18/3 Somers Park. Tranent, EH33 2AF United Kingdom 07908593691" at bounding box center [800, 212] width 155 height 31
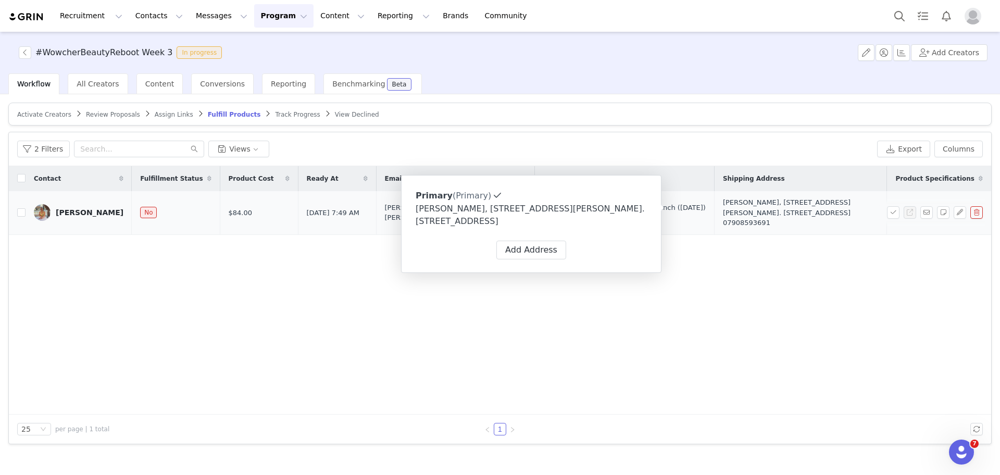
click at [767, 206] on div "Jaime Sutherland, 18/3 Somers Park. Tranent, EH33 2AF United Kingdom 07908593691" at bounding box center [800, 212] width 155 height 31
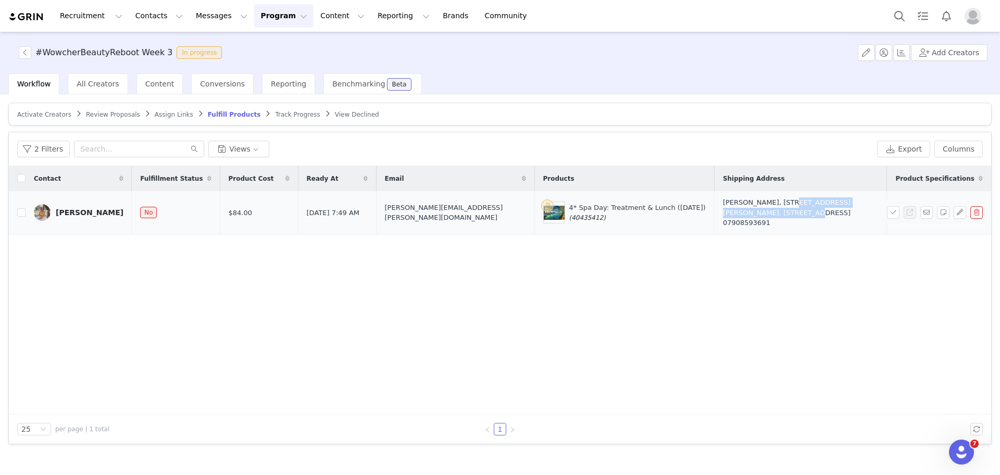
drag, startPoint x: 833, startPoint y: 206, endPoint x: 721, endPoint y: 202, distance: 111.6
click at [723, 202] on div "Jaime Sutherland, 18/3 Somers Park. Tranent, EH33 2AF United Kingdom 07908593691" at bounding box center [800, 212] width 155 height 31
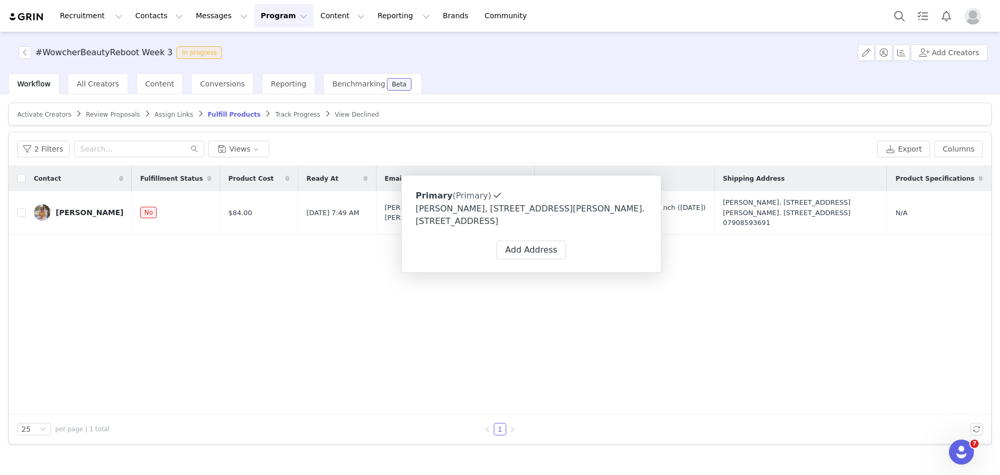
click at [805, 311] on div "Contact Fulfillment Status Product Cost Ready At Email Products Shipping Addres…" at bounding box center [500, 290] width 982 height 248
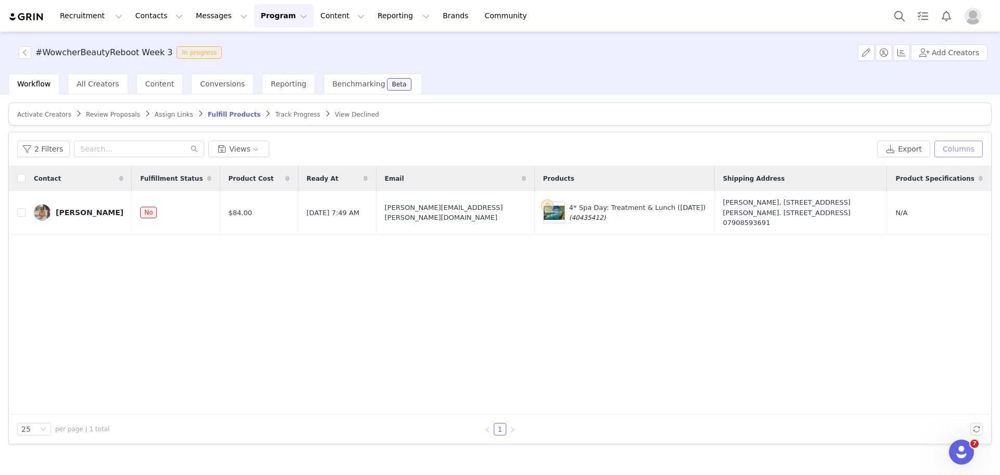
click at [961, 146] on button "Columns" at bounding box center [959, 149] width 48 height 17
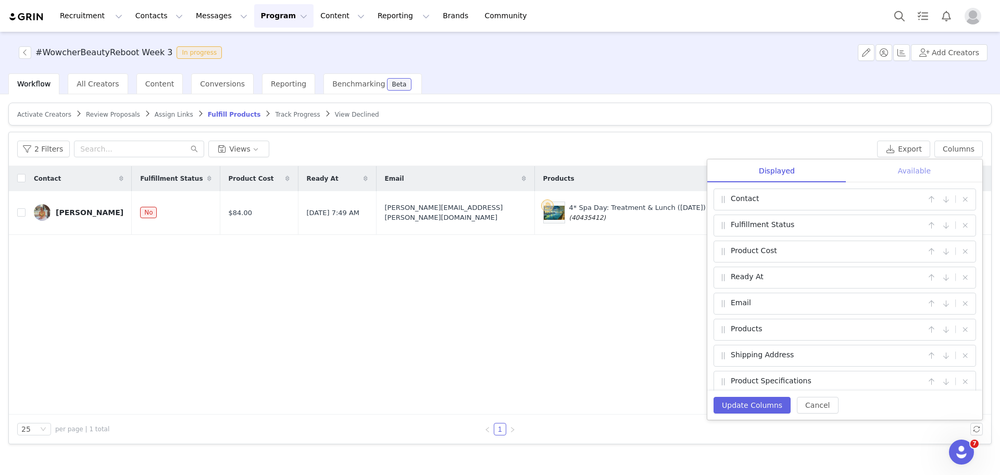
click at [901, 177] on div "Available" at bounding box center [914, 170] width 136 height 23
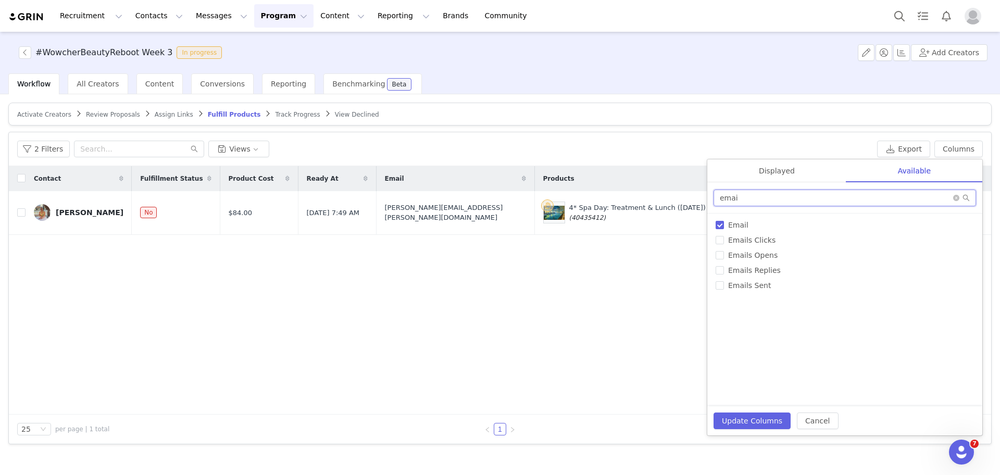
drag, startPoint x: 732, startPoint y: 197, endPoint x: 748, endPoint y: 197, distance: 16.2
click at [748, 197] on input "emai" at bounding box center [845, 198] width 263 height 17
drag, startPoint x: 748, startPoint y: 197, endPoint x: 657, endPoint y: 196, distance: 91.2
click at [657, 196] on div "2 Filters Views Export Columns Displayed Available Contact | Fulfillment Status…" at bounding box center [500, 288] width 982 height 312
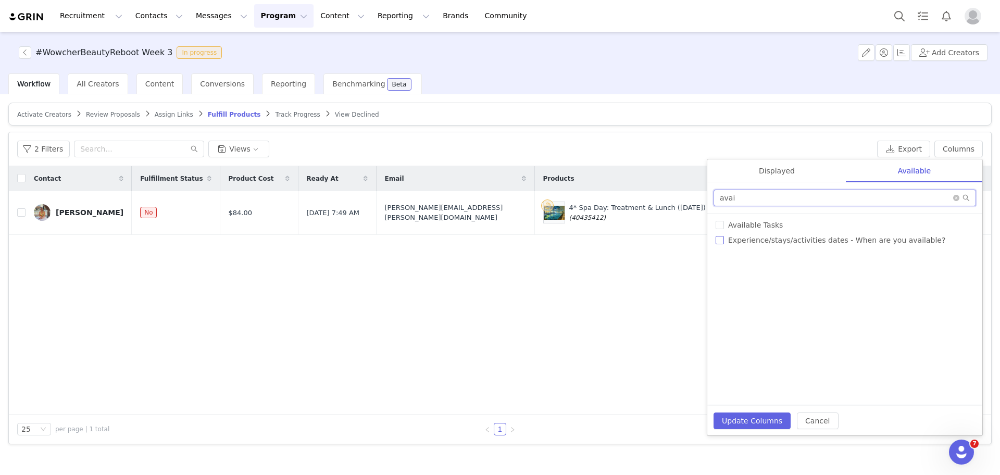
type input "avai"
click at [719, 241] on input "Experience/stays/activities dates - When are you available?" at bounding box center [720, 240] width 8 height 8
checkbox input "true"
drag, startPoint x: 773, startPoint y: 431, endPoint x: 762, endPoint y: 408, distance: 25.6
click at [762, 408] on div "Update Columns Cancel" at bounding box center [844, 420] width 275 height 29
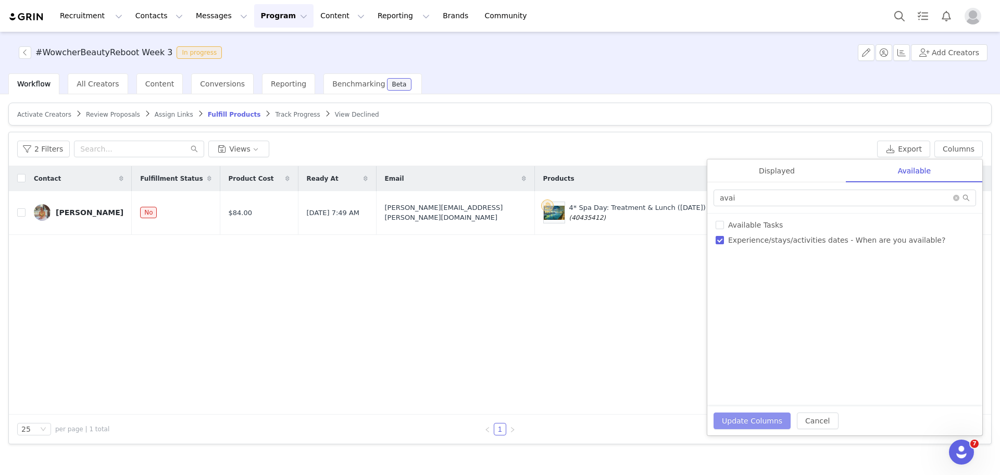
click at [765, 414] on button "Update Columns" at bounding box center [752, 421] width 77 height 17
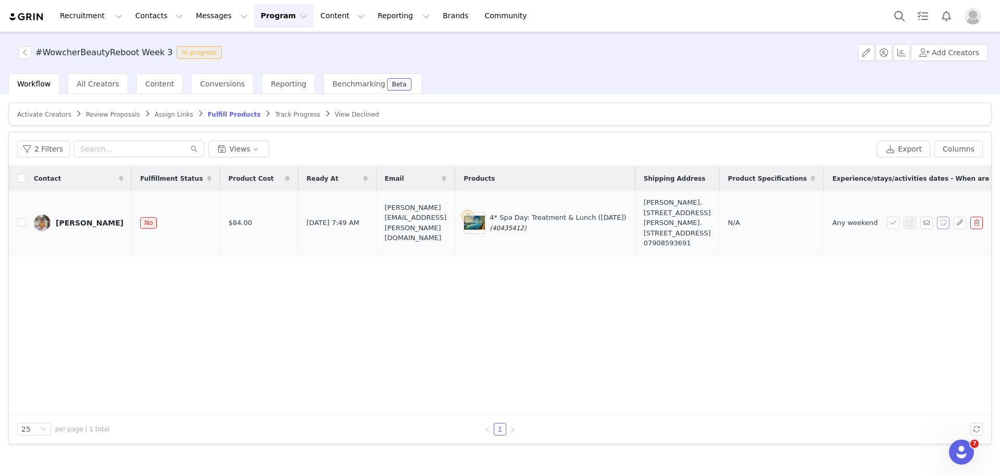
click at [940, 218] on button "button" at bounding box center [943, 223] width 13 height 13
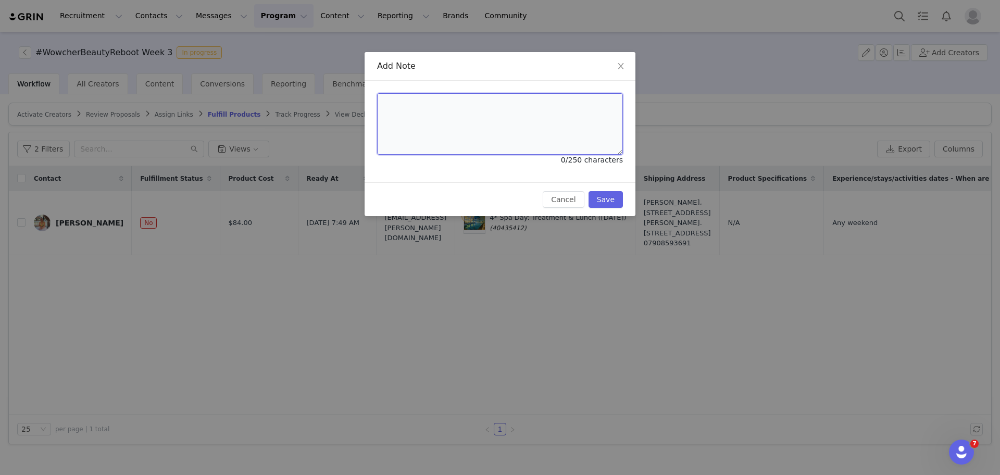
click at [572, 148] on textarea at bounding box center [500, 123] width 246 height 61
paste textarea "Wowcher Code:8AN55K-KAFKST Order Number:50335877"
type textarea "Wowcher Code:8AN55K-KAFKST Order Number:50335877"
click at [611, 197] on button "Save" at bounding box center [606, 199] width 34 height 17
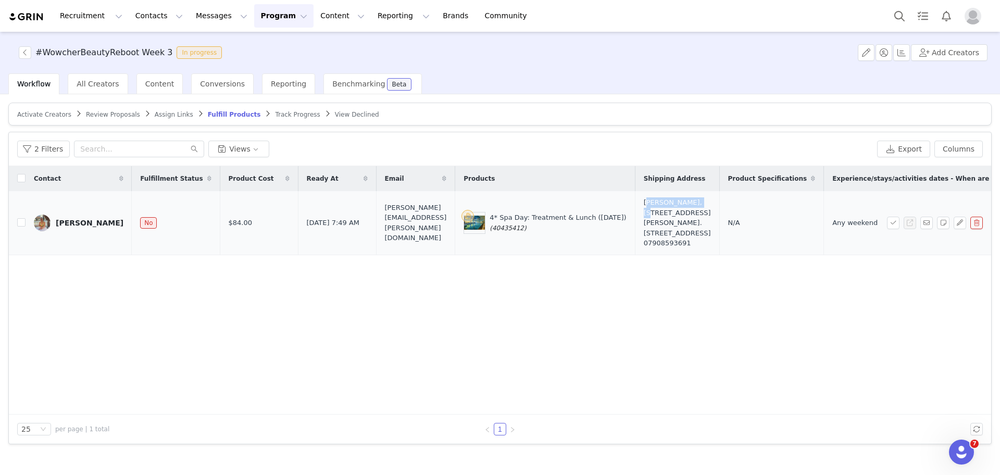
drag, startPoint x: 646, startPoint y: 201, endPoint x: 698, endPoint y: 202, distance: 51.6
click at [698, 202] on div "Jaime Sutherland, 18/3 Somers Park. Tranent, EH33 2AF United Kingdom 07908593691" at bounding box center [677, 222] width 67 height 51
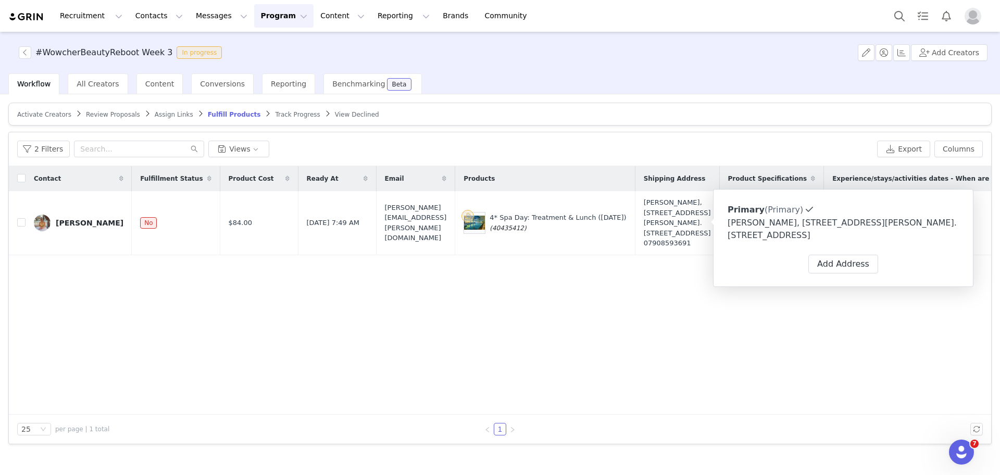
click at [555, 324] on div "Contact Fulfillment Status Product Cost Ready At Email Products Shipping Addres…" at bounding box center [500, 290] width 982 height 248
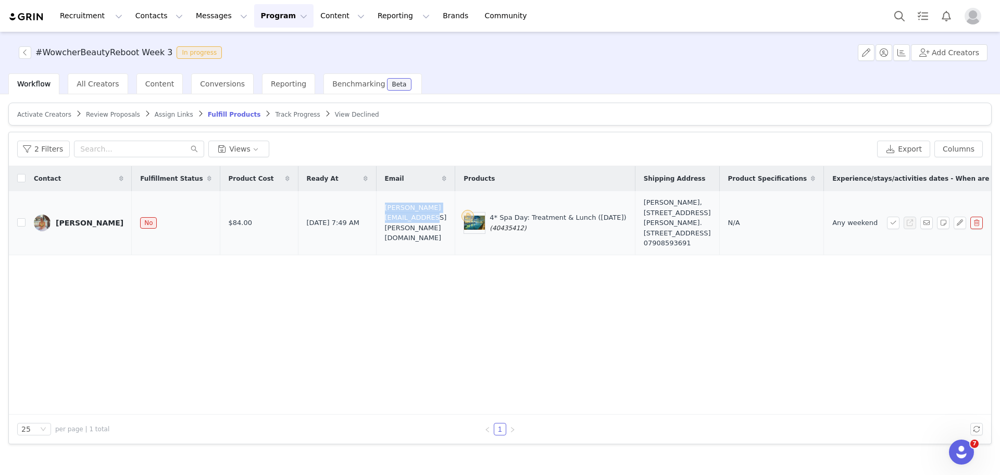
drag, startPoint x: 431, startPoint y: 222, endPoint x: 342, endPoint y: 221, distance: 89.1
click at [376, 221] on td "jaime.sutherland@aol.co.uk" at bounding box center [415, 223] width 79 height 64
click at [900, 221] on span at bounding box center [895, 223] width 17 height 13
click at [898, 221] on button "button" at bounding box center [893, 223] width 13 height 13
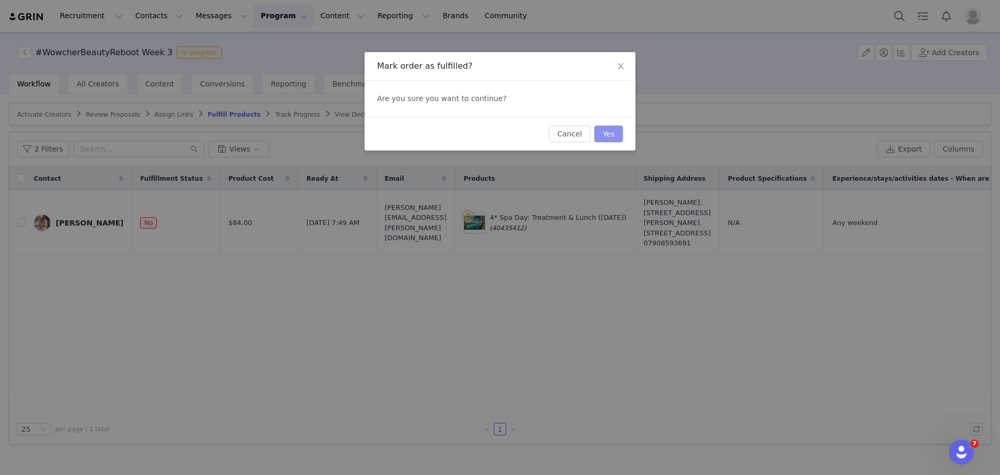
click at [618, 131] on button "Yes" at bounding box center [608, 134] width 29 height 17
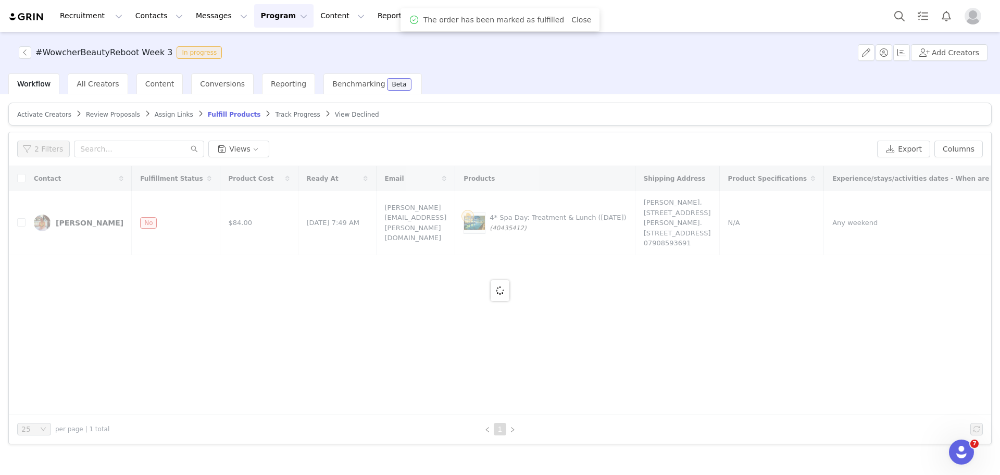
click at [98, 119] on article "Activate Creators Review Proposals Assign Links Fulfill Products Track Progress…" at bounding box center [499, 114] width 983 height 23
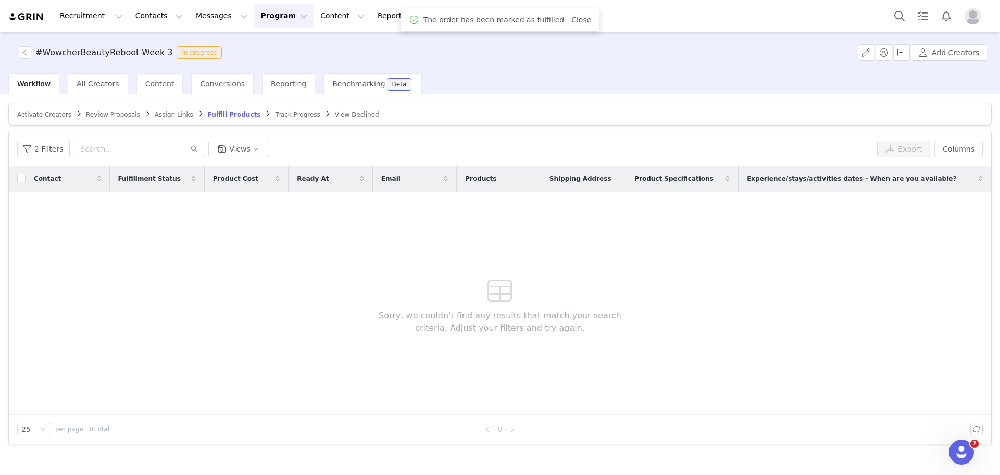
click at [92, 111] on span "Review Proposals" at bounding box center [113, 114] width 54 height 7
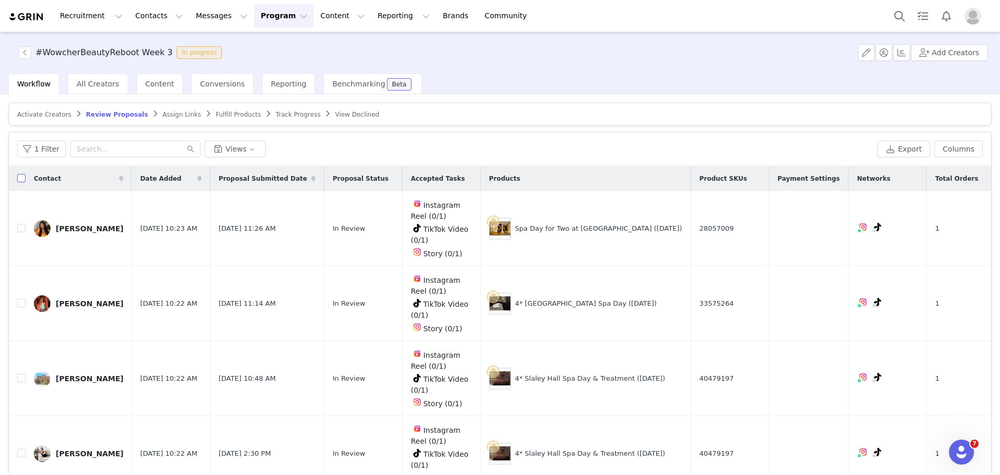
click at [19, 178] on input "checkbox" at bounding box center [21, 178] width 8 height 8
checkbox input "true"
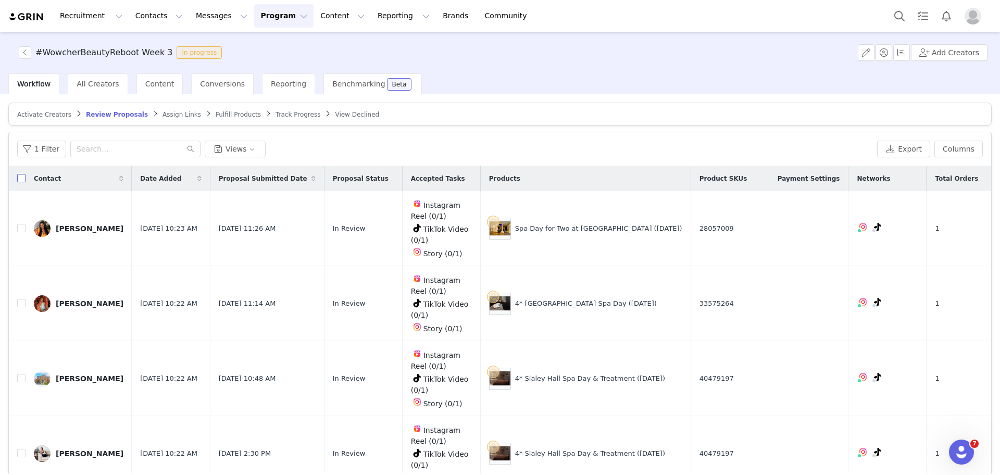
checkbox input "true"
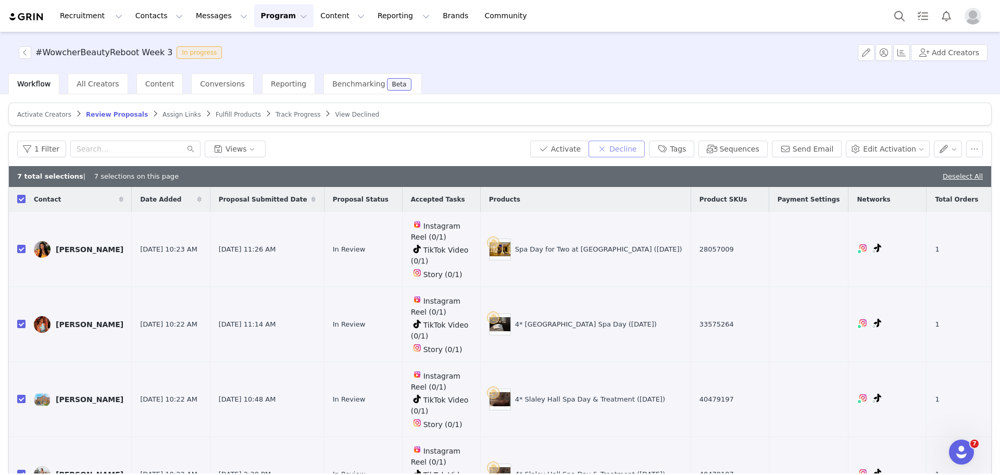
click at [643, 146] on button "Decline" at bounding box center [617, 149] width 56 height 17
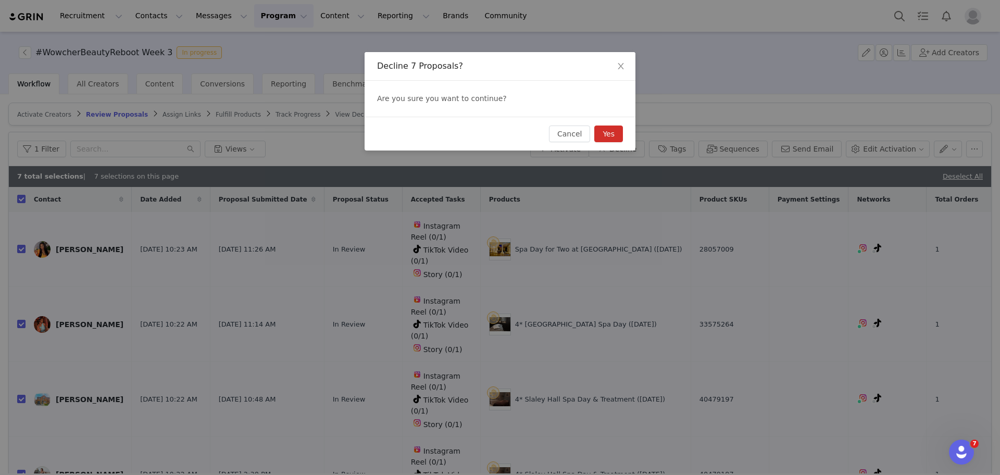
click at [611, 128] on button "Yes" at bounding box center [608, 134] width 29 height 17
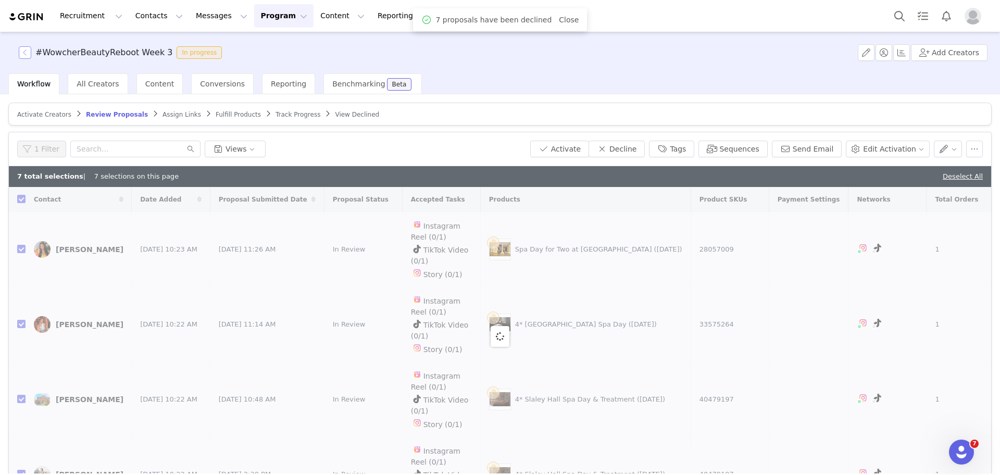
checkbox input "false"
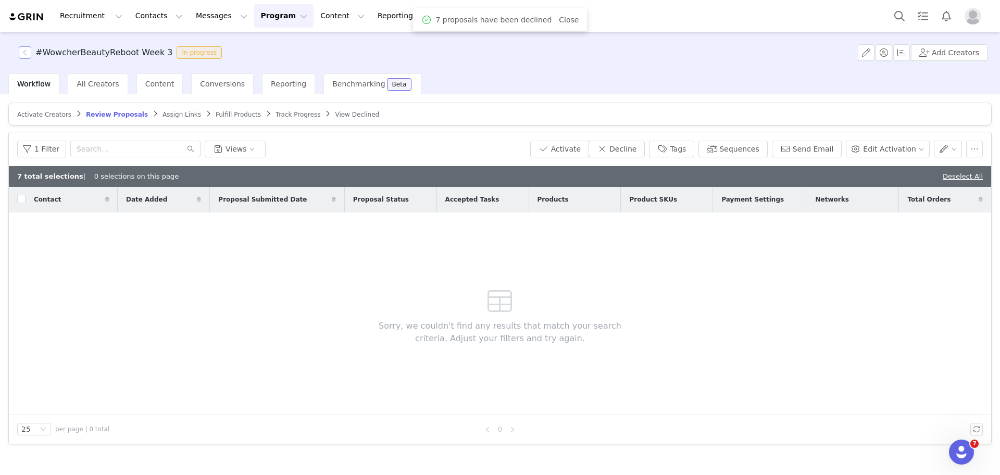
click at [26, 49] on button "button" at bounding box center [25, 52] width 13 height 13
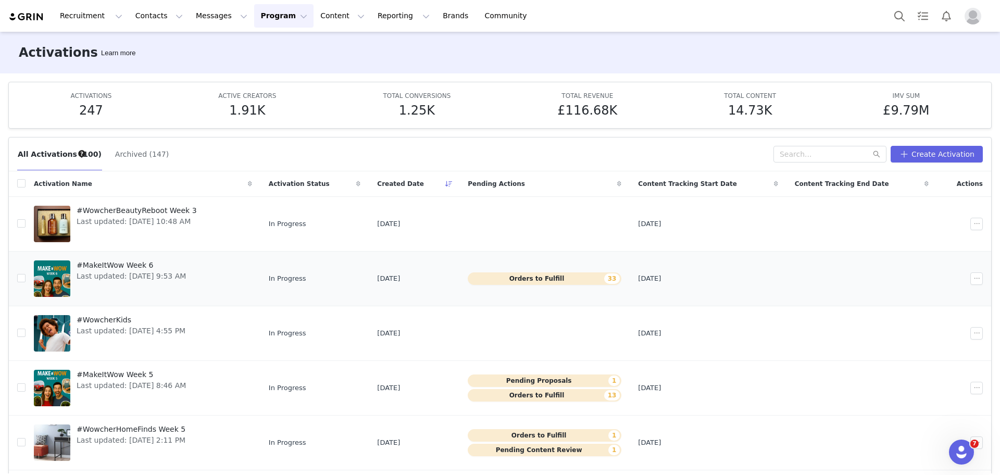
click at [95, 271] on span "Last updated: Sep 25, 2025 9:53 AM" at bounding box center [131, 276] width 109 height 11
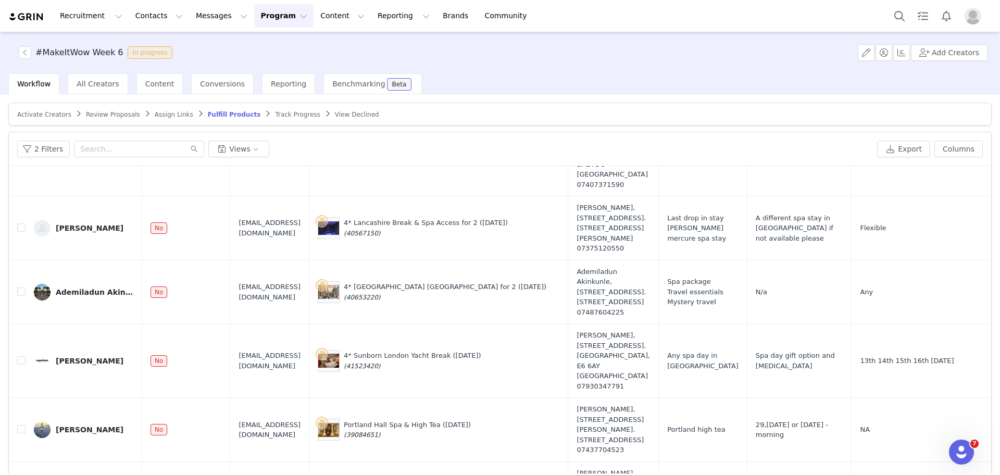
scroll to position [1495, 0]
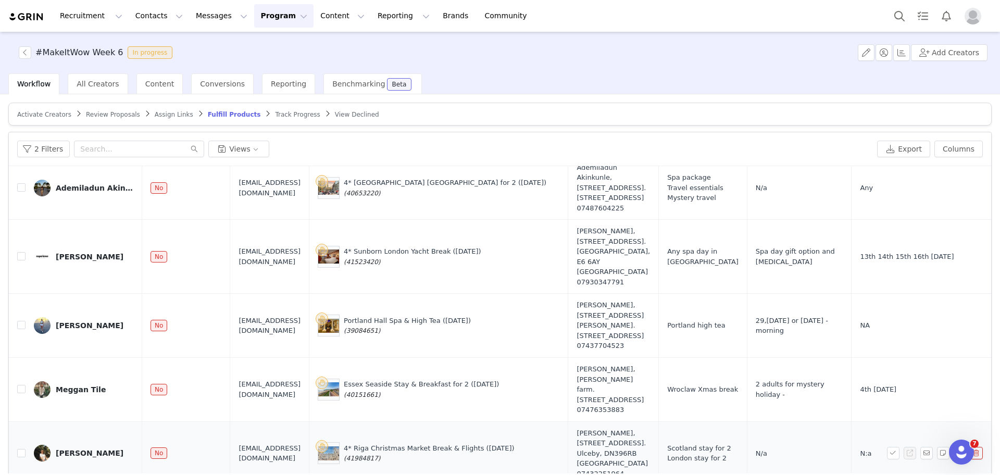
drag, startPoint x: 936, startPoint y: 458, endPoint x: 942, endPoint y: 459, distance: 6.3
click at [747, 459] on td "Scotland stay for 2 London stay for 2" at bounding box center [703, 453] width 89 height 64
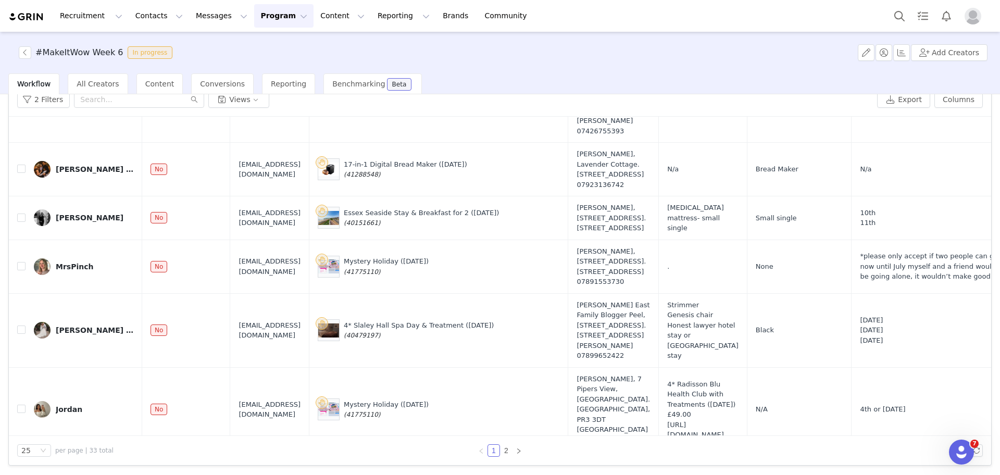
scroll to position [396, 0]
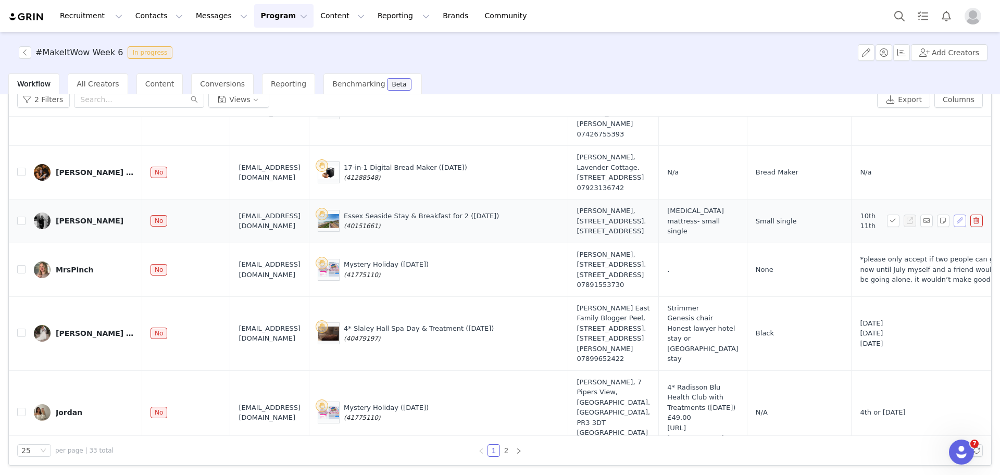
click at [954, 221] on button "button" at bounding box center [960, 221] width 13 height 13
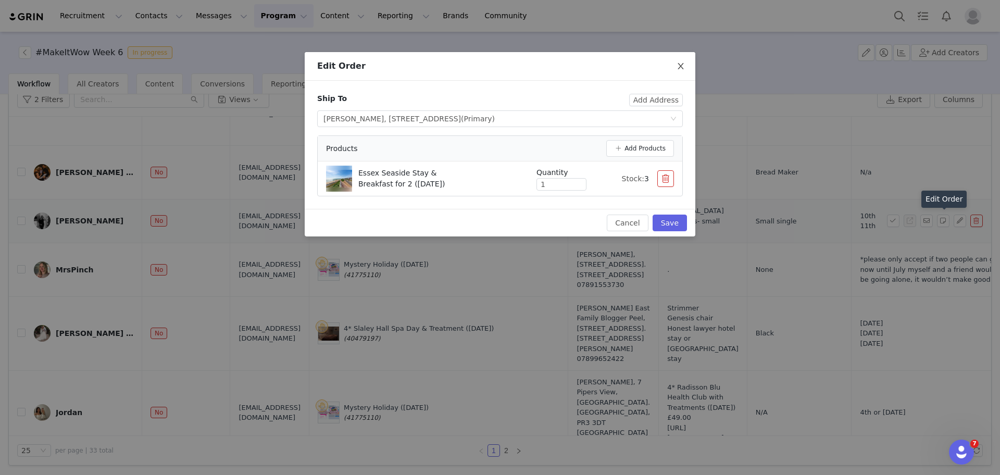
click at [680, 57] on span "Close" at bounding box center [680, 66] width 29 height 29
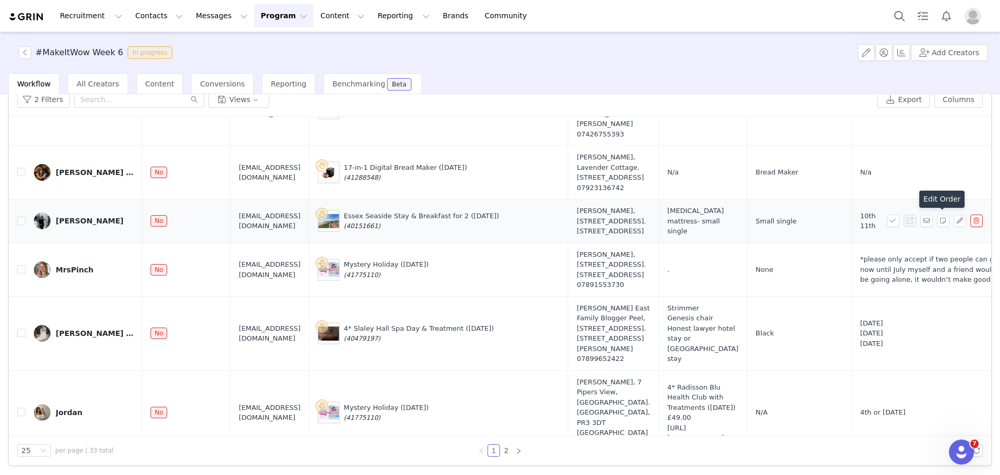
drag, startPoint x: 425, startPoint y: 226, endPoint x: 393, endPoint y: 229, distance: 31.5
click at [393, 229] on div "Essex Seaside Stay & Breakfast for 2 (19 September) (40151661)" at bounding box center [421, 221] width 155 height 20
click at [954, 218] on button "button" at bounding box center [960, 221] width 13 height 13
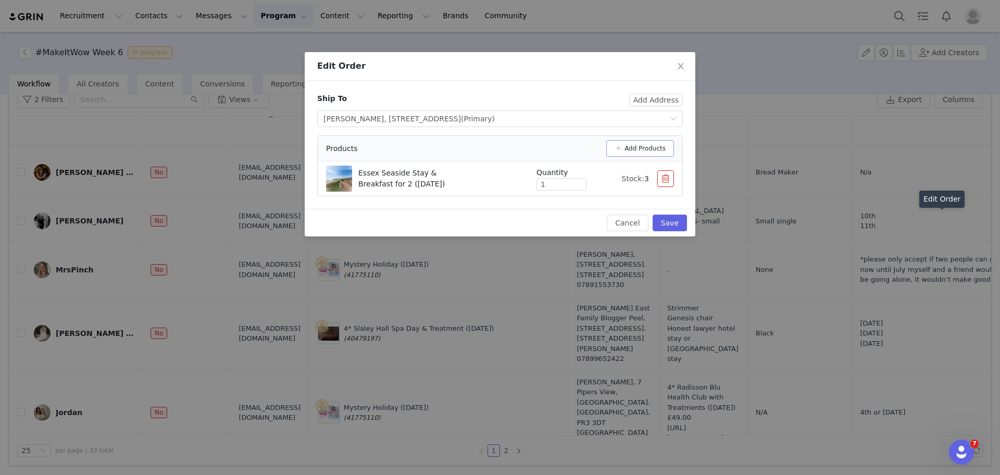
click at [645, 149] on button "Add Products" at bounding box center [640, 148] width 68 height 17
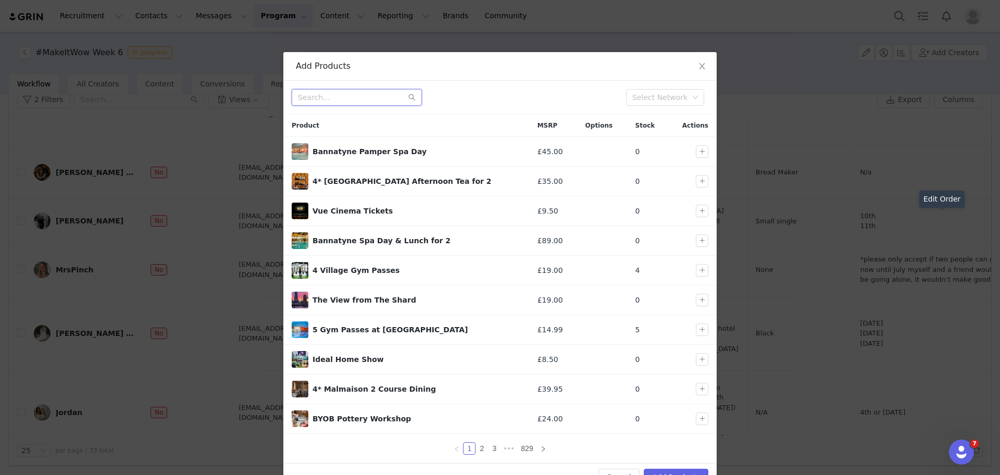
click at [330, 101] on input "text" at bounding box center [357, 97] width 130 height 17
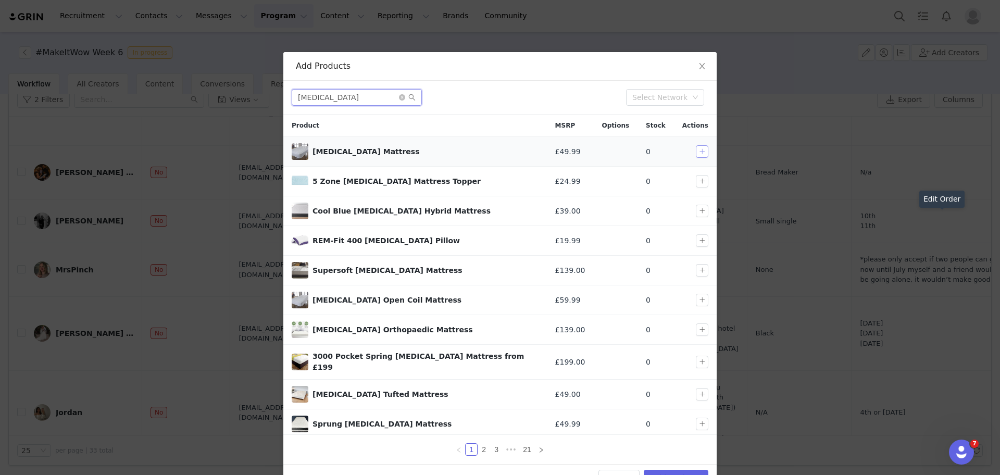
type input "memory foam"
click at [701, 152] on button "button" at bounding box center [702, 151] width 13 height 13
click at [669, 471] on button "Add Products" at bounding box center [676, 478] width 65 height 17
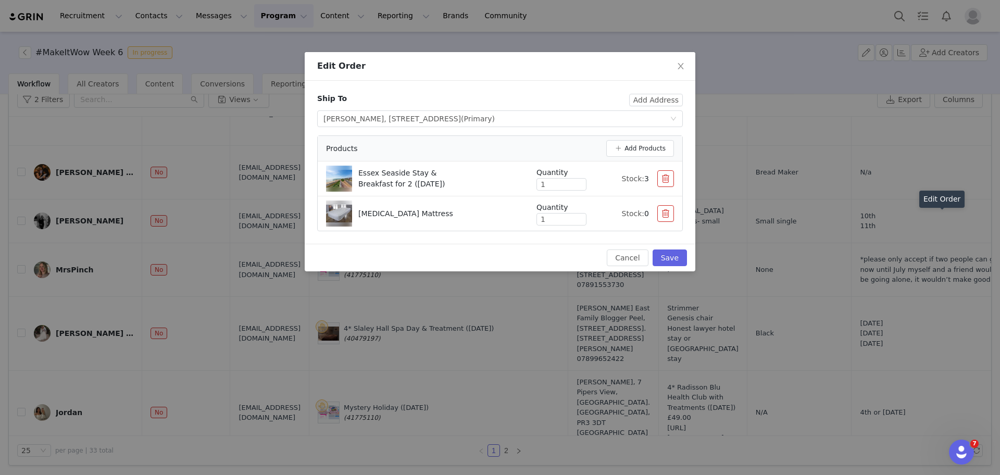
click at [666, 181] on button "button" at bounding box center [665, 178] width 17 height 17
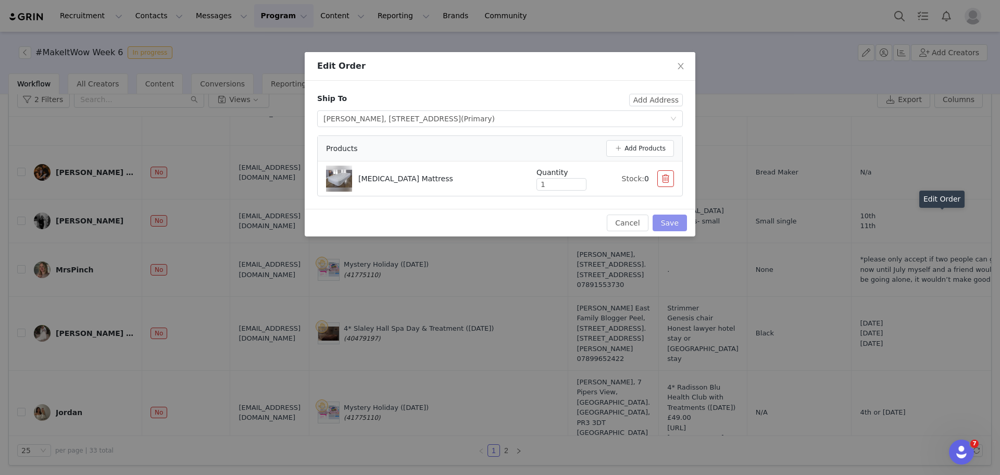
click at [667, 219] on button "Save" at bounding box center [670, 223] width 34 height 17
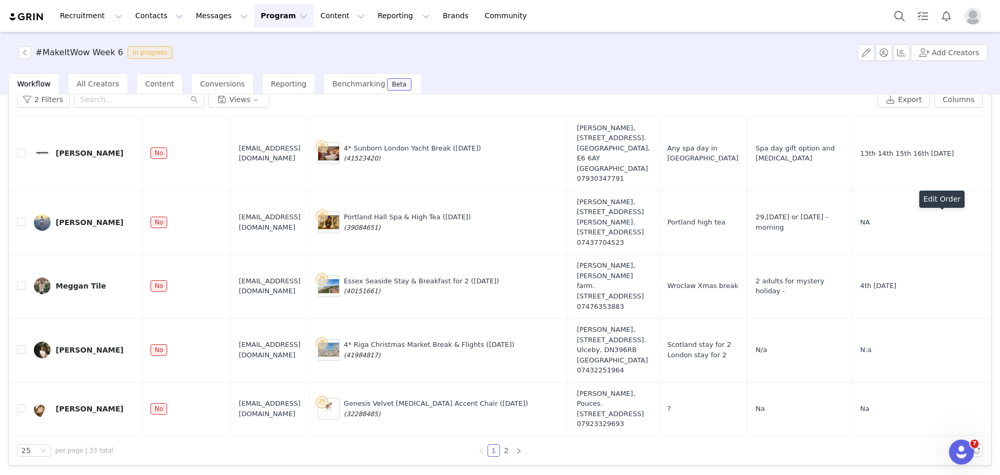
scroll to position [1505, 0]
click at [501, 450] on link "2" at bounding box center [506, 450] width 11 height 11
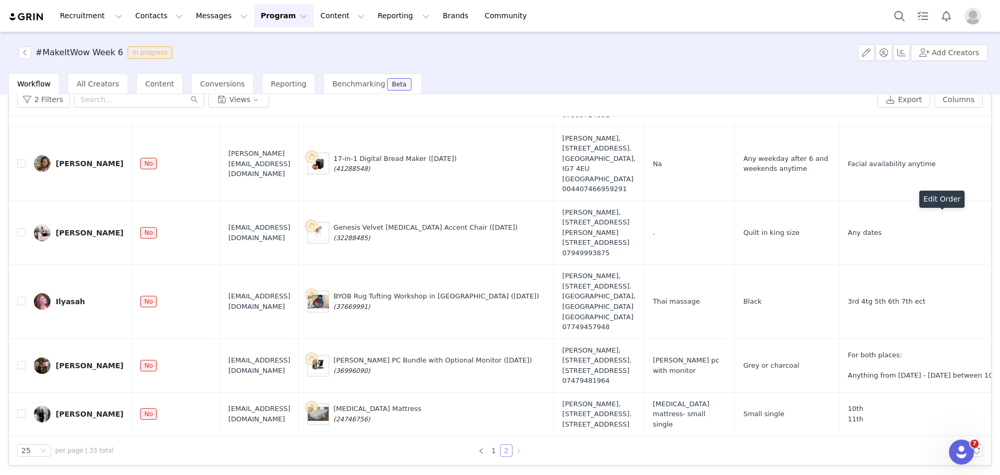
scroll to position [328, 0]
drag, startPoint x: 393, startPoint y: 407, endPoint x: 359, endPoint y: 398, distance: 34.5
click at [359, 398] on td "Memory Foam Mattress (24746756)" at bounding box center [426, 414] width 255 height 44
drag, startPoint x: 442, startPoint y: 383, endPoint x: 359, endPoint y: 388, distance: 83.4
click at [359, 403] on div "Memory Foam Mattress (24746756)" at bounding box center [426, 414] width 238 height 22
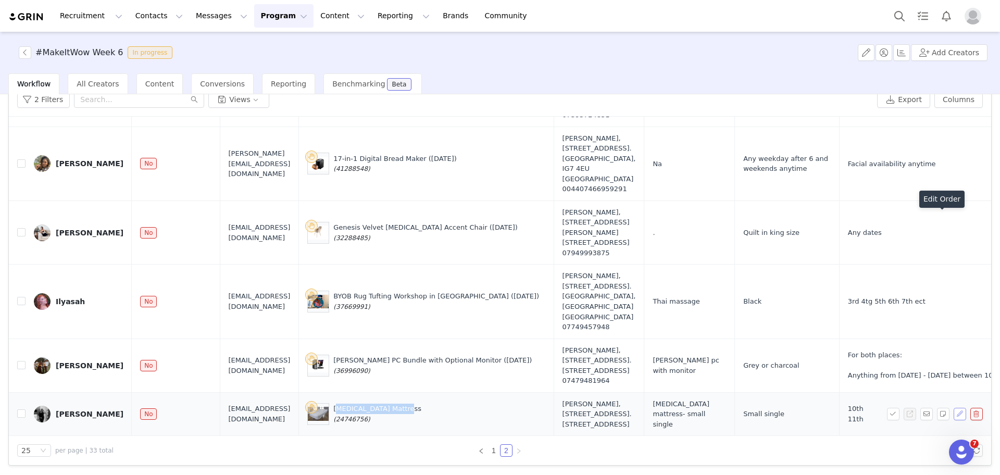
click at [954, 408] on button "button" at bounding box center [960, 414] width 13 height 13
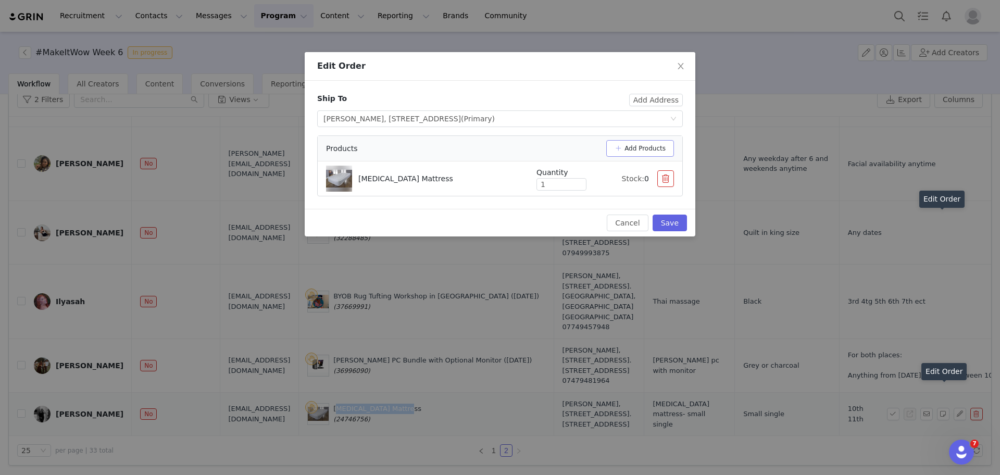
click at [657, 152] on button "Add Products" at bounding box center [640, 148] width 68 height 17
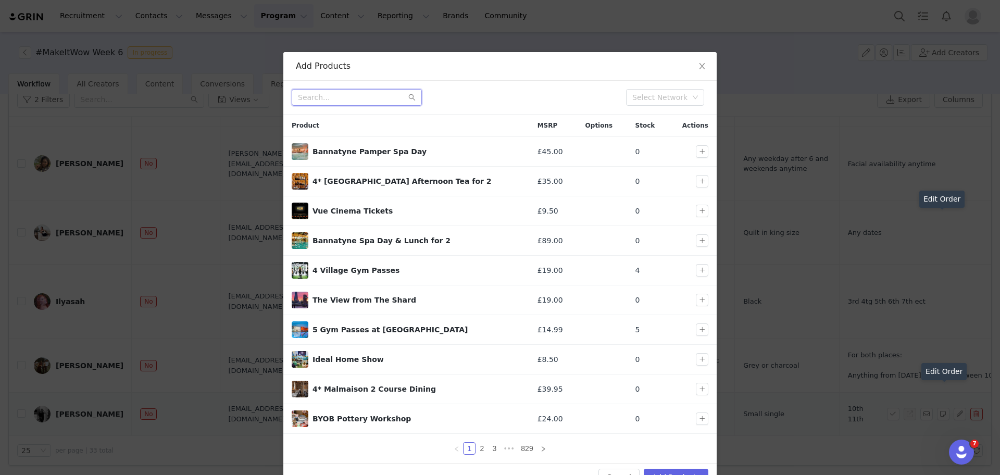
click at [359, 100] on input "text" at bounding box center [357, 97] width 130 height 17
paste input "6" Orthopaedic Memory Foam Mattress"
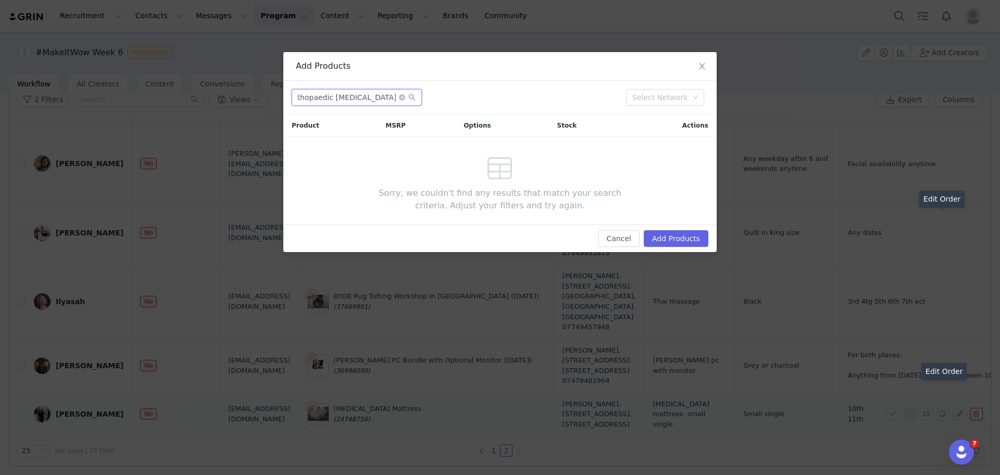
scroll to position [0, 0]
drag, startPoint x: 326, startPoint y: 95, endPoint x: 226, endPoint y: 109, distance: 101.0
click at [226, 109] on div "Add Products 6" Orthopaedic Memory Foam Mattress Select Network Product MSRP Op…" at bounding box center [500, 237] width 1000 height 475
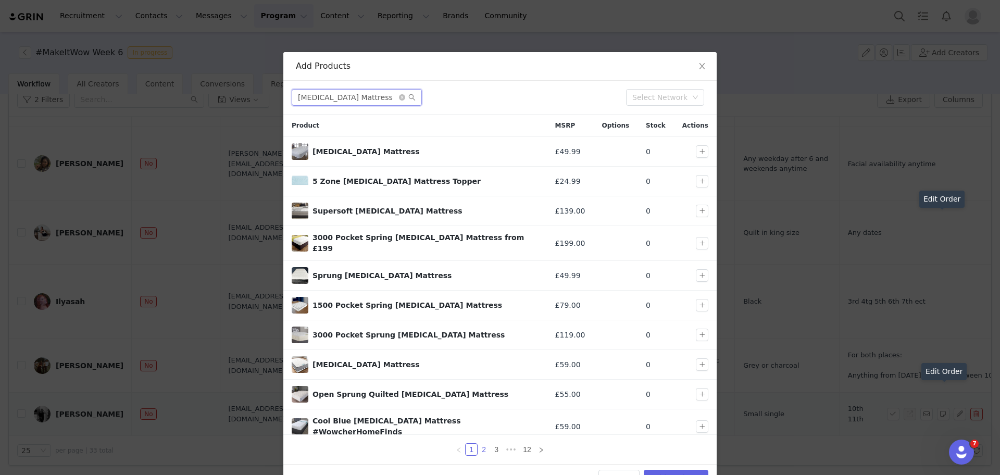
type input "Memory Foam Mattress"
click at [478, 452] on link "2" at bounding box center [483, 449] width 11 height 11
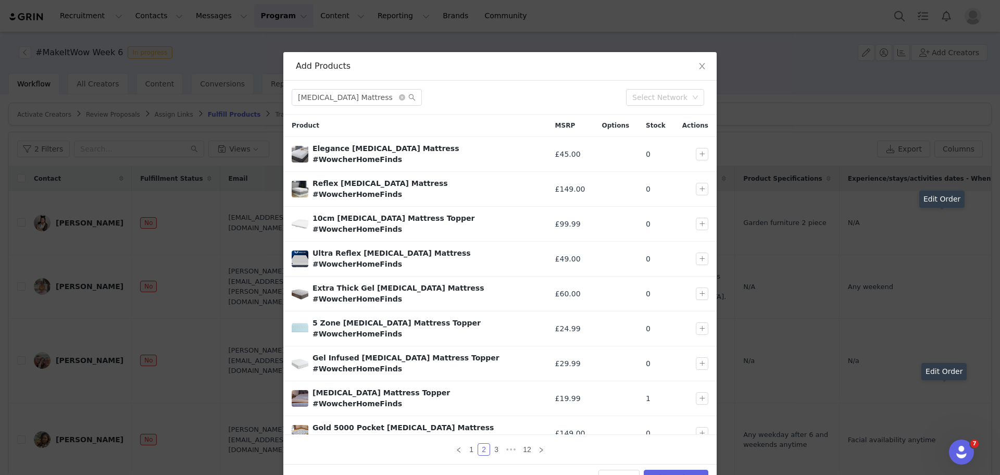
scroll to position [328, 0]
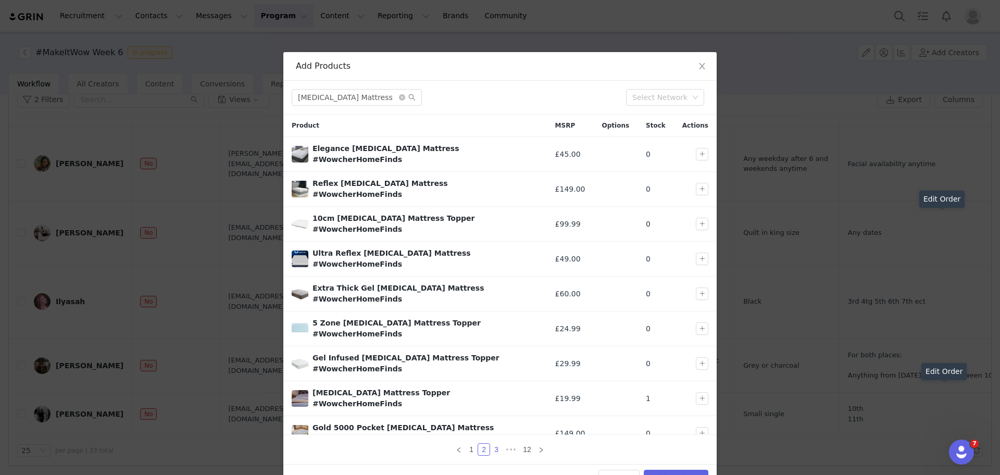
click at [494, 445] on link "3" at bounding box center [496, 449] width 11 height 11
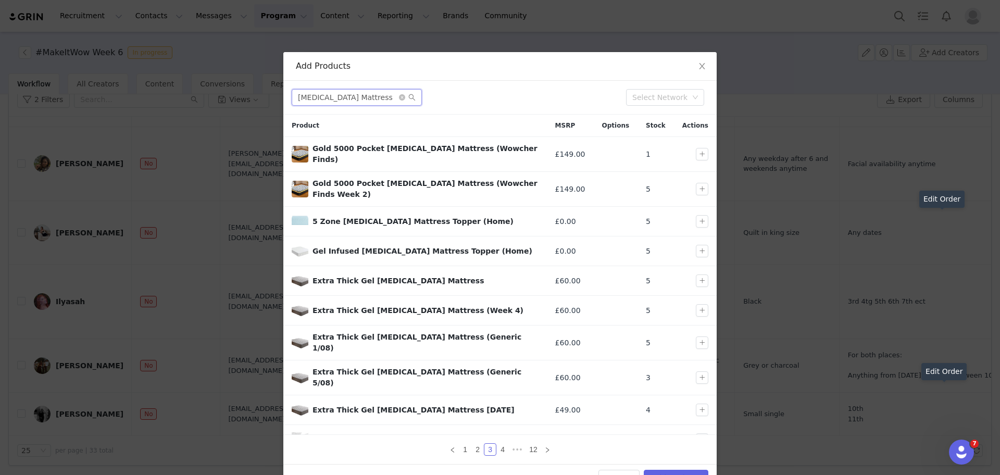
drag, startPoint x: 376, startPoint y: 94, endPoint x: 236, endPoint y: 83, distance: 139.5
click at [236, 83] on div "Add Products Memory Foam Mattress Select Network Product MSRP Options Stock Act…" at bounding box center [500, 237] width 1000 height 475
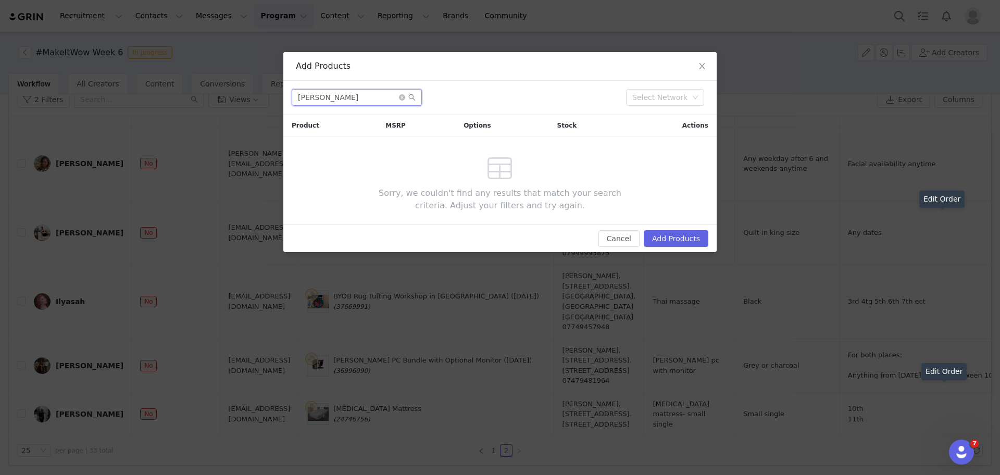
click at [303, 95] on input "Otho" at bounding box center [357, 97] width 130 height 17
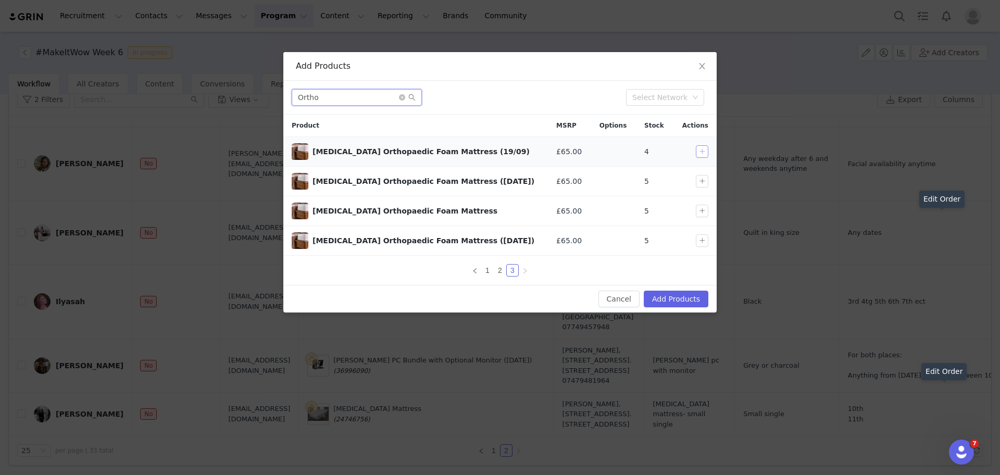
type input "Ortho"
click at [704, 152] on button "button" at bounding box center [702, 151] width 13 height 13
click at [703, 240] on button "button" at bounding box center [702, 240] width 13 height 13
click at [700, 147] on button "button" at bounding box center [702, 151] width 13 height 13
click at [691, 297] on button "Add Products" at bounding box center [676, 299] width 65 height 17
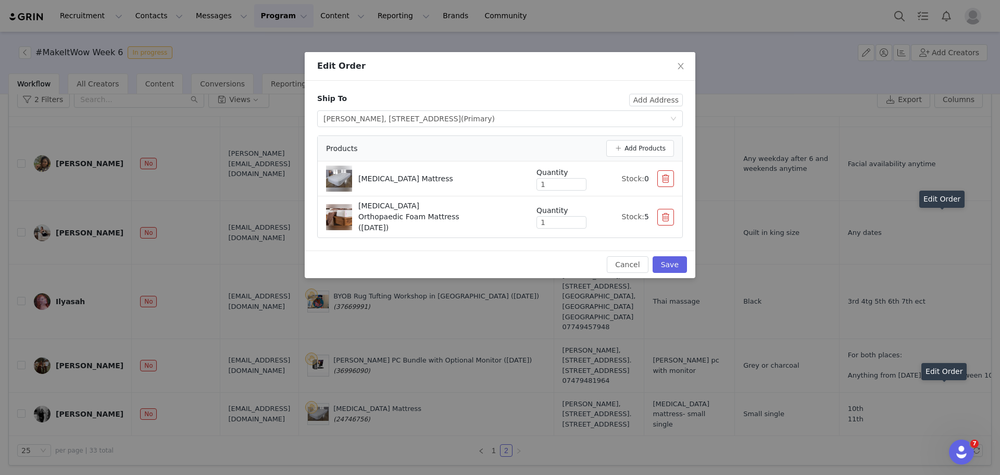
click at [663, 180] on button "button" at bounding box center [665, 178] width 17 height 17
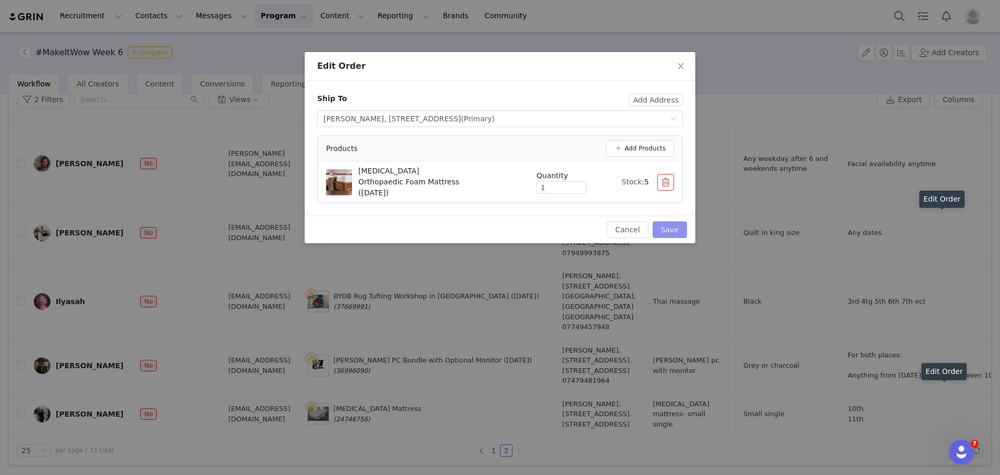
click at [678, 221] on button "Save" at bounding box center [670, 229] width 34 height 17
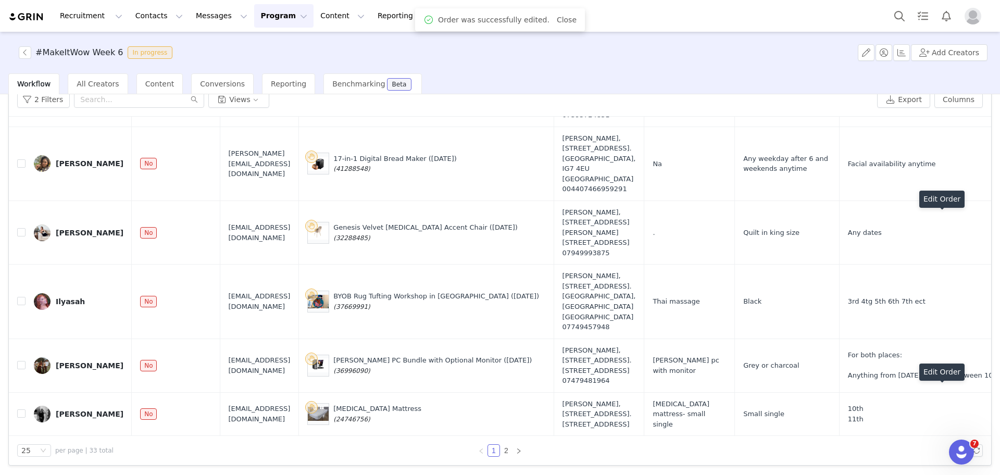
scroll to position [0, 0]
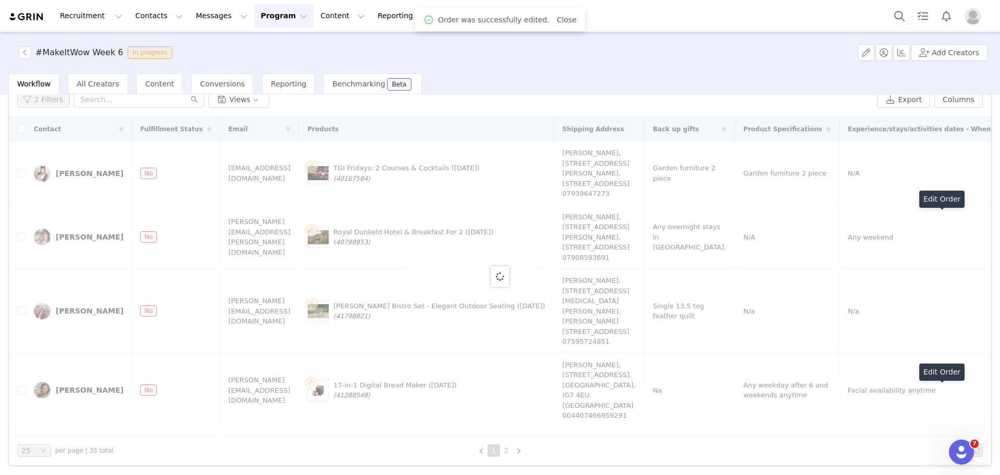
click at [501, 455] on link "2" at bounding box center [506, 450] width 11 height 11
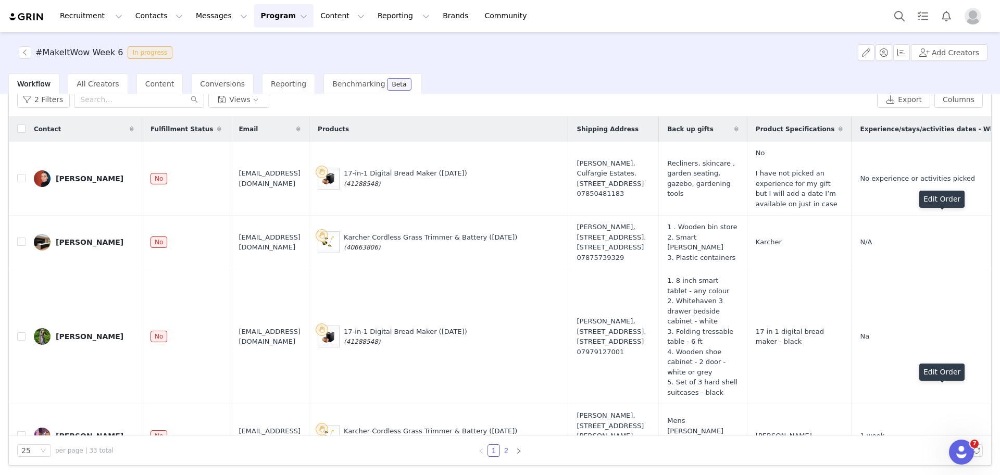
click at [505, 454] on link "2" at bounding box center [506, 450] width 11 height 11
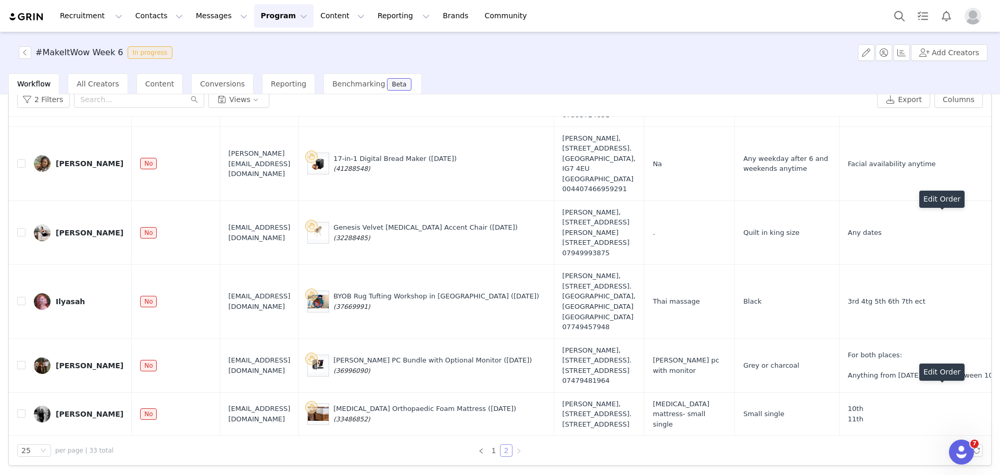
scroll to position [328, 0]
click at [657, 404] on span "Memory foam mattress- small single" at bounding box center [689, 414] width 73 height 31
drag, startPoint x: 398, startPoint y: 400, endPoint x: 359, endPoint y: 399, distance: 39.1
click at [359, 404] on div "Memory Foam Orthopaedic Foam Mattress (25 Sept) (33486852)" at bounding box center [424, 414] width 183 height 20
copy span "(33486852)"
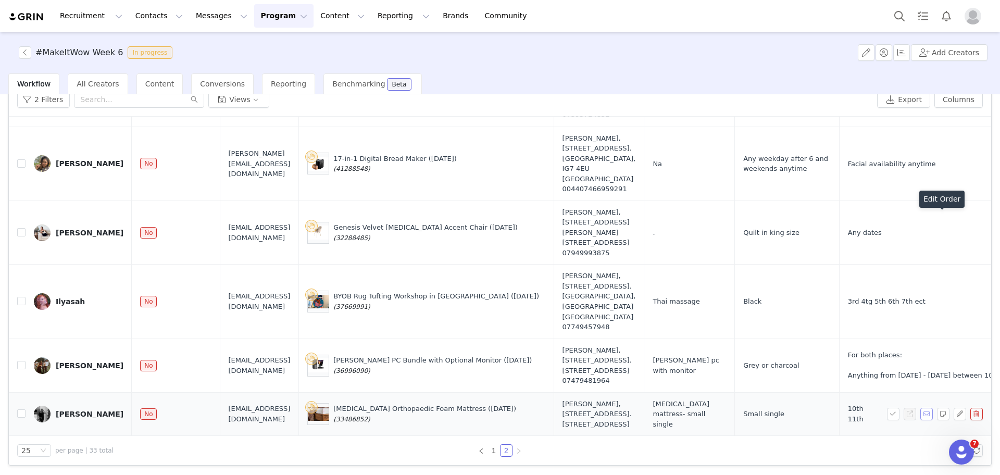
click at [920, 408] on button "button" at bounding box center [926, 414] width 13 height 13
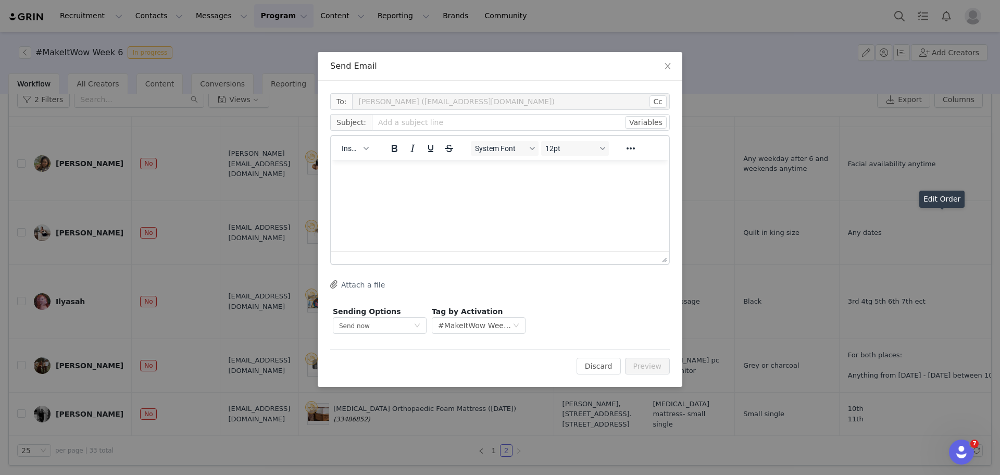
scroll to position [0, 0]
click at [469, 123] on input "text" at bounding box center [521, 122] width 298 height 17
type input "£"
type input "MakeItWow Week 6 Order Query"
click at [454, 181] on html at bounding box center [500, 174] width 338 height 28
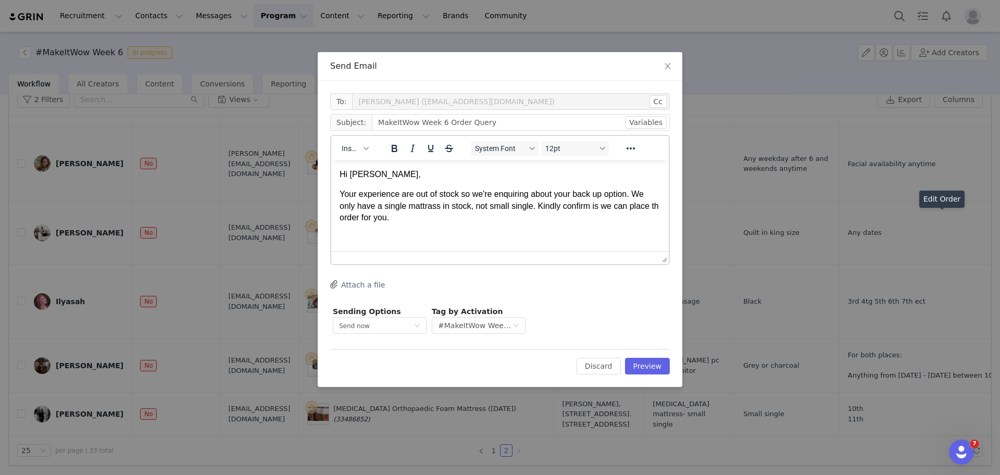
scroll to position [13, 0]
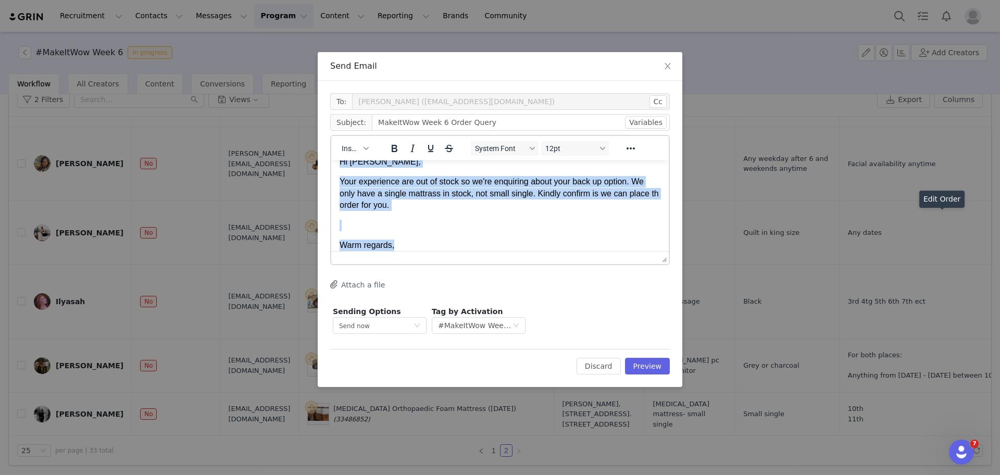
drag, startPoint x: 402, startPoint y: 244, endPoint x: 311, endPoint y: 126, distance: 149.3
click at [331, 148] on html "Hi Alex, Your experience are out of stock so we're enquiring about your back up…" at bounding box center [500, 203] width 338 height 111
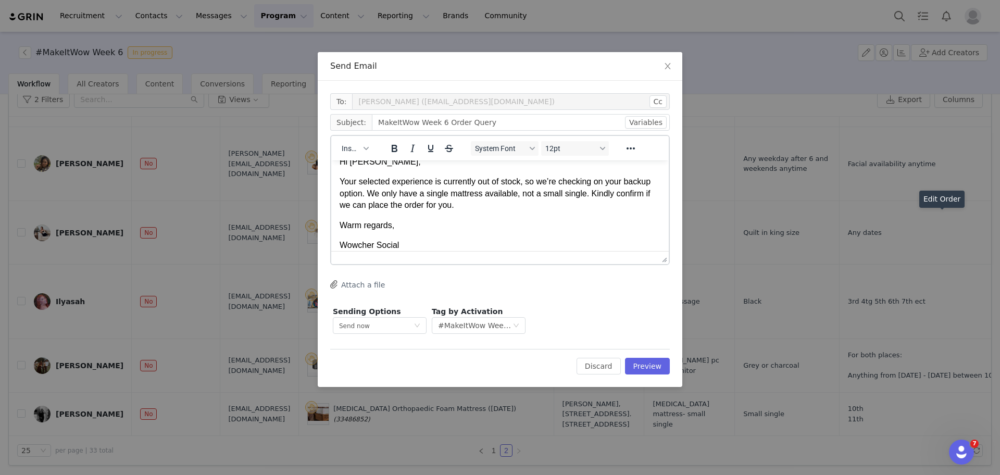
click at [640, 378] on div "To: Alex Bryan (Alexlouisebryan@gmail.com) Cc Cc: Subject: MakeItWow Week 6 Ord…" at bounding box center [500, 234] width 365 height 306
drag, startPoint x: 639, startPoint y: 376, endPoint x: 639, endPoint y: 369, distance: 6.3
click at [639, 369] on div "To: Alex Bryan (Alexlouisebryan@gmail.com) Cc Cc: Subject: MakeItWow Week 6 Ord…" at bounding box center [500, 234] width 365 height 306
click at [639, 369] on button "Preview" at bounding box center [647, 366] width 45 height 17
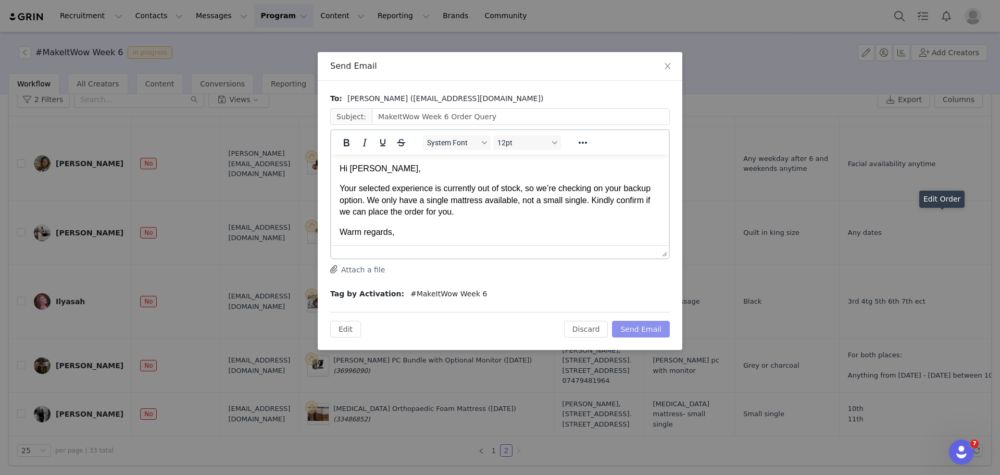
scroll to position [0, 0]
click at [630, 330] on button "Send Email" at bounding box center [641, 329] width 58 height 17
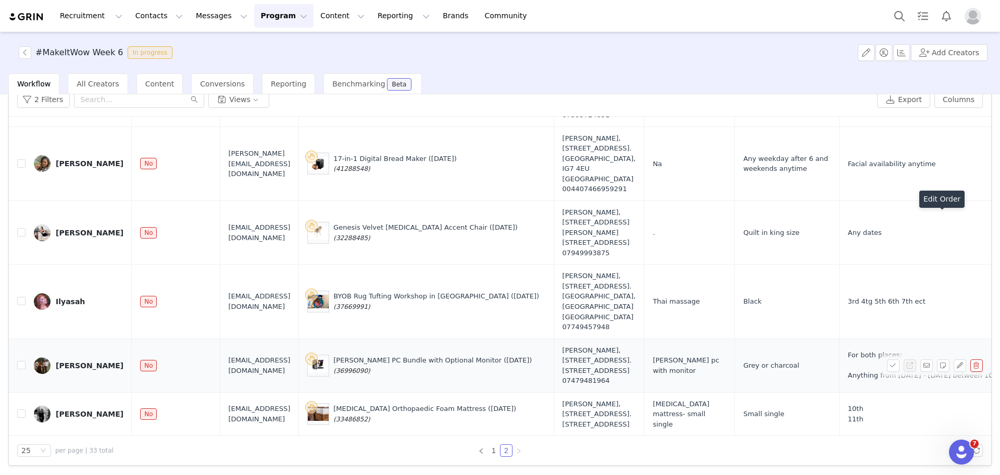
drag, startPoint x: 378, startPoint y: 345, endPoint x: 397, endPoint y: 315, distance: 35.8
click at [397, 339] on td "Veno PC Bundle with Optional Monitor (25 Sept) (36996090)" at bounding box center [426, 366] width 255 height 54
click at [397, 355] on div "Veno PC Bundle with Optional Monitor (25 Sept) (36996090)" at bounding box center [432, 365] width 198 height 20
drag, startPoint x: 397, startPoint y: 315, endPoint x: 357, endPoint y: 316, distance: 40.6
click at [357, 355] on div "Veno PC Bundle with Optional Monitor (25 Sept) (36996090)" at bounding box center [426, 366] width 238 height 22
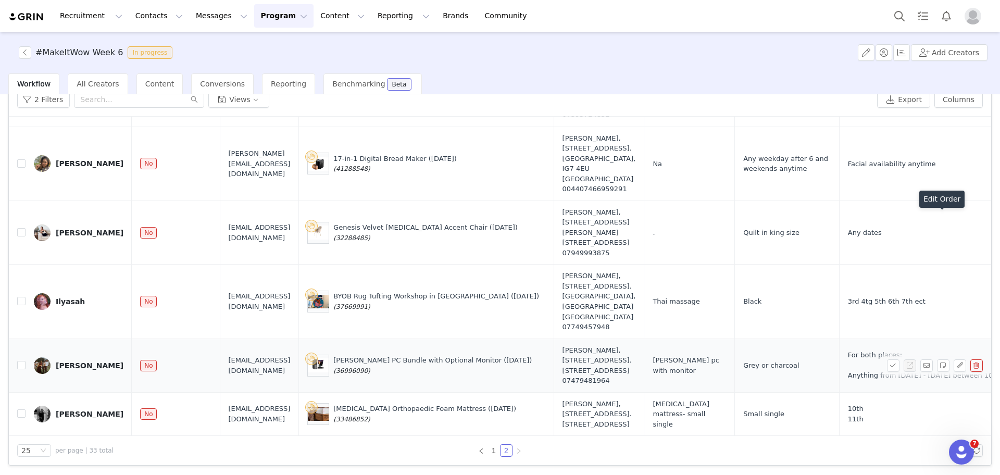
copy span "(36996090)"
click at [937, 359] on button "button" at bounding box center [943, 365] width 13 height 13
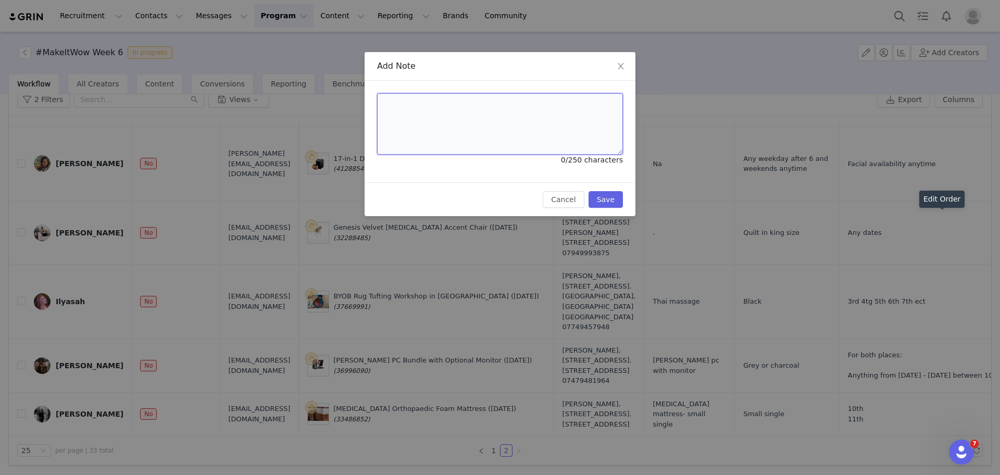
click at [467, 115] on textarea at bounding box center [500, 123] width 246 height 61
paste textarea "(36996090)"
drag, startPoint x: 463, startPoint y: 99, endPoint x: 322, endPoint y: 97, distance: 141.2
click at [322, 97] on div "Add Note (36996090) 10/250 characters Cancel Save" at bounding box center [500, 237] width 1000 height 475
paste textarea
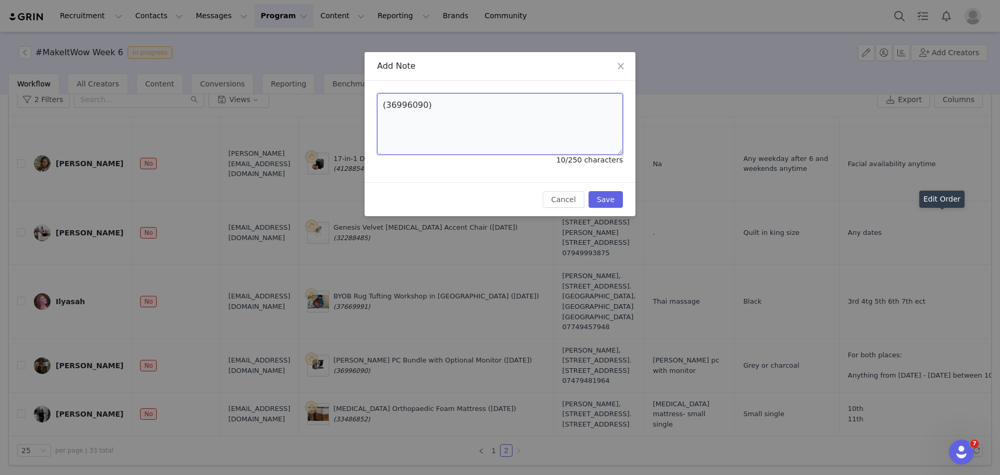
drag, startPoint x: 474, startPoint y: 109, endPoint x: 246, endPoint y: 106, distance: 227.7
click at [246, 106] on div "Add Note (36996090) 10/250 characters Cancel Save" at bounding box center [500, 237] width 1000 height 475
paste textarea "Wowcher Code:VMF7JN-XDQJHV Order Number:50335994"
type textarea "Wowcher Code:VMF7JN-XDQJHV Order Number:50335994"
click at [601, 198] on button "Save" at bounding box center [606, 199] width 34 height 17
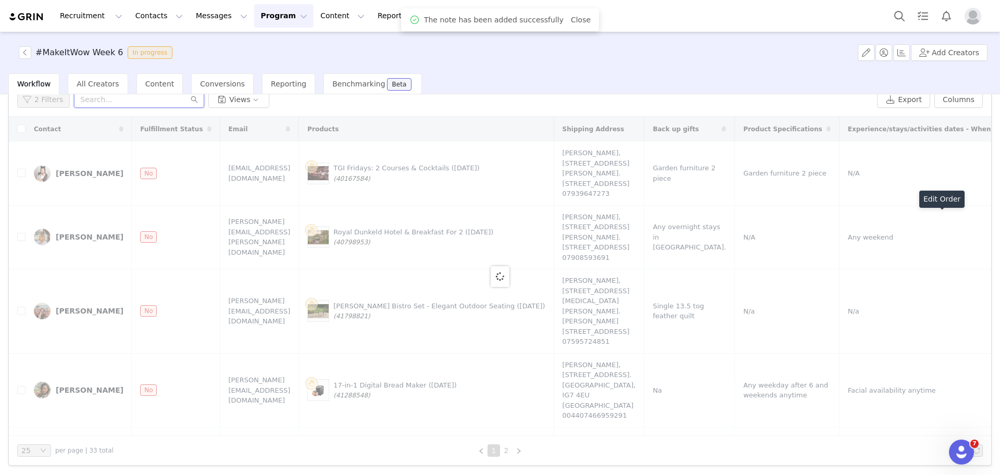
click at [146, 100] on input "text" at bounding box center [139, 99] width 130 height 17
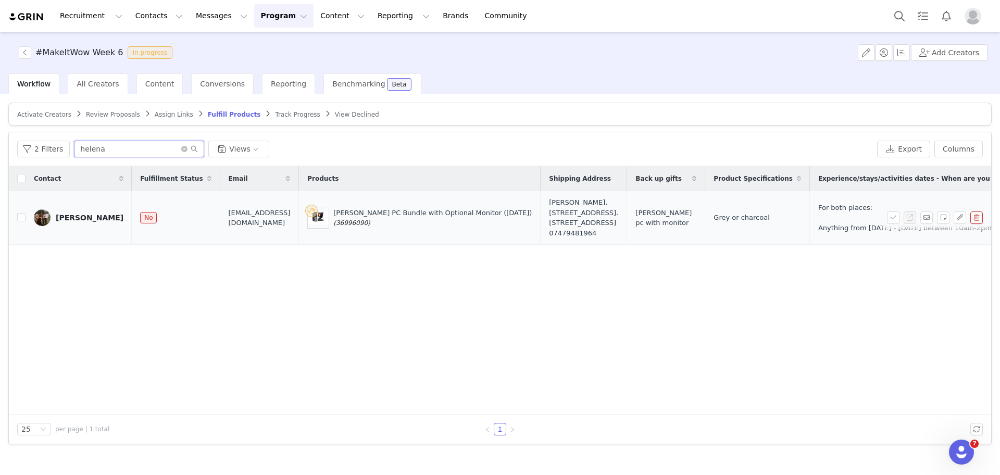
type input "helena"
drag, startPoint x: 466, startPoint y: 198, endPoint x: 510, endPoint y: 205, distance: 44.3
click at [541, 205] on td "Helena Susa, Flat 2 Marlborough House Marlborough Road N22 8ND. London, Flat 2 …" at bounding box center [584, 218] width 86 height 54
copy div "Helena Susa"
drag, startPoint x: 529, startPoint y: 247, endPoint x: 468, endPoint y: 247, distance: 60.9
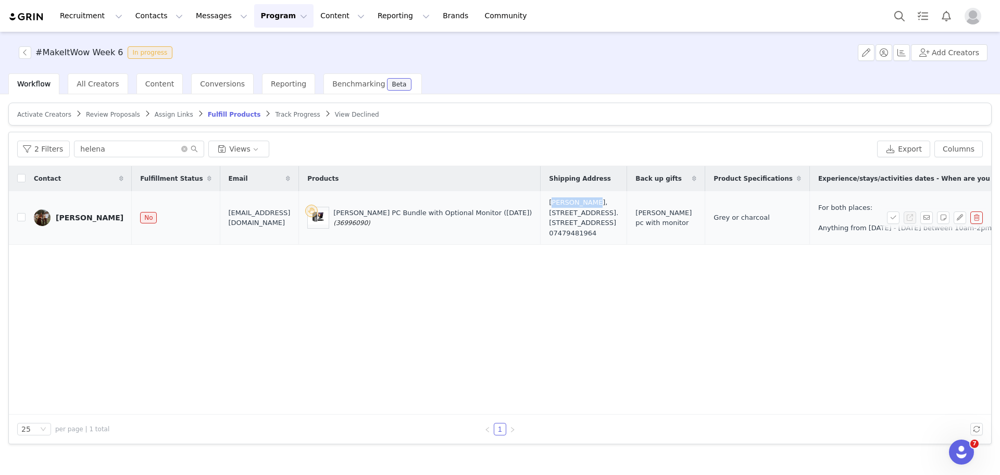
click at [541, 245] on td "Helena Susa, Flat 2 Marlborough House Marlborough Road N22 8ND. London, Flat 2 …" at bounding box center [584, 218] width 86 height 54
copy div "07479481964"
drag, startPoint x: 275, startPoint y: 218, endPoint x: 156, endPoint y: 220, distance: 118.3
click at [156, 220] on tr "Helena Susa No helenasusa92@gmail.com Veno PC Bundle with Optional Monitor (25 …" at bounding box center [527, 218] width 1036 height 54
copy tr "helenasusa92@gmail.com"
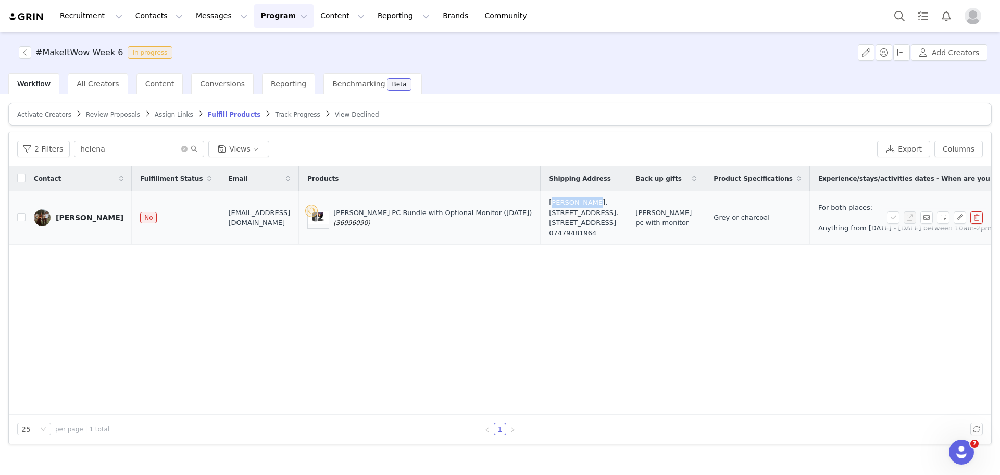
drag, startPoint x: 594, startPoint y: 222, endPoint x: 484, endPoint y: 231, distance: 109.7
click at [549, 231] on div "Helena Susa, Flat 2 Marlborough House Marlborough Road N22 8ND. London, Flat 2 …" at bounding box center [583, 217] width 69 height 41
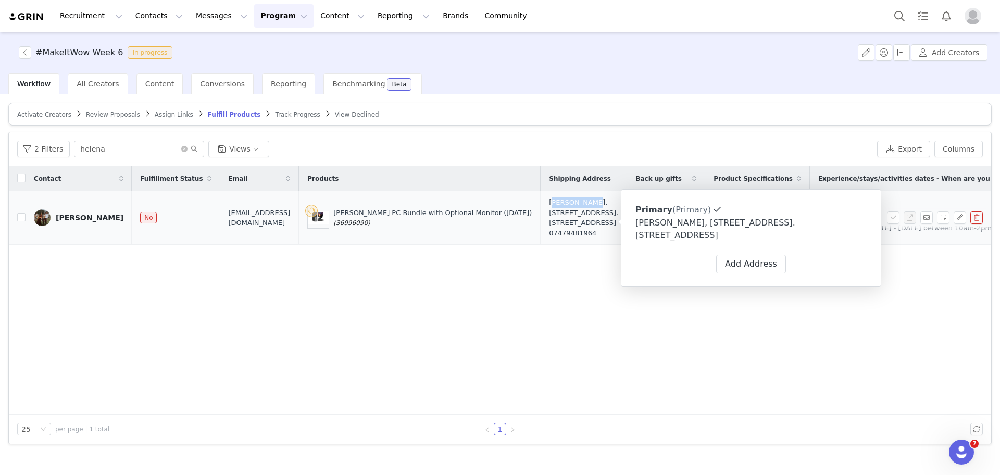
drag, startPoint x: 533, startPoint y: 211, endPoint x: 559, endPoint y: 213, distance: 25.6
click at [559, 213] on div "Helena Susa, Flat 2 Marlborough House Marlborough Road N22 8ND. London, Flat 2 …" at bounding box center [583, 217] width 69 height 41
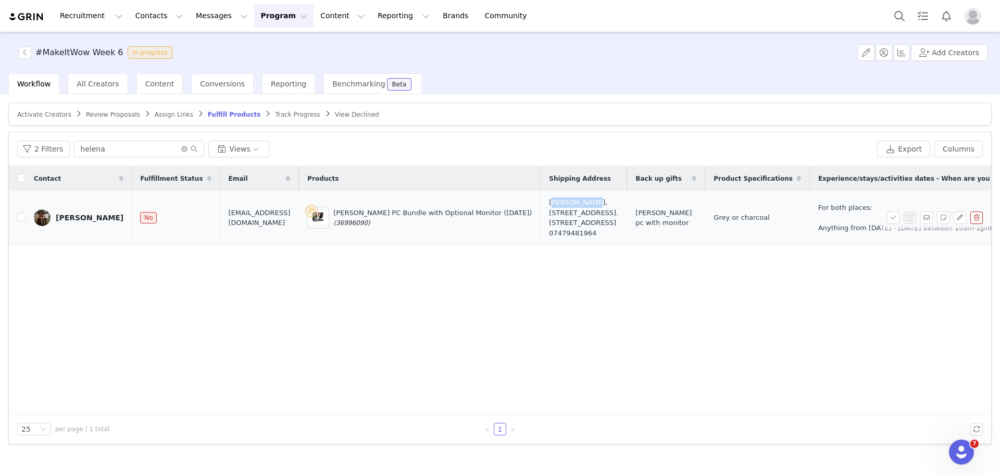
copy div "N22 8ND"
click at [892, 218] on button "button" at bounding box center [893, 217] width 13 height 13
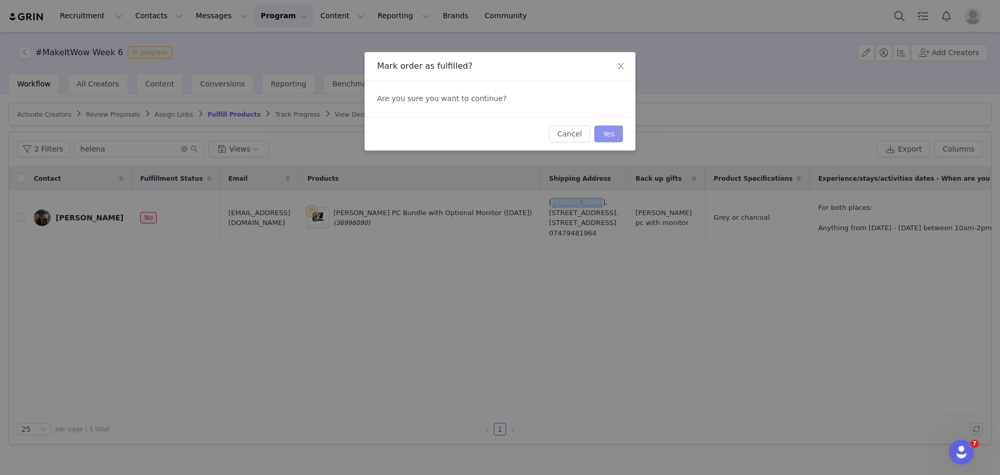
click at [616, 130] on button "Yes" at bounding box center [608, 134] width 29 height 17
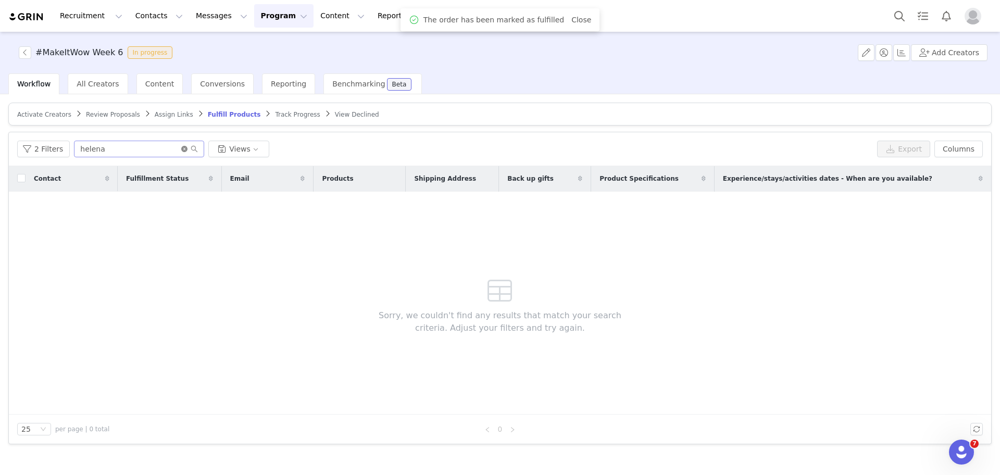
click at [181, 148] on icon "icon: close-circle" at bounding box center [184, 149] width 6 height 6
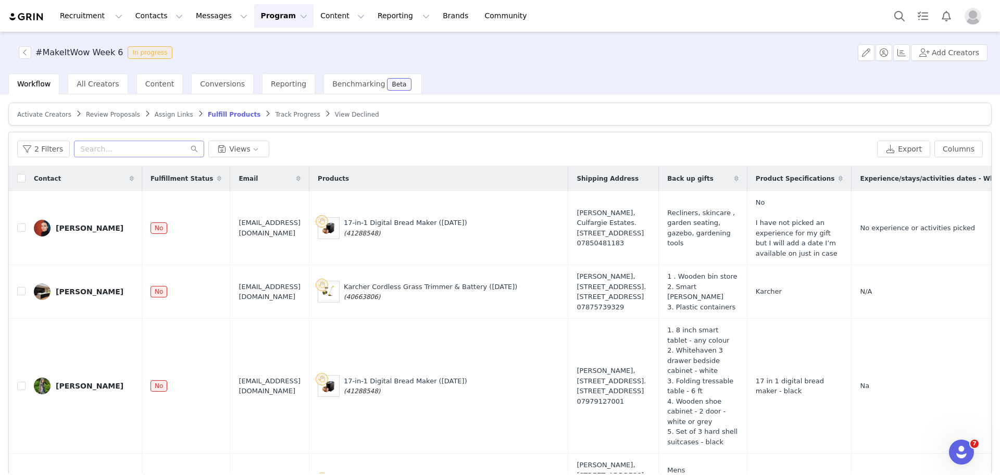
scroll to position [49, 0]
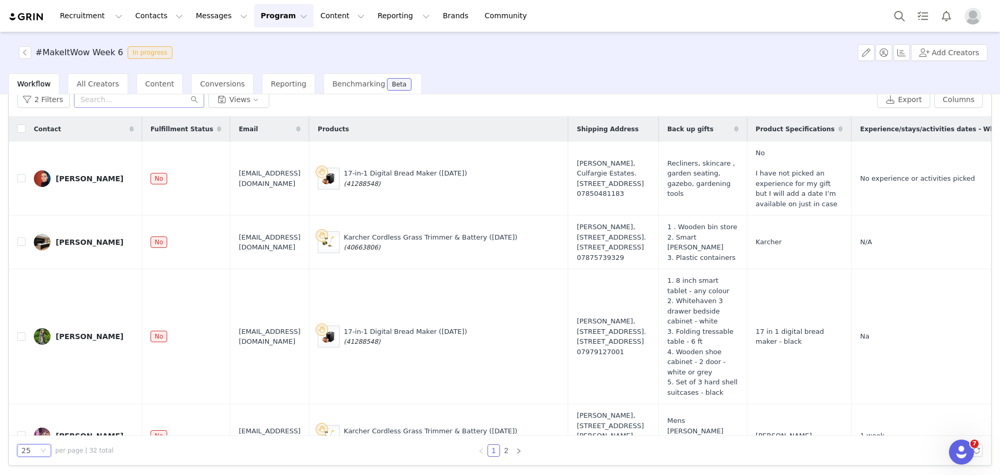
click at [36, 453] on div "25" at bounding box center [29, 450] width 17 height 11
click at [31, 419] on li "50" at bounding box center [34, 414] width 34 height 17
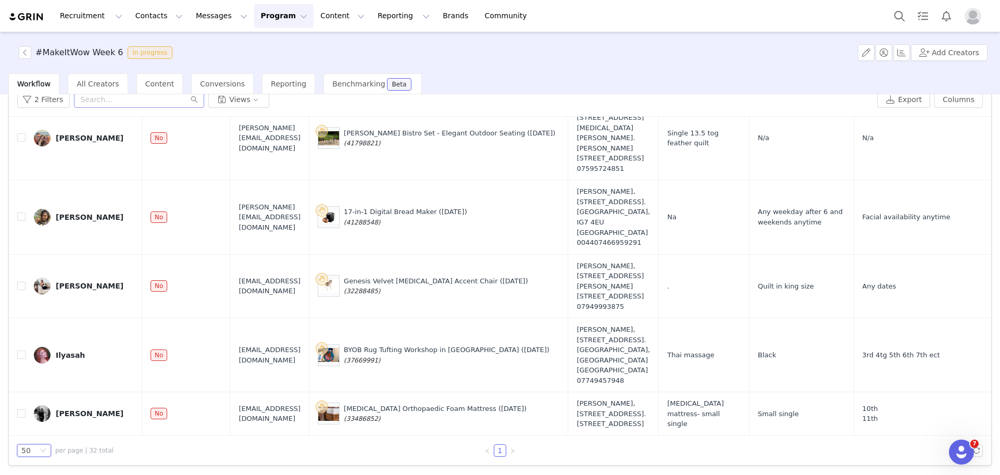
scroll to position [2013, 0]
drag, startPoint x: 426, startPoint y: 331, endPoint x: 393, endPoint y: 330, distance: 32.8
click at [393, 345] on div "BYOB Rug Tufting Workshop in London (25 Sept) (37669991)" at bounding box center [447, 355] width 206 height 20
copy span "37669991)"
click at [937, 349] on button "button" at bounding box center [943, 355] width 13 height 13
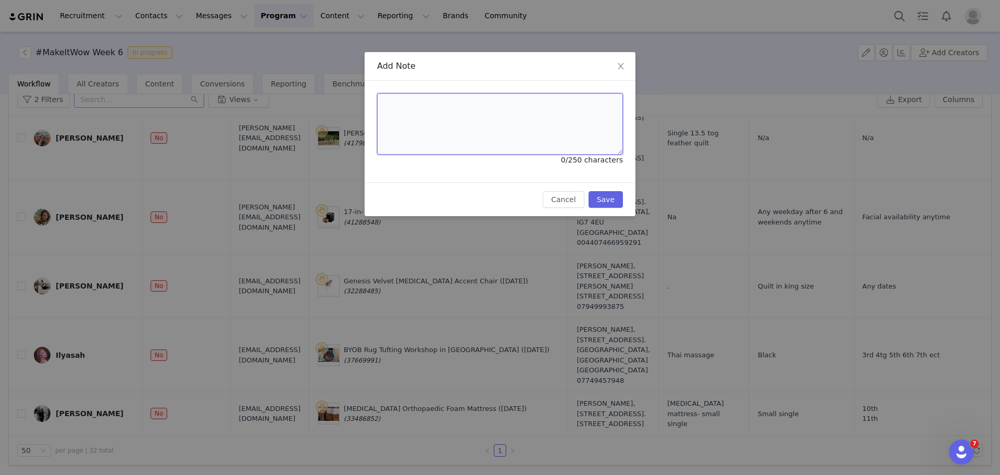
click at [514, 136] on textarea at bounding box center [500, 123] width 246 height 61
paste textarea "Wowcher Code:3WS8VC-MQ4U5G Order Number:50336021"
type textarea "Wowcher Code:3WS8VC-MQ4U5G Order Number:50336021"
click at [602, 199] on button "Save" at bounding box center [606, 199] width 34 height 17
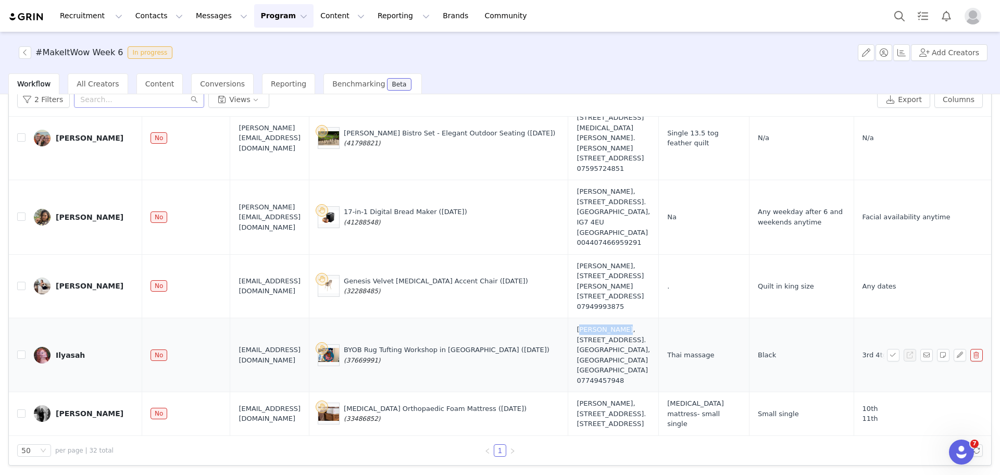
drag, startPoint x: 583, startPoint y: 297, endPoint x: 618, endPoint y: 300, distance: 35.6
click at [618, 318] on td "Ily Ricketts, 32 Castell House , Church Street. London, SE8 4SD United Kingdom …" at bounding box center [613, 355] width 91 height 74
copy div "Ily Ricketts"
drag, startPoint x: 317, startPoint y: 320, endPoint x: 225, endPoint y: 328, distance: 92.5
click at [230, 328] on td "ilyasahricketts@gmail.com" at bounding box center [269, 355] width 79 height 74
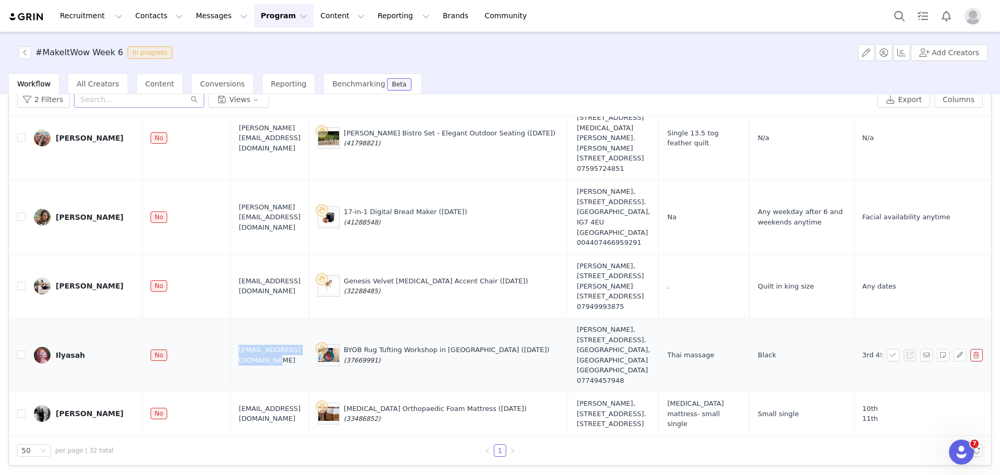
copy span "ilyasahricketts@gmail.com"
click at [887, 349] on button "button" at bounding box center [893, 355] width 13 height 13
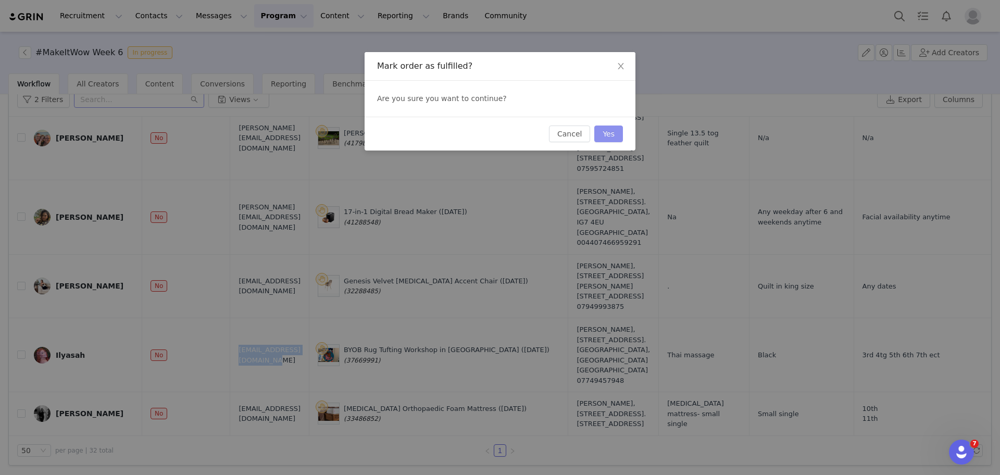
click at [611, 128] on button "Yes" at bounding box center [608, 134] width 29 height 17
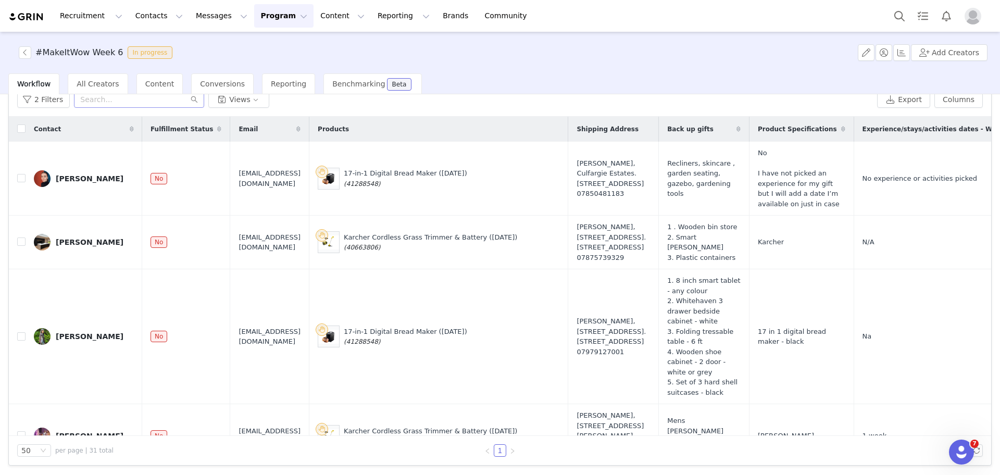
scroll to position [1939, 0]
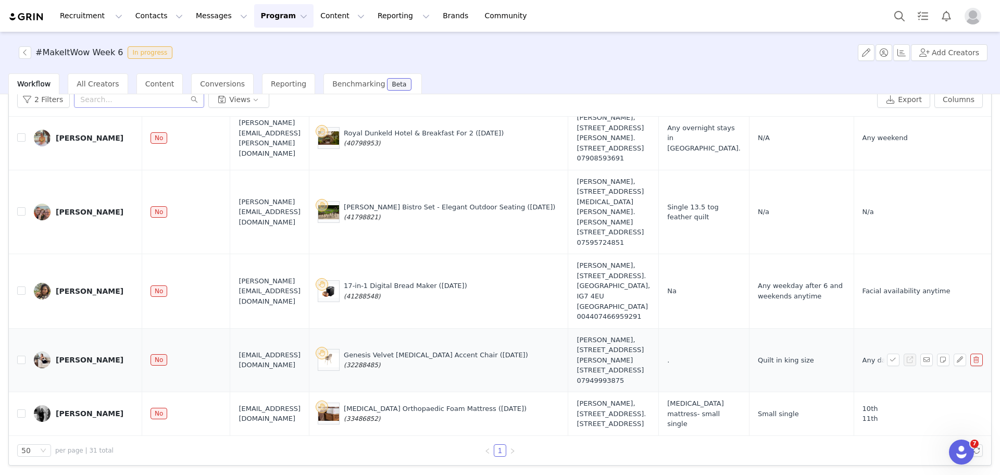
drag, startPoint x: 428, startPoint y: 333, endPoint x: 411, endPoint y: 328, distance: 18.1
click at [411, 350] on div "Genesis Velvet Muse Accent Chair (25 Sept) (32288485)" at bounding box center [436, 360] width 184 height 20
click at [401, 346] on td "Genesis Velvet Muse Accent Chair (25 Sept) (32288485)" at bounding box center [438, 360] width 259 height 64
drag, startPoint x: 441, startPoint y: 328, endPoint x: 391, endPoint y: 331, distance: 49.6
click at [391, 349] on div "Genesis Velvet Muse Accent Chair (25 Sept) (32288485)" at bounding box center [439, 360] width 242 height 22
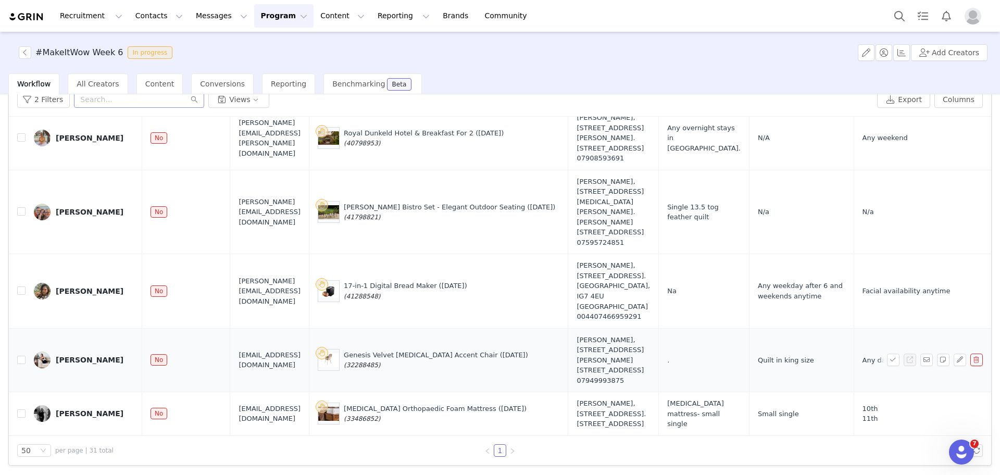
click at [380, 362] on span "(32288485)" at bounding box center [362, 365] width 36 height 7
copy span "(32288485)"
click at [937, 354] on button "button" at bounding box center [943, 360] width 13 height 13
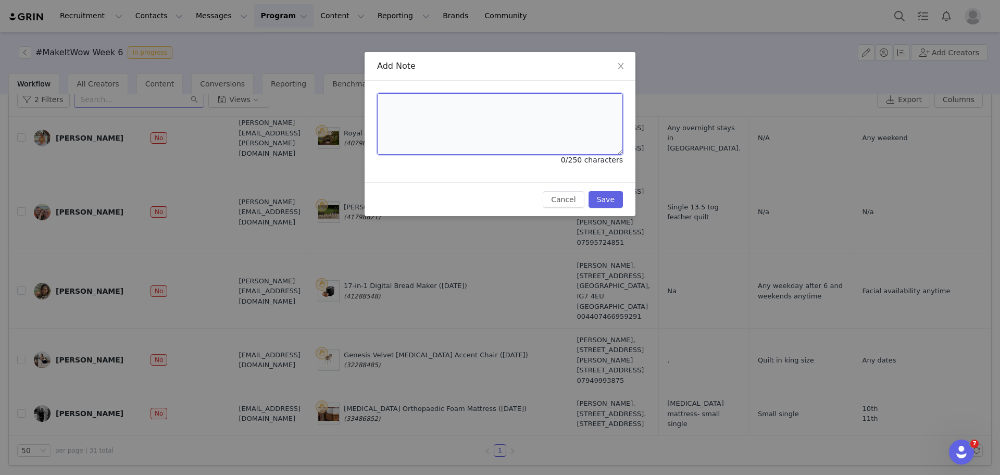
click at [542, 130] on textarea at bounding box center [500, 123] width 246 height 61
paste textarea "Wowcher Code:S98KMM-AKSWKV Order Number:50336046"
type textarea "Wowcher Code:S98KMM-AKSWKV Order Number:50336046"
click at [603, 200] on button "Save" at bounding box center [606, 199] width 34 height 17
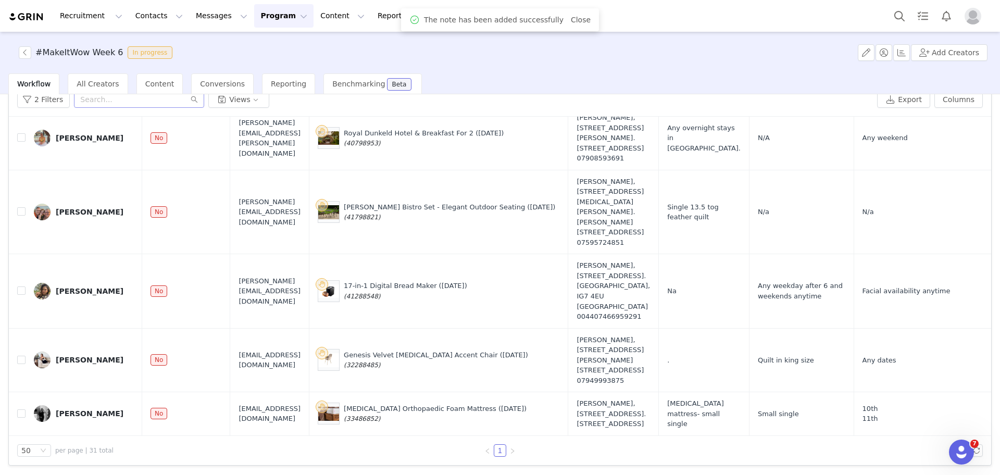
scroll to position [0, 0]
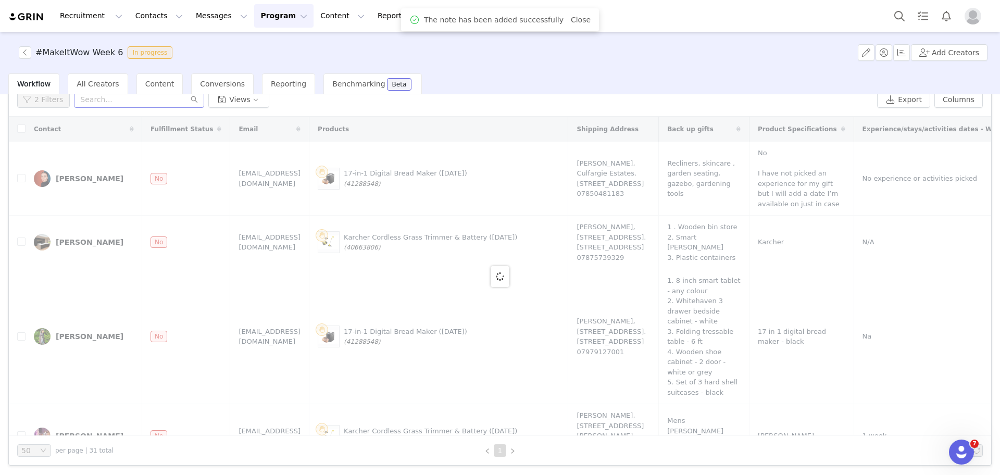
click at [978, 199] on div at bounding box center [500, 276] width 982 height 319
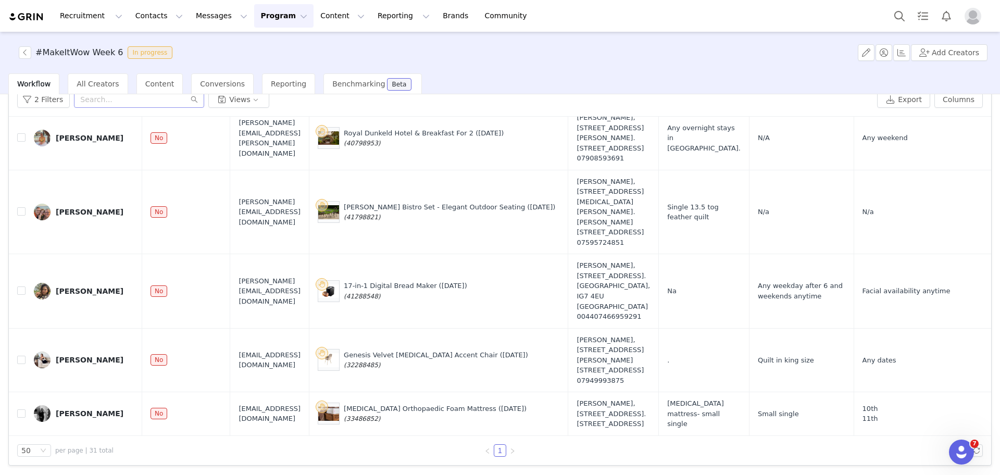
scroll to position [1939, 0]
drag, startPoint x: 584, startPoint y: 297, endPoint x: 628, endPoint y: 303, distance: 44.1
click at [628, 328] on td "Kerry Davison, 77 Hodgson close. Newcastle Upon Tyne, NE5 1AW United Kingdom 07…" at bounding box center [613, 360] width 91 height 64
drag, startPoint x: 632, startPoint y: 351, endPoint x: 587, endPoint y: 349, distance: 45.4
click at [587, 376] on div "07949993875" at bounding box center [613, 381] width 73 height 10
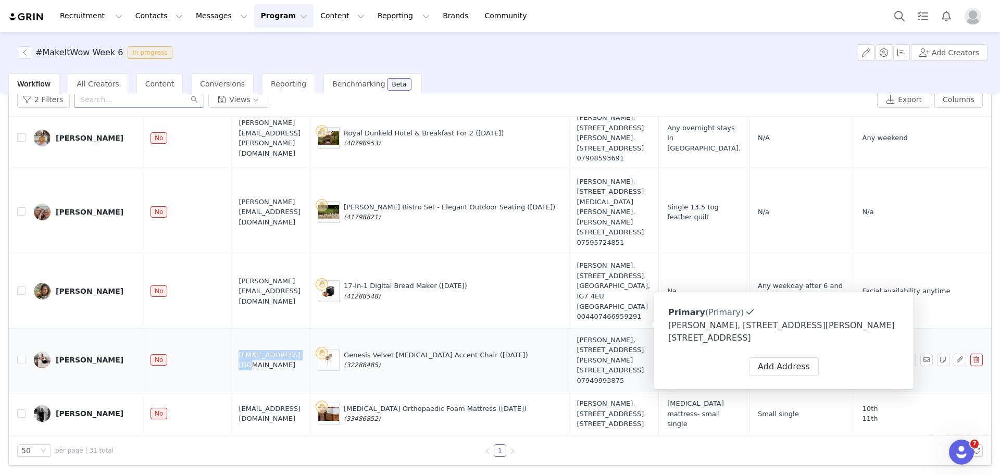
drag, startPoint x: 311, startPoint y: 321, endPoint x: 224, endPoint y: 327, distance: 87.1
click at [230, 328] on td "kerrylianne@me.com" at bounding box center [269, 360] width 79 height 64
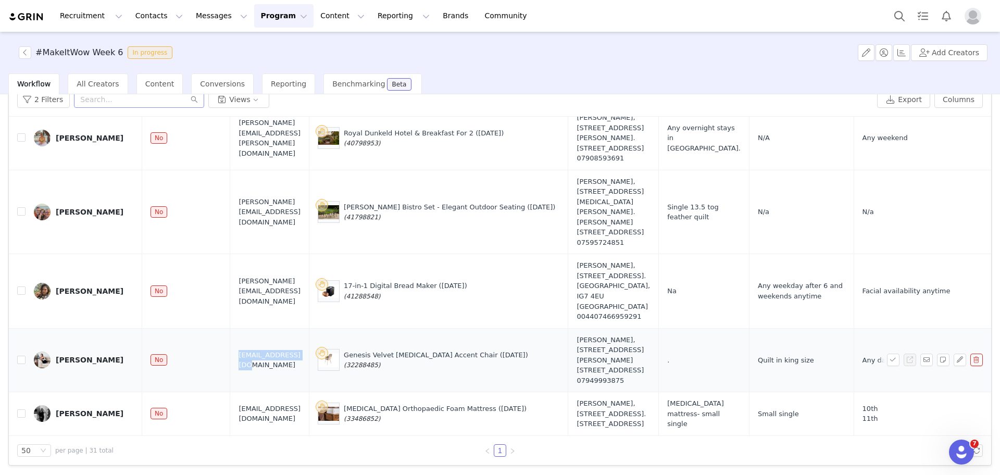
drag, startPoint x: 604, startPoint y: 329, endPoint x: 630, endPoint y: 333, distance: 26.9
click at [630, 335] on div "Kerry Davison, 77 Hodgson close. Newcastle Upon Tyne, NE5 1AW United Kingdom 07…" at bounding box center [613, 360] width 73 height 51
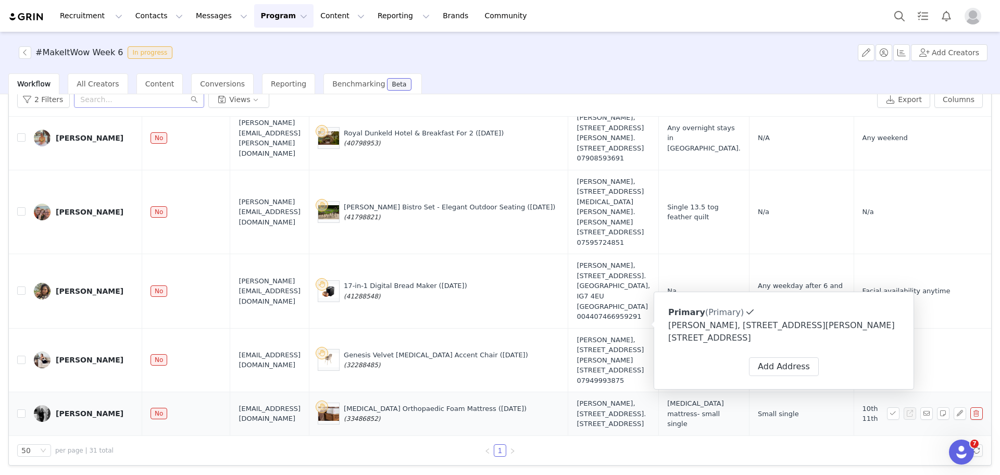
click at [750, 392] on td "Memory foam mattress- small single" at bounding box center [704, 414] width 91 height 44
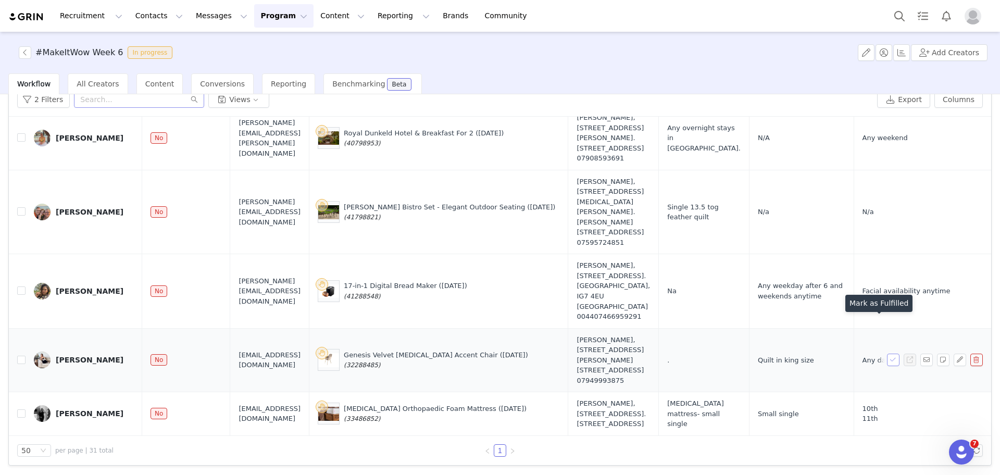
click at [887, 354] on button "button" at bounding box center [893, 360] width 13 height 13
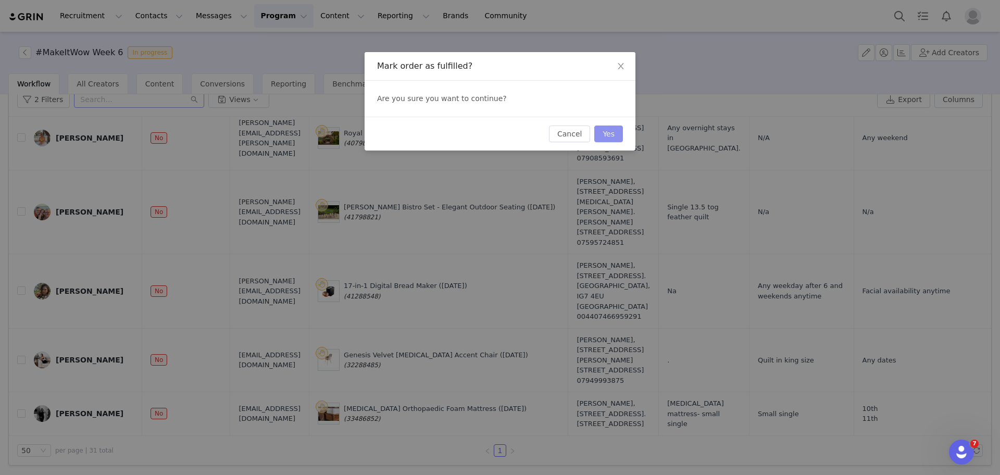
click at [615, 132] on button "Yes" at bounding box center [608, 134] width 29 height 17
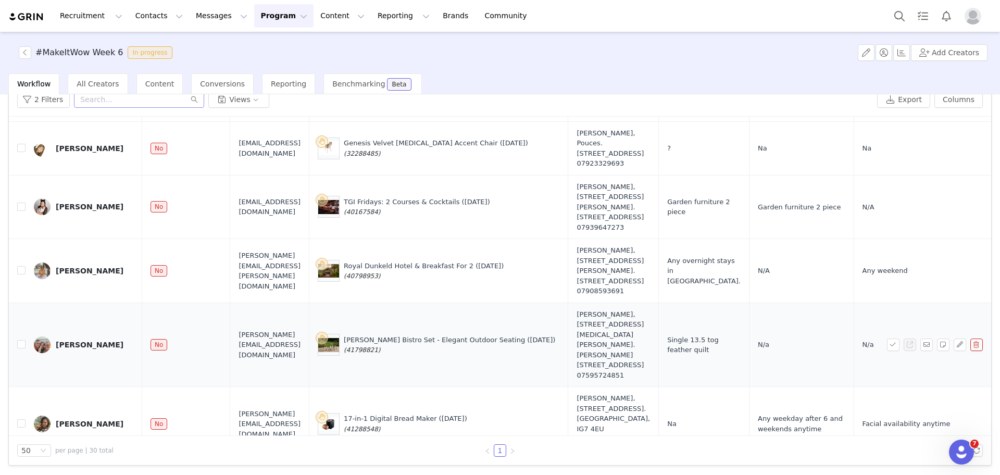
scroll to position [1697, 0]
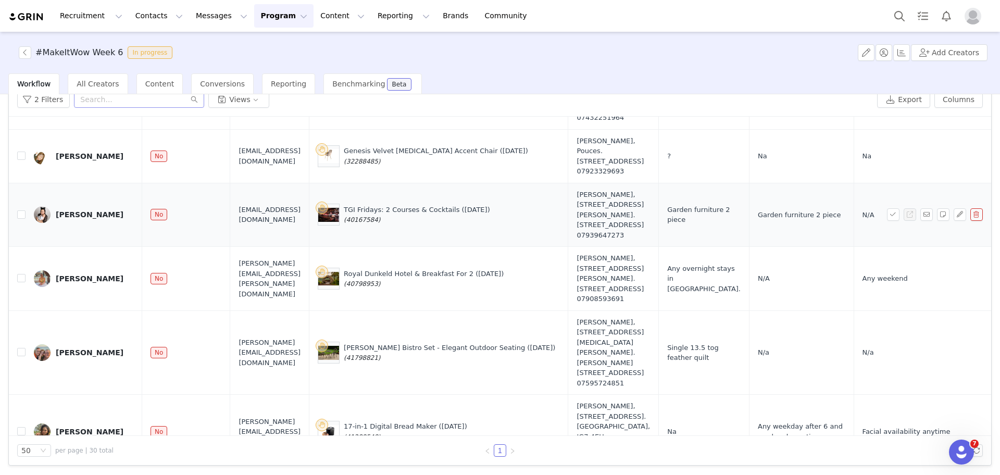
drag, startPoint x: 436, startPoint y: 280, endPoint x: 392, endPoint y: 274, distance: 44.6
click at [392, 225] on div "TGI Fridays: 2 Courses & Cocktails (25 Sept) (40167584)" at bounding box center [417, 215] width 146 height 20
click at [937, 221] on button "button" at bounding box center [943, 214] width 13 height 13
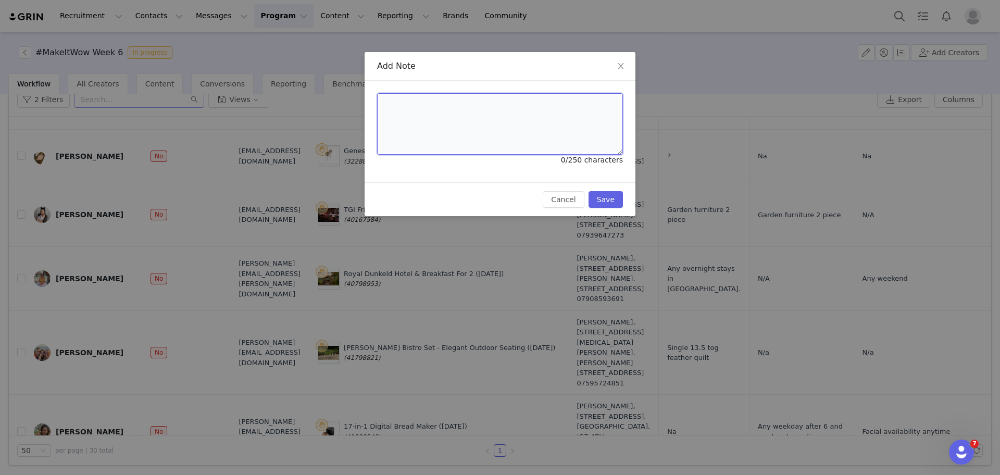
click at [515, 134] on textarea at bounding box center [500, 123] width 246 height 61
paste textarea "Wowcher Code:C530XIA8 Order Number:50336059"
type textarea "Wowcher Code:C530XIA8 Order Number:50336059"
click at [604, 202] on button "Save" at bounding box center [606, 199] width 34 height 17
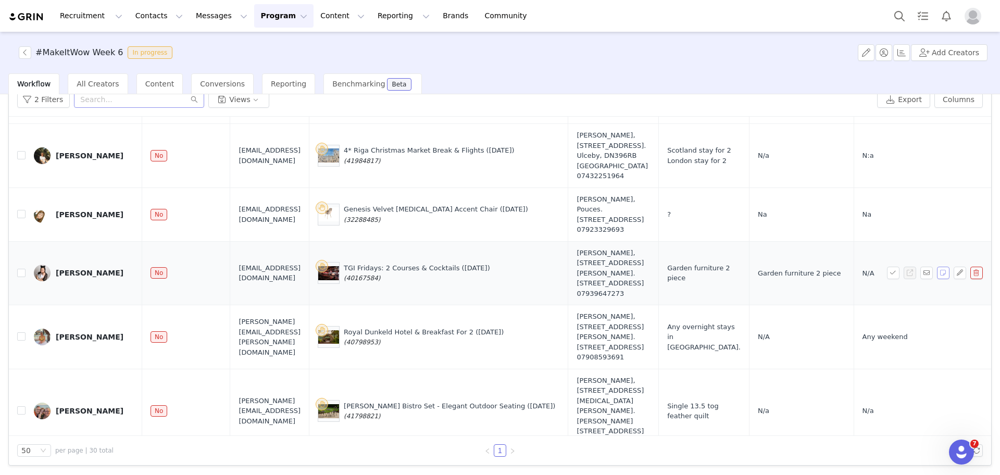
scroll to position [1627, 0]
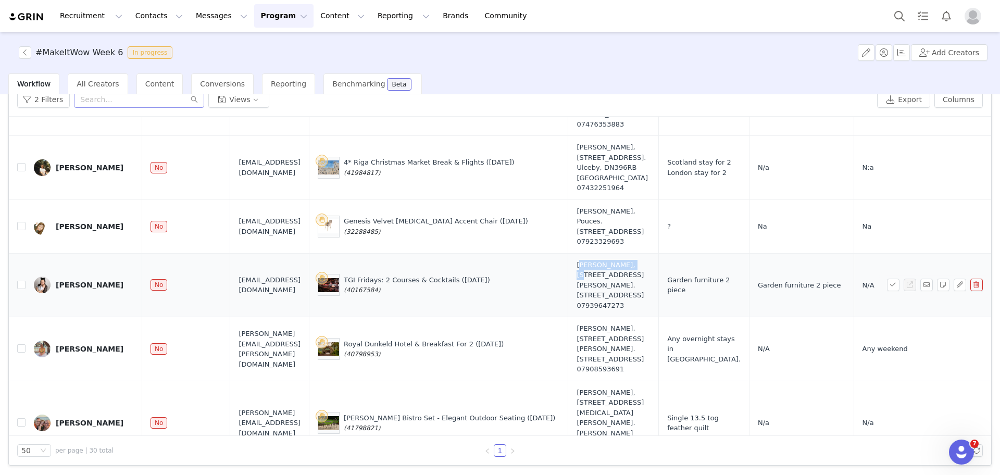
drag, startPoint x: 584, startPoint y: 314, endPoint x: 636, endPoint y: 318, distance: 52.3
click at [636, 317] on td "Leyla Titchmarsh, 5 Bradley Road. WALTHAM ABBEY, EN9 3YG United Kingdom 0793964…" at bounding box center [613, 285] width 91 height 64
drag, startPoint x: 334, startPoint y: 343, endPoint x: 226, endPoint y: 341, distance: 108.4
click at [230, 317] on td "leyla1st_time_ma@hotmail.com" at bounding box center [269, 285] width 79 height 64
click at [887, 291] on button "button" at bounding box center [893, 285] width 13 height 13
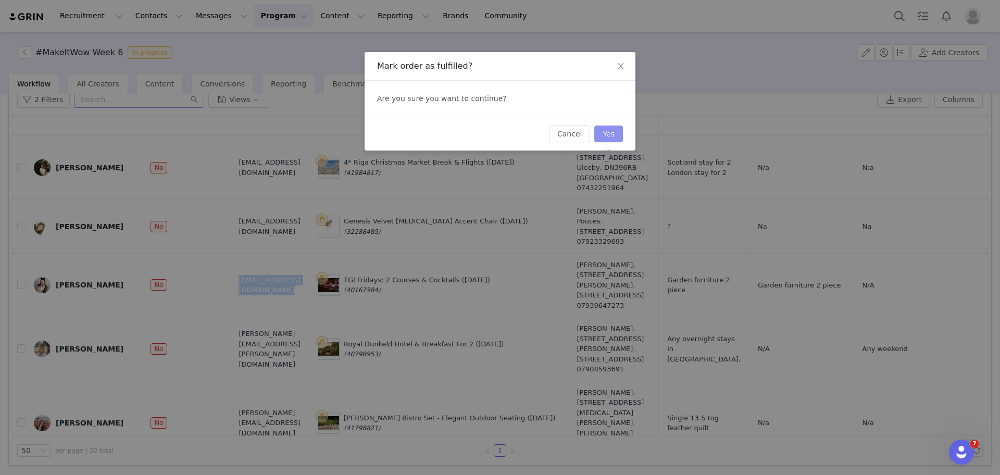
click at [616, 135] on button "Yes" at bounding box center [608, 134] width 29 height 17
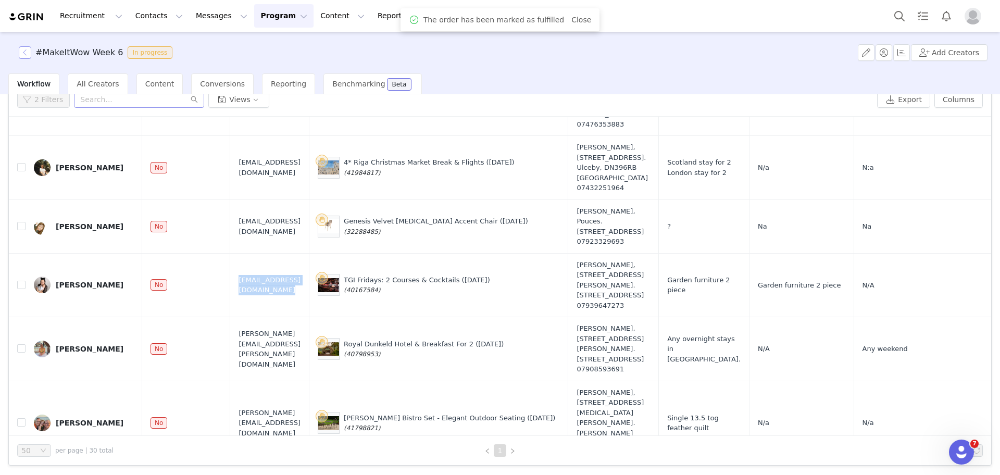
scroll to position [0, 0]
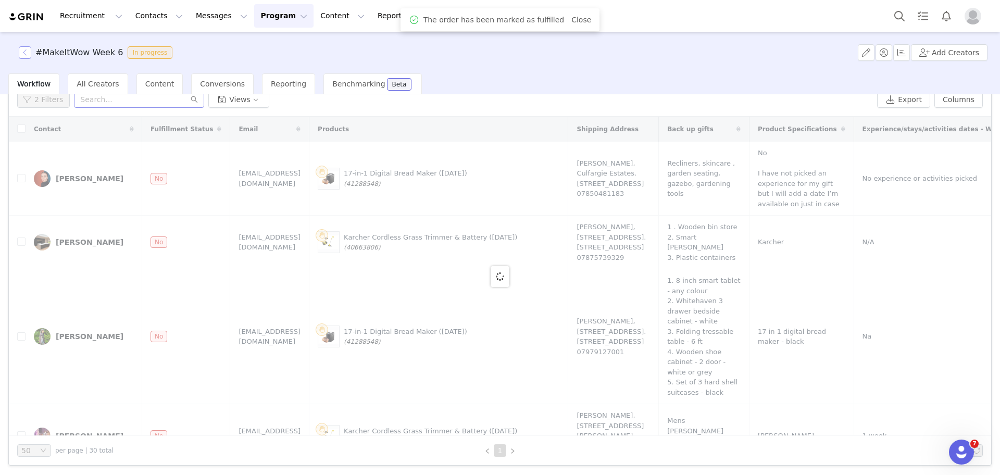
click at [22, 51] on button "button" at bounding box center [25, 52] width 13 height 13
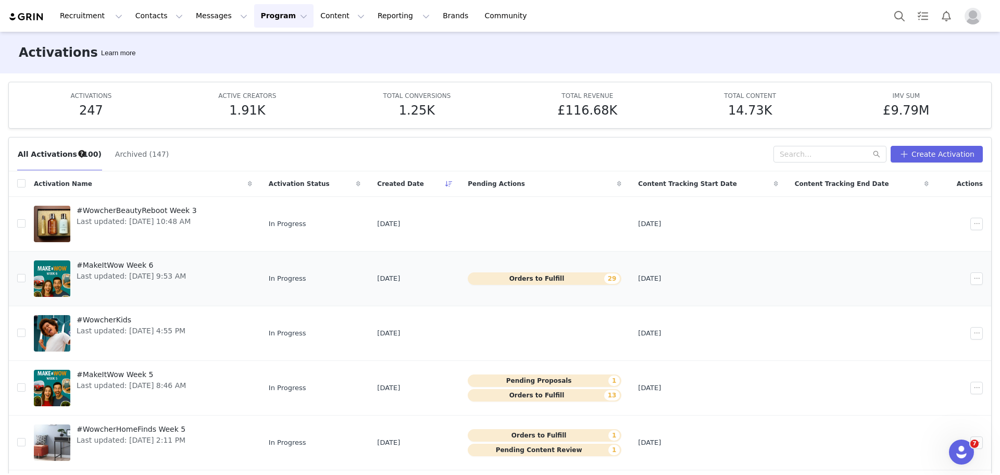
click at [144, 258] on div "#MakeItWow Week 6 Last updated: Sep 25, 2025 9:53 AM" at bounding box center [131, 279] width 122 height 42
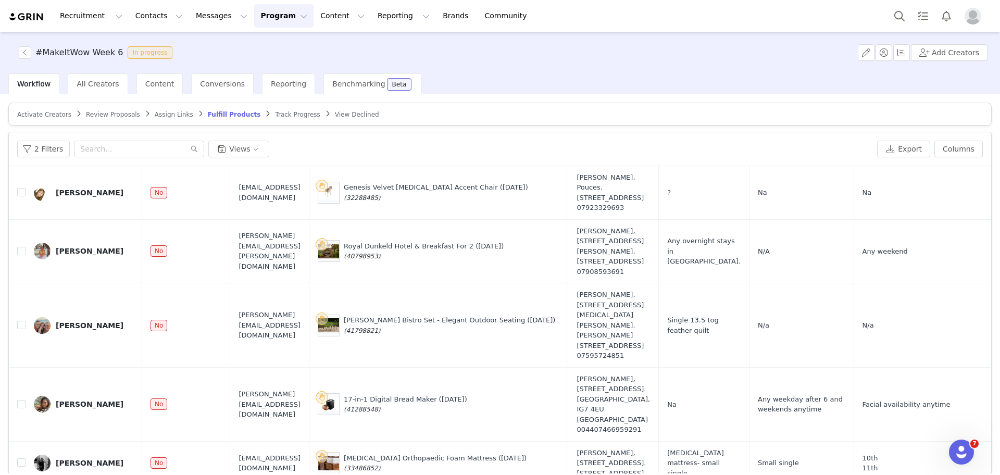
scroll to position [1767, 0]
drag, startPoint x: 432, startPoint y: 327, endPoint x: 392, endPoint y: 324, distance: 39.7
click at [392, 324] on td "Laurel Brown Bistro Set - Elegant Outdoor Seating (25 Sept) (41798821)" at bounding box center [438, 325] width 259 height 84
drag, startPoint x: 765, startPoint y: 310, endPoint x: 684, endPoint y: 315, distance: 81.4
click at [684, 315] on td "Single 13.5 tog feather quilt" at bounding box center [704, 325] width 91 height 84
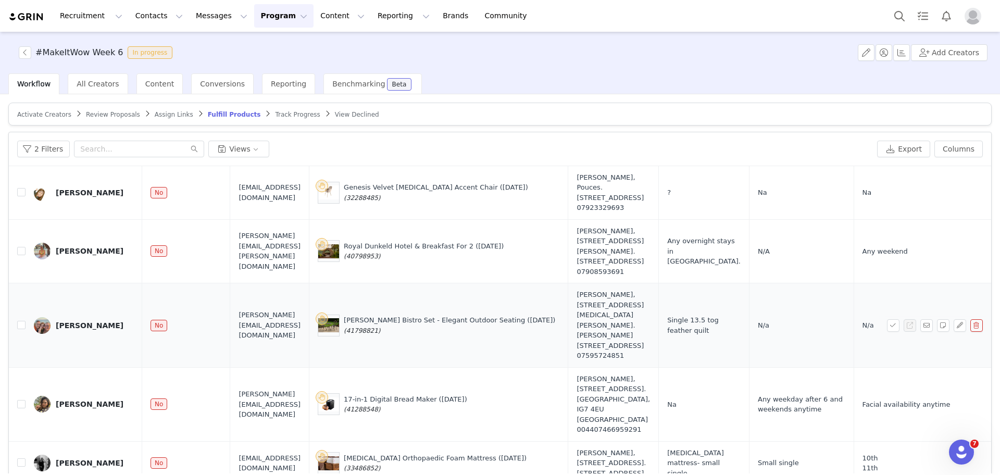
click at [717, 332] on td "Single 13.5 tog feather quilt" at bounding box center [704, 325] width 91 height 84
drag, startPoint x: 748, startPoint y: 308, endPoint x: 712, endPoint y: 313, distance: 36.7
click at [712, 313] on td "Single 13.5 tog feather quilt" at bounding box center [704, 325] width 91 height 84
click at [712, 315] on span "Single 13.5 tog feather quilt" at bounding box center [703, 325] width 73 height 20
drag, startPoint x: 700, startPoint y: 313, endPoint x: 752, endPoint y: 313, distance: 51.6
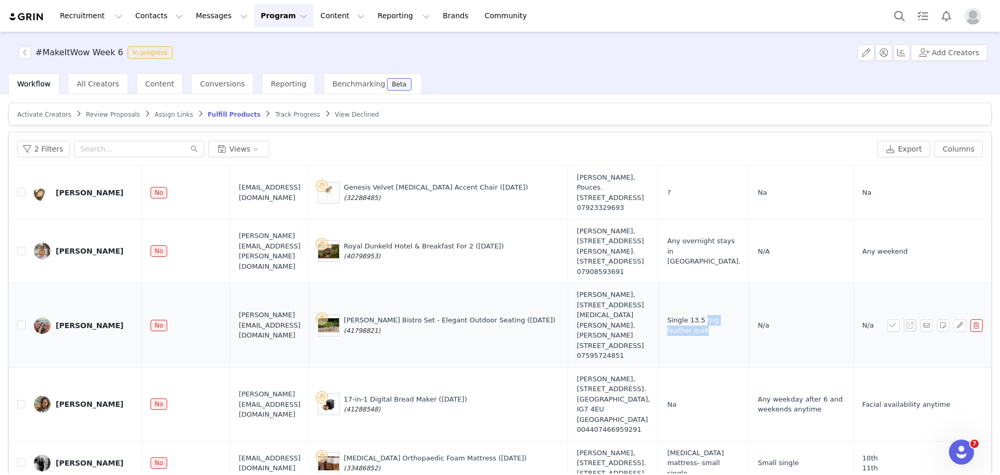
click at [750, 313] on td "Single 13.5 tog feather quilt" at bounding box center [704, 325] width 91 height 84
click at [954, 319] on button "button" at bounding box center [960, 325] width 13 height 13
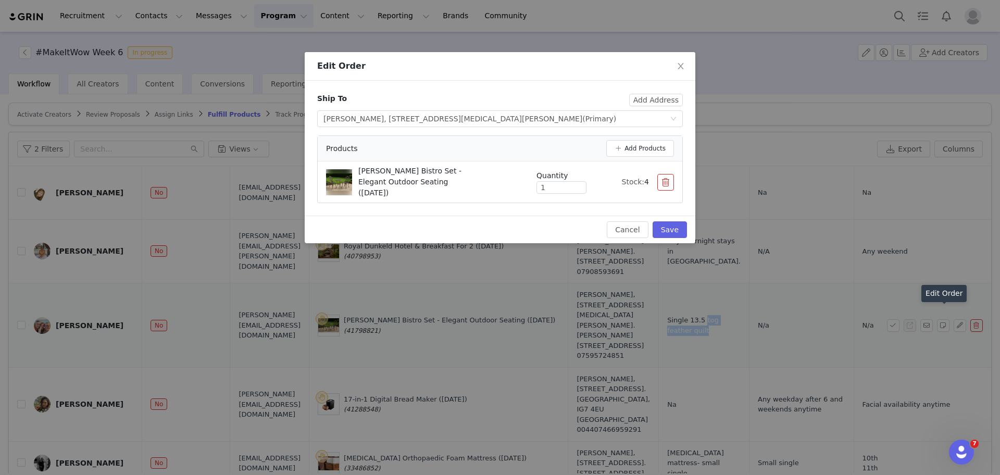
click at [670, 175] on button "button" at bounding box center [665, 182] width 17 height 17
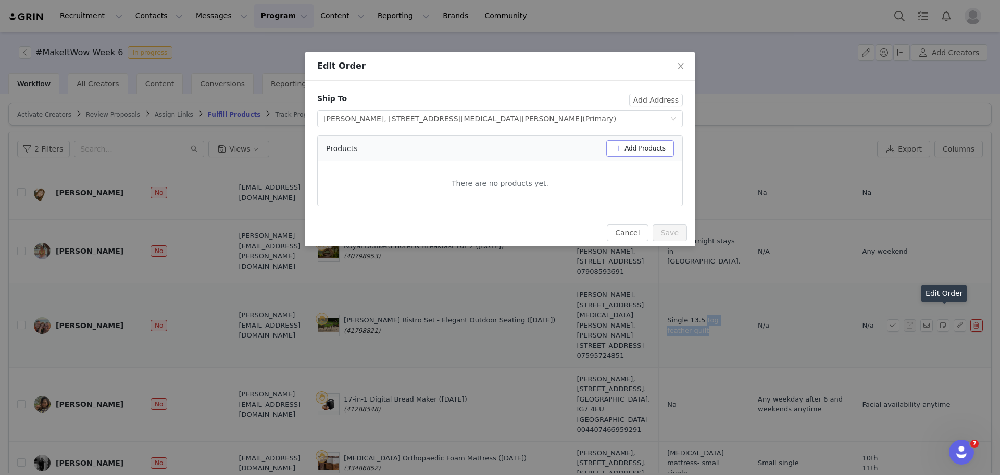
click at [652, 152] on button "Add Products" at bounding box center [640, 148] width 68 height 17
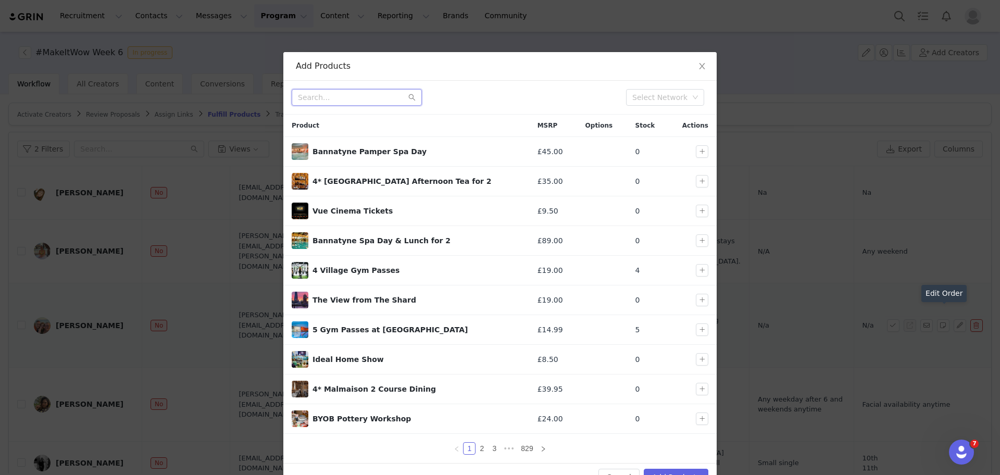
click at [383, 92] on input "text" at bounding box center [357, 97] width 130 height 17
paste input "tog feather quilt"
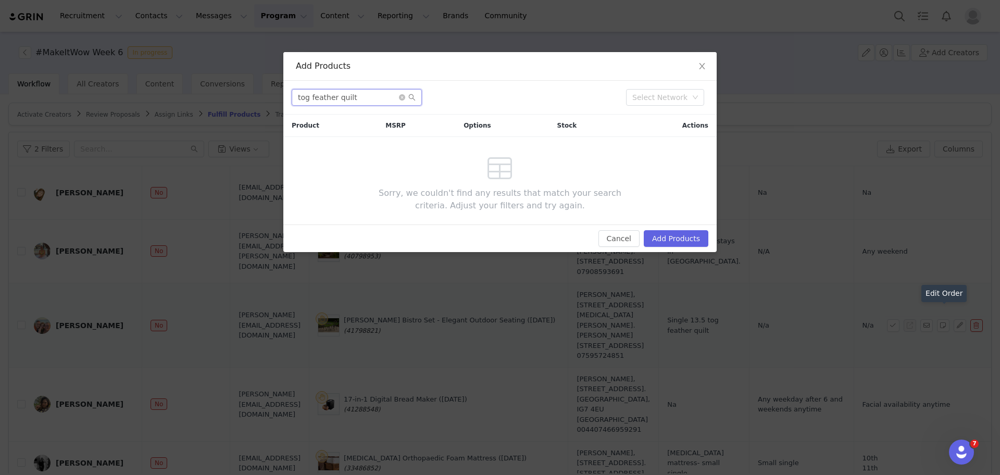
click at [306, 96] on input "tog feather quilt" at bounding box center [357, 97] width 130 height 17
drag, startPoint x: 311, startPoint y: 97, endPoint x: 257, endPoint y: 86, distance: 55.3
click at [257, 86] on div "Add Products tog feather quilt Select Network Product MSRP Options Stock Action…" at bounding box center [500, 237] width 1000 height 475
drag, startPoint x: 322, startPoint y: 98, endPoint x: 256, endPoint y: 87, distance: 67.1
click at [256, 87] on div "Add Products feather quilt Select Network Product MSRP Options Stock Actions So…" at bounding box center [500, 237] width 1000 height 475
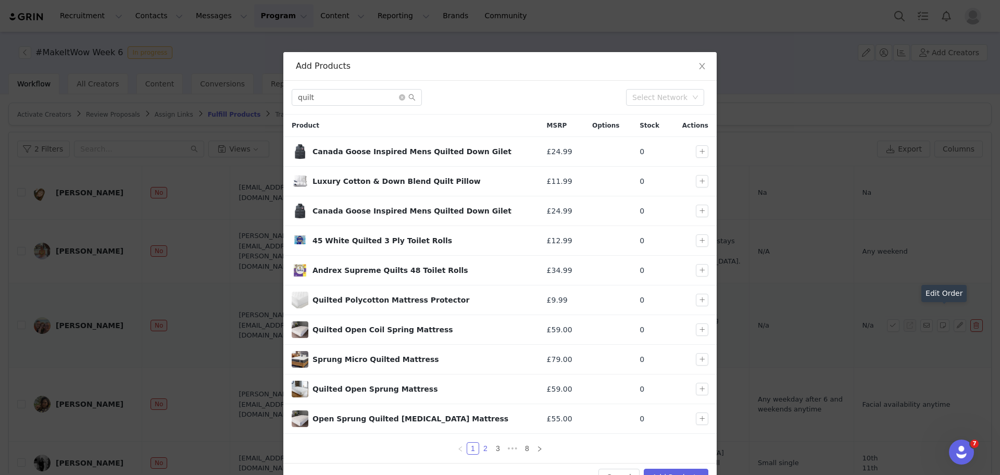
click at [482, 448] on link "2" at bounding box center [485, 448] width 11 height 11
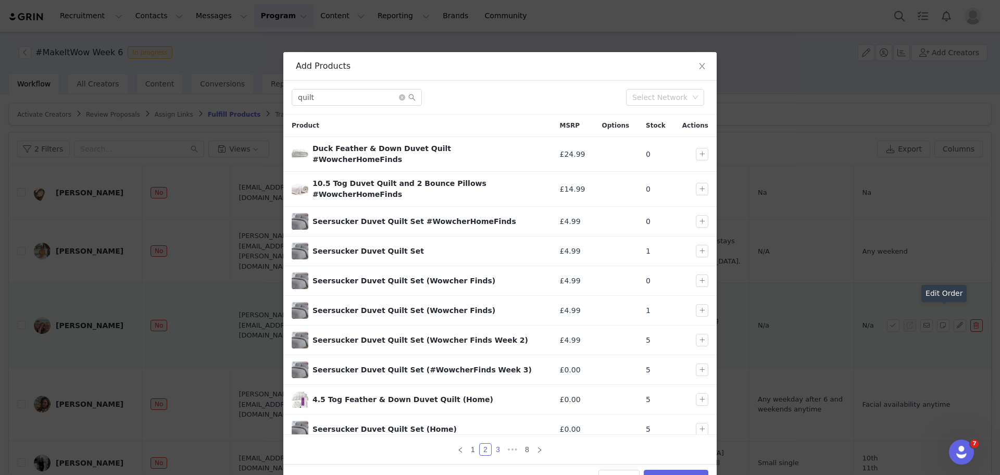
click at [495, 446] on link "3" at bounding box center [497, 449] width 11 height 11
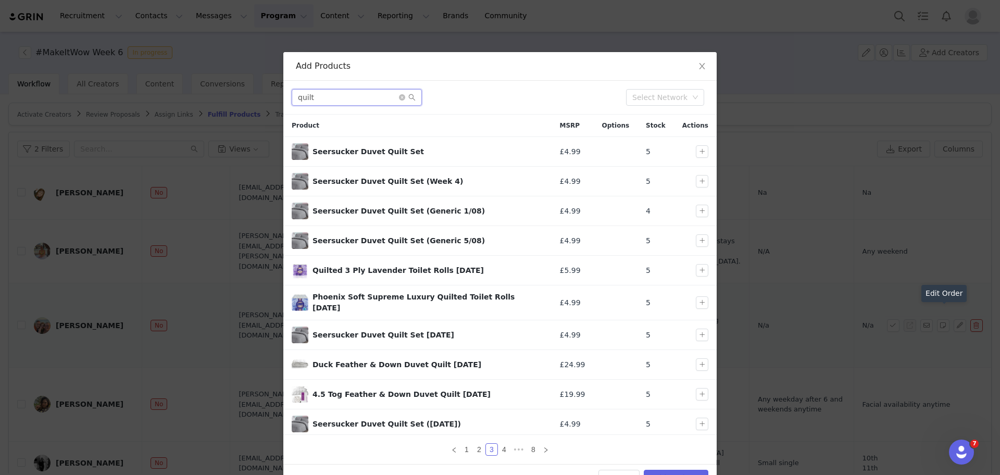
click at [329, 97] on input "quilt" at bounding box center [357, 97] width 130 height 17
drag, startPoint x: 329, startPoint y: 95, endPoint x: 257, endPoint y: 96, distance: 71.4
click at [257, 96] on div "Add Products quilt Select Network Product MSRP Options Stock Actions Seersucker…" at bounding box center [500, 237] width 1000 height 475
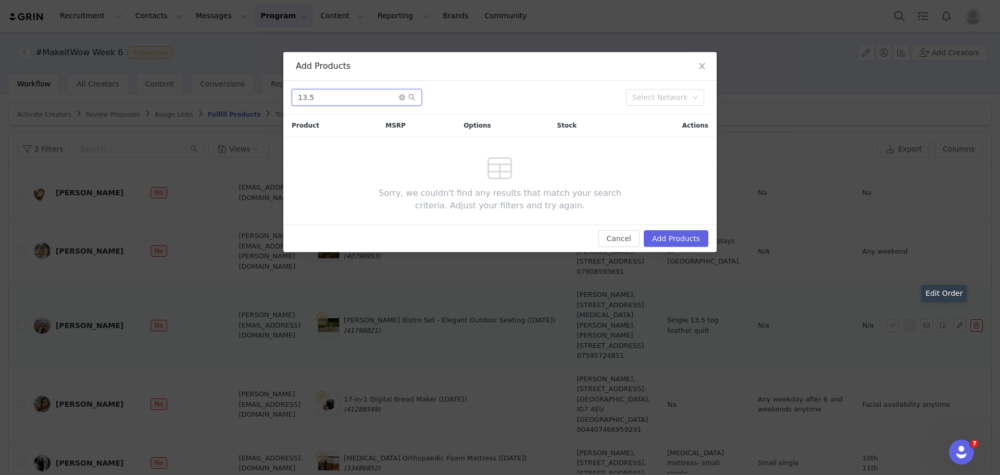
drag, startPoint x: 338, startPoint y: 95, endPoint x: 257, endPoint y: 81, distance: 82.0
click at [257, 81] on div "Add Products 13.5 Select Network Product MSRP Options Stock Actions Sorry, we c…" at bounding box center [500, 237] width 1000 height 475
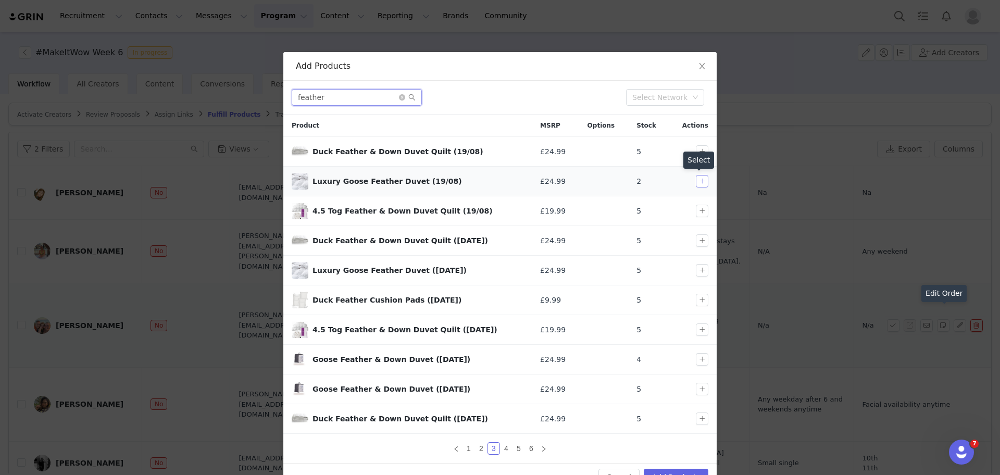
type input "feather"
click at [696, 181] on button "button" at bounding box center [702, 181] width 13 height 13
click at [698, 158] on td at bounding box center [693, 152] width 48 height 30
click at [696, 149] on button "button" at bounding box center [702, 151] width 13 height 13
click at [696, 179] on button "button" at bounding box center [702, 181] width 13 height 13
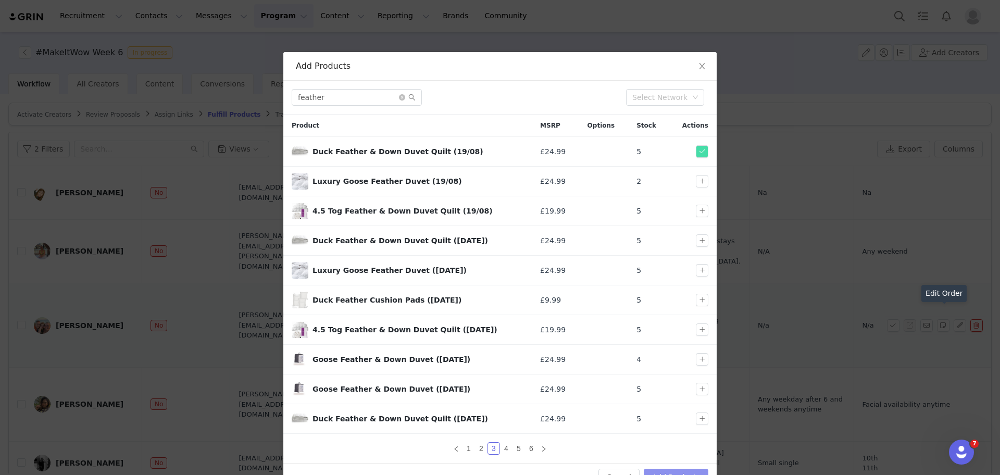
click at [654, 471] on button "Add Products" at bounding box center [676, 477] width 65 height 17
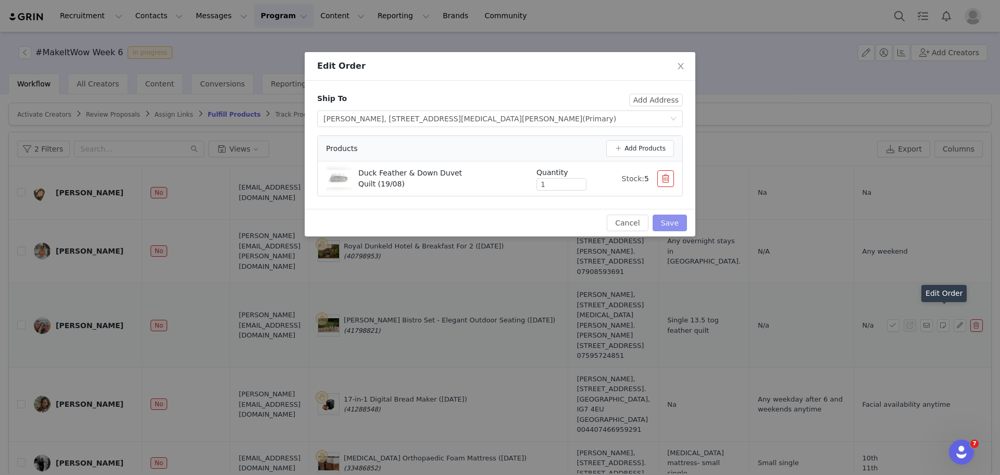
click at [670, 222] on button "Save" at bounding box center [670, 223] width 34 height 17
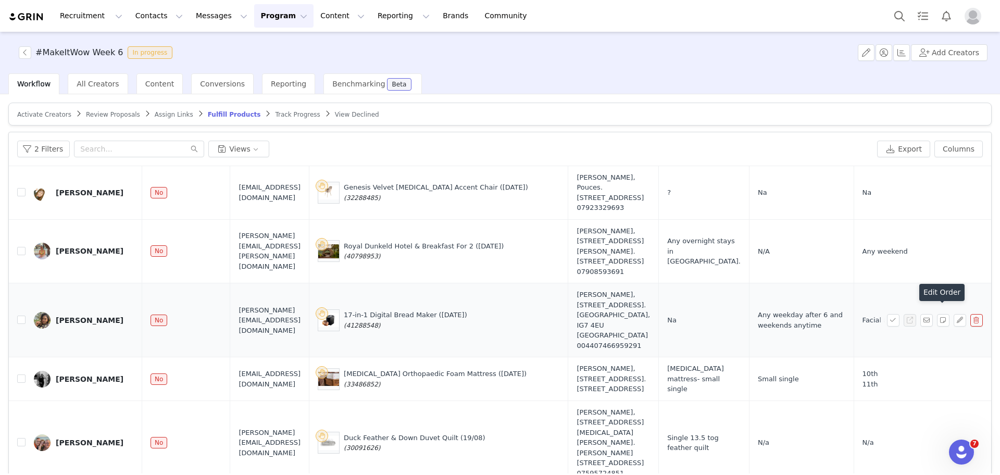
scroll to position [1791, 0]
drag, startPoint x: 439, startPoint y: 441, endPoint x: 392, endPoint y: 440, distance: 46.9
click at [392, 440] on div "Duck Feather & Down Duvet Quilt (19/08) (30091626)" at bounding box center [415, 443] width 142 height 20
click at [749, 90] on div "Workflow All Creators Content Conversions Reporting Benchmarking Beta" at bounding box center [504, 83] width 992 height 21
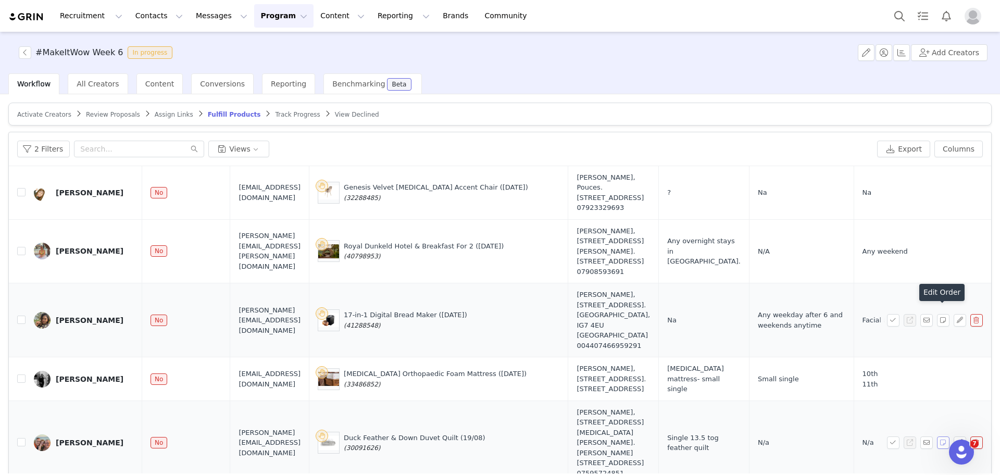
click at [937, 440] on button "button" at bounding box center [943, 443] width 13 height 13
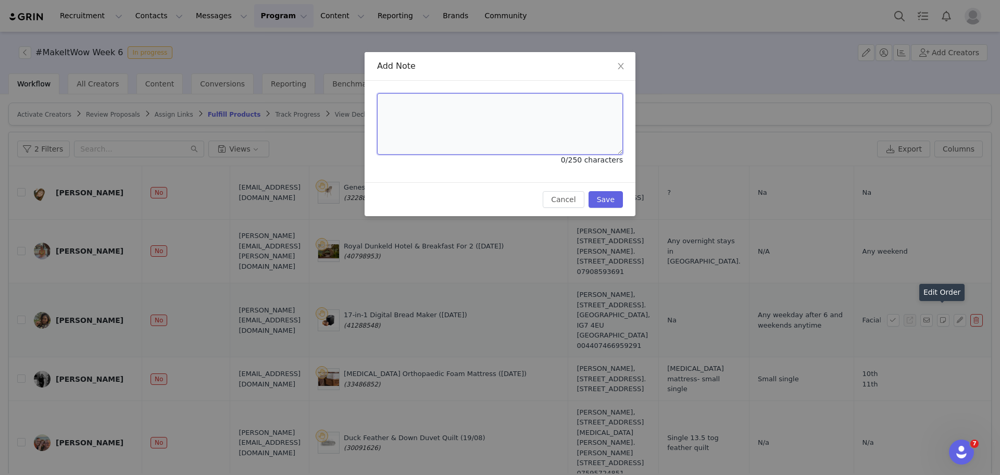
click at [540, 128] on textarea at bounding box center [500, 123] width 246 height 61
paste textarea "Wowcher Code:78VXKV-R8M3UX Order Number:50336147"
type textarea "Wowcher Code:78VXKV-R8M3UX Order Number:50336147"
click at [602, 196] on button "Save" at bounding box center [606, 199] width 34 height 17
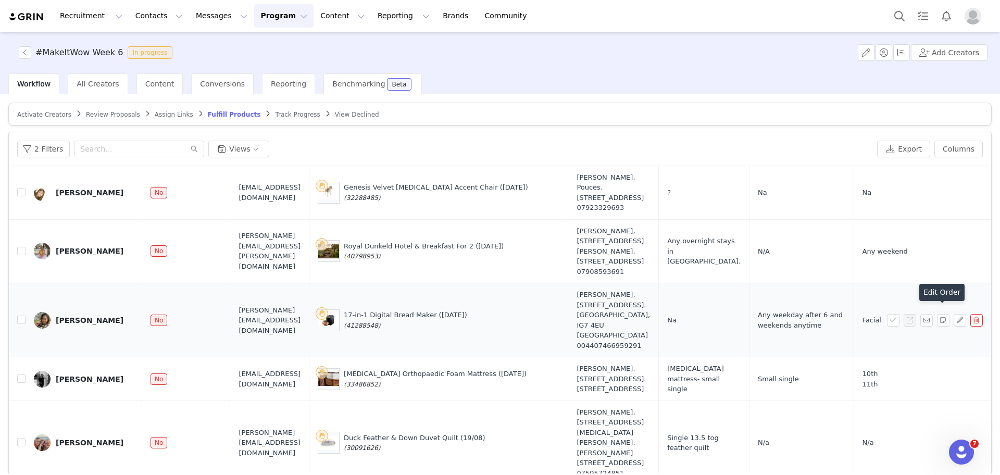
scroll to position [49, 0]
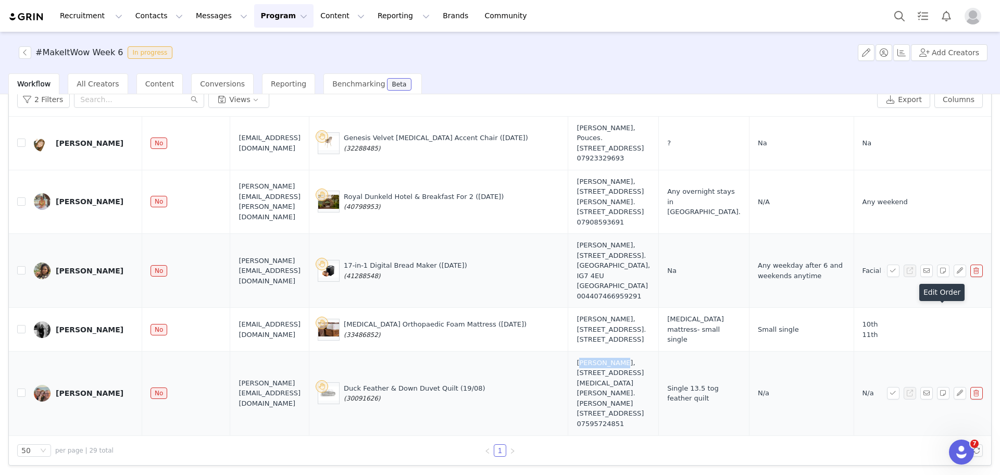
drag, startPoint x: 566, startPoint y: 364, endPoint x: 605, endPoint y: 366, distance: 38.6
click at [605, 366] on div "Helen Bogan, 36A Linton Meadows. Linton on Ouse York, YO30 2AL United Kingdom 0…" at bounding box center [613, 393] width 73 height 71
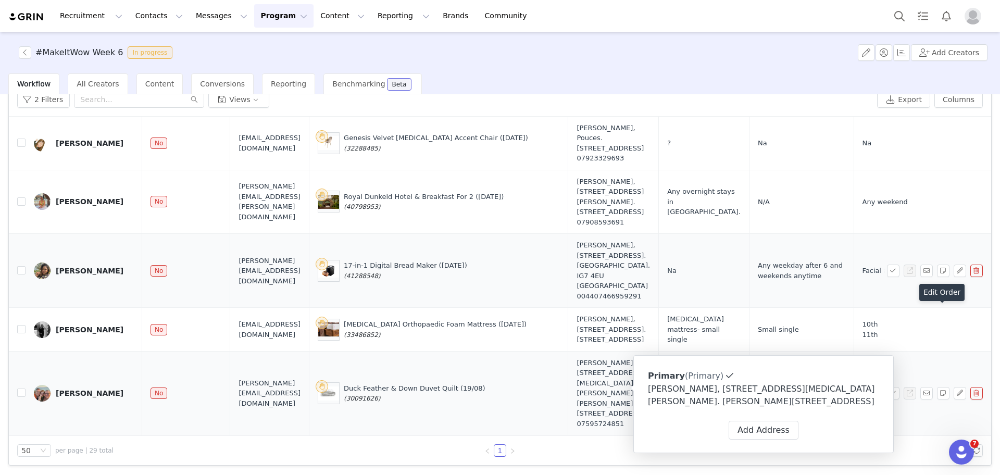
click at [598, 395] on div "Helen Bogan, 36A Linton Meadows. Linton on Ouse York, YO30 2AL United Kingdom 0…" at bounding box center [613, 393] width 73 height 71
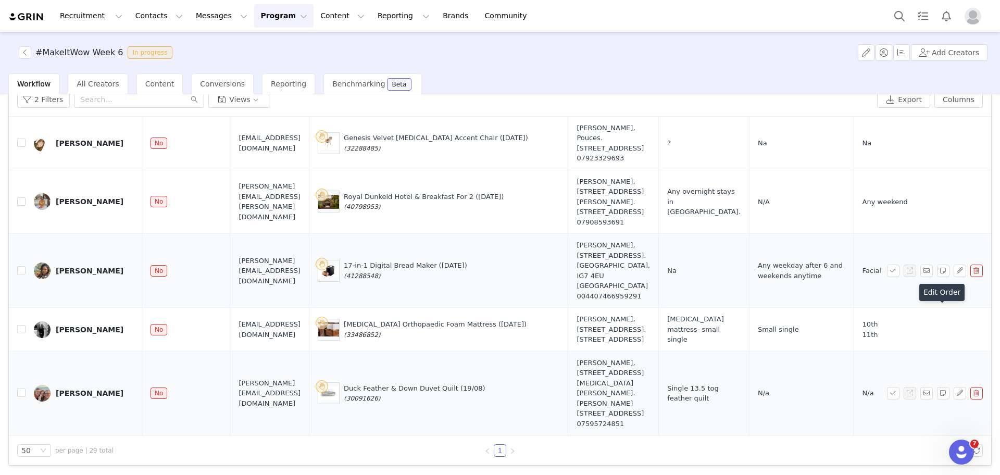
drag, startPoint x: 606, startPoint y: 416, endPoint x: 565, endPoint y: 415, distance: 41.7
click at [568, 415] on td "Helen Bogan, 36A Linton Meadows. Linton on Ouse York, YO30 2AL United Kingdom 0…" at bounding box center [613, 393] width 91 height 84
drag, startPoint x: 326, startPoint y: 387, endPoint x: 233, endPoint y: 390, distance: 92.8
click at [233, 390] on td "helen.bogan84@gmail.com" at bounding box center [269, 393] width 79 height 84
drag, startPoint x: 228, startPoint y: 389, endPoint x: 309, endPoint y: 395, distance: 81.5
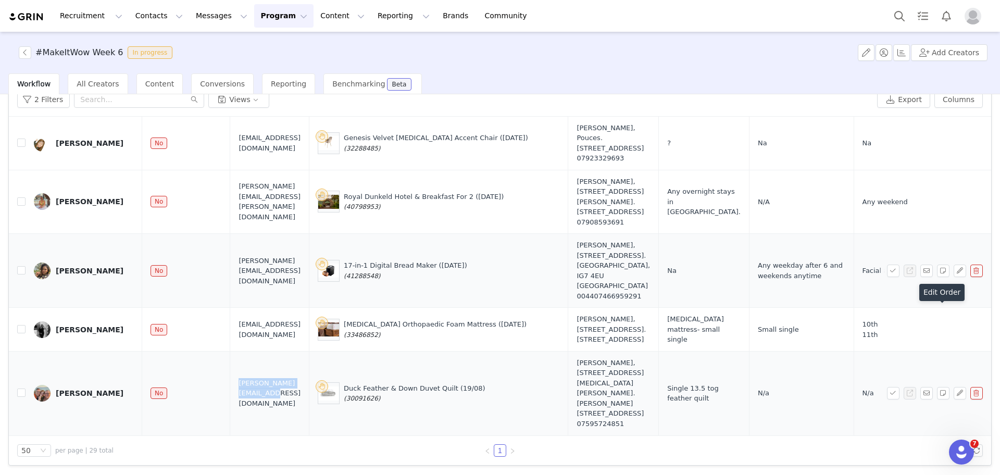
click at [309, 395] on td "helen.bogan84@gmail.com" at bounding box center [269, 393] width 79 height 84
drag, startPoint x: 583, startPoint y: 393, endPoint x: 611, endPoint y: 394, distance: 27.6
click at [611, 394] on div "Helen Bogan, 36A Linton Meadows. Linton on Ouse York, YO30 2AL United Kingdom 0…" at bounding box center [613, 393] width 73 height 71
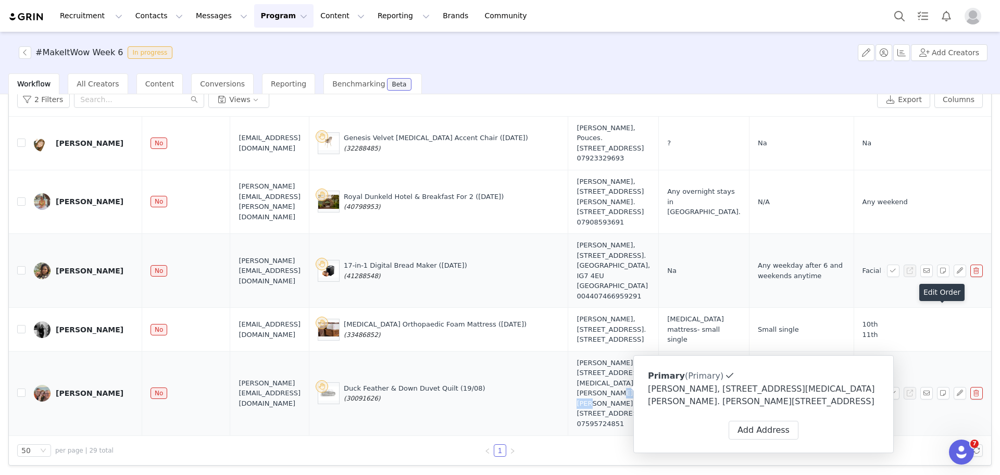
click at [614, 389] on div "Helen Bogan, 36A Linton Meadows. Linton on Ouse York, YO30 2AL United Kingdom 0…" at bounding box center [613, 393] width 73 height 71
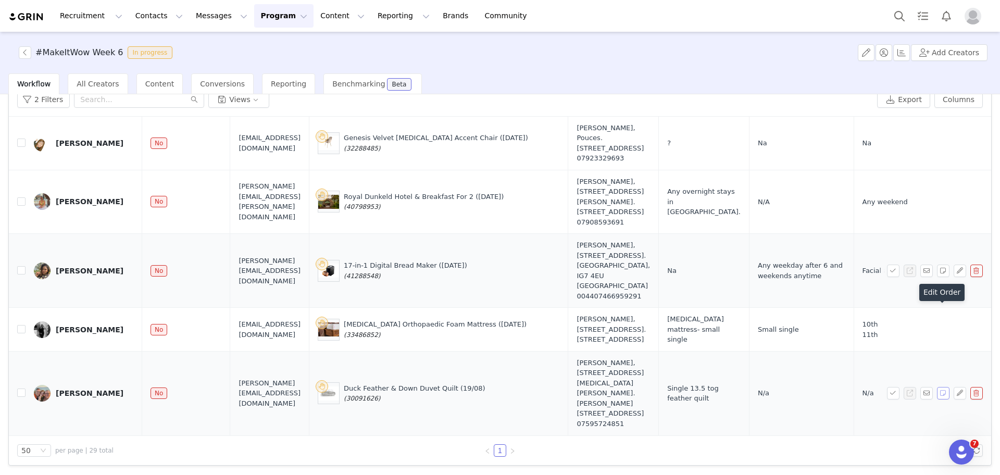
click at [937, 388] on button "button" at bounding box center [943, 393] width 13 height 13
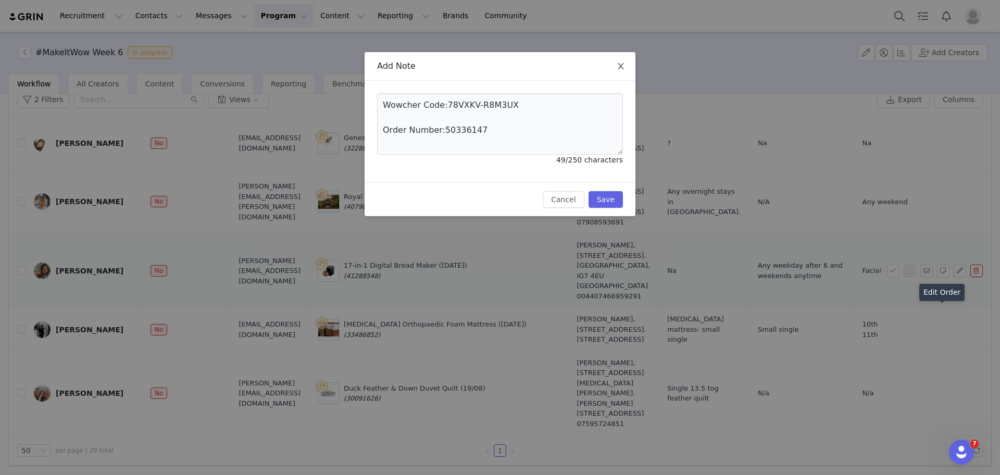
click at [617, 71] on span "Close" at bounding box center [620, 66] width 29 height 29
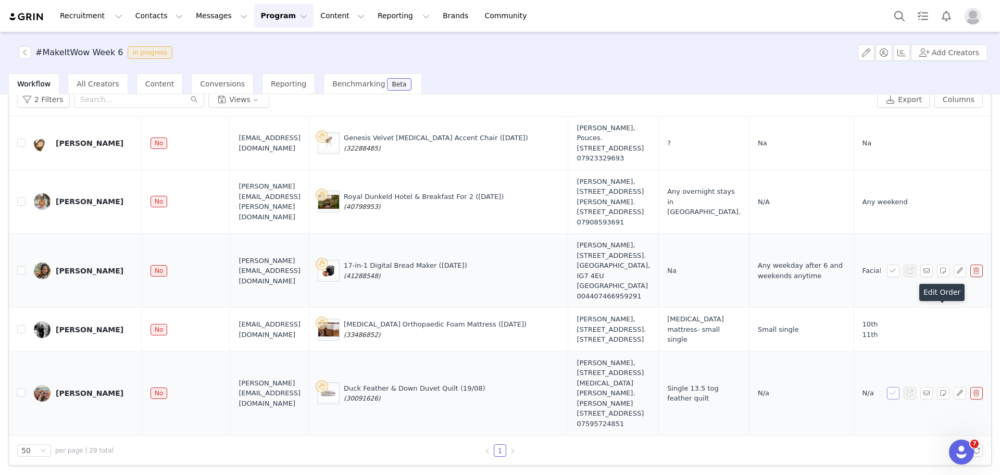
click at [887, 387] on button "button" at bounding box center [893, 393] width 13 height 13
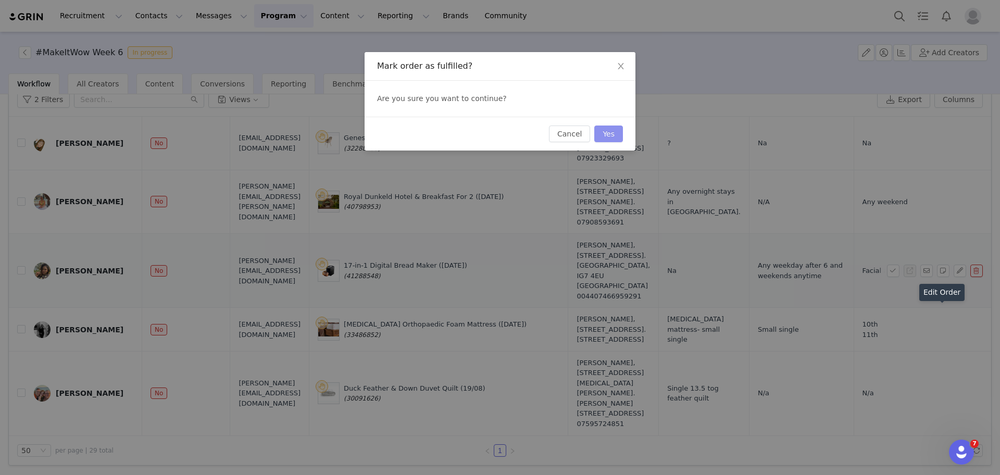
click at [615, 130] on button "Yes" at bounding box center [608, 134] width 29 height 17
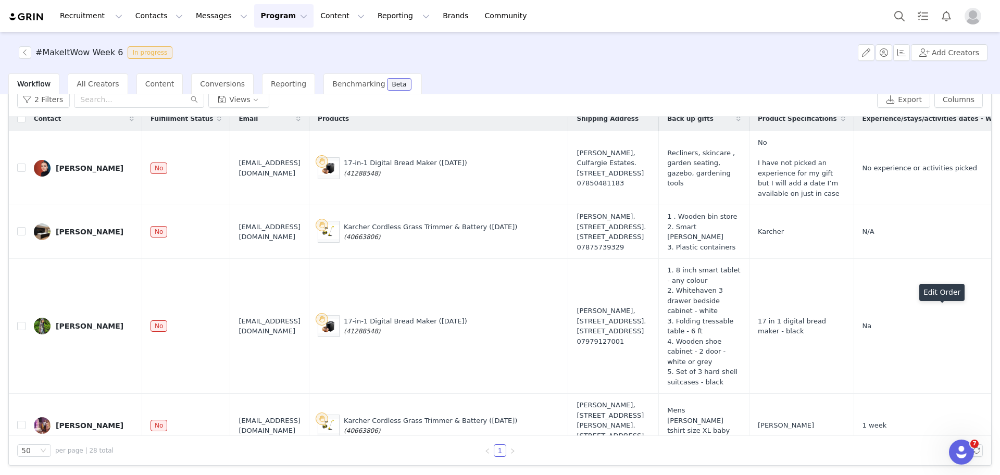
scroll to position [0, 0]
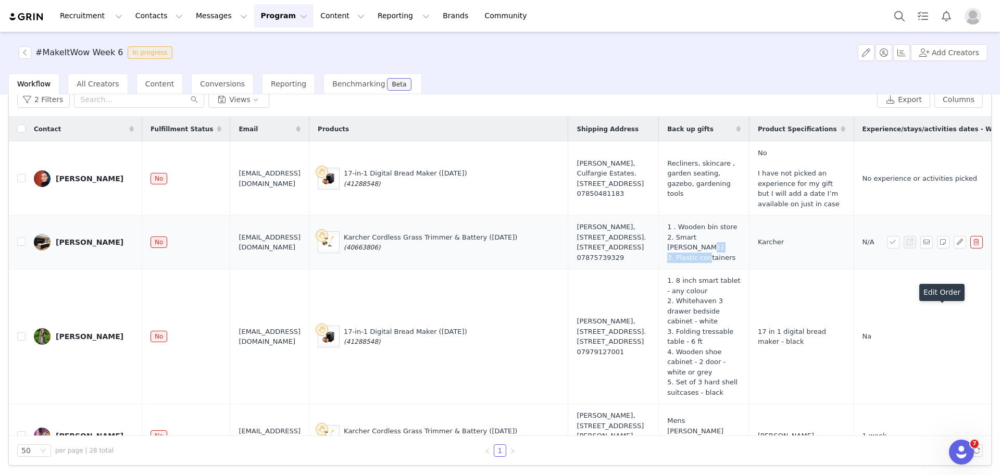
drag, startPoint x: 706, startPoint y: 257, endPoint x: 653, endPoint y: 256, distance: 52.6
click at [667, 256] on span "1 . Wooden bin store 2. Smart Hoover 3. Plastic containers" at bounding box center [703, 242] width 73 height 41
click at [954, 245] on button "button" at bounding box center [960, 242] width 13 height 13
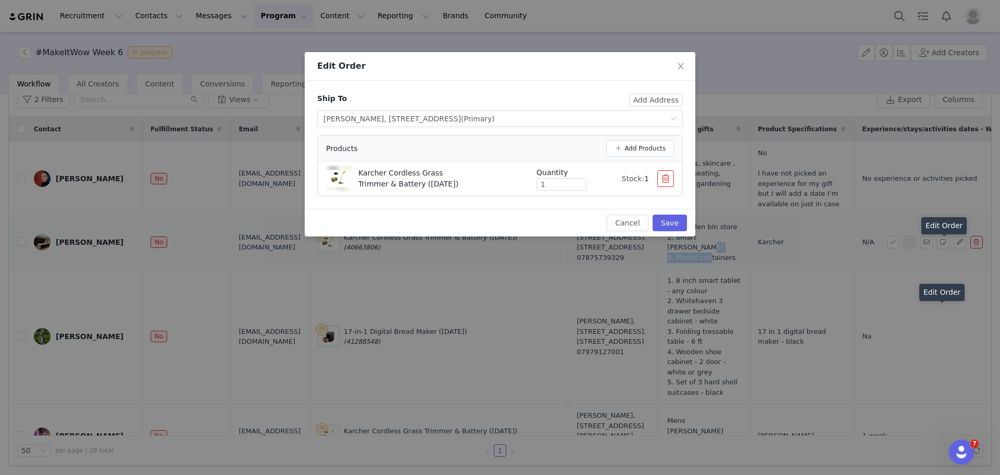
click at [669, 177] on button "button" at bounding box center [665, 178] width 17 height 17
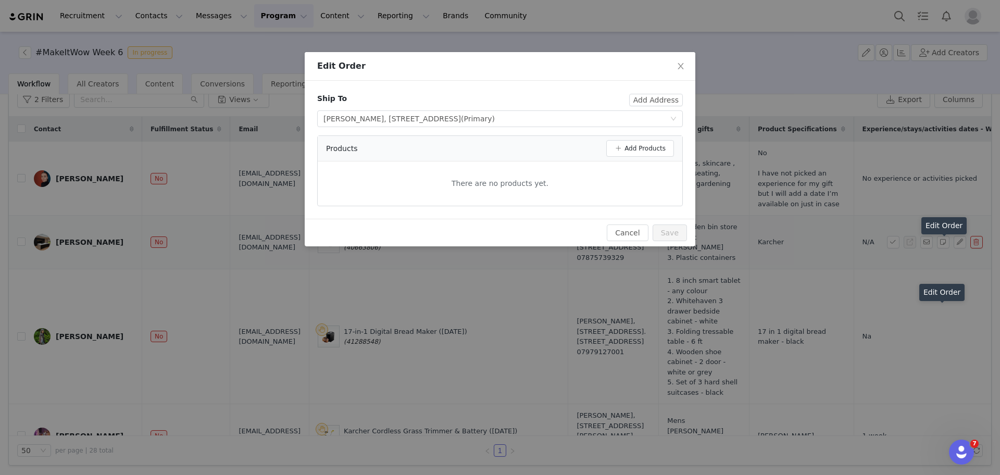
click at [629, 139] on div "Products Add Products" at bounding box center [500, 149] width 365 height 26
click at [629, 144] on button "Add Products" at bounding box center [640, 148] width 68 height 17
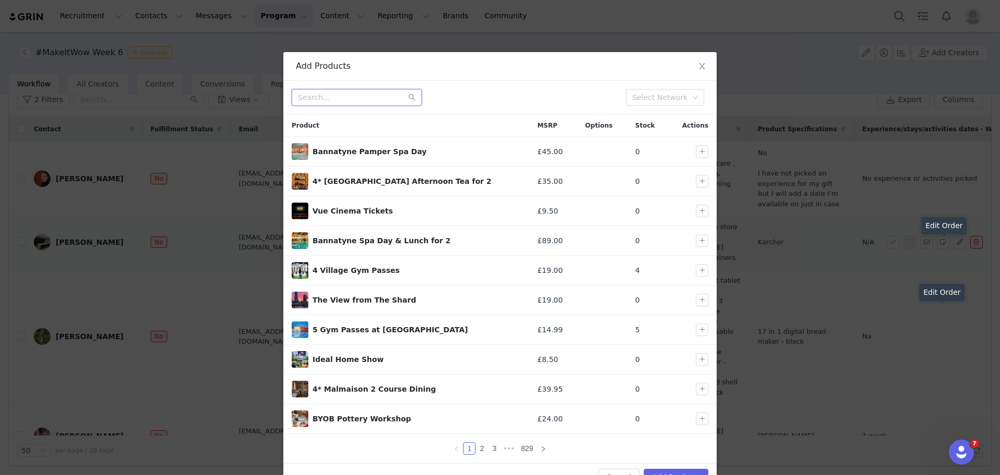
click at [357, 102] on input "text" at bounding box center [357, 97] width 130 height 17
paste input "Plastic containers"
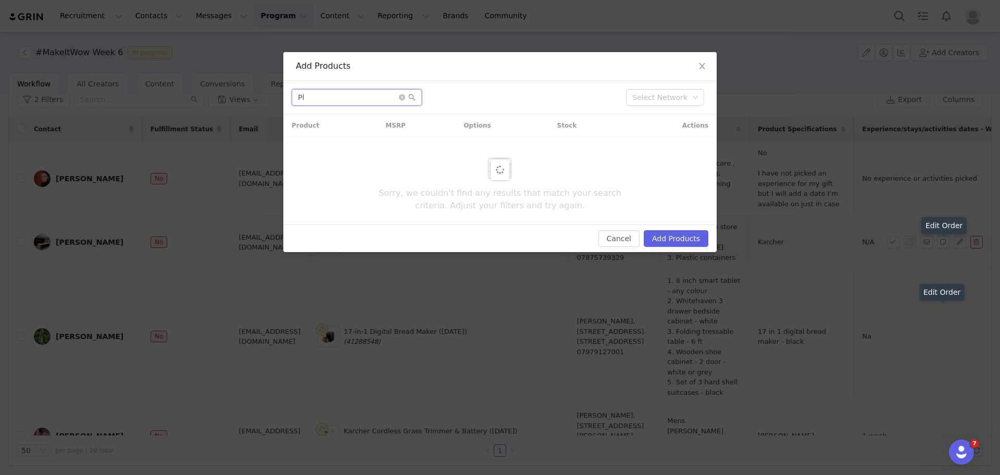
type input "P"
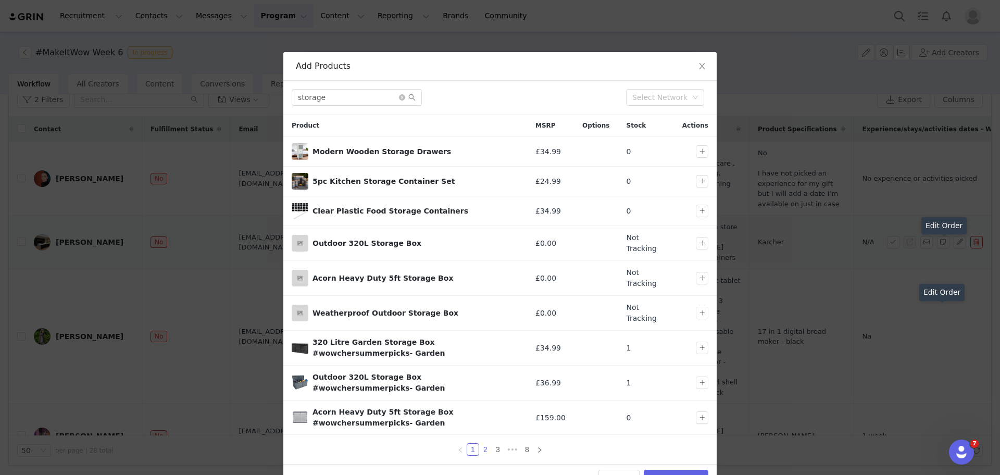
click at [480, 450] on link "2" at bounding box center [485, 449] width 11 height 11
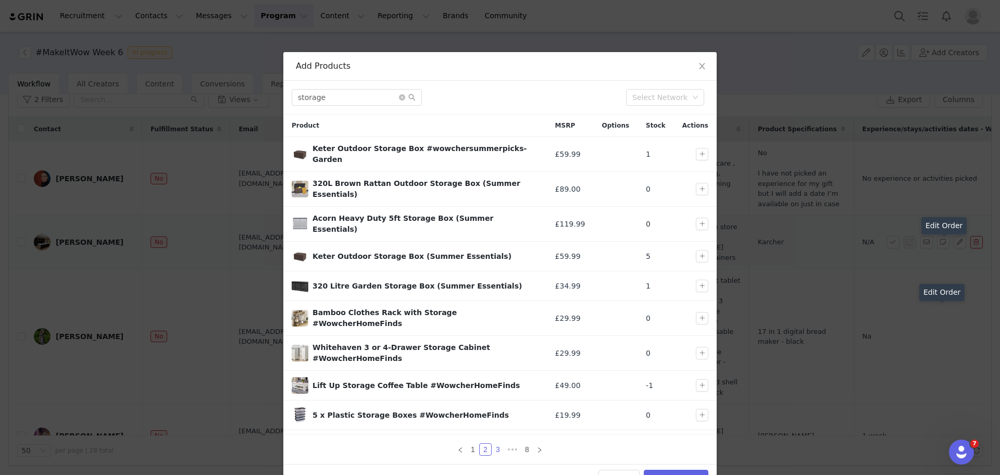
click at [492, 447] on link "3" at bounding box center [497, 449] width 11 height 11
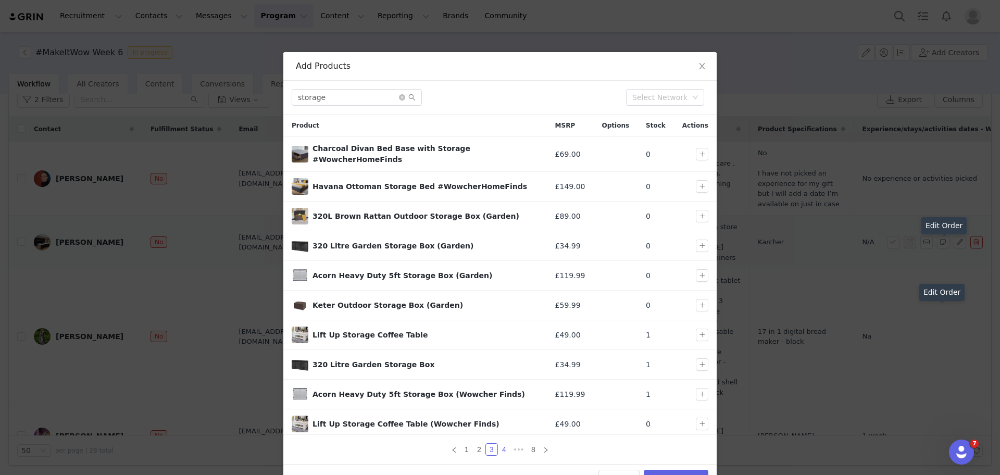
click at [502, 453] on link "4" at bounding box center [504, 449] width 11 height 11
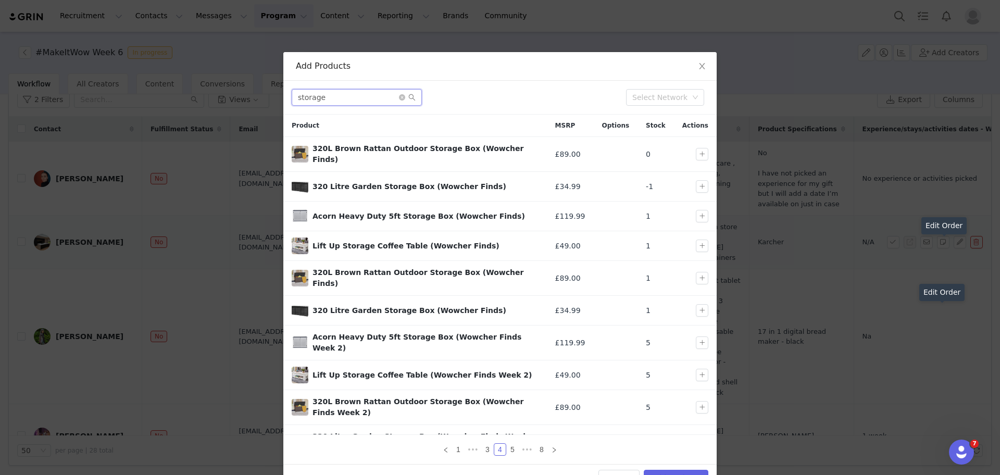
click at [352, 103] on input "storage" at bounding box center [357, 97] width 130 height 17
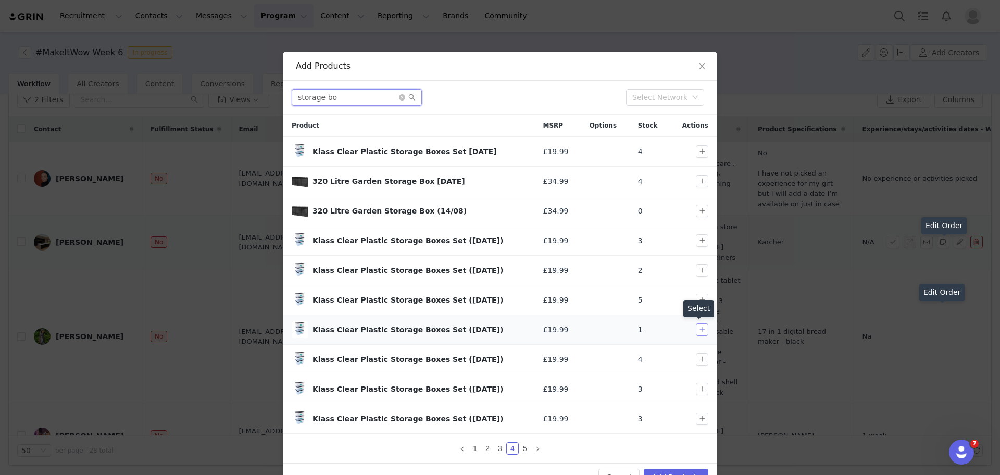
type input "storage bo"
click at [697, 335] on button "button" at bounding box center [702, 329] width 13 height 13
click at [671, 472] on button "Add Products" at bounding box center [676, 477] width 65 height 17
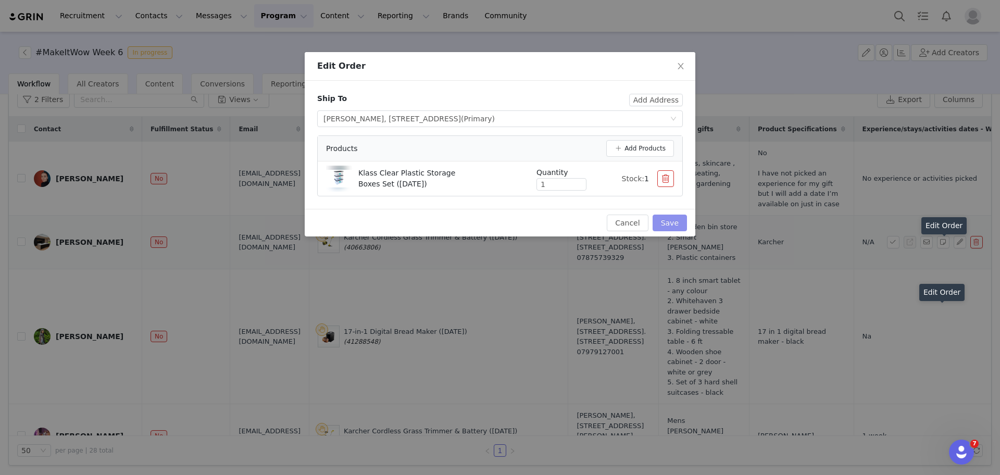
click at [672, 219] on button "Save" at bounding box center [670, 223] width 34 height 17
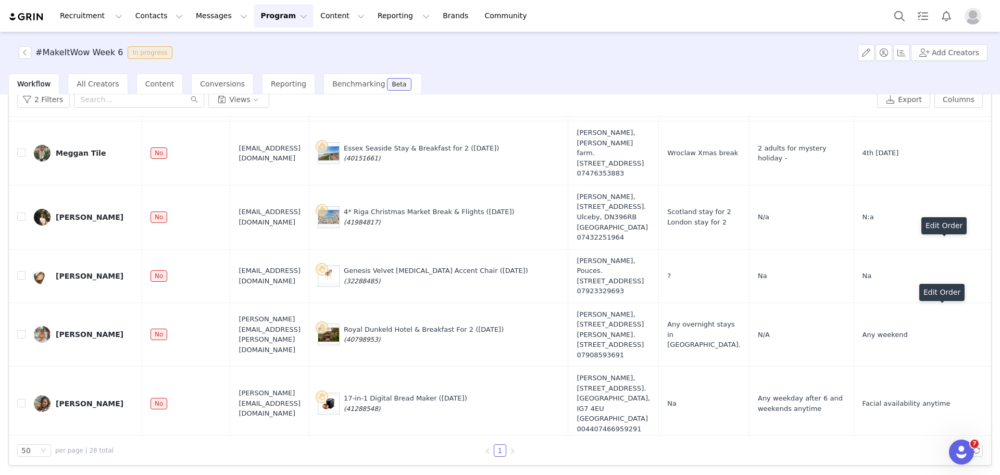
scroll to position [1717, 0]
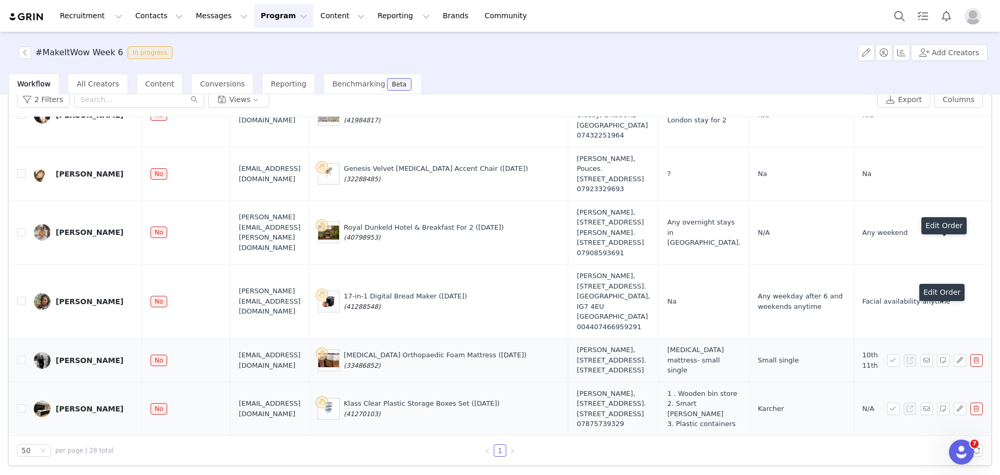
drag, startPoint x: 430, startPoint y: 397, endPoint x: 391, endPoint y: 401, distance: 38.7
click at [391, 401] on div "Klass Clear Plastic Storage Boxes Set (29 Aug) (41270103)" at bounding box center [439, 409] width 242 height 22
click at [937, 403] on button "button" at bounding box center [943, 409] width 13 height 13
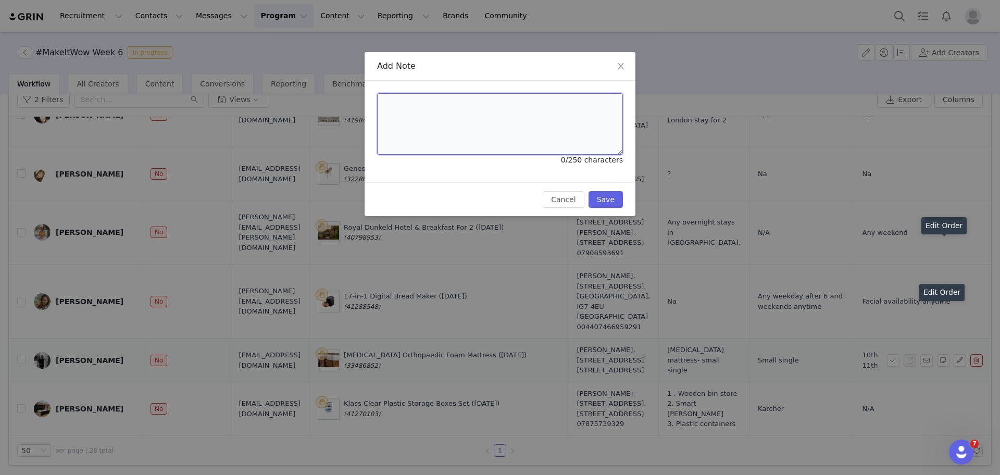
click at [513, 136] on textarea at bounding box center [500, 123] width 246 height 61
paste textarea "Wowcher Code:9KPPVF-Y4S3TK Order Number:50336176"
type textarea "Wowcher Code:9KPPVF-Y4S3TK Order Number:50336176"
click at [614, 204] on button "Save" at bounding box center [606, 199] width 34 height 17
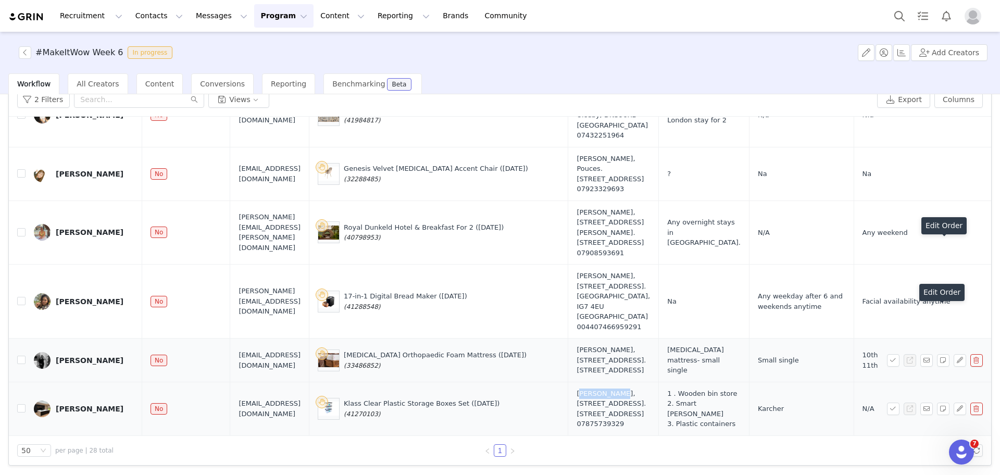
drag, startPoint x: 563, startPoint y: 370, endPoint x: 604, endPoint y: 372, distance: 41.2
click at [604, 382] on td "Aimee Dolby, 165 Baulk Lane. Worksop, S81 7JP United Kingdom 07875739329" at bounding box center [613, 409] width 91 height 54
drag, startPoint x: 608, startPoint y: 414, endPoint x: 566, endPoint y: 413, distance: 41.7
click at [577, 419] on div "07875739329" at bounding box center [613, 424] width 73 height 10
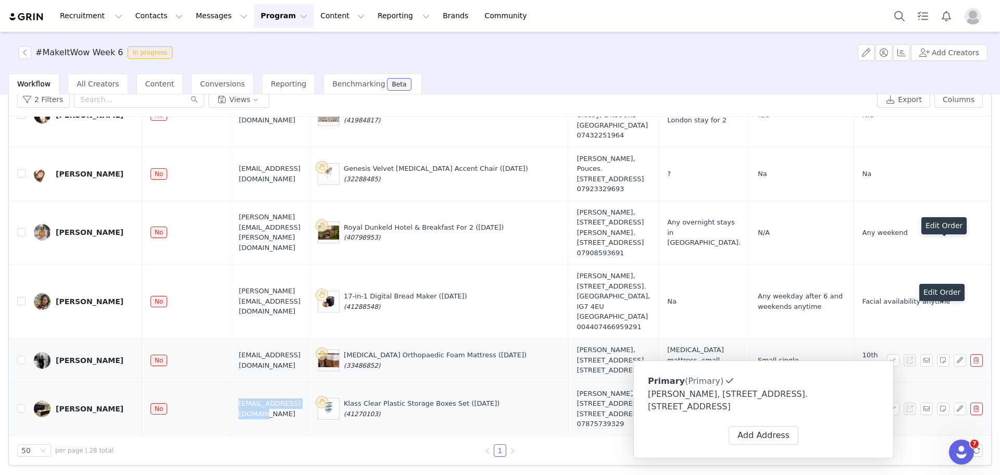
drag, startPoint x: 318, startPoint y: 397, endPoint x: 225, endPoint y: 395, distance: 93.8
click at [230, 395] on td "aimeedolby@hotmail.com" at bounding box center [269, 409] width 79 height 54
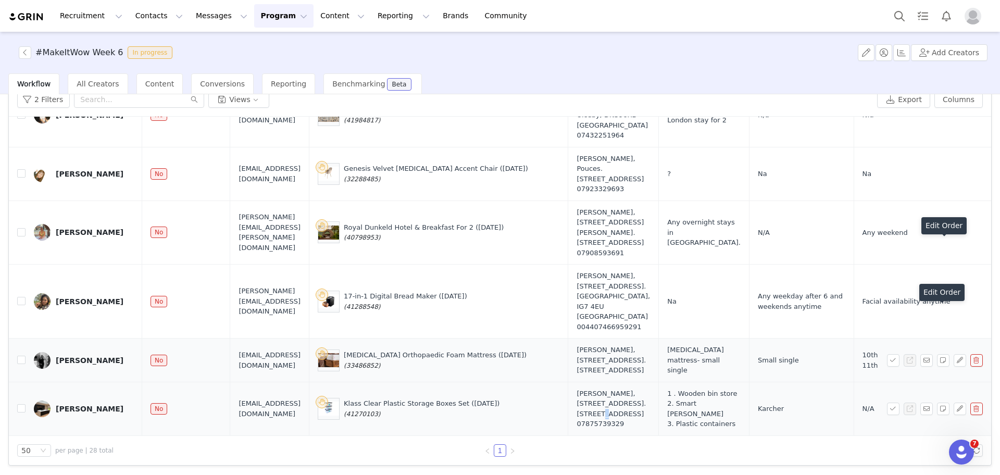
click at [596, 393] on div "Aimee Dolby, 165 Baulk Lane. Worksop, S81 7JP United Kingdom 07875739329" at bounding box center [613, 409] width 73 height 41
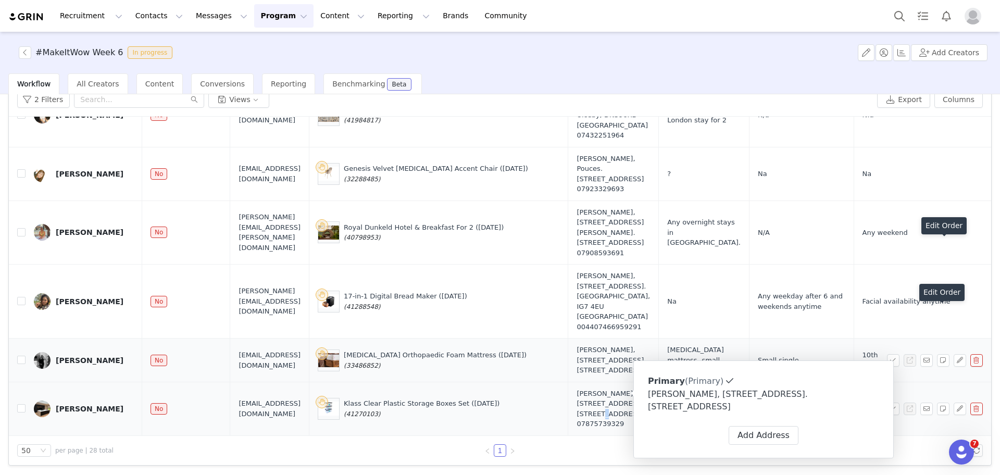
click at [596, 393] on div "Aimee Dolby, 165 Baulk Lane. Worksop, S81 7JP United Kingdom 07875739329" at bounding box center [613, 409] width 73 height 41
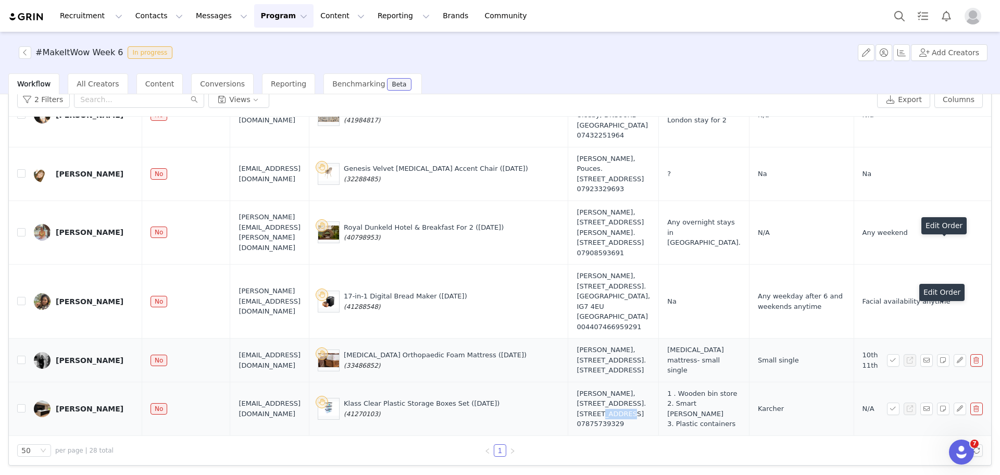
drag, startPoint x: 596, startPoint y: 393, endPoint x: 619, endPoint y: 391, distance: 23.0
click at [619, 391] on div "Aimee Dolby, 165 Baulk Lane. Worksop, S81 7JP United Kingdom 07875739329" at bounding box center [613, 409] width 73 height 41
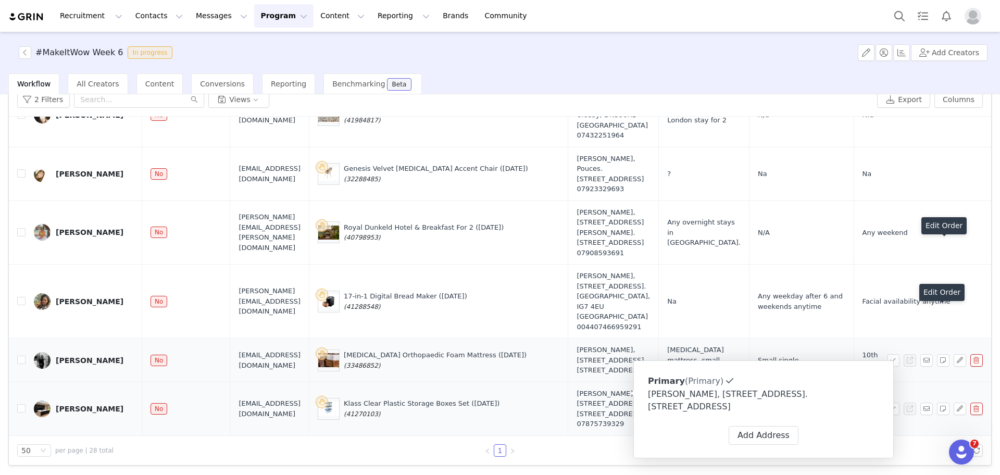
click at [613, 419] on div "07875739329" at bounding box center [613, 424] width 73 height 10
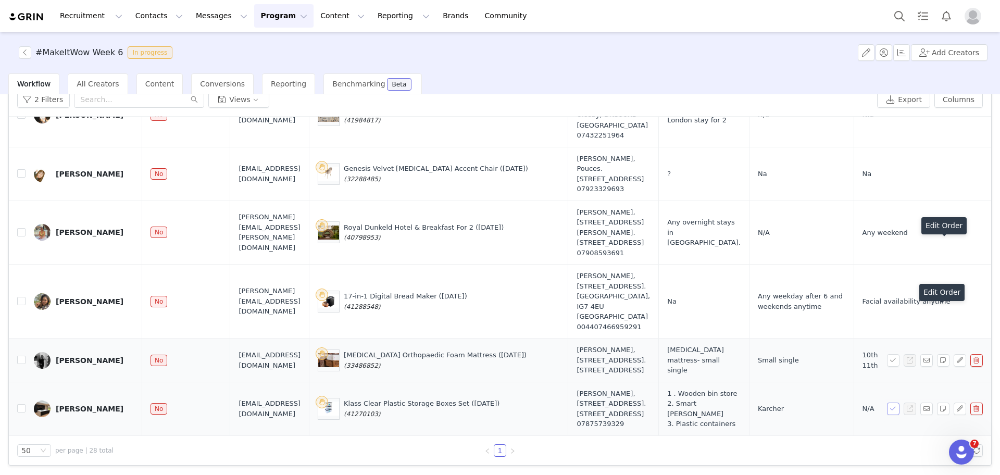
click at [887, 403] on button "button" at bounding box center [893, 409] width 13 height 13
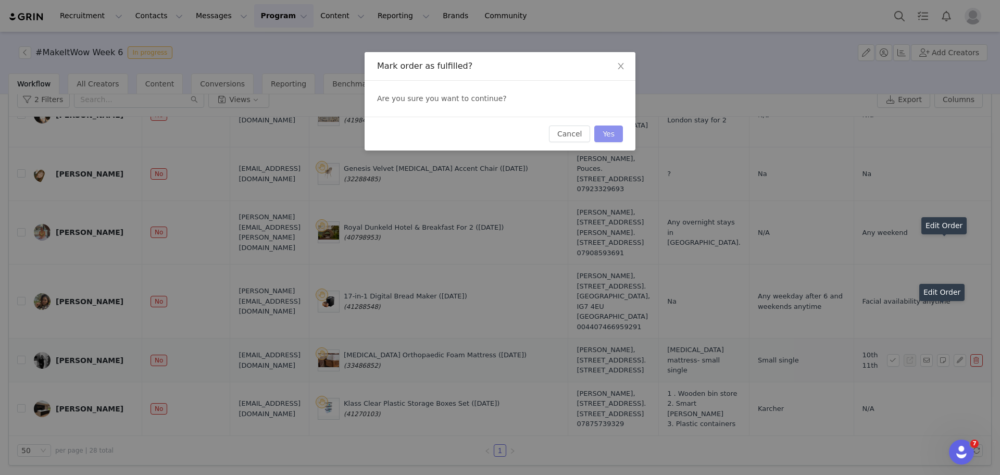
click at [613, 131] on button "Yes" at bounding box center [608, 134] width 29 height 17
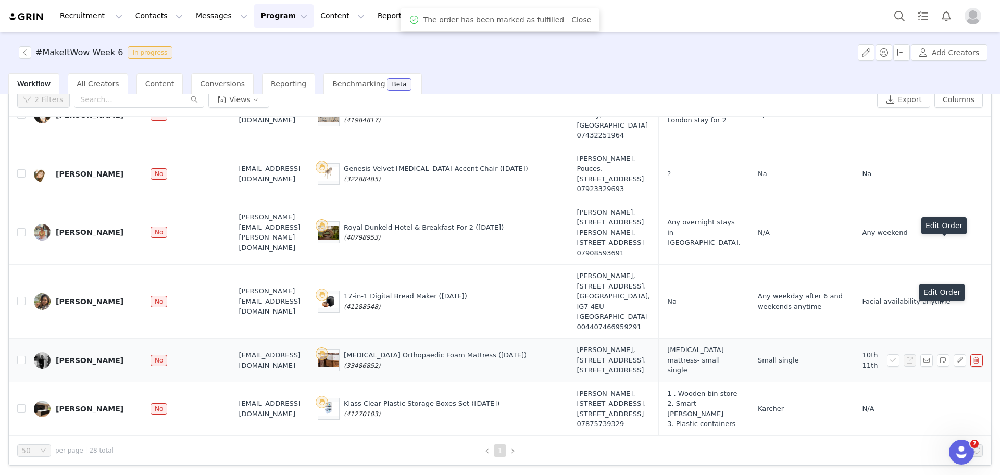
scroll to position [0, 0]
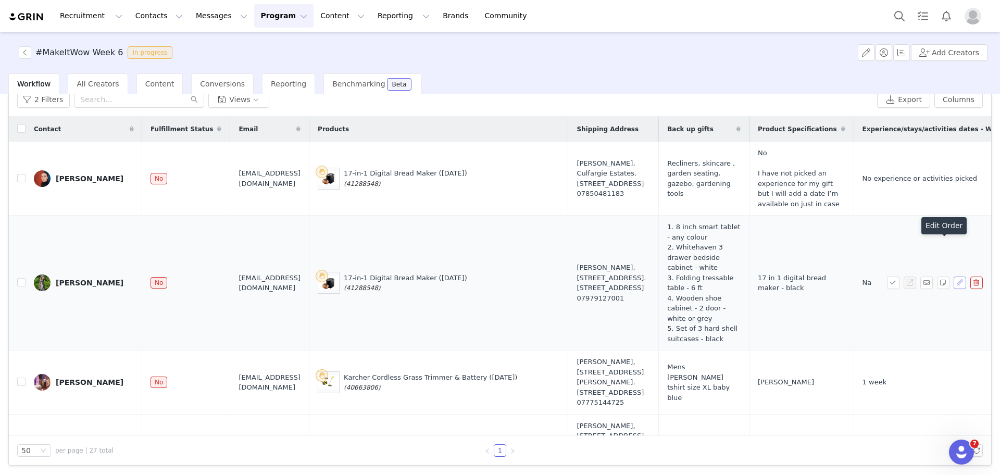
click at [954, 277] on button "button" at bounding box center [960, 283] width 13 height 13
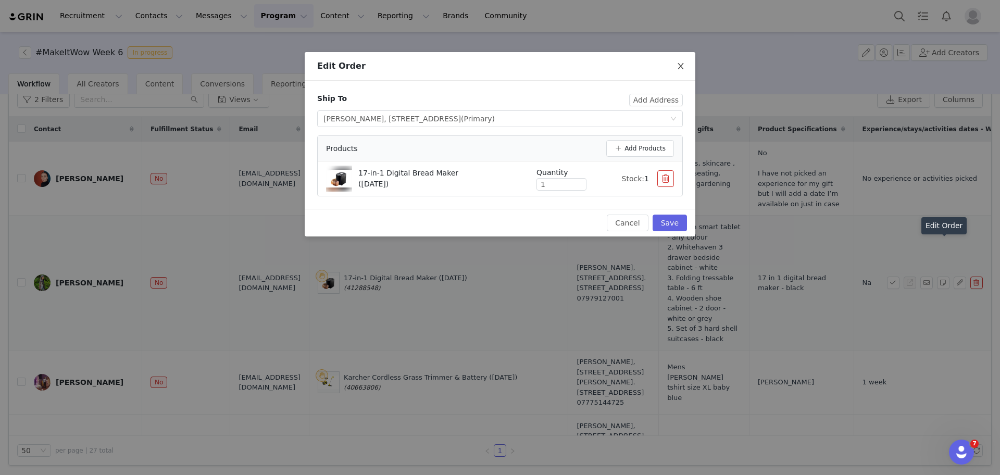
click at [678, 66] on icon "icon: close" at bounding box center [681, 66] width 8 height 8
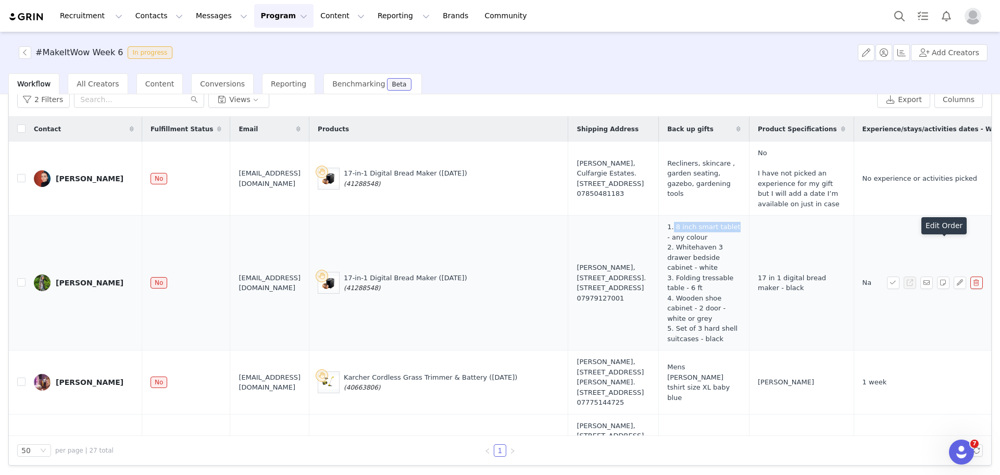
drag, startPoint x: 708, startPoint y: 234, endPoint x: 649, endPoint y: 235, distance: 59.4
click at [667, 235] on span "1. 8 inch smart tablet - any colour 2. Whitehaven 3 drawer bedside cabinet - wh…" at bounding box center [703, 283] width 73 height 122
click at [954, 277] on button "button" at bounding box center [960, 283] width 13 height 13
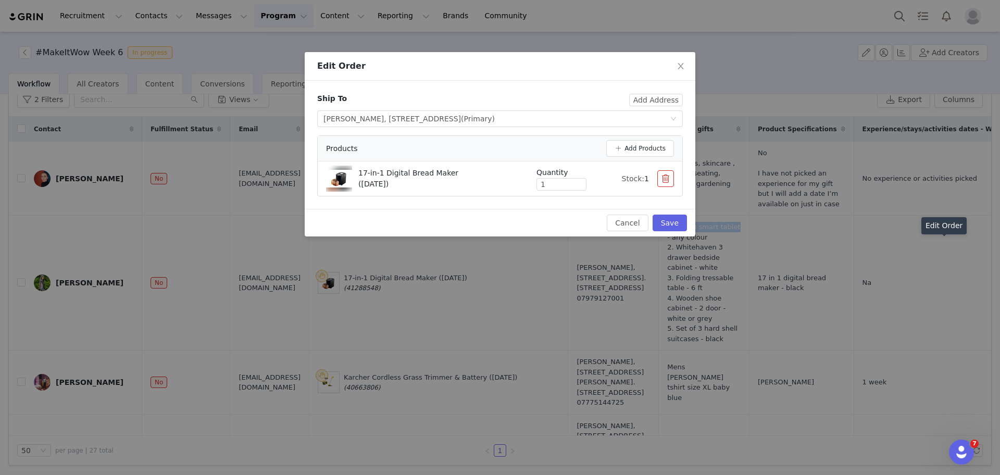
click at [661, 181] on button "button" at bounding box center [665, 178] width 17 height 17
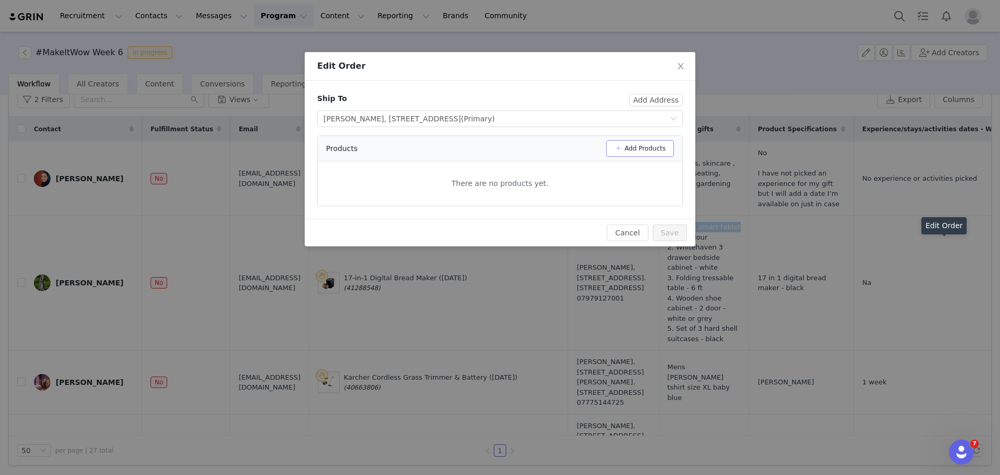
click at [641, 144] on button "Add Products" at bounding box center [640, 148] width 68 height 17
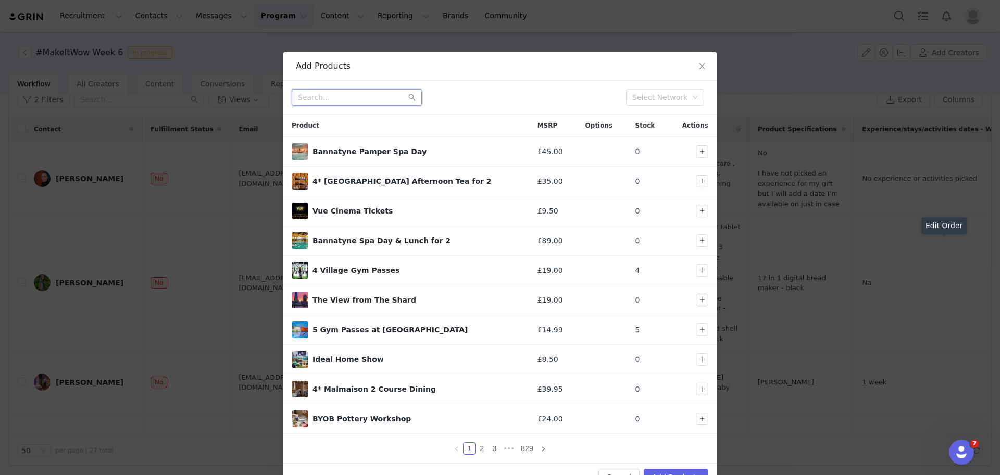
click at [339, 96] on input "text" at bounding box center [357, 97] width 130 height 17
paste input ". 8 inch smart tablet"
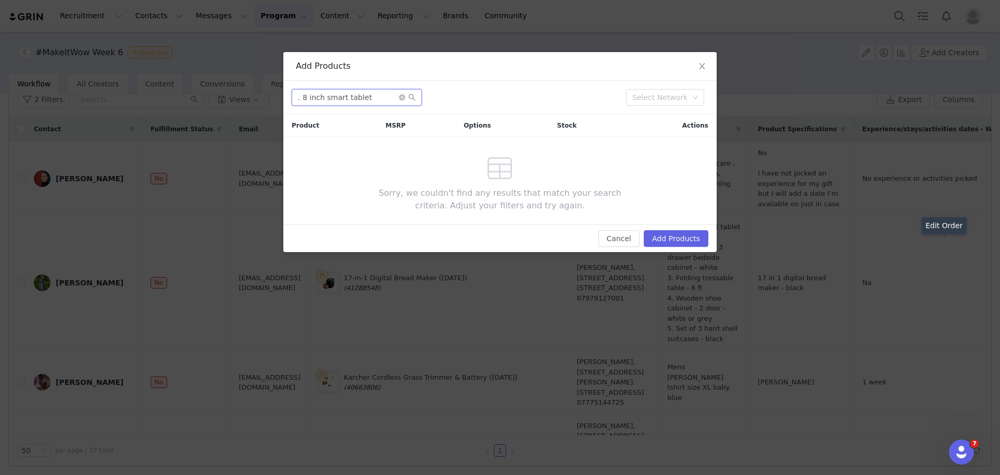
drag, startPoint x: 303, startPoint y: 97, endPoint x: 246, endPoint y: 88, distance: 57.6
click at [246, 88] on div "Add Products . 8 inch smart tablet Select Network Product MSRP Options Stock Ac…" at bounding box center [500, 237] width 1000 height 475
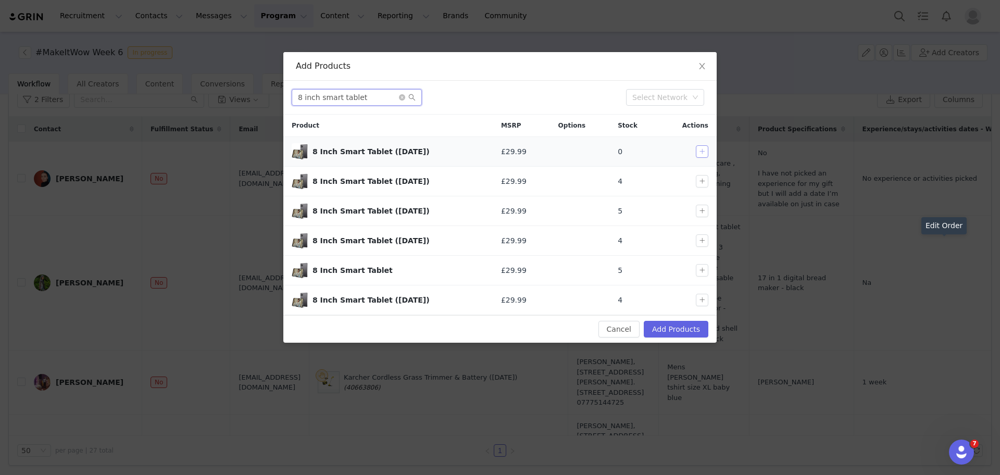
type input "8 inch smart tablet"
click at [701, 146] on button "button" at bounding box center [702, 151] width 13 height 13
click at [677, 327] on button "Add Products" at bounding box center [676, 329] width 65 height 17
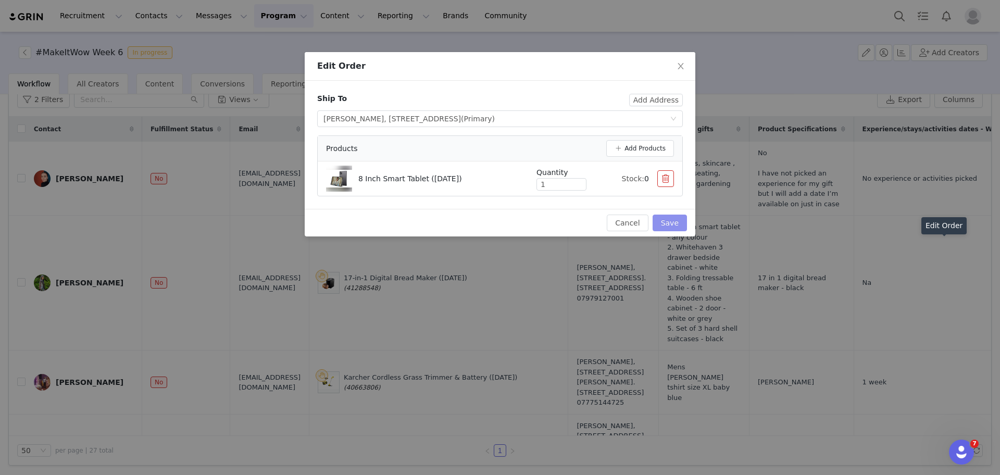
click at [669, 217] on button "Save" at bounding box center [670, 223] width 34 height 17
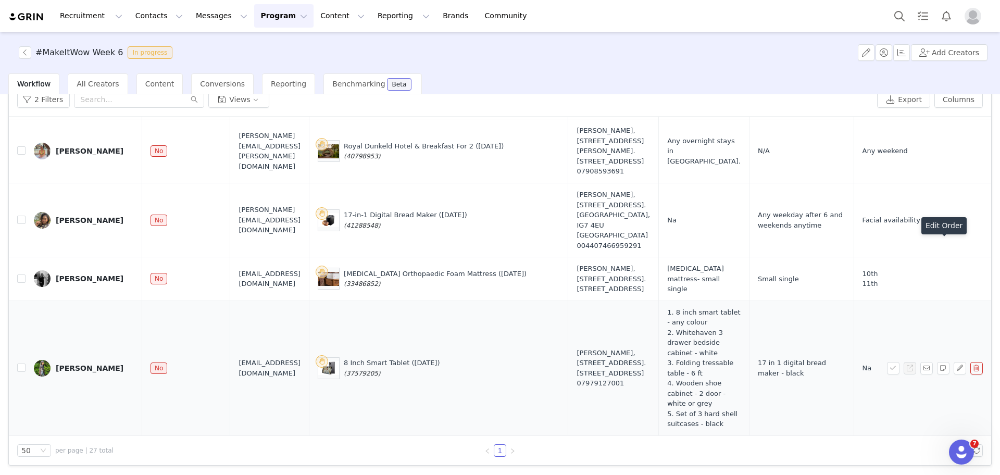
scroll to position [1653, 0]
drag, startPoint x: 431, startPoint y: 388, endPoint x: 392, endPoint y: 389, distance: 39.6
click at [392, 378] on div "8 Inch Smart Tablet (29 Aug) (37579205)" at bounding box center [392, 368] width 96 height 20
drag, startPoint x: 484, startPoint y: 381, endPoint x: 466, endPoint y: 376, distance: 19.6
click at [466, 376] on div "8 Inch Smart Tablet (29 Aug) (37579205)" at bounding box center [439, 368] width 242 height 22
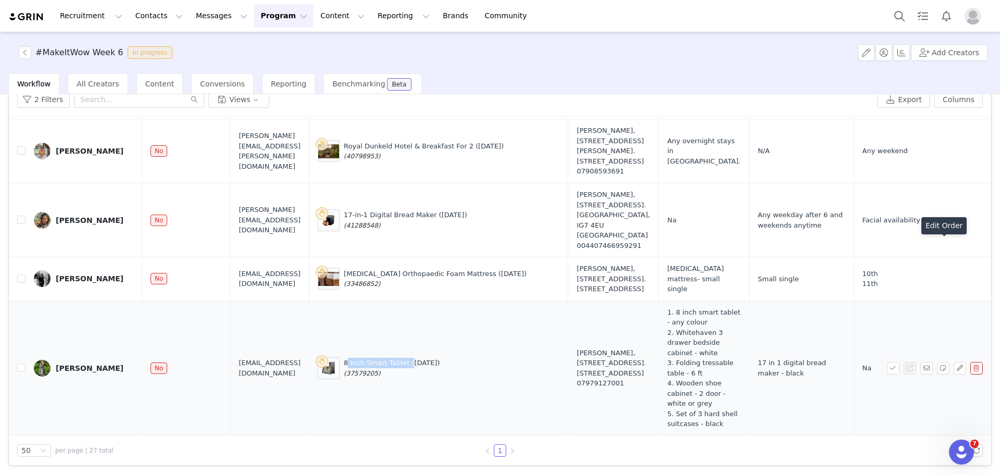
drag, startPoint x: 391, startPoint y: 380, endPoint x: 450, endPoint y: 382, distance: 58.4
click at [450, 379] on div "8 Inch Smart Tablet (29 Aug) (37579205)" at bounding box center [439, 368] width 242 height 22
drag, startPoint x: 650, startPoint y: 372, endPoint x: 764, endPoint y: 373, distance: 114.1
click at [741, 373] on span "1. 8 inch smart tablet - any colour 2. Whitehaven 3 drawer bedside cabinet - wh…" at bounding box center [703, 368] width 73 height 122
click at [954, 375] on button "button" at bounding box center [960, 368] width 13 height 13
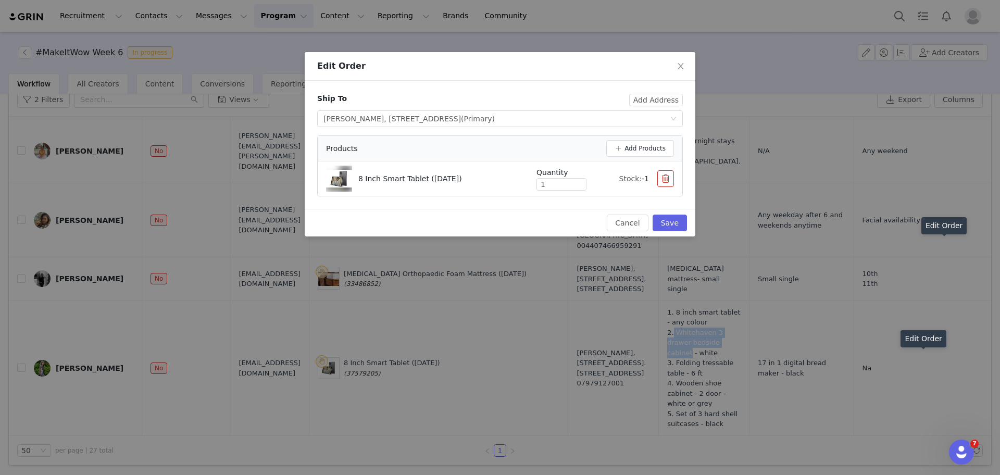
click at [664, 182] on button "button" at bounding box center [665, 178] width 17 height 17
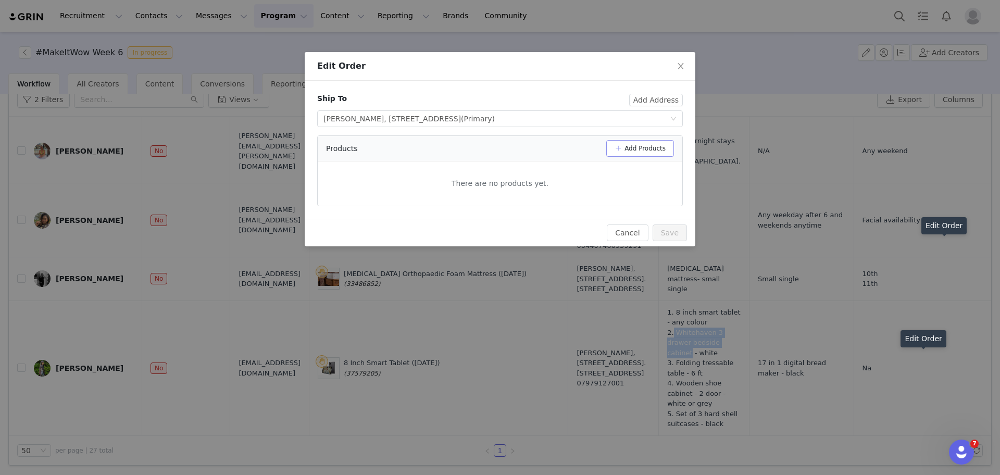
click at [652, 152] on button "Add Products" at bounding box center [640, 148] width 68 height 17
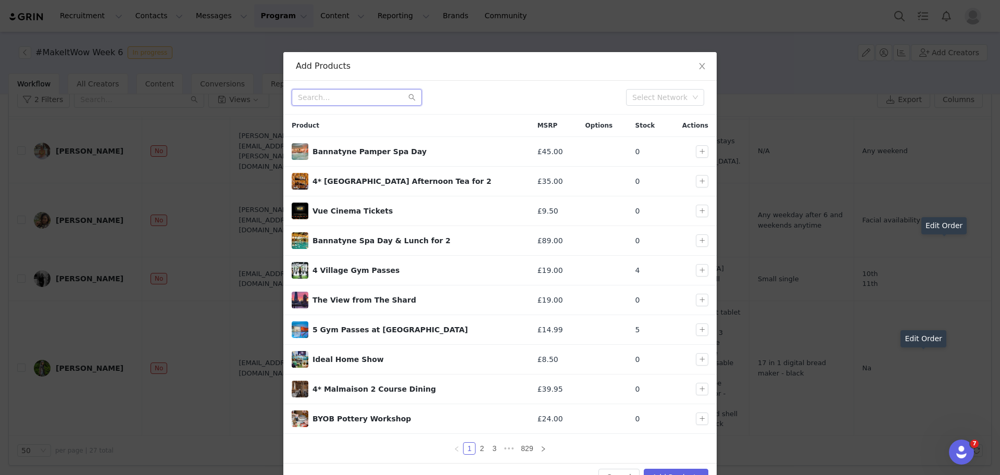
click at [380, 101] on input "text" at bounding box center [357, 97] width 130 height 17
paste input "Whitehaven 3 drawer bedside cabinet"
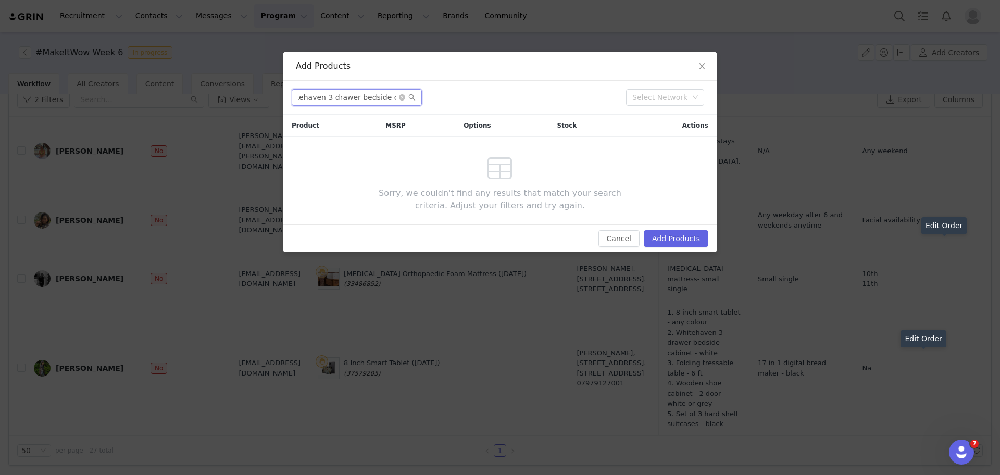
scroll to position [0, 0]
drag, startPoint x: 327, startPoint y: 96, endPoint x: 256, endPoint y: 83, distance: 71.4
click at [256, 83] on div "Add Products Whitehaven 3 drawer bedside cabinet Select Network Product MSRP Op…" at bounding box center [500, 237] width 1000 height 475
drag, startPoint x: 382, startPoint y: 97, endPoint x: 350, endPoint y: 100, distance: 32.4
click at [350, 100] on input "3 drawer bedside cabinet" at bounding box center [357, 97] width 130 height 17
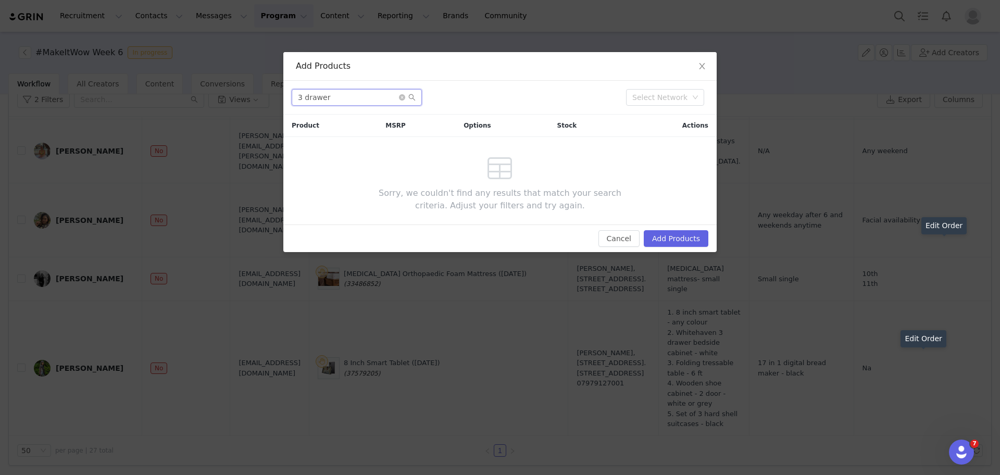
click at [344, 97] on input "3 drawer" at bounding box center [357, 97] width 130 height 17
drag, startPoint x: 378, startPoint y: 96, endPoint x: 288, endPoint y: 92, distance: 90.2
click at [288, 92] on div "3 drawe Select Network" at bounding box center [499, 98] width 433 height 34
type input "w"
type input "2"
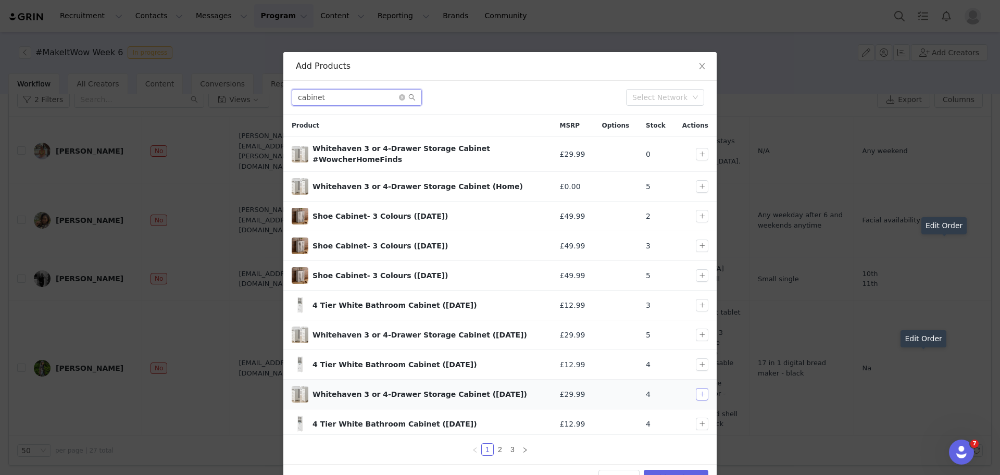
type input "cabinet"
click at [696, 389] on button "button" at bounding box center [702, 394] width 13 height 13
click at [663, 473] on button "Add Products" at bounding box center [676, 478] width 65 height 17
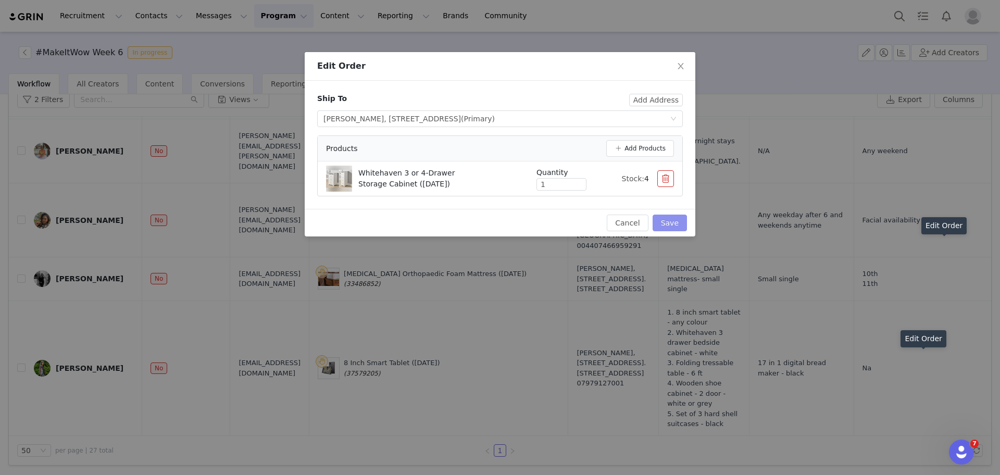
click at [663, 218] on button "Save" at bounding box center [670, 223] width 34 height 17
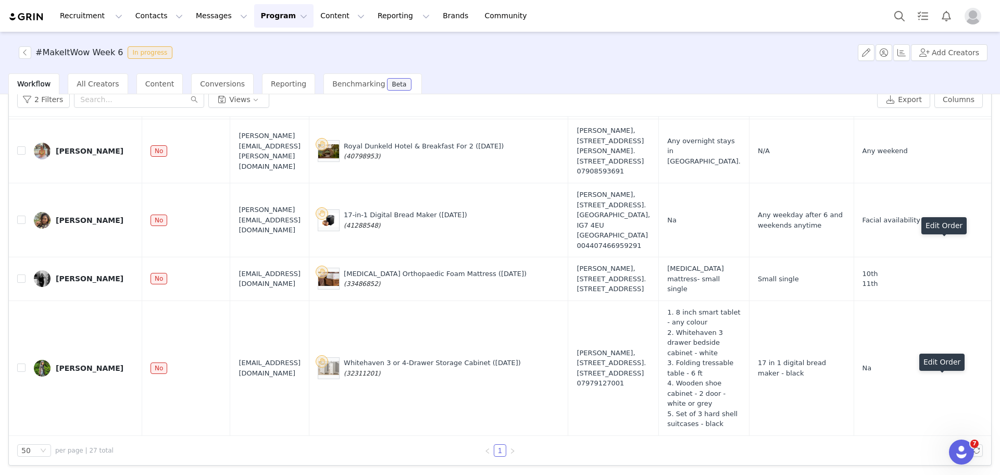
scroll to position [1653, 0]
drag, startPoint x: 429, startPoint y: 391, endPoint x: 392, endPoint y: 390, distance: 36.5
click at [392, 378] on div "Whitehaven 3 or 4-Drawer Storage Cabinet (12 Sept) (32311201)" at bounding box center [432, 368] width 177 height 20
click at [937, 375] on button "button" at bounding box center [943, 368] width 13 height 13
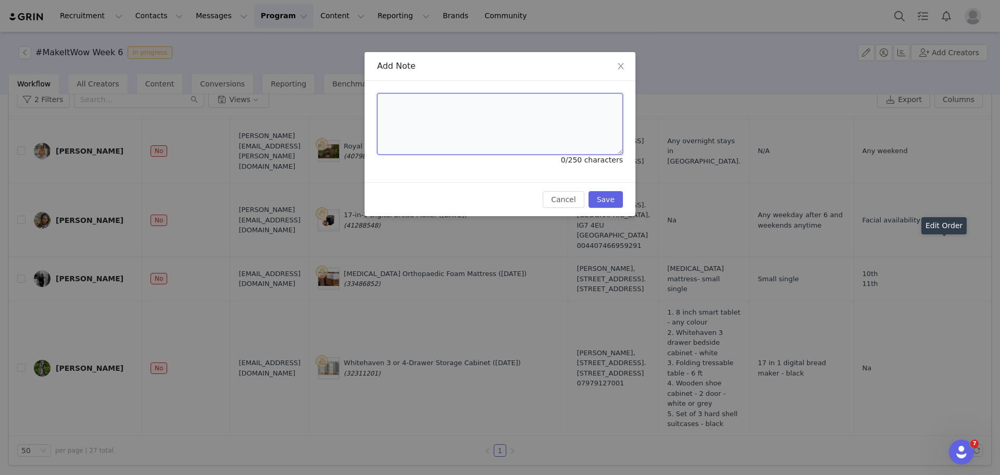
click at [519, 146] on textarea at bounding box center [500, 123] width 246 height 61
paste textarea "Wowcher Code:QDPRNA-4XHW8V Order Number:50336200"
type textarea "Wowcher Code:QDPRNA-4XHW8V Order Number:50336200"
click at [604, 200] on button "Save" at bounding box center [606, 199] width 34 height 17
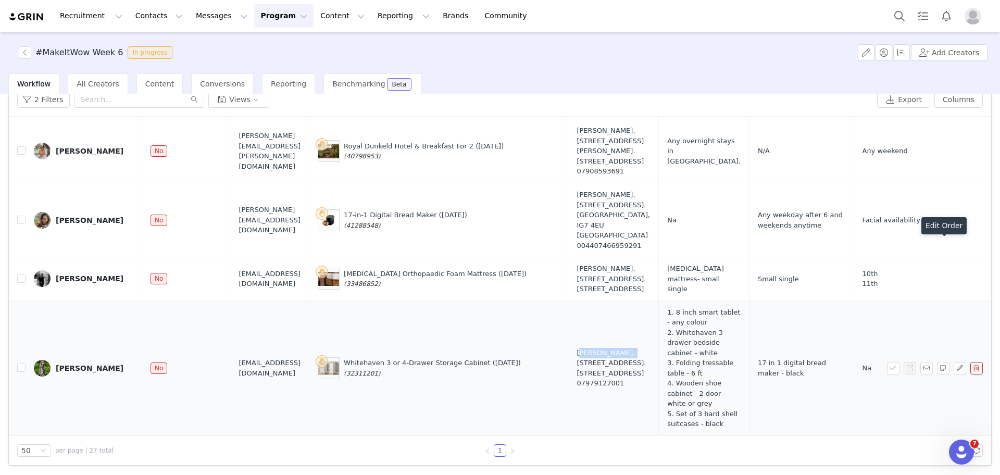
drag, startPoint x: 564, startPoint y: 348, endPoint x: 607, endPoint y: 354, distance: 43.6
click at [607, 354] on td "Michelle Bassi, 244 Amersham road. Hazlemere High Wycombe, HP15 7QN United King…" at bounding box center [613, 368] width 91 height 135
drag, startPoint x: 612, startPoint y: 417, endPoint x: 568, endPoint y: 417, distance: 44.3
click at [577, 389] on div "07979127001" at bounding box center [613, 383] width 73 height 10
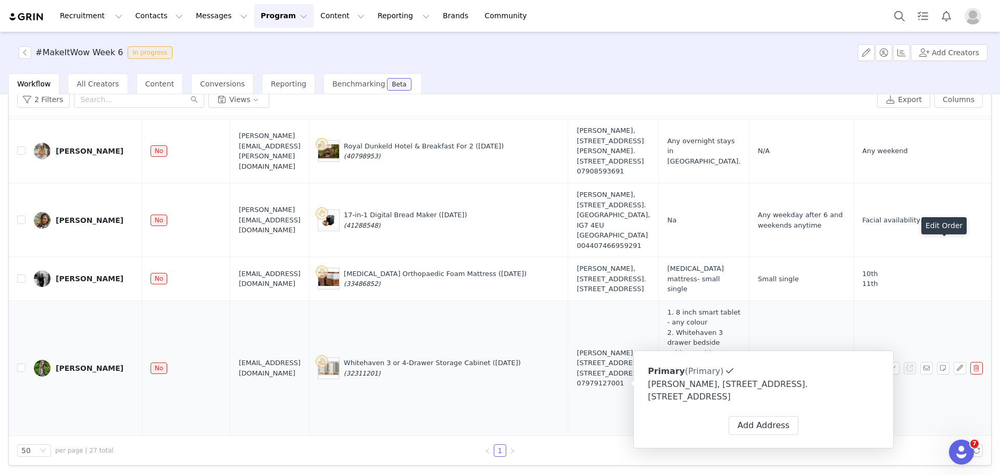
click at [464, 404] on td "Whitehaven 3 or 4-Drawer Storage Cabinet (12 Sept) (32311201)" at bounding box center [438, 368] width 259 height 135
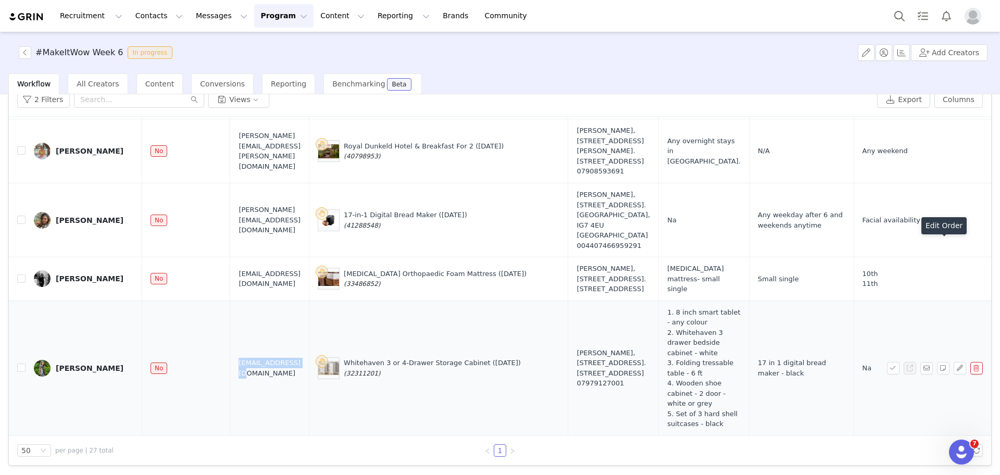
drag, startPoint x: 302, startPoint y: 378, endPoint x: 226, endPoint y: 383, distance: 76.3
click at [230, 383] on td "rai.jmk@gmail.com" at bounding box center [269, 368] width 79 height 135
drag, startPoint x: 600, startPoint y: 383, endPoint x: 580, endPoint y: 396, distance: 23.7
click at [580, 389] on div "Michelle Bassi, 244 Amersham road. Hazlemere High Wycombe, HP15 7QN United King…" at bounding box center [613, 368] width 73 height 41
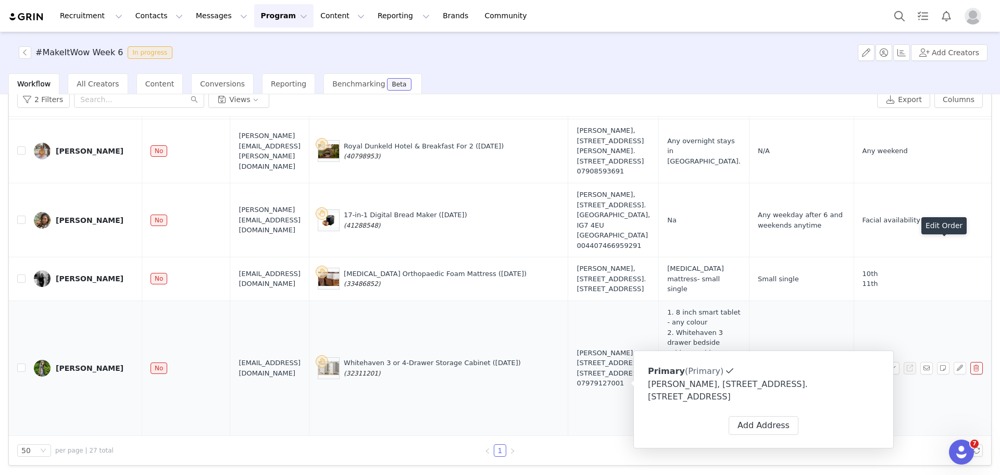
click at [603, 352] on div "Michelle Bassi, 244 Amersham road. Hazlemere High Wycombe, HP15 7QN United King…" at bounding box center [613, 368] width 73 height 41
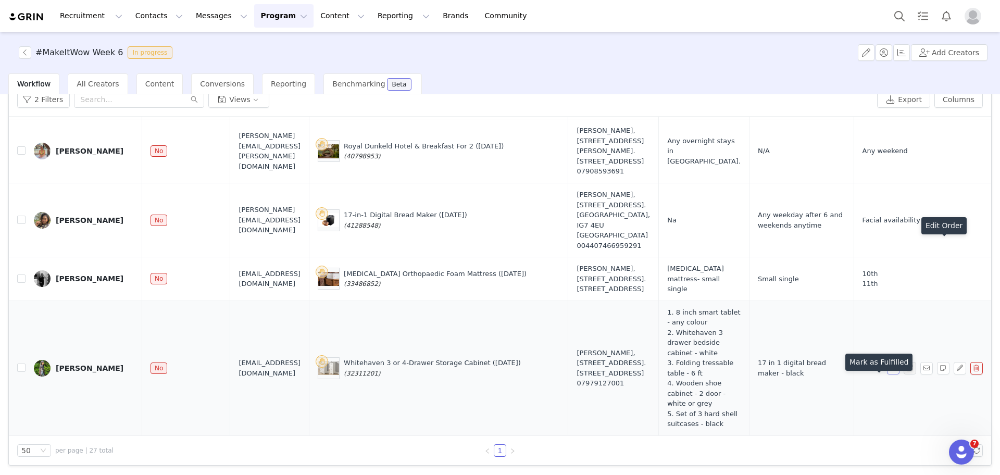
click at [887, 375] on button "button" at bounding box center [893, 368] width 13 height 13
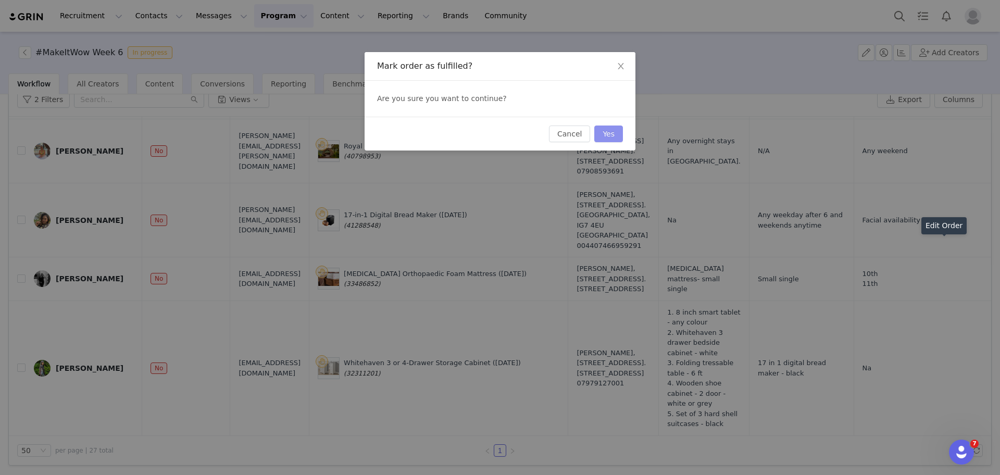
click at [605, 130] on button "Yes" at bounding box center [608, 134] width 29 height 17
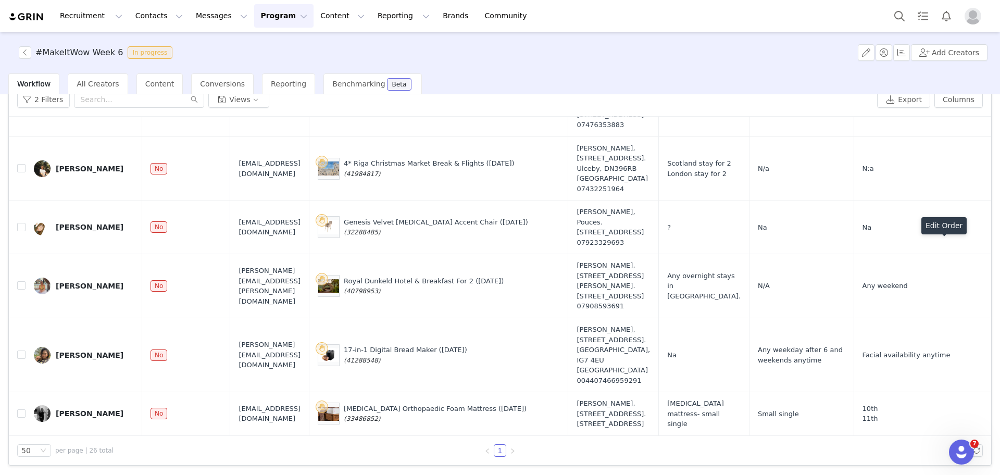
scroll to position [1544, 0]
click at [38, 103] on button "2 Filters" at bounding box center [43, 99] width 53 height 17
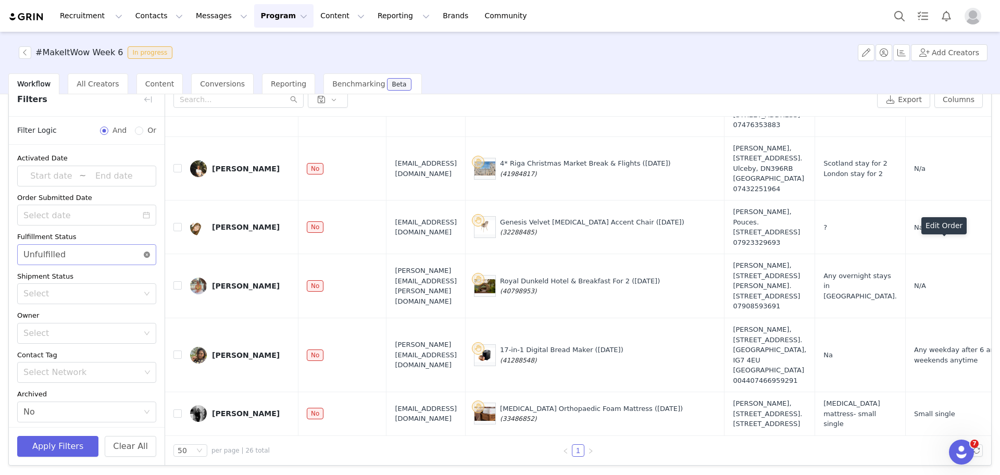
click at [144, 255] on icon "icon: close-circle" at bounding box center [147, 255] width 6 height 6
click at [64, 447] on button "Apply Filters" at bounding box center [57, 446] width 81 height 21
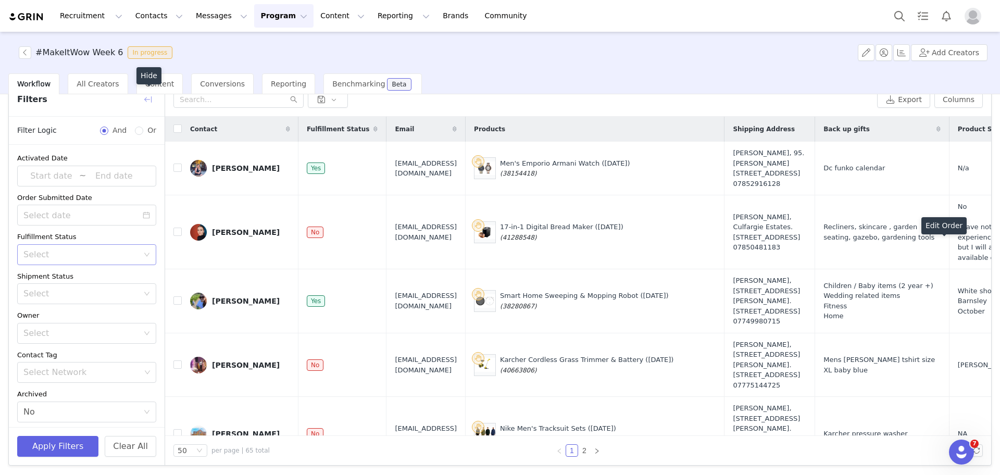
click at [150, 99] on button "button" at bounding box center [148, 99] width 17 height 17
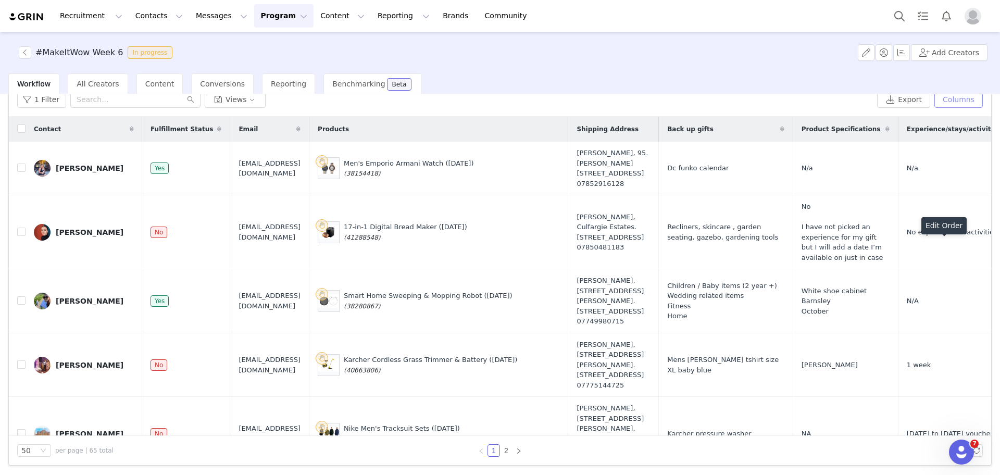
click at [962, 105] on button "Columns" at bounding box center [959, 99] width 48 height 17
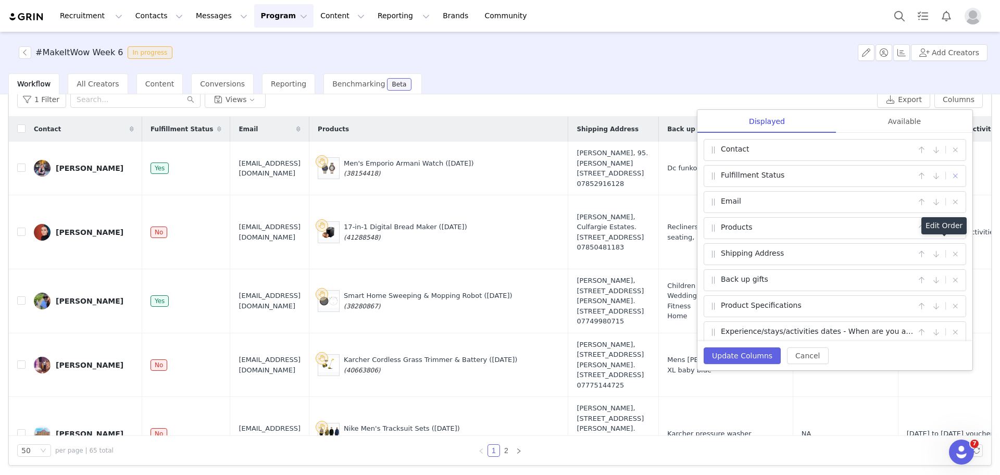
click at [949, 177] on button "button" at bounding box center [955, 176] width 13 height 13
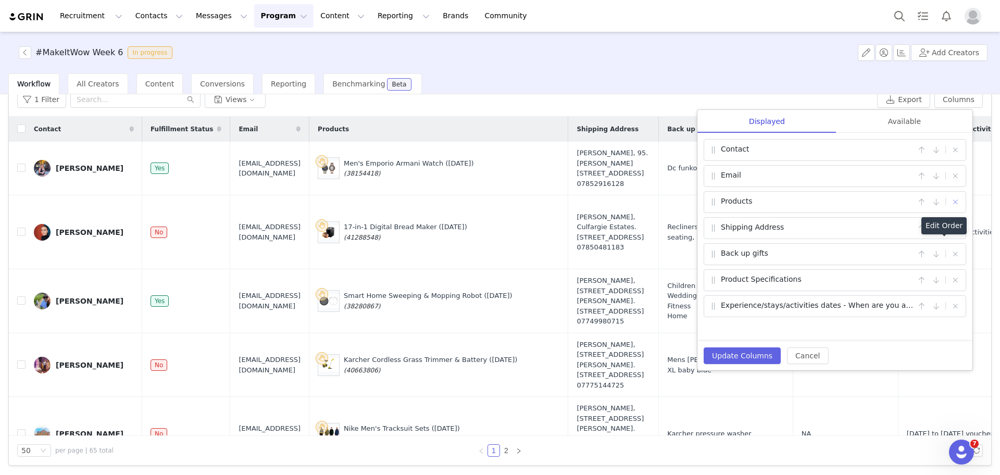
click at [954, 204] on button "button" at bounding box center [955, 202] width 13 height 13
click at [954, 222] on button "button" at bounding box center [955, 228] width 13 height 13
click at [954, 204] on button "button" at bounding box center [955, 202] width 13 height 13
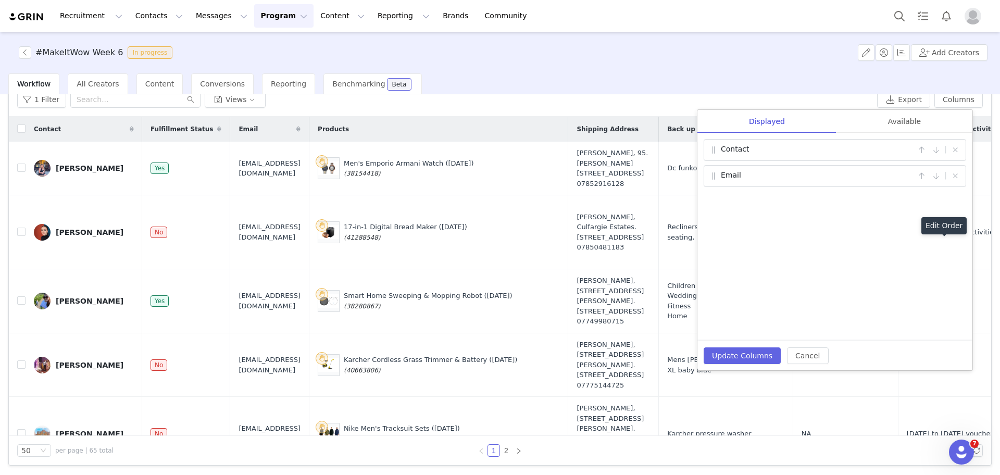
click at [954, 204] on div "Contact | Email |" at bounding box center [834, 237] width 275 height 208
click at [754, 351] on button "Update Columns" at bounding box center [742, 355] width 77 height 17
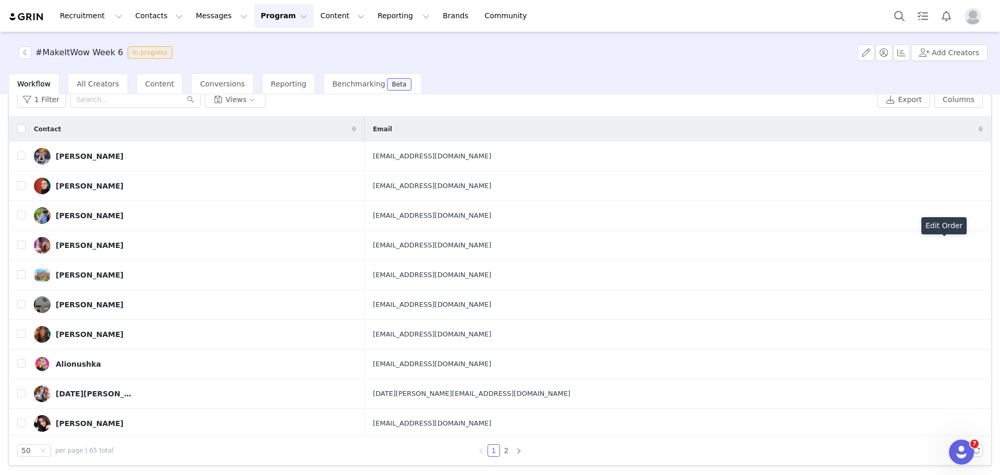
click at [885, 108] on div "1 Filter Views Export Columns Displayed Available Contact | Email | Update Colu…" at bounding box center [500, 100] width 982 height 34
click at [30, 447] on div "50" at bounding box center [29, 450] width 17 height 11
click at [36, 432] on li "100" at bounding box center [34, 431] width 34 height 17
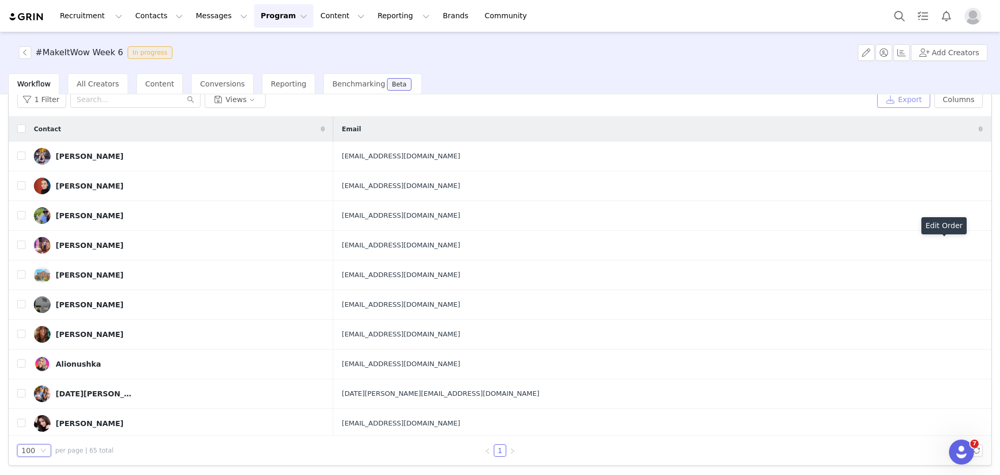
click at [890, 99] on button "Export" at bounding box center [903, 99] width 53 height 17
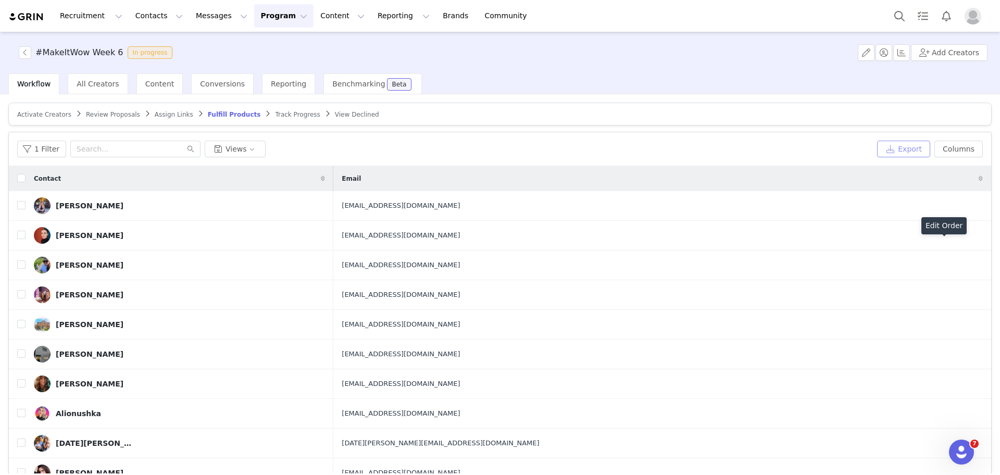
scroll to position [49, 0]
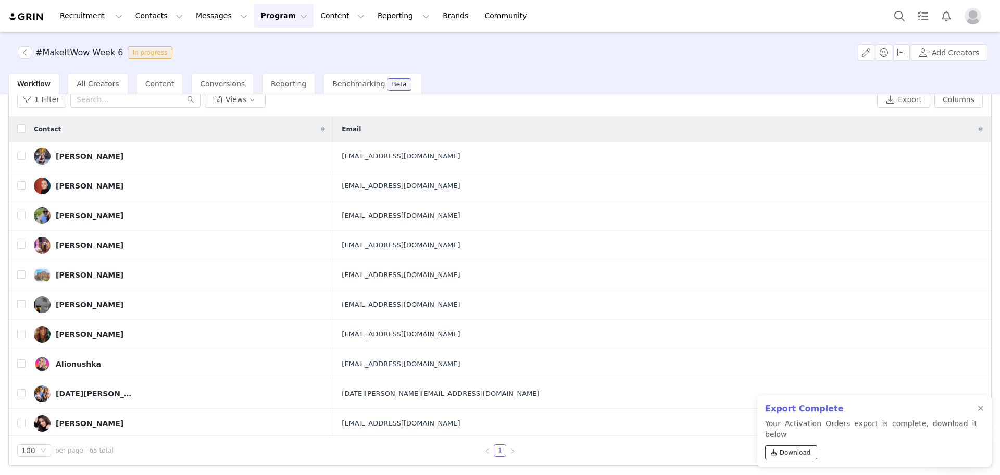
click at [809, 452] on link "Download" at bounding box center [791, 452] width 52 height 14
click at [27, 47] on button "button" at bounding box center [25, 52] width 13 height 13
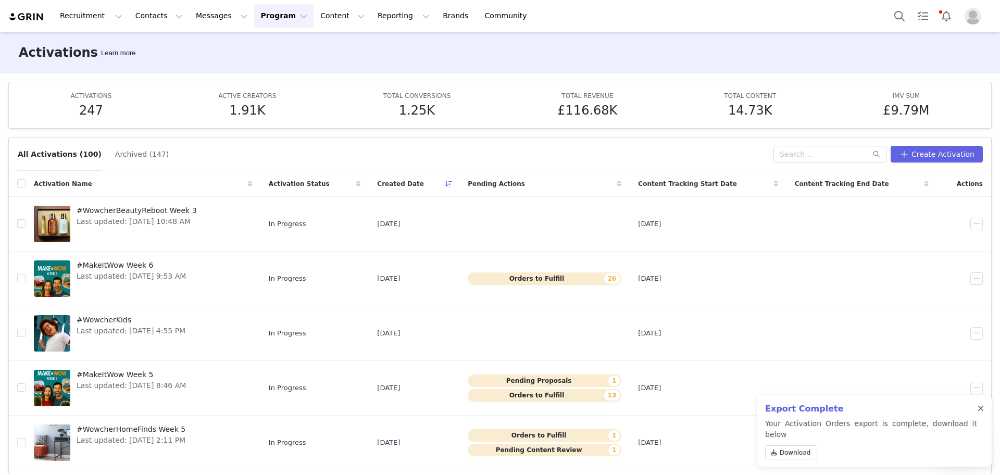
click at [981, 413] on div at bounding box center [981, 409] width 6 height 8
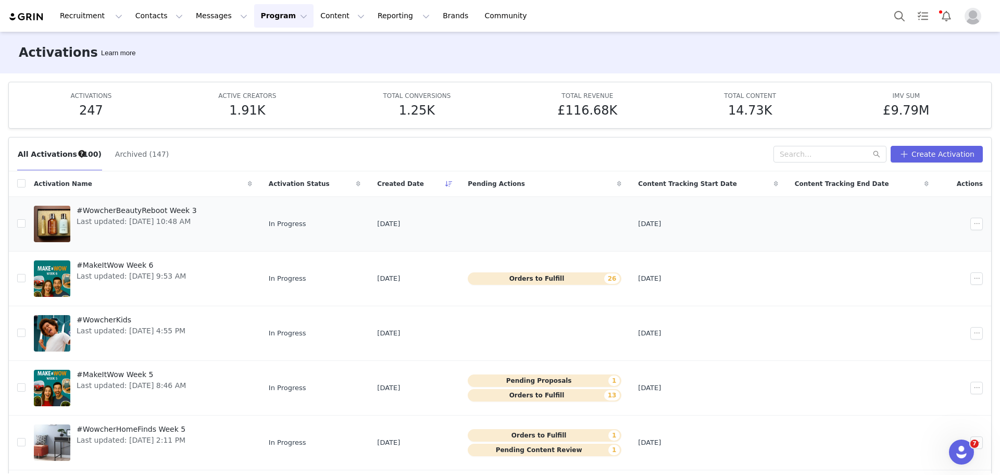
click at [178, 205] on span "#WowcherBeautyReboot Week 3" at bounding box center [137, 210] width 120 height 11
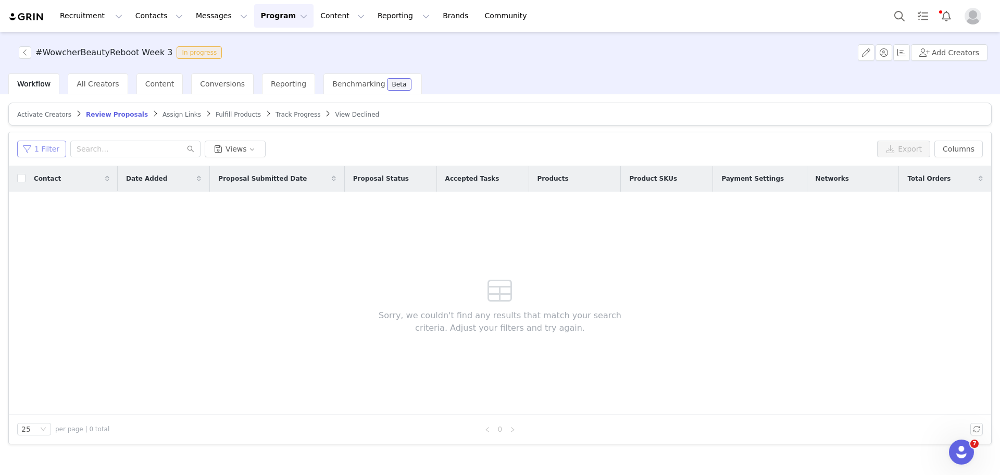
click at [56, 155] on button "1 Filter" at bounding box center [41, 149] width 49 height 17
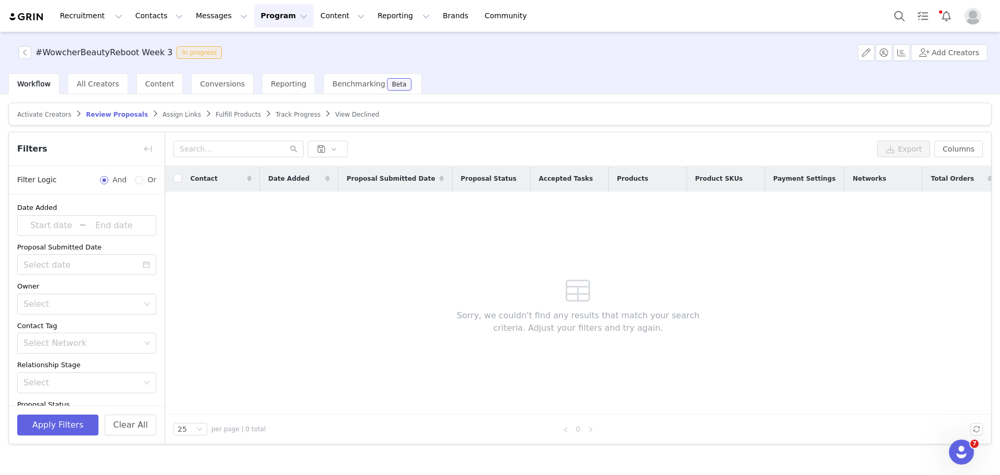
click at [216, 118] on span "Fulfill Products" at bounding box center [238, 114] width 45 height 7
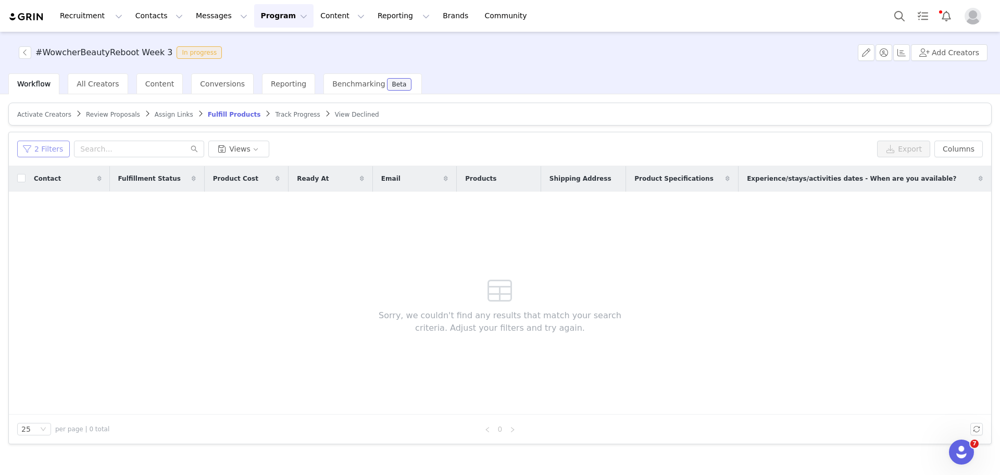
click at [64, 144] on button "2 Filters" at bounding box center [43, 149] width 53 height 17
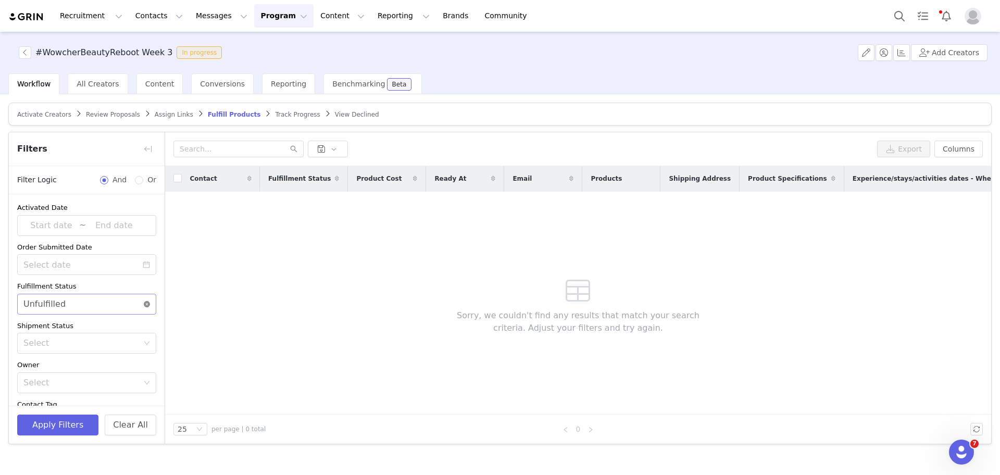
click at [144, 304] on icon "icon: close-circle" at bounding box center [147, 304] width 6 height 6
click at [63, 434] on button "Apply Filters" at bounding box center [57, 425] width 81 height 21
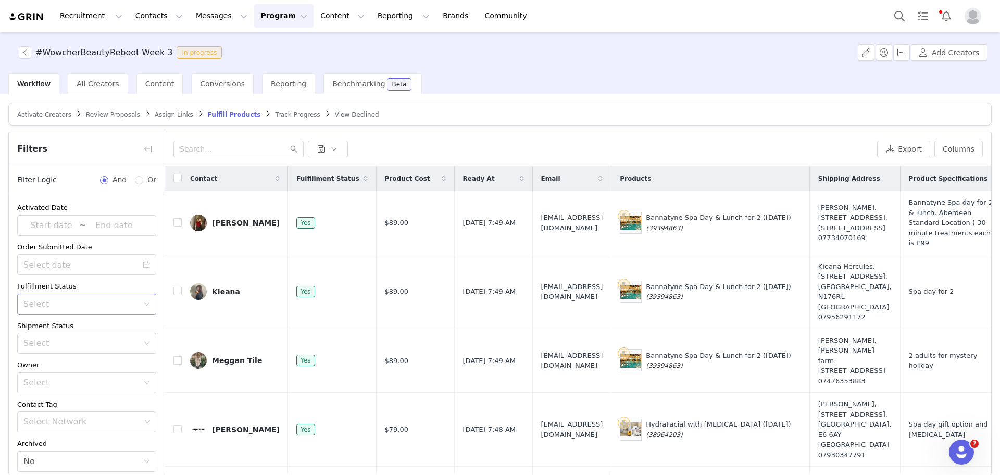
click at [134, 145] on div "Filters" at bounding box center [87, 149] width 156 height 34
click at [141, 151] on button "button" at bounding box center [148, 149] width 17 height 17
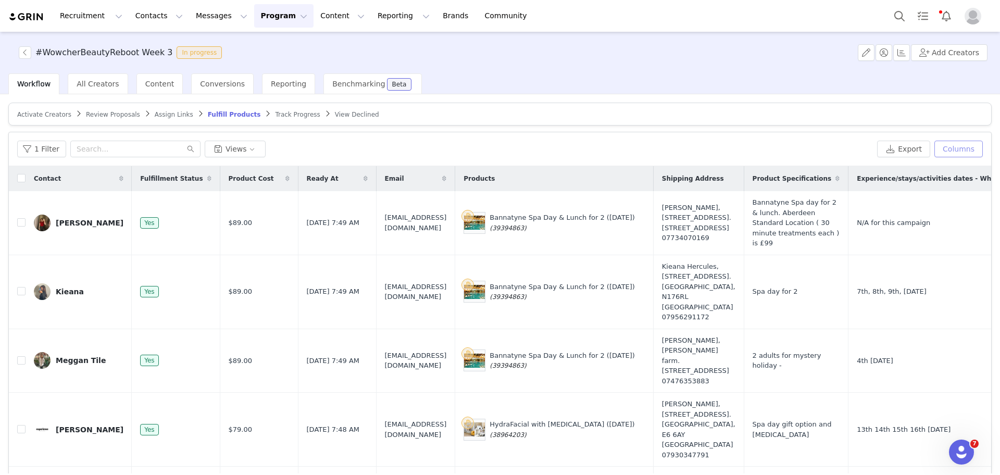
click at [952, 153] on button "Columns" at bounding box center [959, 149] width 48 height 17
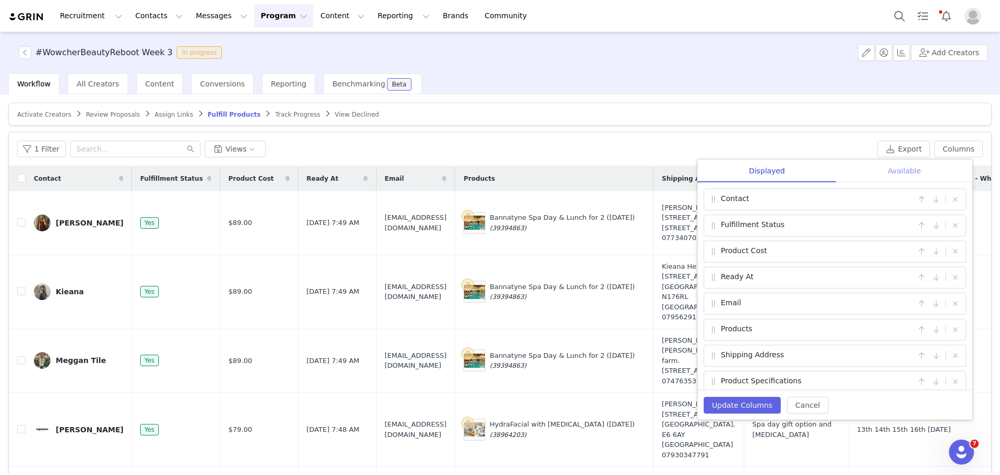
click at [903, 174] on div "Available" at bounding box center [905, 170] width 136 height 23
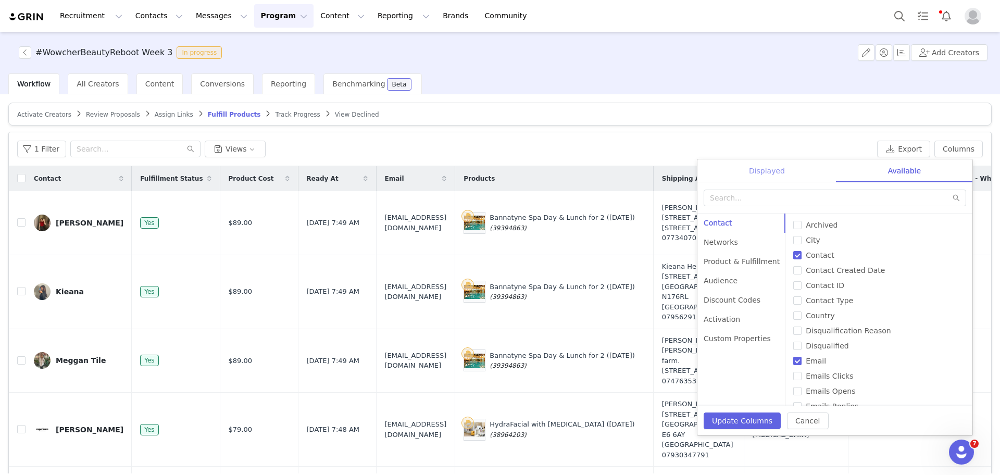
click at [766, 179] on div "Displayed" at bounding box center [766, 170] width 139 height 23
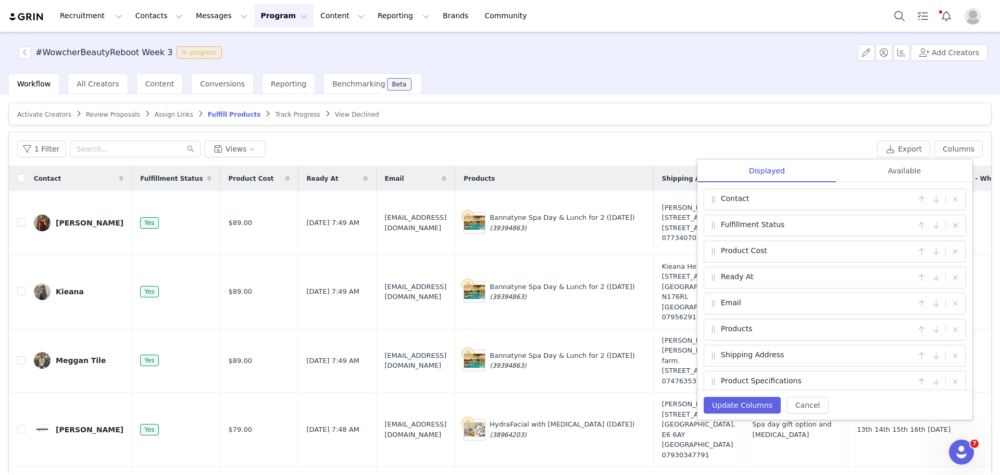
click at [951, 229] on button "button" at bounding box center [955, 225] width 13 height 13
checkbox input "false"
click at [951, 245] on button "button" at bounding box center [955, 251] width 13 height 13
checkbox input "false"
click at [951, 229] on button "button" at bounding box center [955, 225] width 13 height 13
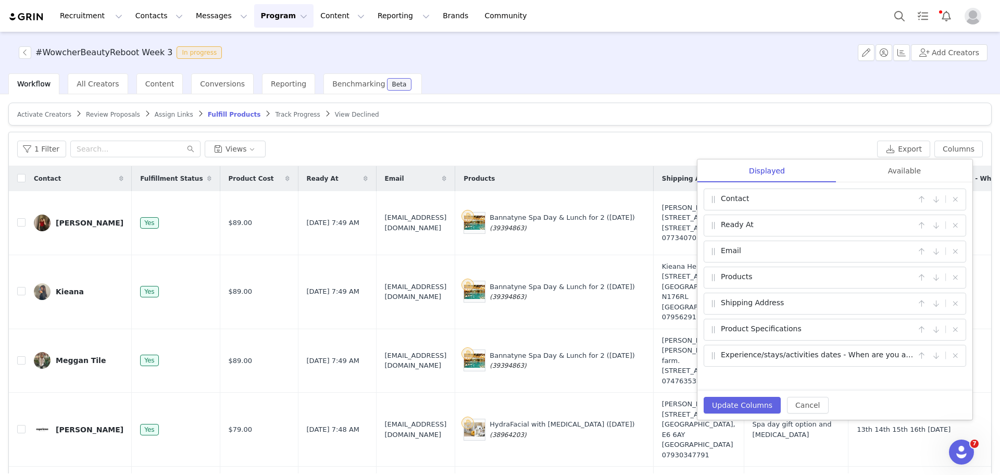
checkbox input "false"
click at [954, 249] on button "button" at bounding box center [955, 251] width 13 height 13
checkbox input "false"
click at [954, 249] on button "button" at bounding box center [955, 251] width 13 height 13
checkbox input "false"
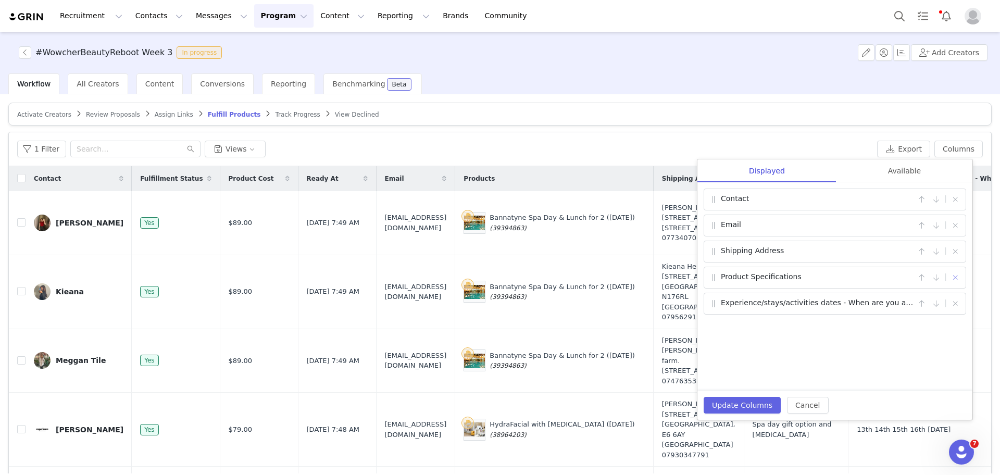
click at [954, 271] on button "button" at bounding box center [955, 277] width 13 height 13
checkbox input "false"
click at [954, 249] on button "button" at bounding box center [955, 251] width 13 height 13
checkbox input "false"
click at [954, 249] on div "Contact | Email |" at bounding box center [834, 286] width 275 height 208
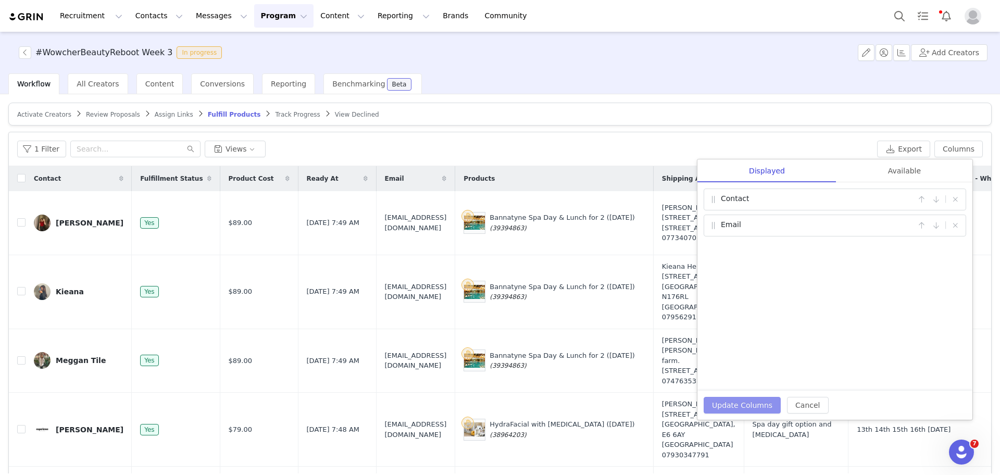
click at [745, 399] on button "Update Columns" at bounding box center [742, 405] width 77 height 17
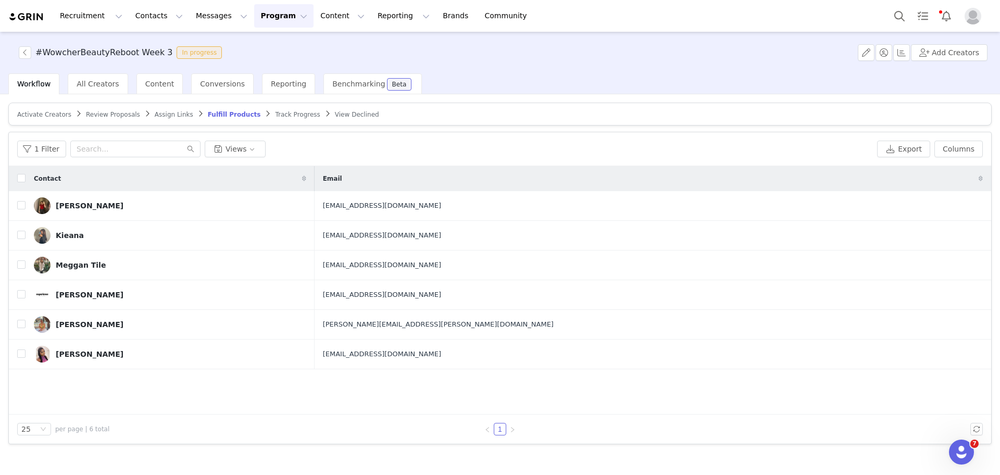
click at [842, 149] on div "1 Filter Views" at bounding box center [445, 149] width 856 height 17
click at [958, 146] on button "Columns" at bounding box center [959, 149] width 48 height 17
click at [901, 146] on button "Export" at bounding box center [903, 149] width 53 height 17
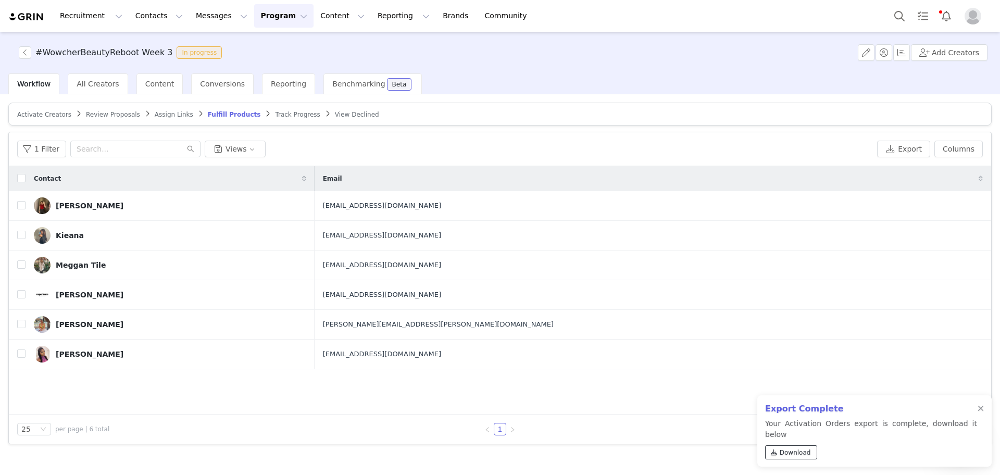
click at [801, 450] on span "Download" at bounding box center [795, 452] width 31 height 9
click at [18, 51] on div "#WowcherBeautyReboot Week 3 In progress" at bounding box center [120, 52] width 214 height 13
click at [24, 58] on button "button" at bounding box center [25, 52] width 13 height 13
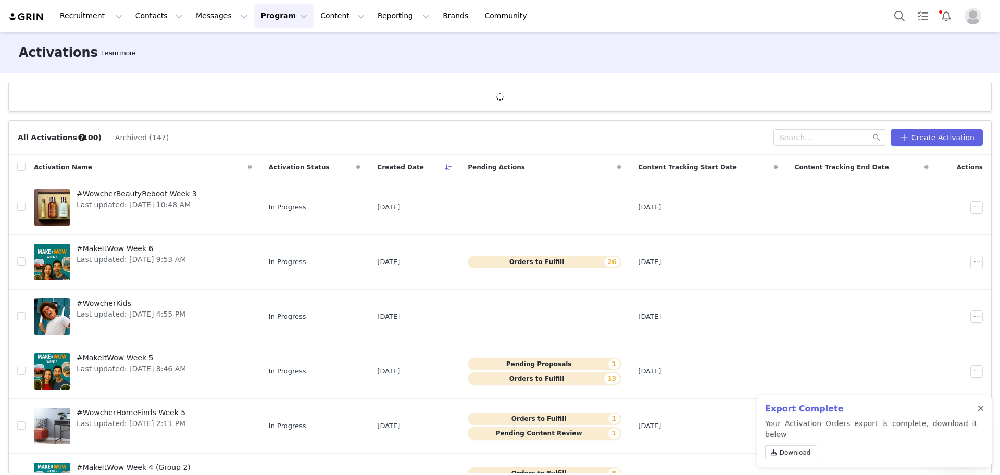
click at [980, 413] on div at bounding box center [981, 409] width 6 height 8
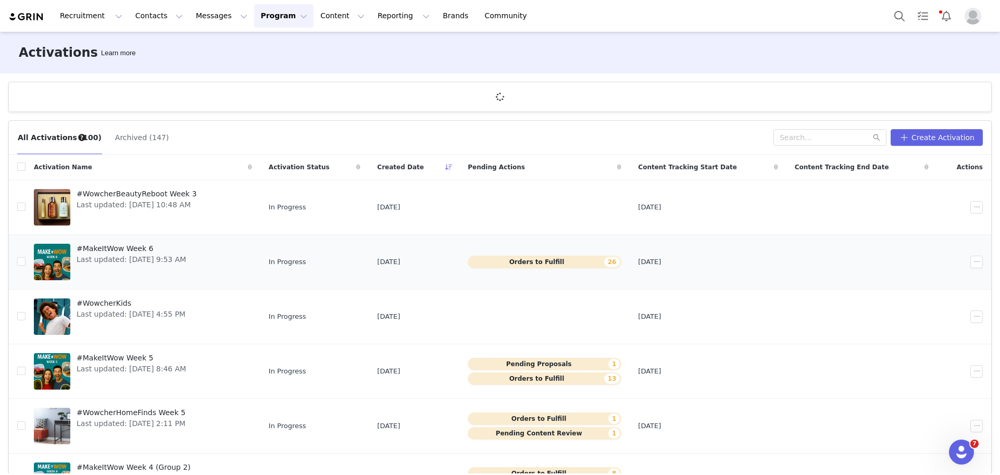
click at [127, 247] on span "#MakeItWow Week 6" at bounding box center [131, 248] width 109 height 11
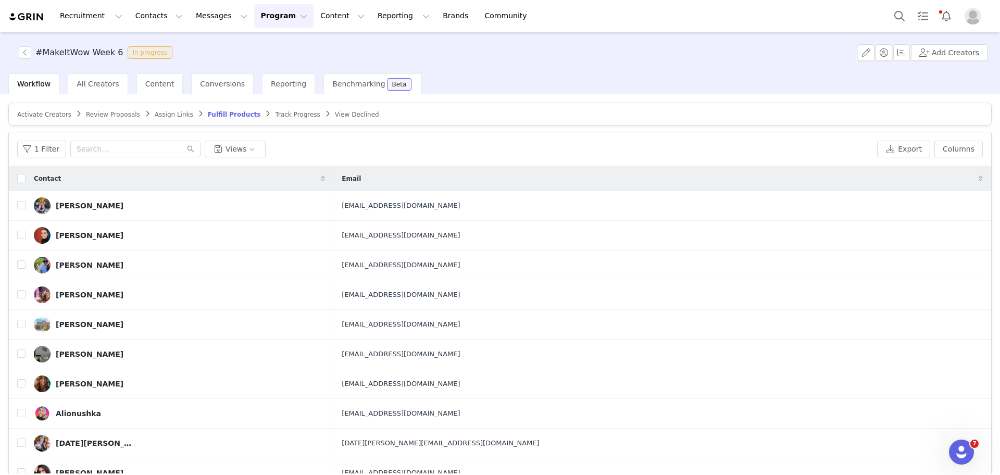
click at [888, 139] on div "1 Filter Views Export Columns" at bounding box center [500, 149] width 982 height 34
click at [889, 142] on button "Export" at bounding box center [903, 149] width 53 height 17
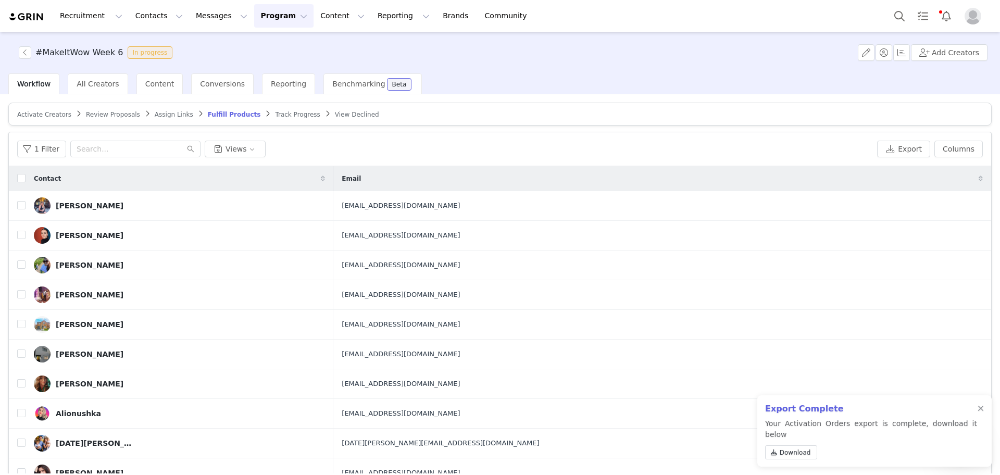
click at [665, 153] on div "1 Filter Views" at bounding box center [445, 149] width 856 height 17
click at [798, 458] on link "Download" at bounding box center [791, 452] width 52 height 14
click at [19, 51] on button "button" at bounding box center [25, 52] width 13 height 13
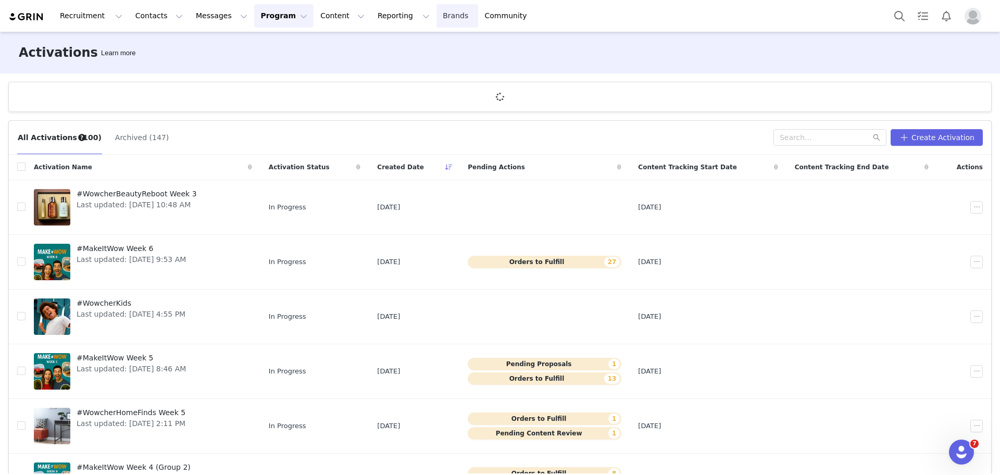
click at [437, 16] on link "Brands Brands" at bounding box center [457, 15] width 41 height 23
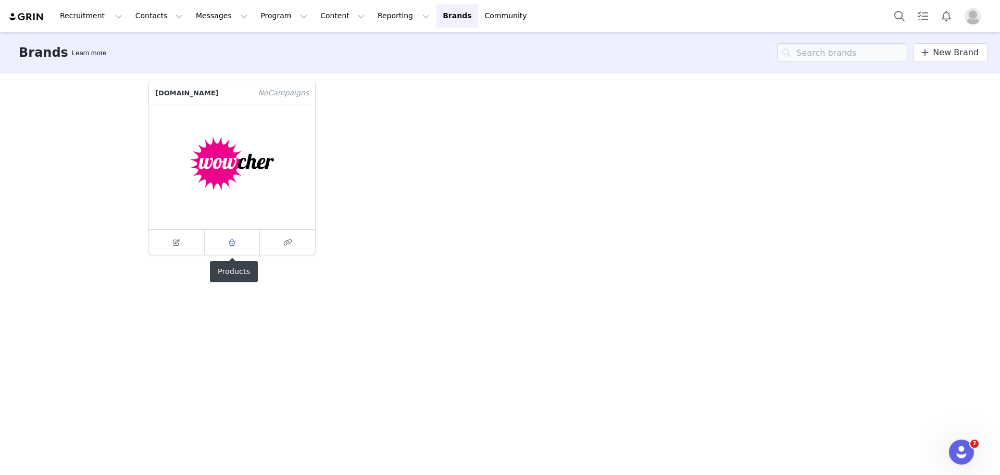
click at [248, 233] on link at bounding box center [233, 242] width 56 height 25
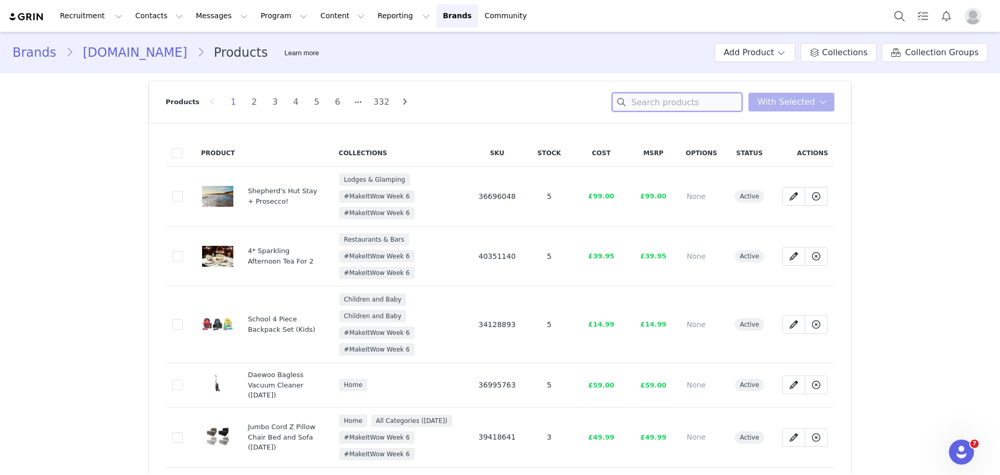
click at [705, 99] on input at bounding box center [677, 102] width 130 height 19
paste input "8 Inch Smart Tablet"
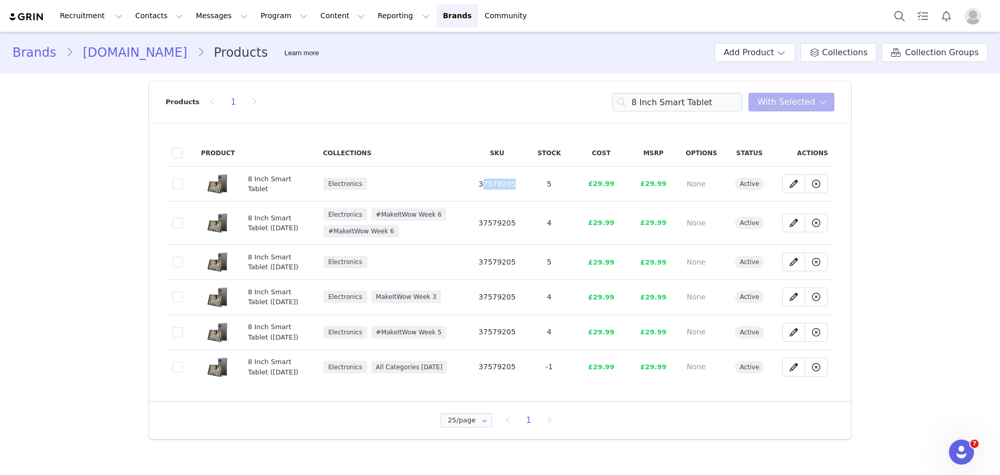
drag, startPoint x: 532, startPoint y: 194, endPoint x: 480, endPoint y: 188, distance: 52.5
click at [480, 188] on tr "30b26e8e-832c-431c-bc53-7471ed4f80c1 8 Inch Smart Tablet Electronics 37579205 5…" at bounding box center [500, 184] width 669 height 35
copy span "37579205"
drag, startPoint x: 728, startPoint y: 110, endPoint x: 488, endPoint y: 81, distance: 241.4
click at [488, 81] on div "Products 1 8 Inch Smart Tablet You have 0 product s selected Add to Collections…" at bounding box center [500, 102] width 669 height 42
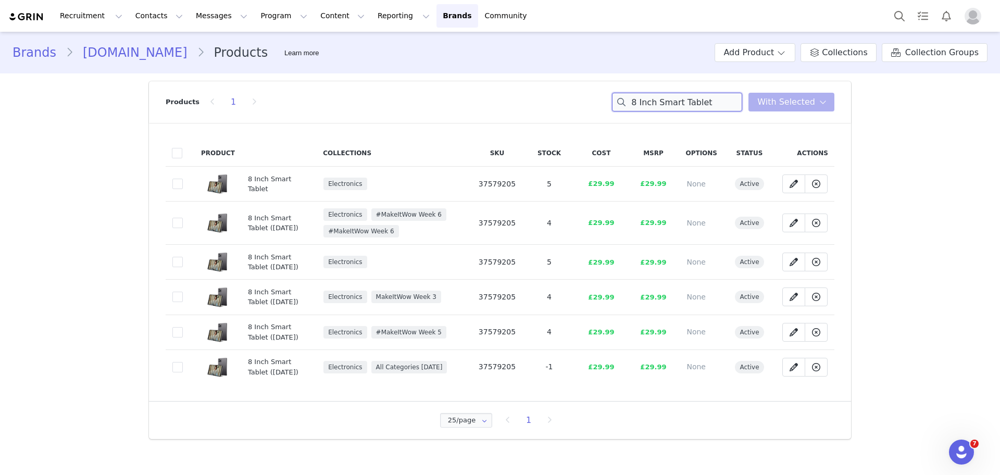
paste input "Whitehaven 3 drawer bedside cabin"
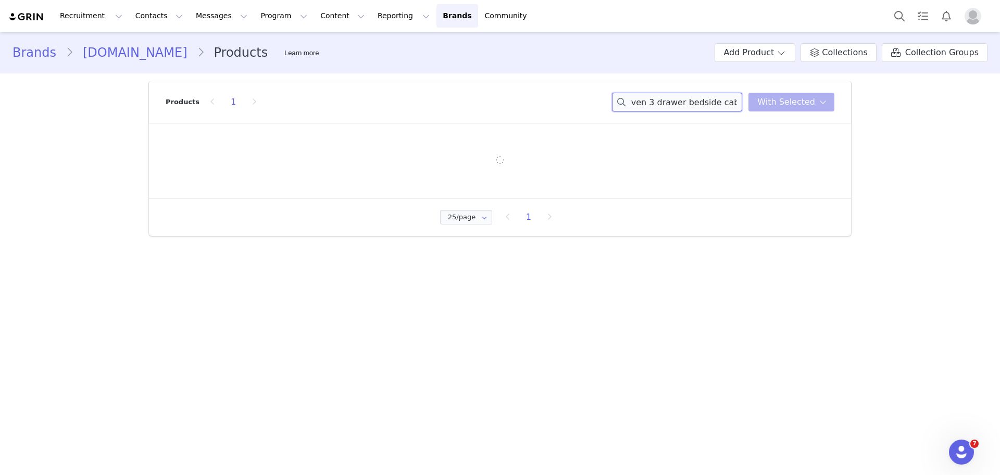
type input "Whitehaven 3 drawer bedside cabinet"
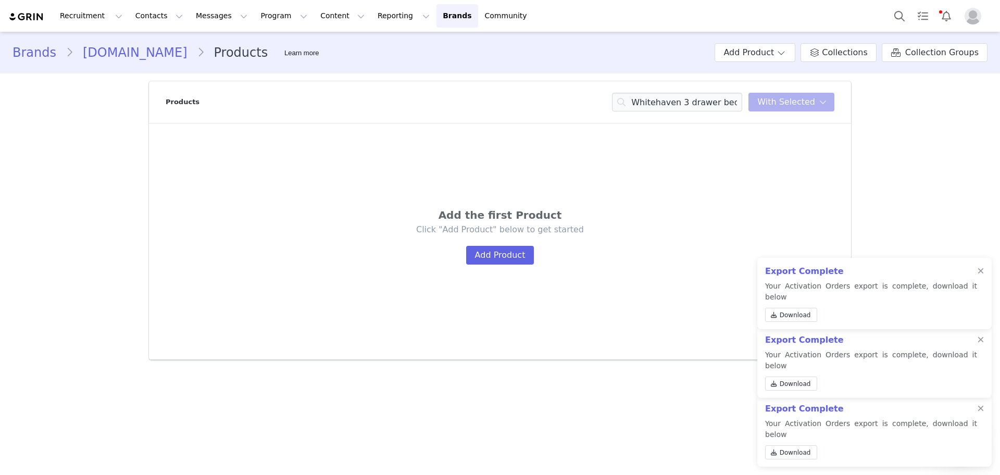
click at [371, 18] on button "Reporting Reporting" at bounding box center [403, 15] width 65 height 23
click at [372, 61] on p "Report Builder" at bounding box center [367, 65] width 52 height 11
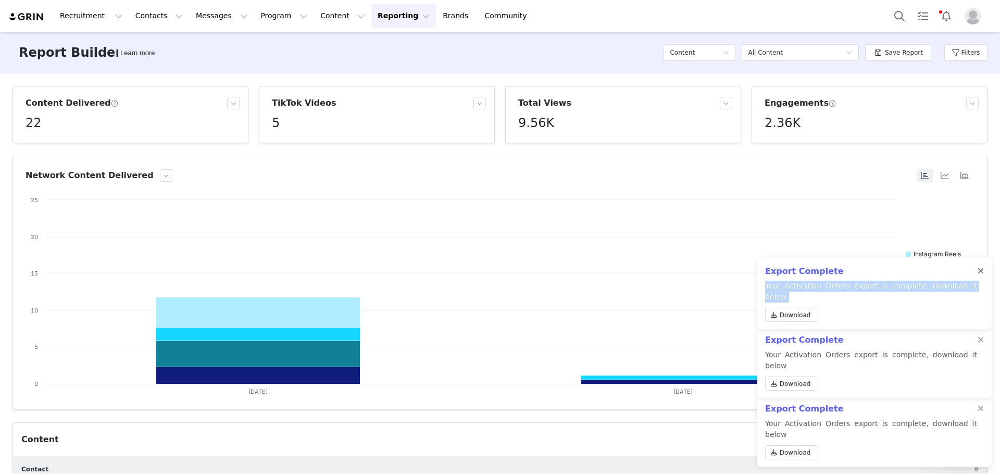
click at [979, 281] on div "Export Complete Your Activation Orders export is complete, download it below Do…" at bounding box center [874, 293] width 234 height 71
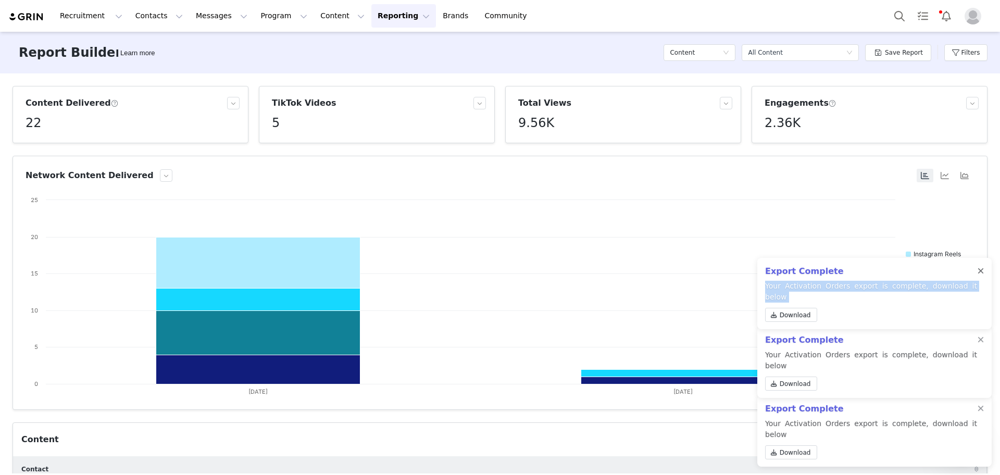
click at [979, 276] on div at bounding box center [981, 271] width 6 height 8
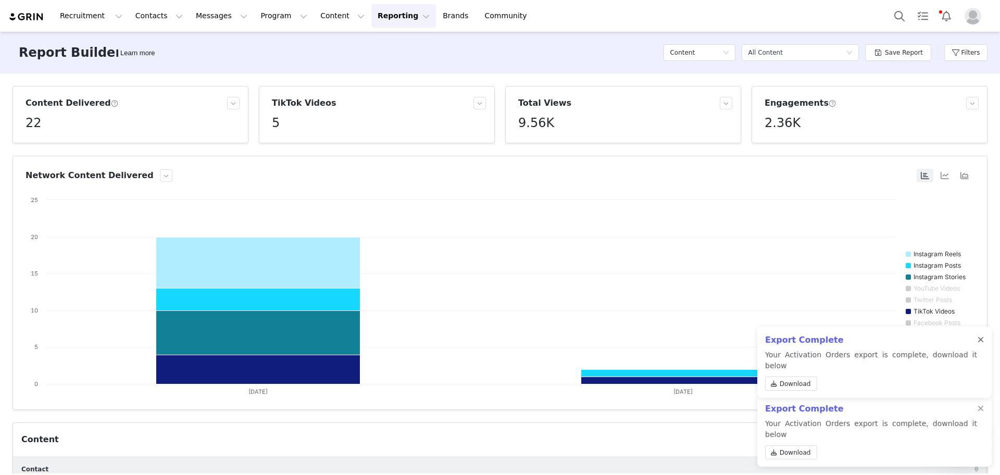
click at [981, 344] on div at bounding box center [981, 340] width 6 height 8
click at [983, 413] on div at bounding box center [981, 409] width 6 height 8
